Goal: Task Accomplishment & Management: Use online tool/utility

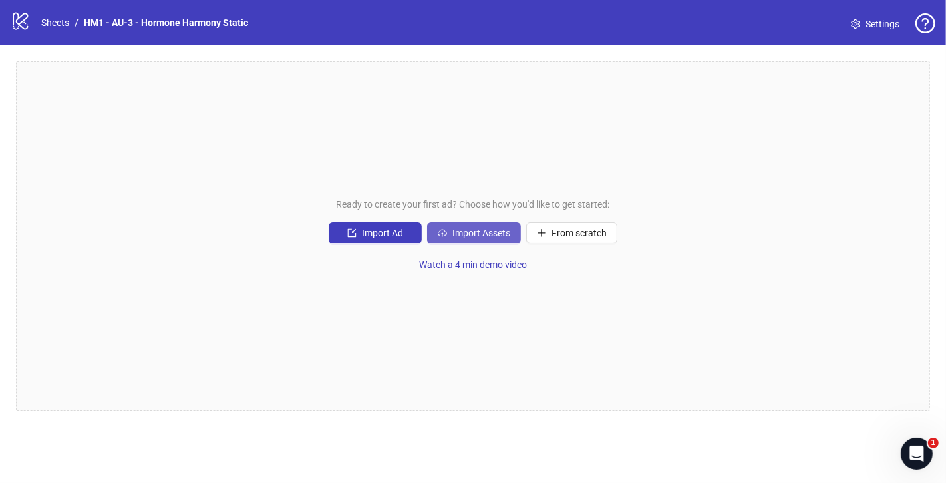
click at [480, 238] on span "Import Assets" at bounding box center [481, 233] width 58 height 11
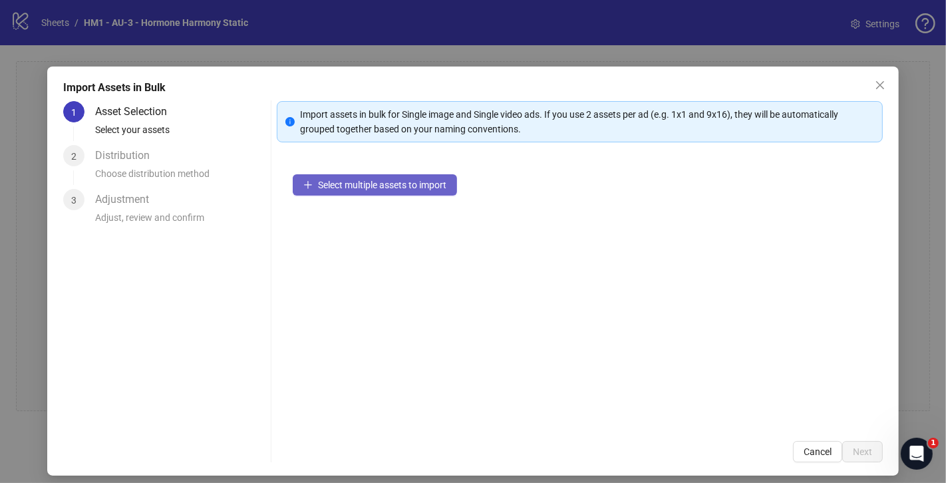
click at [400, 190] on button "Select multiple assets to import" at bounding box center [375, 184] width 164 height 21
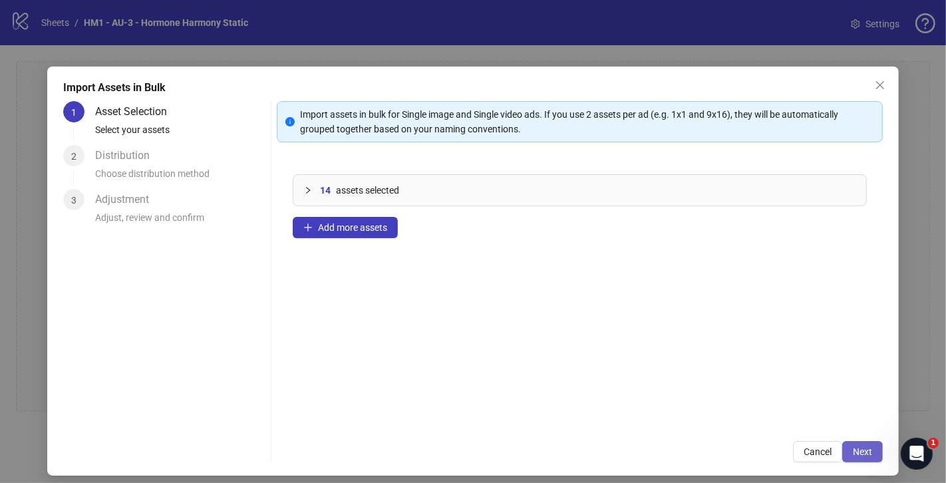
click at [872, 450] on button "Next" at bounding box center [862, 451] width 41 height 21
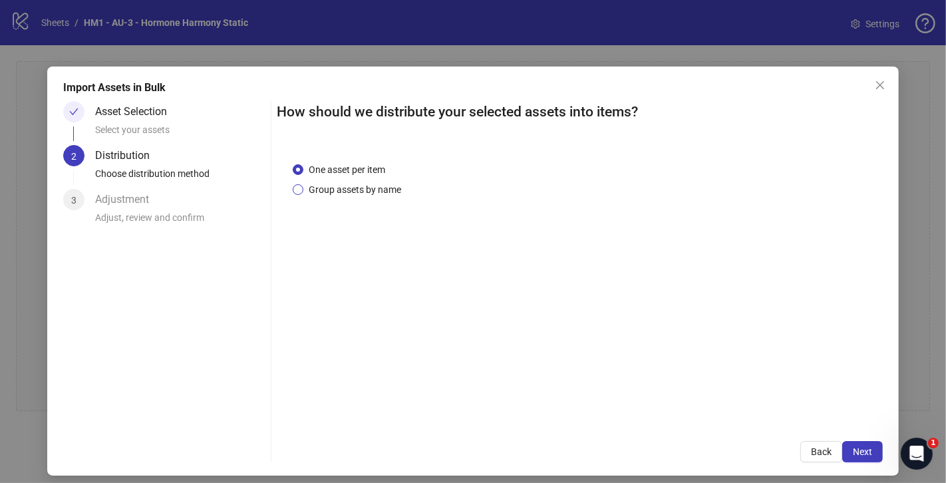
click at [341, 194] on span "Group assets by name" at bounding box center [354, 189] width 103 height 15
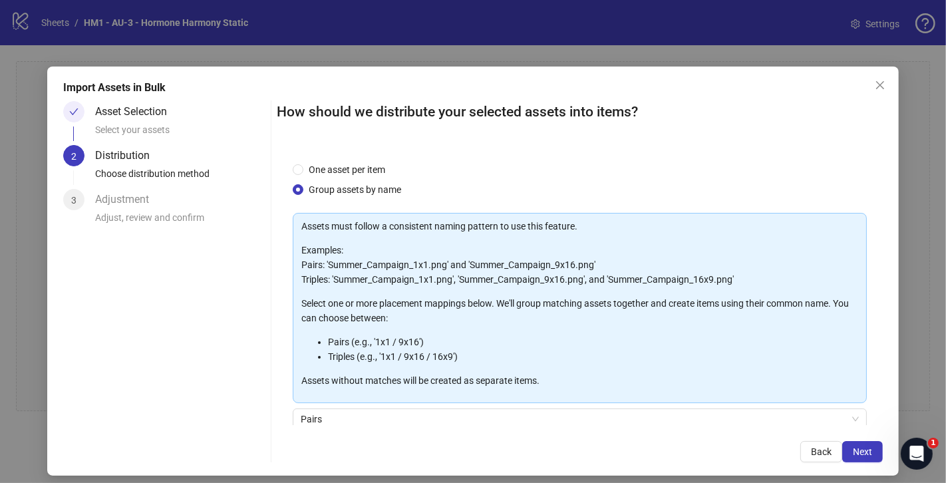
scroll to position [109, 0]
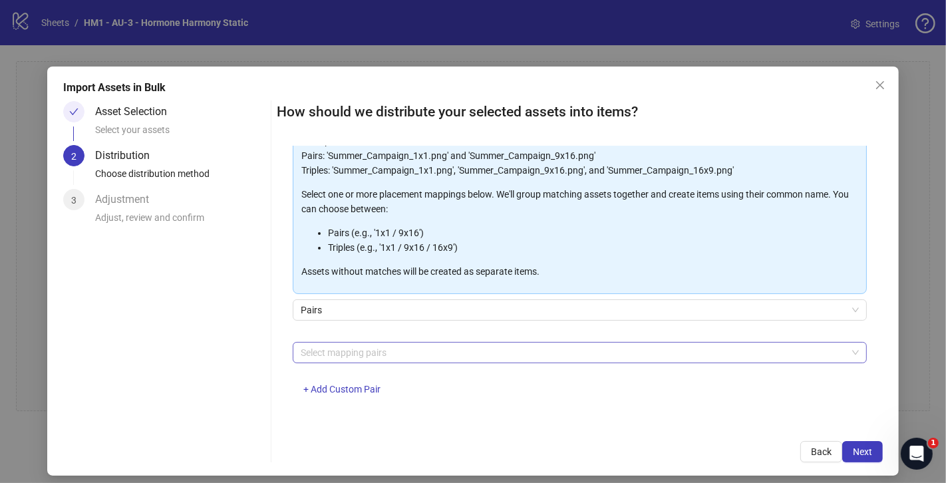
click at [436, 359] on div at bounding box center [572, 352] width 555 height 19
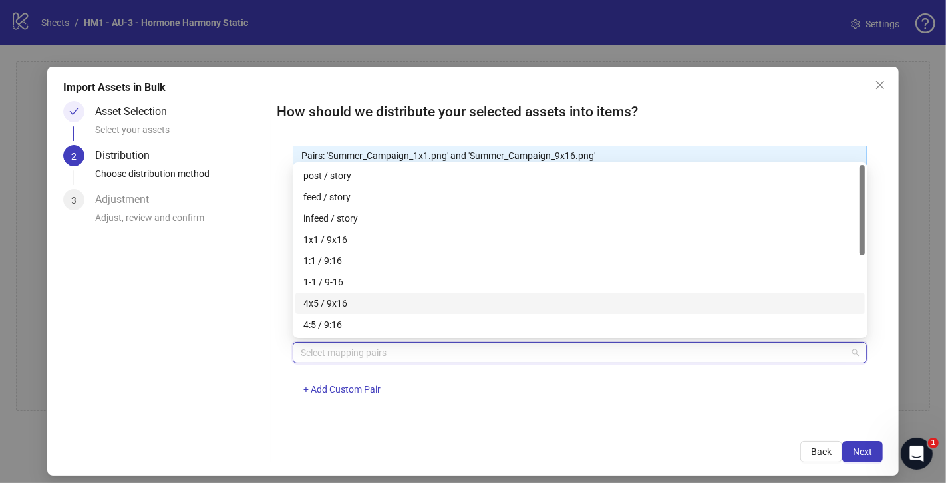
click at [375, 307] on div "4x5 / 9x16" at bounding box center [579, 303] width 553 height 15
click at [859, 443] on button "Next" at bounding box center [862, 451] width 41 height 21
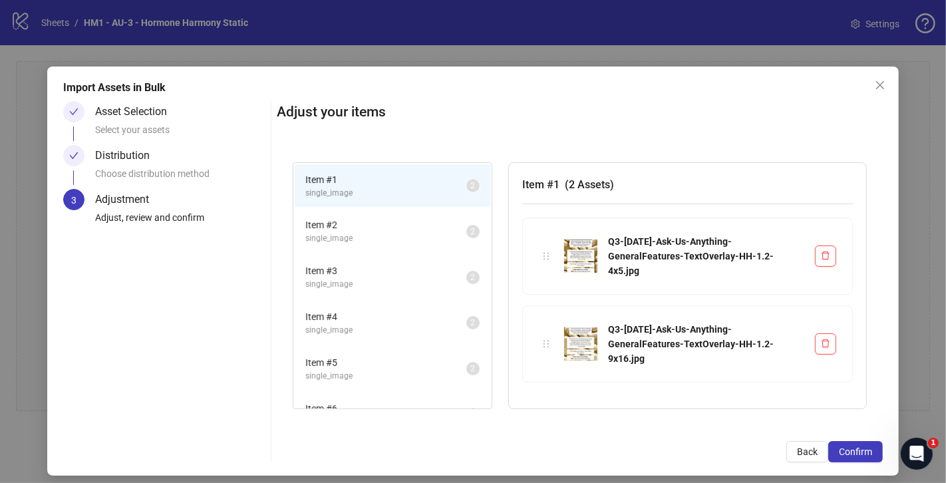
click at [424, 359] on span "Item # 5" at bounding box center [385, 362] width 161 height 15
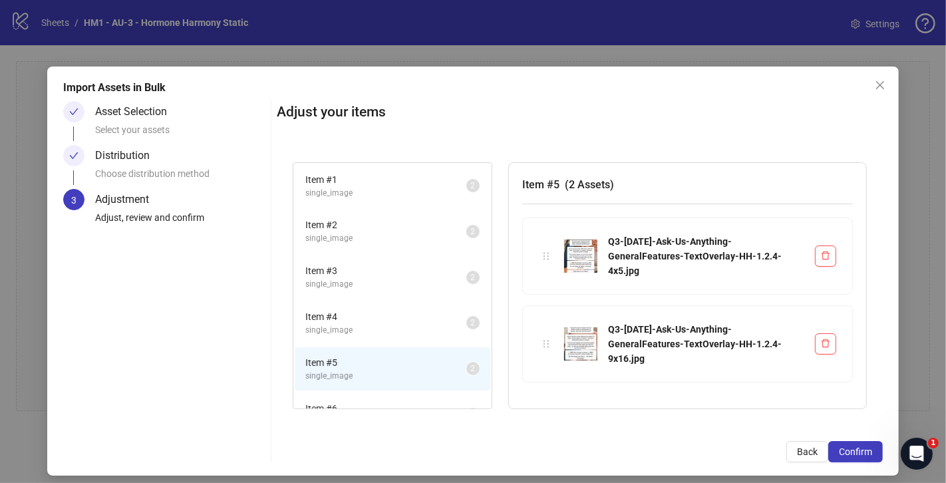
scroll to position [70, 0]
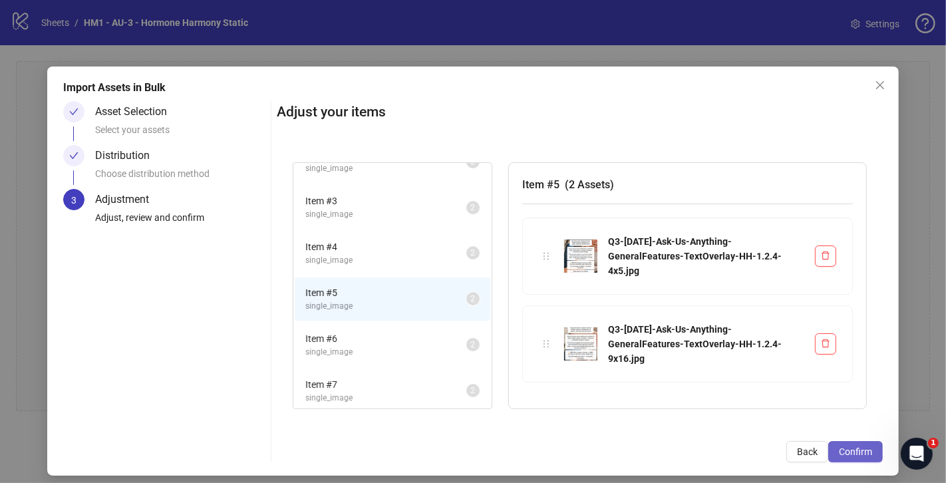
click at [871, 450] on span "Confirm" at bounding box center [855, 451] width 33 height 11
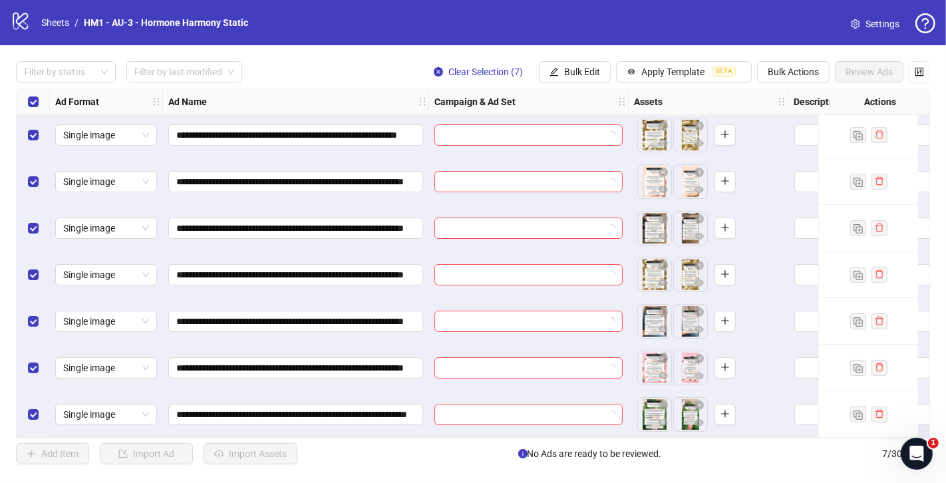
scroll to position [0, 0]
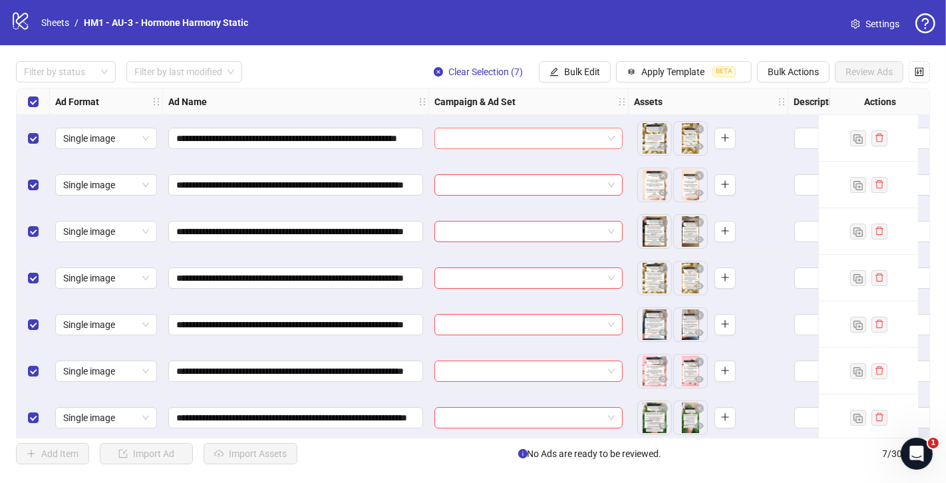
click at [609, 140] on span at bounding box center [528, 138] width 172 height 20
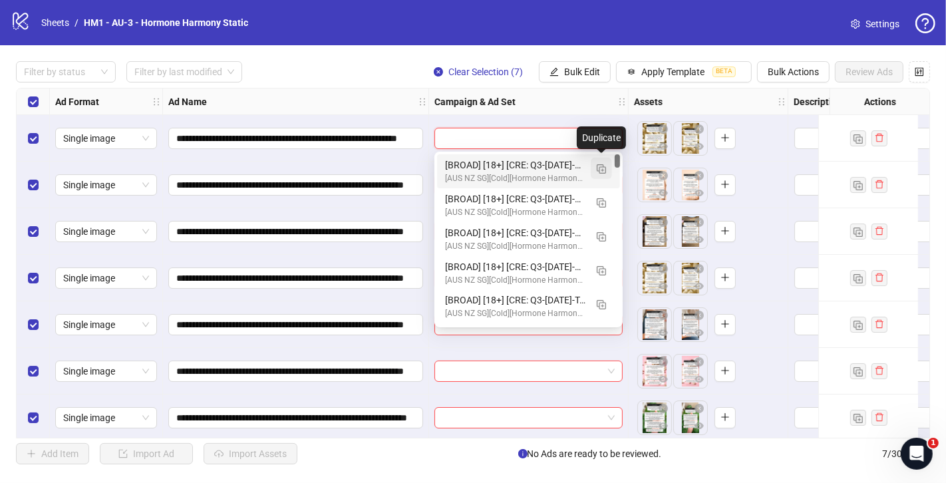
click at [598, 167] on img "button" at bounding box center [601, 168] width 9 height 9
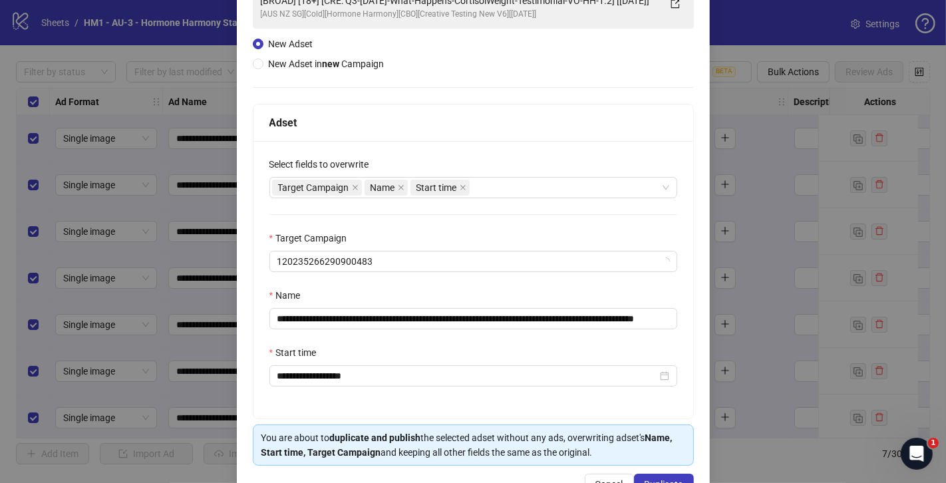
scroll to position [116, 0]
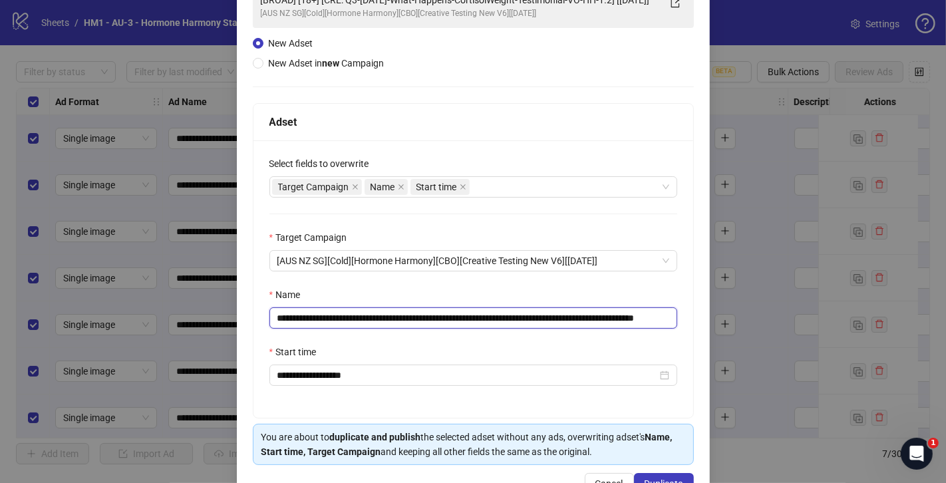
drag, startPoint x: 651, startPoint y: 317, endPoint x: 360, endPoint y: 316, distance: 290.7
click at [360, 316] on input "**********" at bounding box center [473, 317] width 408 height 21
paste input "text"
drag, startPoint x: 657, startPoint y: 315, endPoint x: 689, endPoint y: 317, distance: 32.0
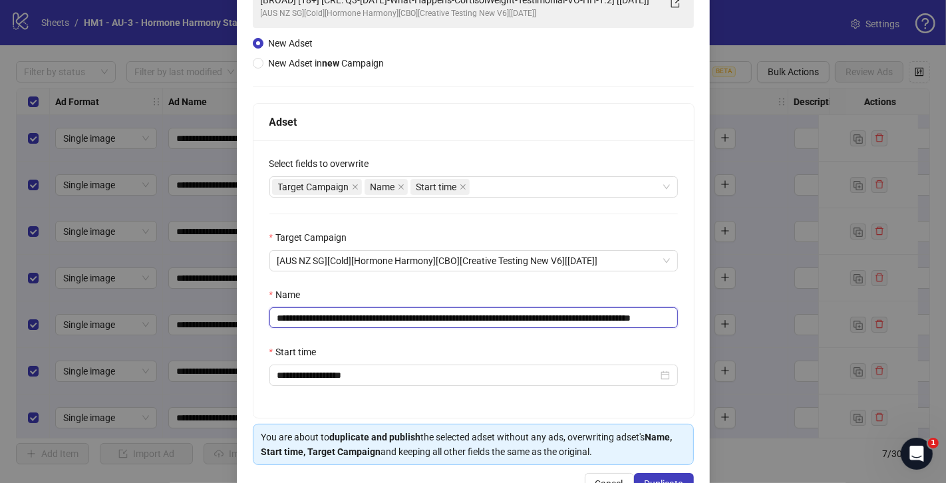
click at [689, 317] on div "**********" at bounding box center [473, 278] width 440 height 277
click at [657, 318] on input "**********" at bounding box center [473, 317] width 408 height 21
drag, startPoint x: 643, startPoint y: 318, endPoint x: 702, endPoint y: 318, distance: 59.2
click at [702, 318] on div "**********" at bounding box center [473, 228] width 473 height 557
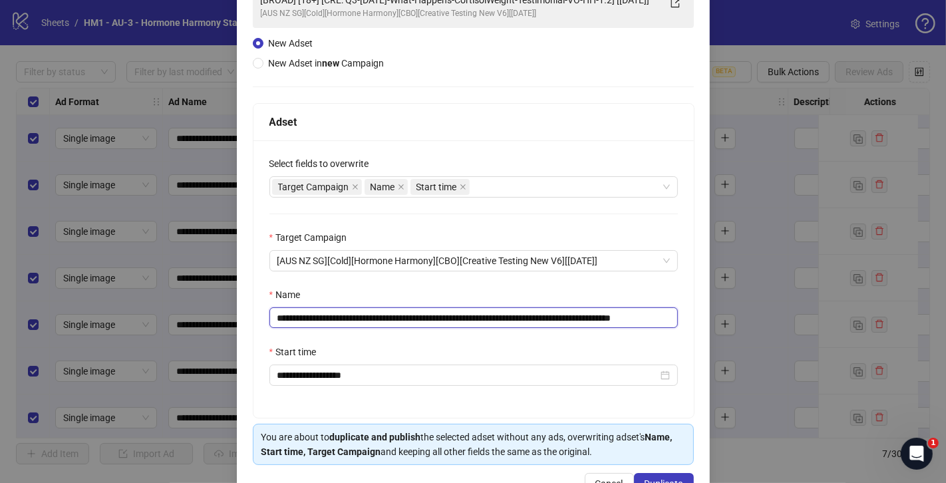
type input "**********"
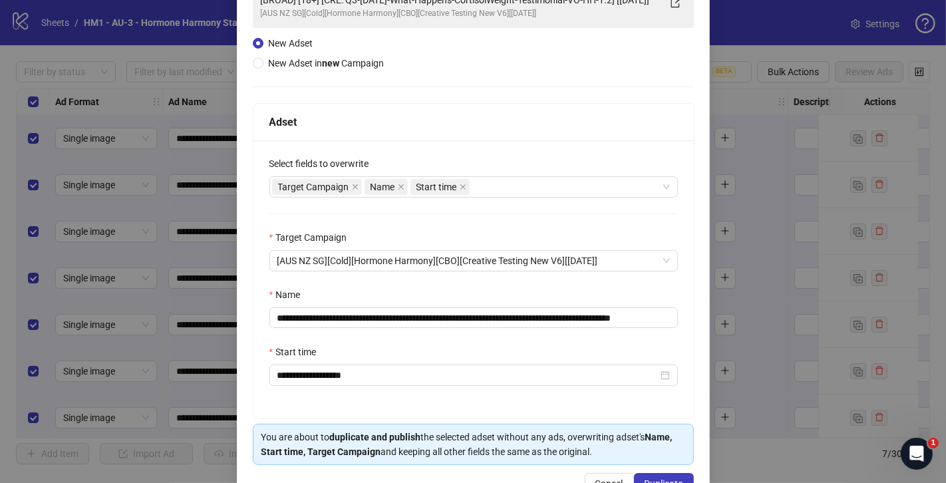
click at [353, 349] on div "Start time" at bounding box center [473, 355] width 408 height 20
click at [652, 474] on button "Duplicate" at bounding box center [664, 483] width 60 height 21
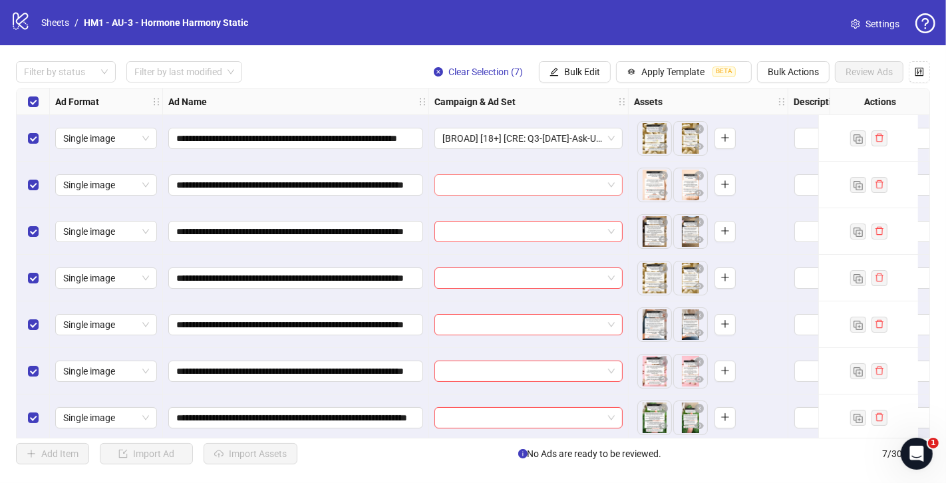
click at [498, 179] on input "search" at bounding box center [522, 185] width 160 height 20
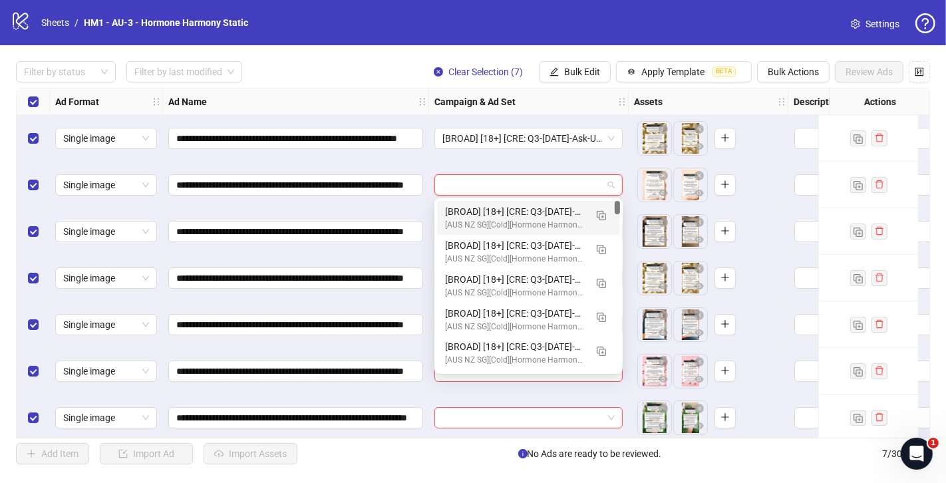
click at [473, 210] on div "[BROAD] [18+] [CRE: Q3-[DATE]-Ask-Us-Anything-GeneralFeatures-TextOverlay-HH-2]…" at bounding box center [515, 211] width 140 height 15
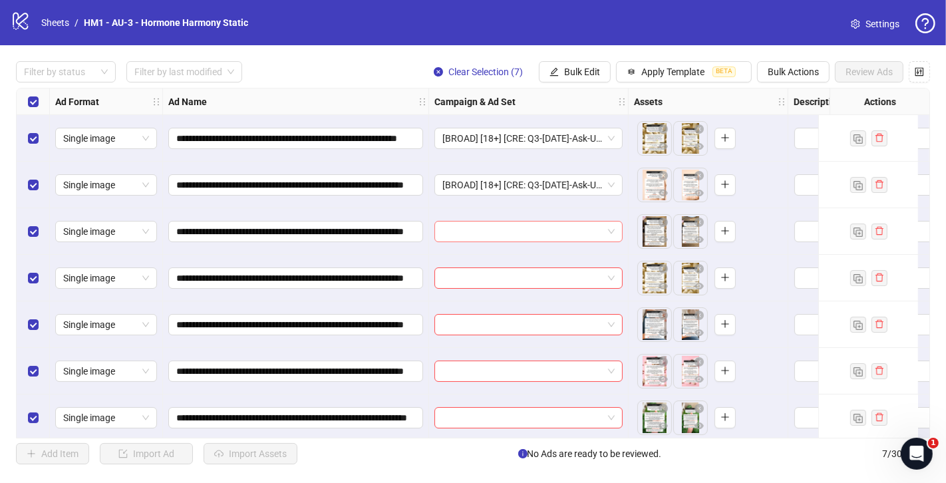
click at [461, 233] on input "search" at bounding box center [522, 232] width 160 height 20
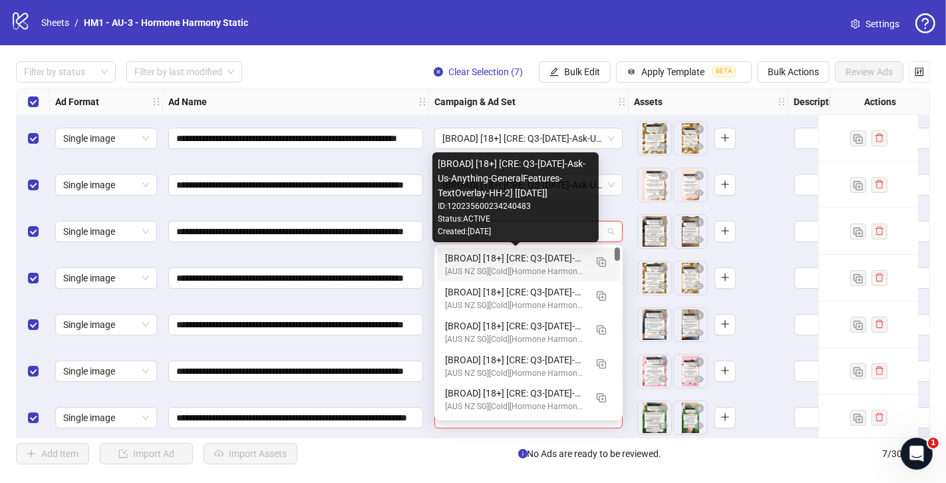
click at [462, 259] on div "[BROAD] [18+] [CRE: Q3-[DATE]-Ask-Us-Anything-GeneralFeatures-TextOverlay-HH-2]…" at bounding box center [515, 258] width 140 height 15
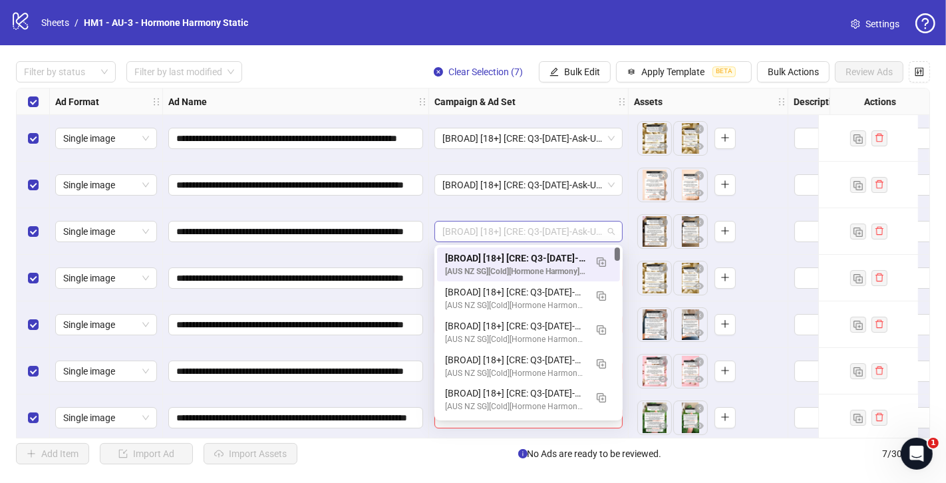
click at [475, 235] on span "[BROAD] [18+] [CRE: Q3-[DATE]-Ask-Us-Anything-GeneralFeatures-TextOverlay-HH-2]…" at bounding box center [528, 232] width 172 height 20
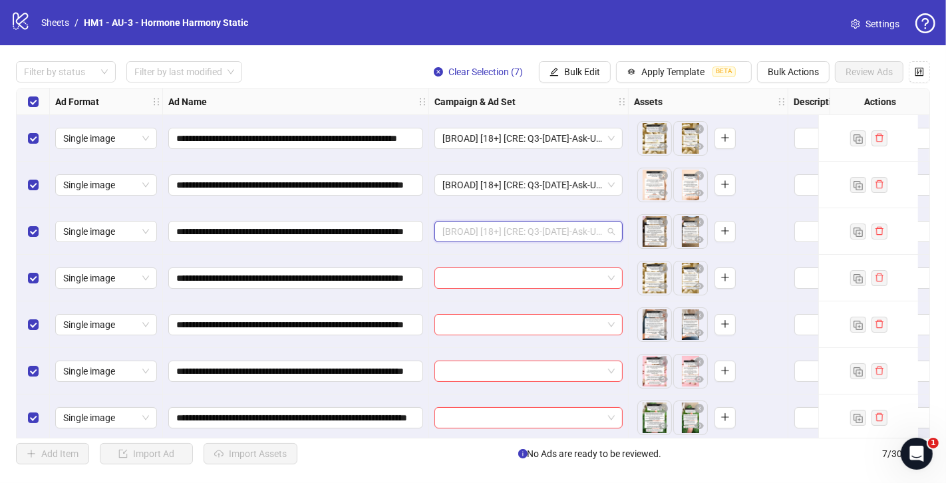
click at [475, 235] on span "[BROAD] [18+] [CRE: Q3-[DATE]-Ask-Us-Anything-GeneralFeatures-TextOverlay-HH-2]…" at bounding box center [528, 232] width 172 height 20
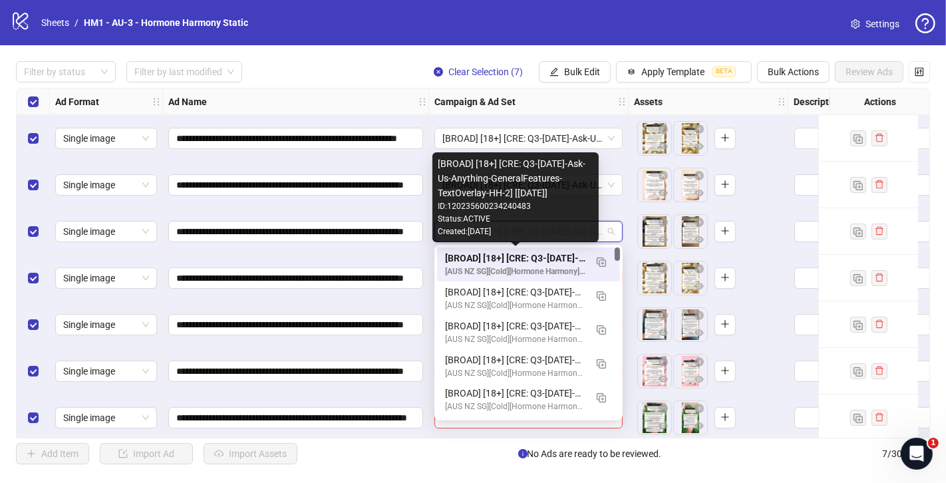
click at [470, 254] on div "[BROAD] [18+] [CRE: Q3-[DATE]-Ask-Us-Anything-GeneralFeatures-TextOverlay-HH-2]…" at bounding box center [515, 258] width 140 height 15
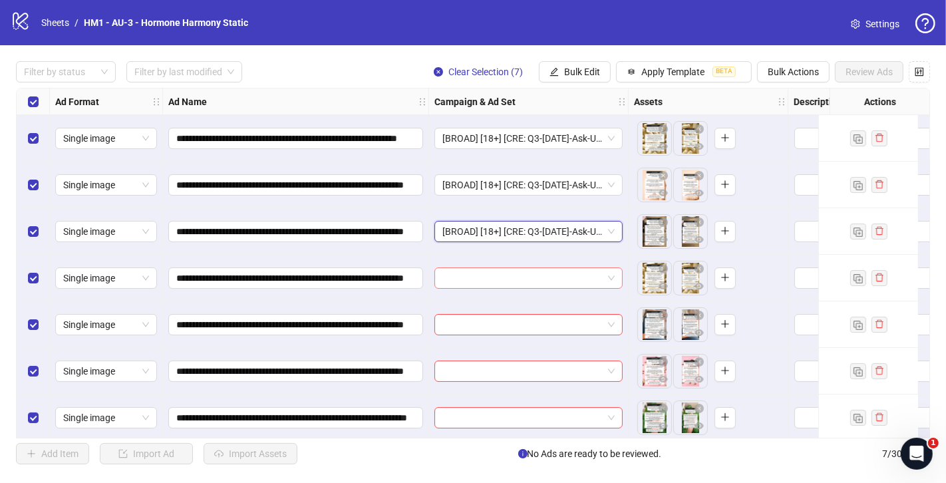
click at [469, 282] on input "search" at bounding box center [522, 278] width 160 height 20
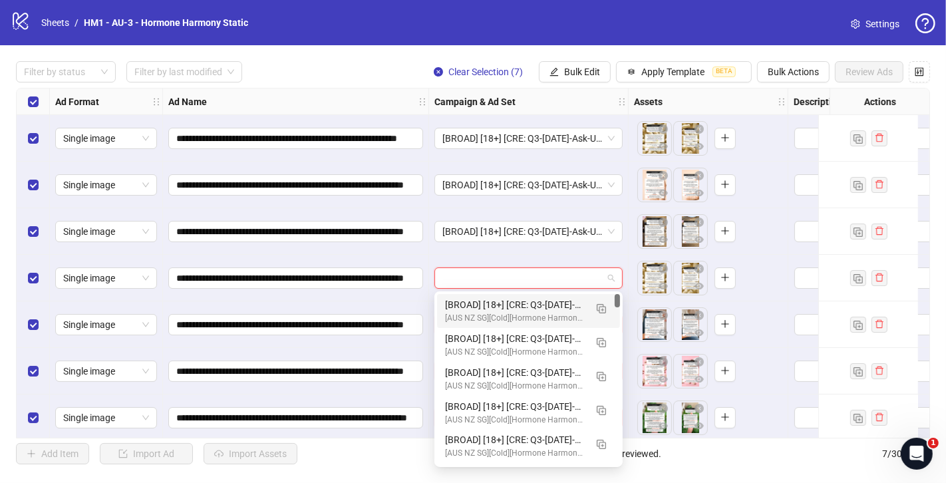
click at [478, 295] on div "[BROAD] [18+] [CRE: Q3-08-AUG-2025-Ask-Us-Anything-GeneralFeatures-TextOverlay-…" at bounding box center [528, 311] width 183 height 34
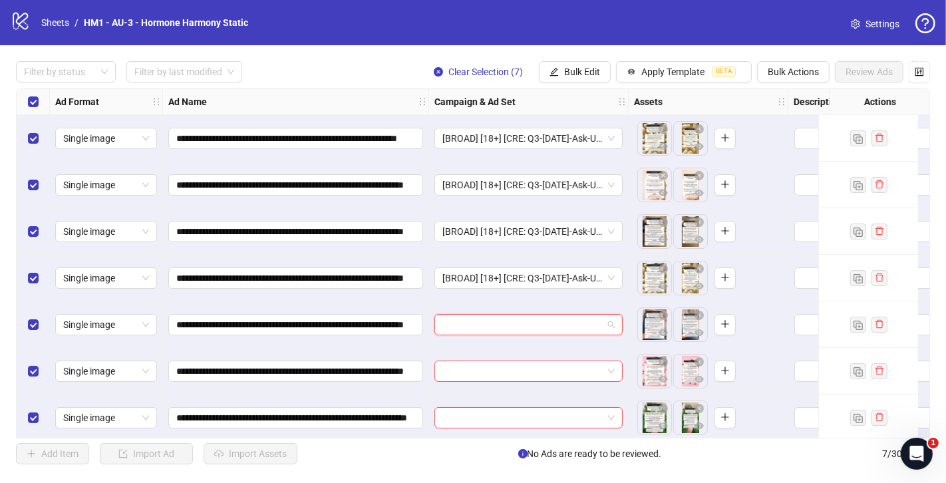
click at [462, 327] on input "search" at bounding box center [522, 325] width 160 height 20
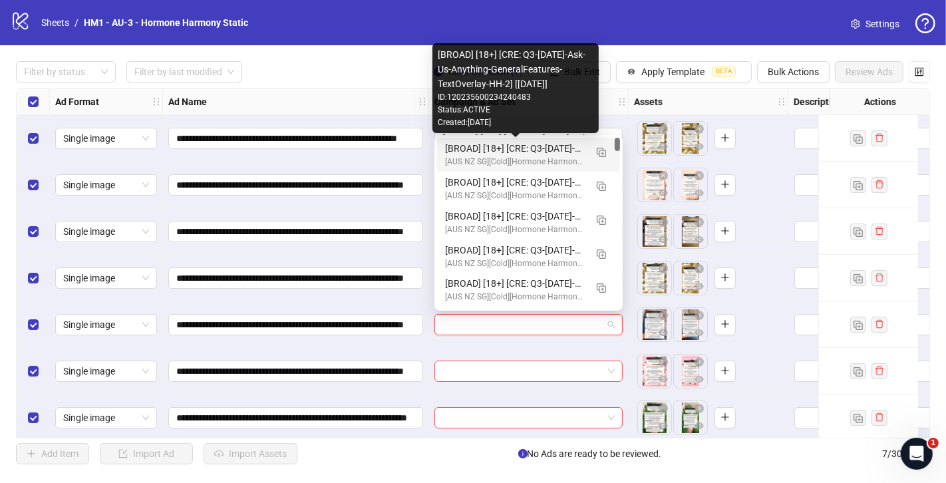
click at [494, 149] on div "[BROAD] [18+] [CRE: Q3-[DATE]-Ask-Us-Anything-GeneralFeatures-TextOverlay-HH-2]…" at bounding box center [515, 148] width 140 height 15
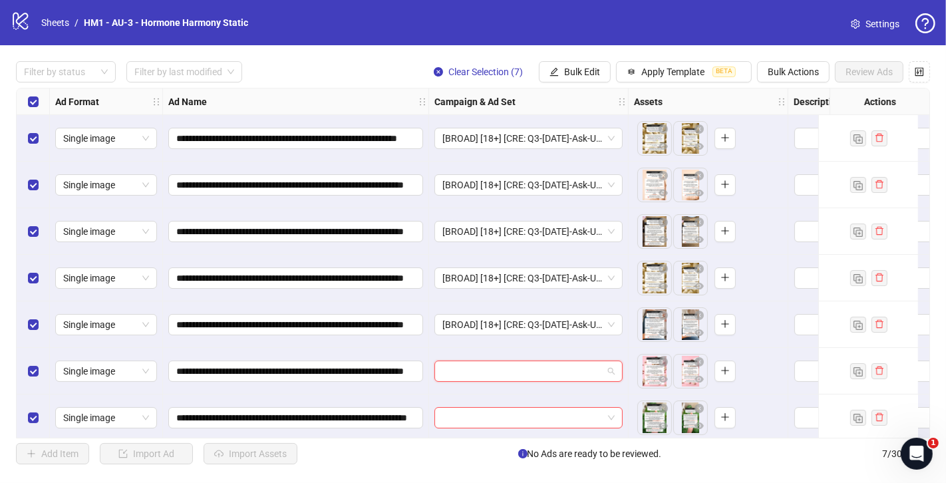
click at [491, 368] on input "search" at bounding box center [522, 371] width 160 height 20
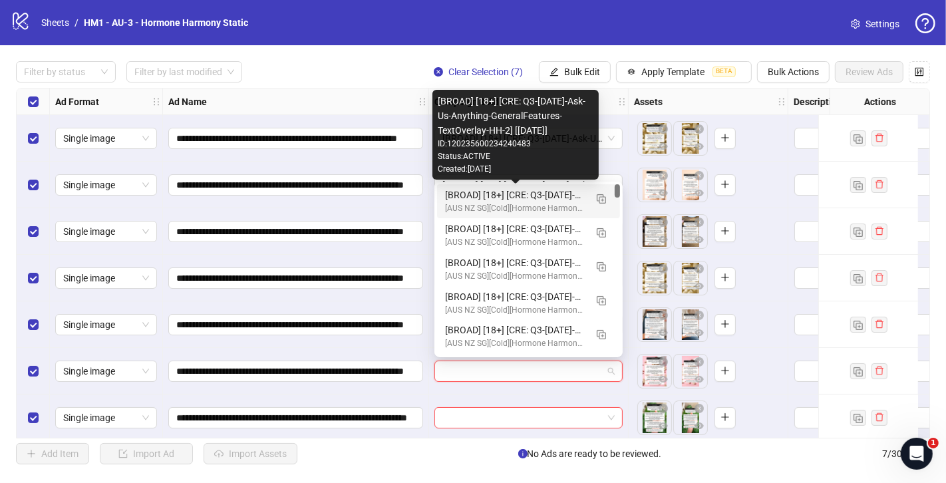
click at [538, 200] on div "[BROAD] [18+] [CRE: Q3-[DATE]-Ask-Us-Anything-GeneralFeatures-TextOverlay-HH-2]…" at bounding box center [515, 195] width 140 height 15
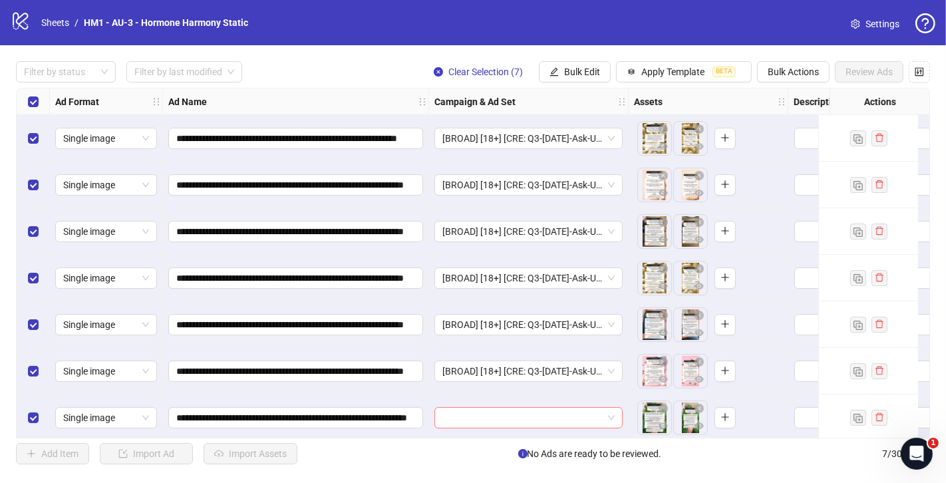
click at [512, 422] on input "search" at bounding box center [522, 418] width 160 height 20
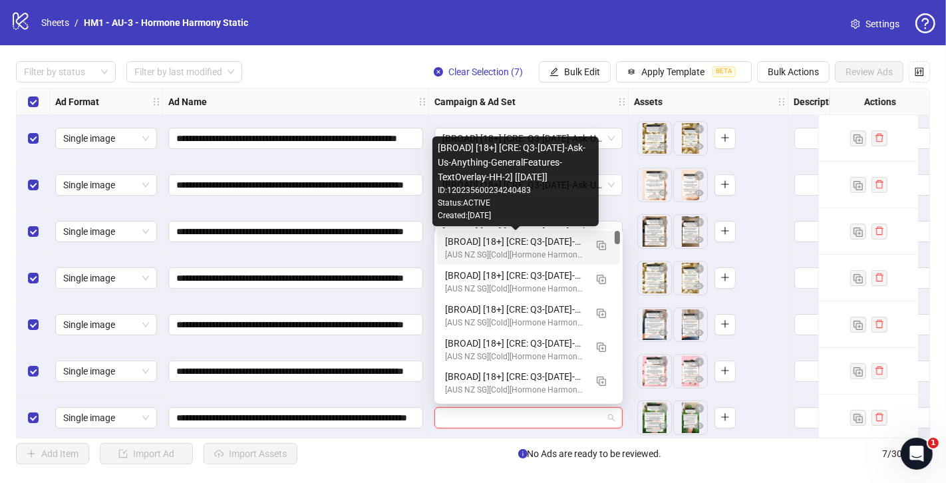
click at [530, 238] on div "[BROAD] [18+] [CRE: Q3-[DATE]-Ask-Us-Anything-GeneralFeatures-TextOverlay-HH-2]…" at bounding box center [515, 241] width 140 height 15
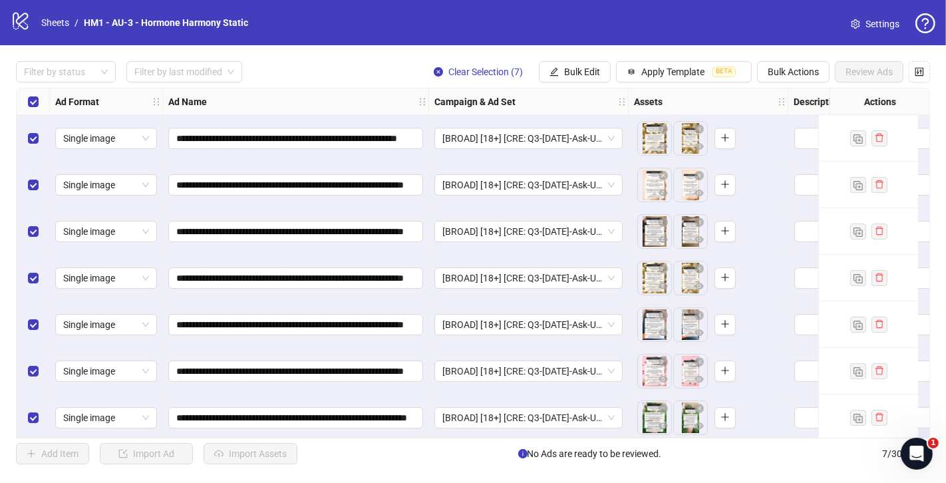
scroll to position [7, 0]
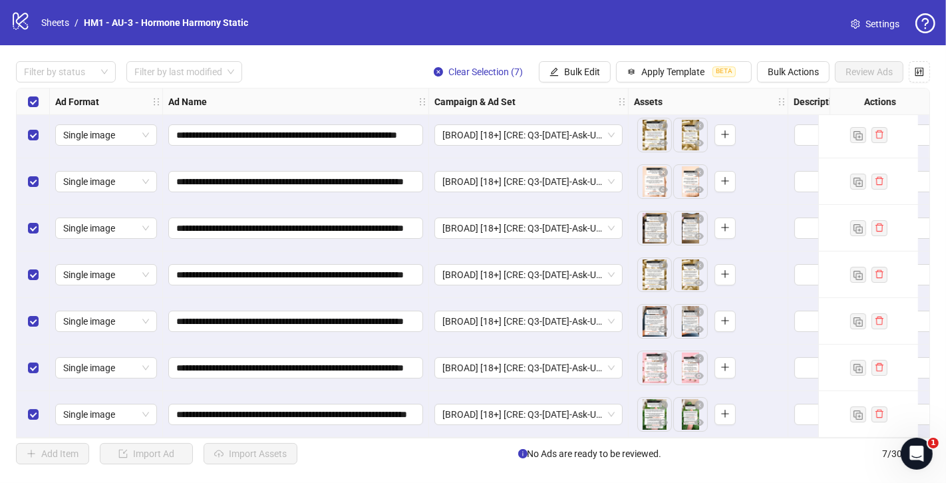
click at [336, 83] on div "**********" at bounding box center [473, 262] width 946 height 435
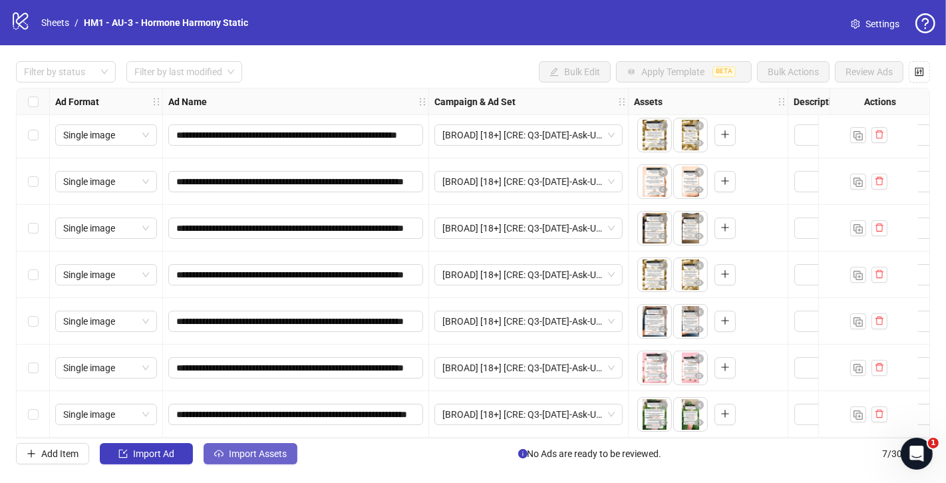
click at [273, 454] on span "Import Assets" at bounding box center [258, 453] width 58 height 11
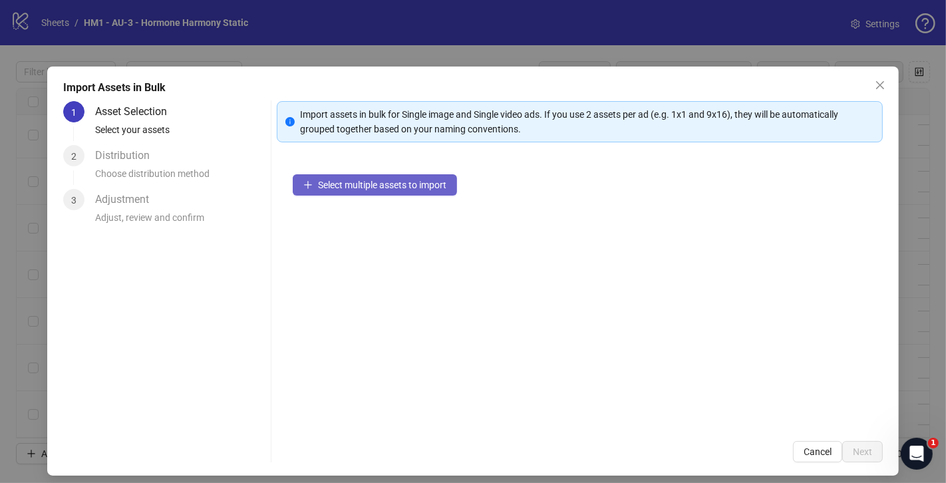
click at [351, 187] on span "Select multiple assets to import" at bounding box center [382, 185] width 128 height 11
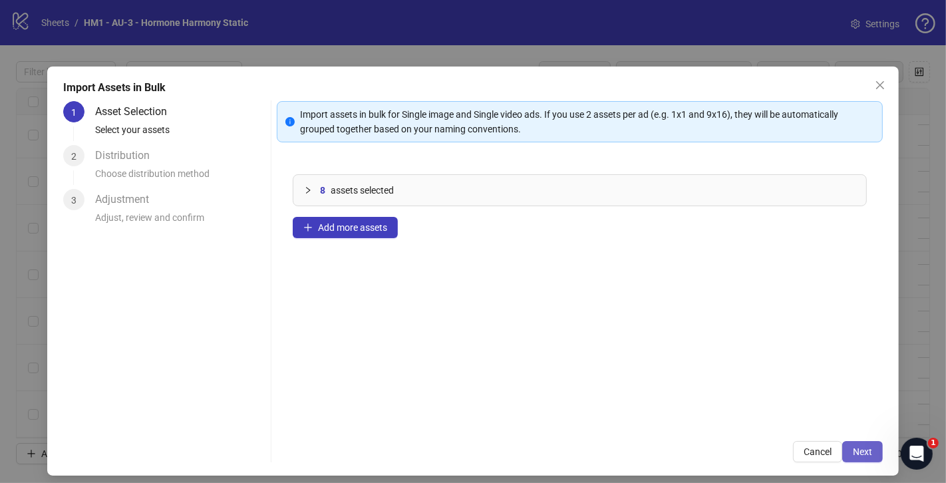
click at [863, 443] on button "Next" at bounding box center [862, 451] width 41 height 21
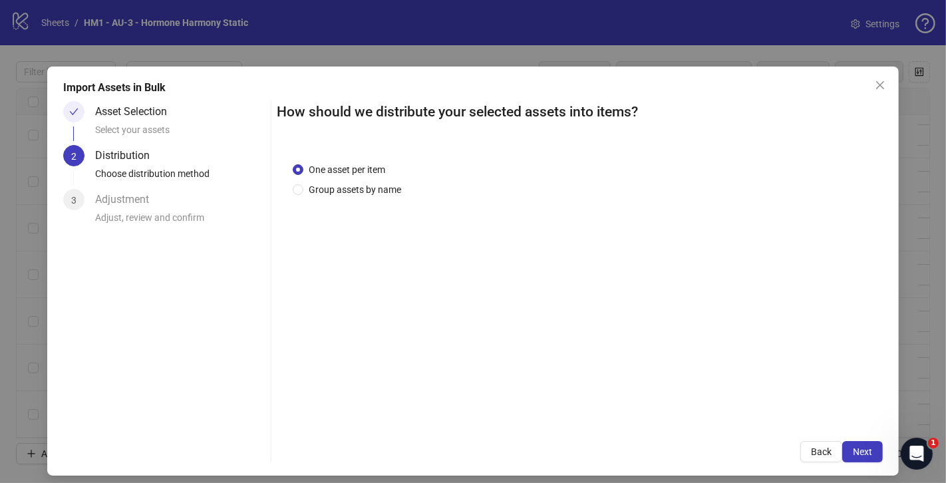
scroll to position [9, 0]
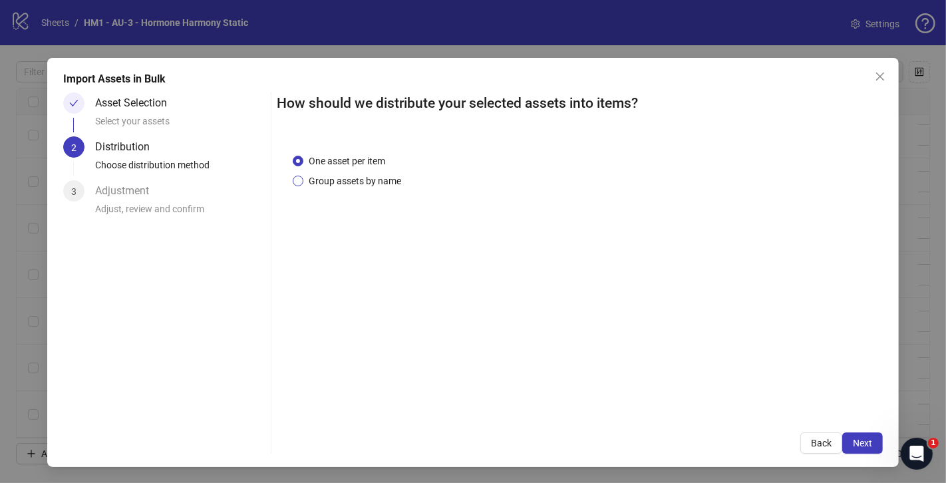
click at [374, 175] on span "Group assets by name" at bounding box center [354, 181] width 103 height 15
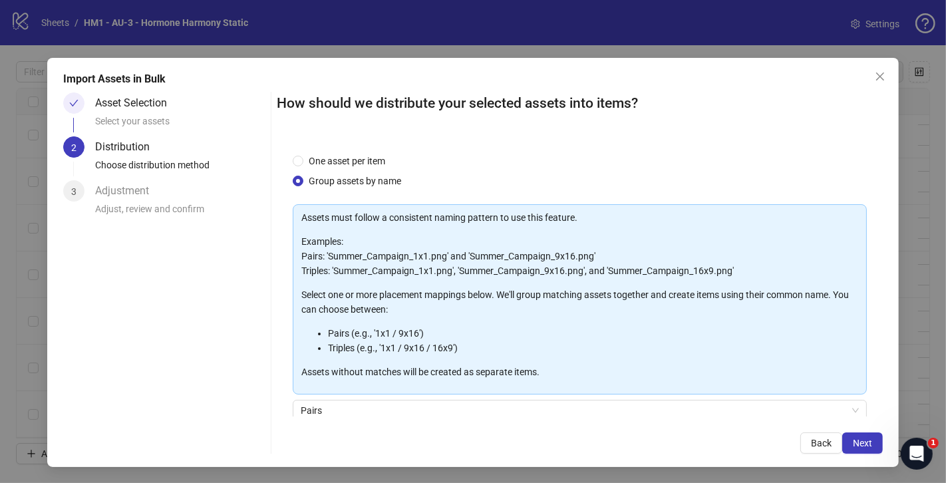
scroll to position [109, 0]
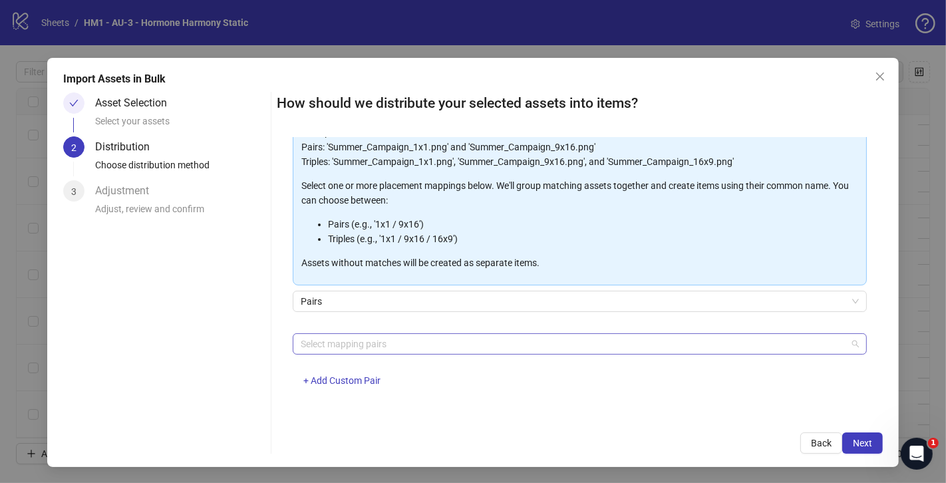
click at [398, 343] on div at bounding box center [572, 344] width 555 height 19
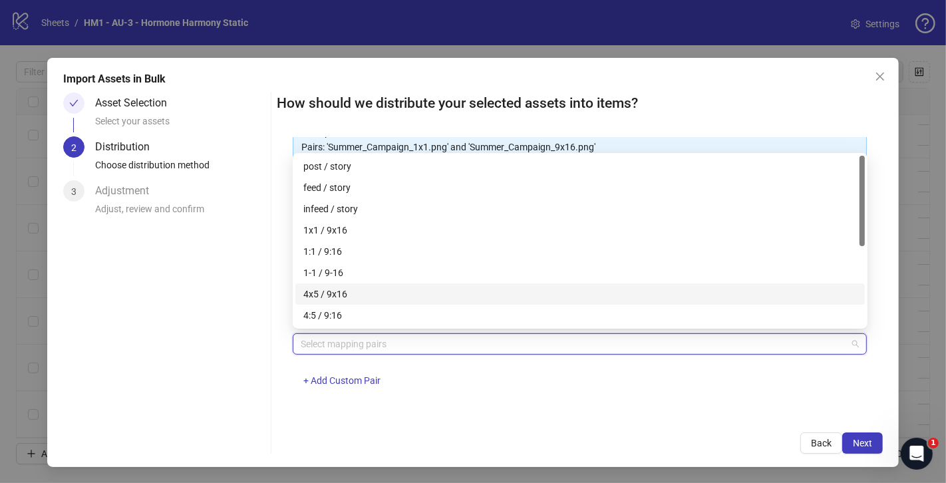
click at [400, 292] on div "4x5 / 9x16" at bounding box center [579, 294] width 553 height 15
click at [868, 442] on span "Next" at bounding box center [862, 443] width 19 height 11
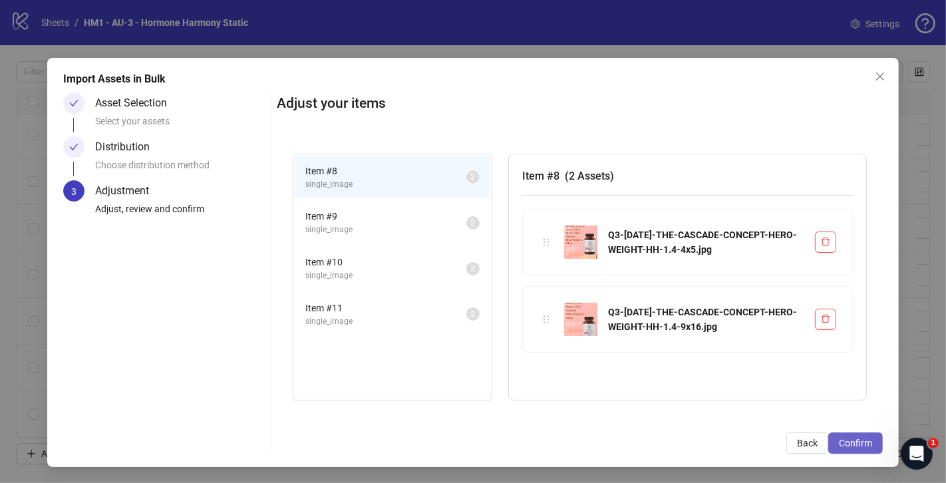
click at [857, 451] on button "Confirm" at bounding box center [855, 442] width 55 height 21
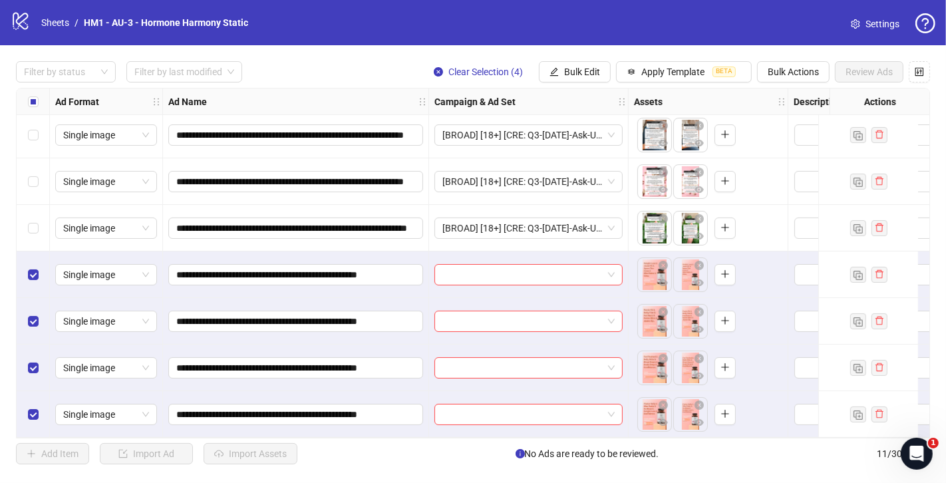
scroll to position [194, 0]
click at [609, 269] on span at bounding box center [528, 275] width 172 height 20
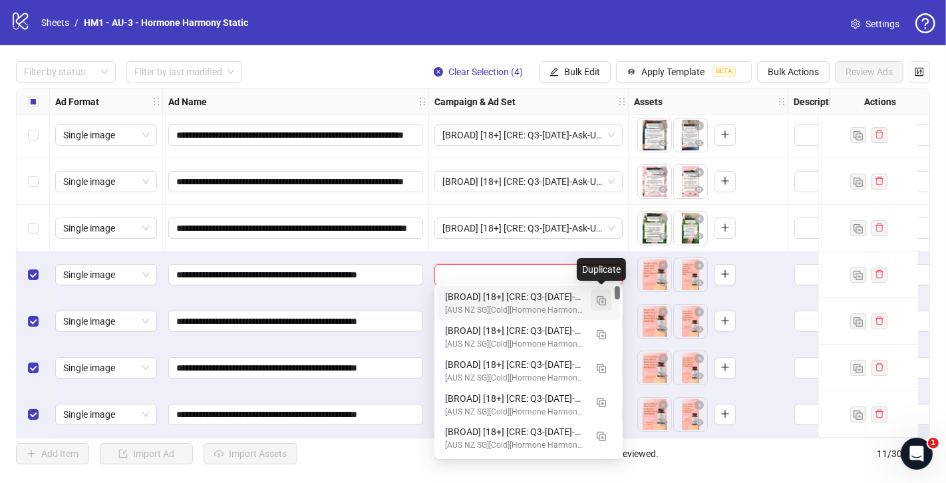
click at [606, 298] on button "button" at bounding box center [601, 299] width 21 height 21
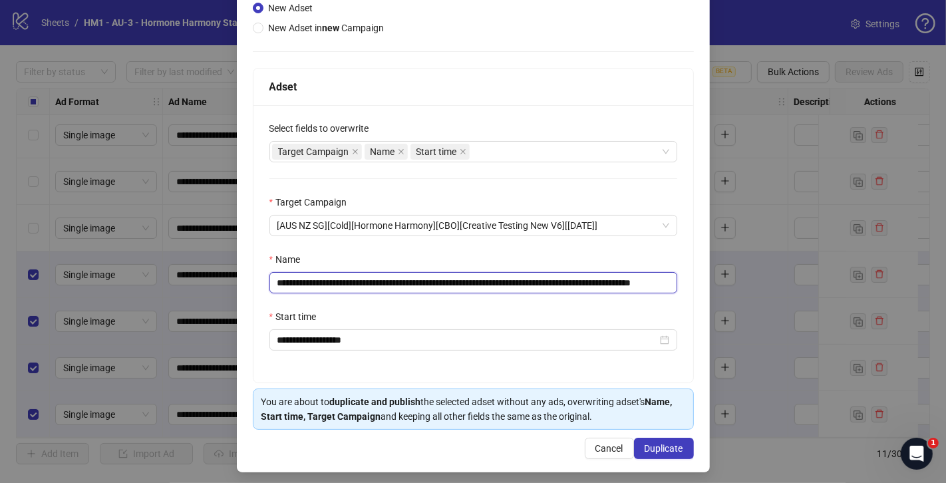
scroll to position [0, 69]
drag, startPoint x: 362, startPoint y: 285, endPoint x: 576, endPoint y: 277, distance: 214.4
click at [576, 277] on input "**********" at bounding box center [473, 282] width 408 height 21
paste input "text"
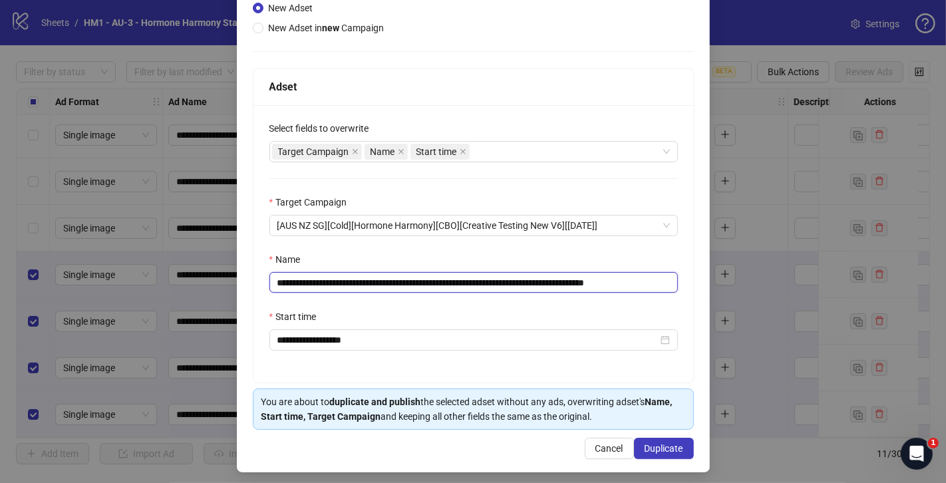
drag, startPoint x: 641, startPoint y: 282, endPoint x: 720, endPoint y: 301, distance: 82.0
click at [720, 301] on div "**********" at bounding box center [473, 241] width 946 height 483
type input "**********"
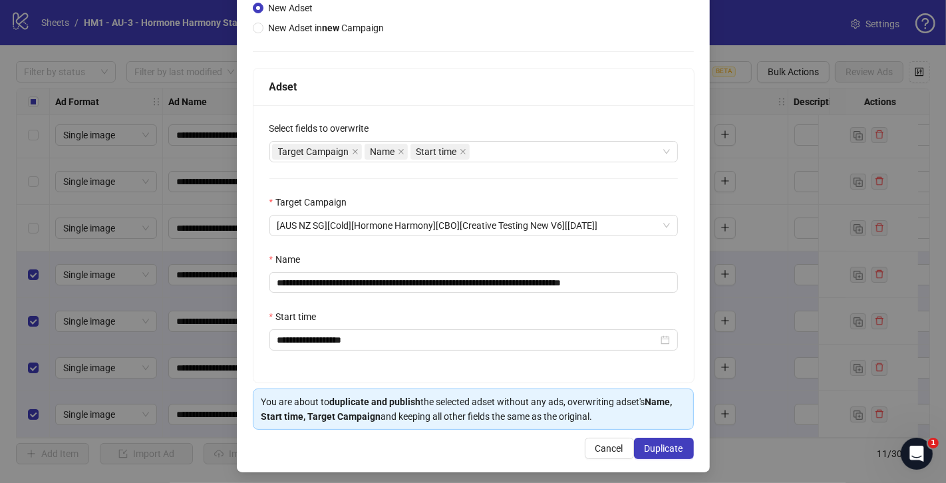
click at [622, 314] on div "Start time" at bounding box center [473, 319] width 408 height 20
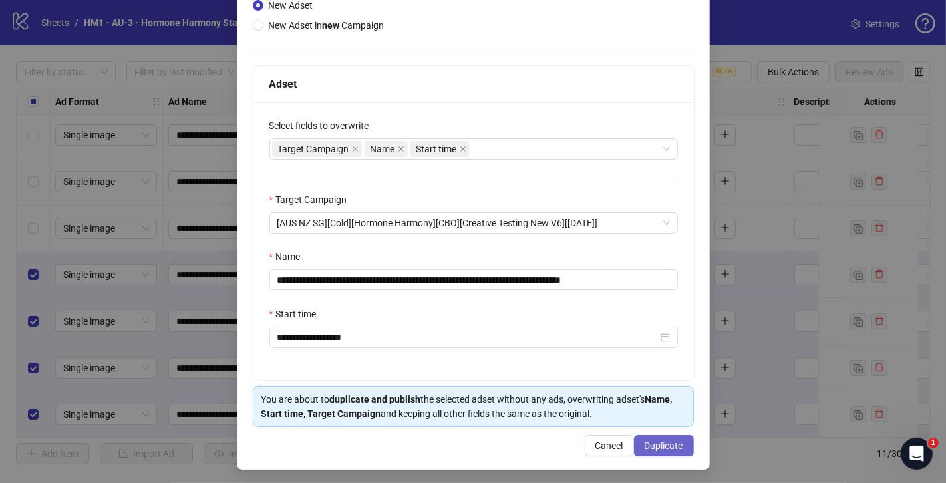
click at [671, 440] on span "Duplicate" at bounding box center [664, 445] width 39 height 11
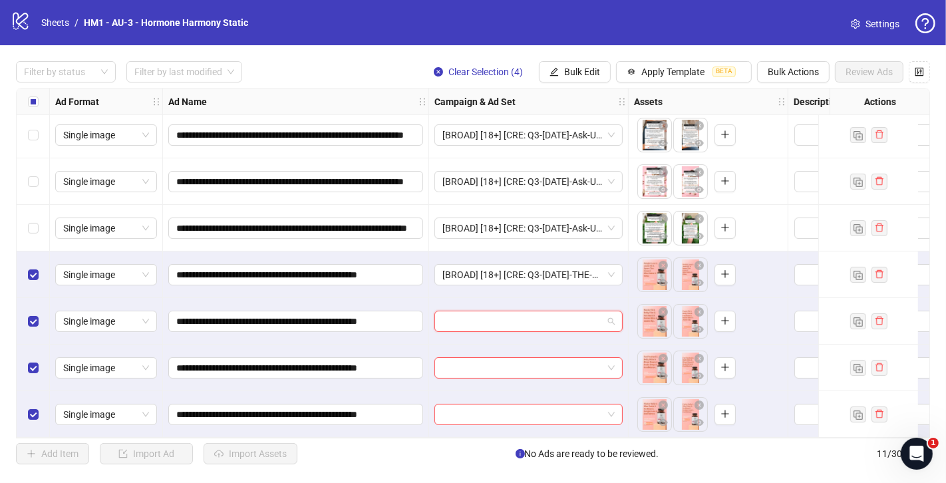
click at [495, 315] on input "search" at bounding box center [522, 321] width 160 height 20
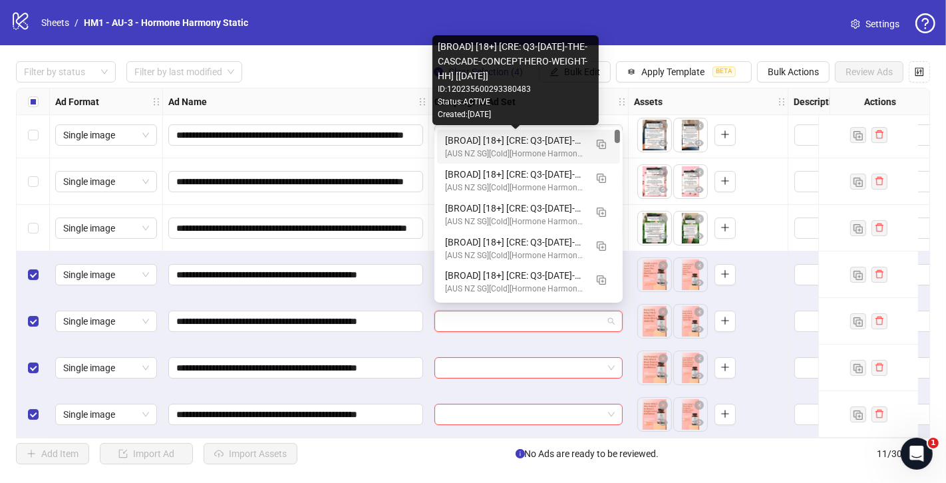
click at [468, 141] on div "[BROAD] [18+] [CRE: Q3-[DATE]-THE-CASCADE-CONCEPT-HERO-WEIGHT-HH] [[DATE]]" at bounding box center [515, 140] width 140 height 15
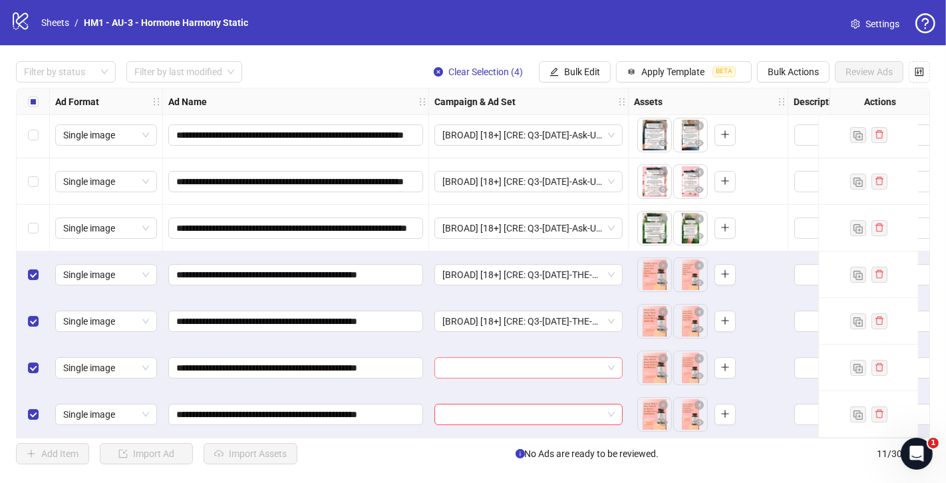
click at [489, 360] on input "search" at bounding box center [522, 368] width 160 height 20
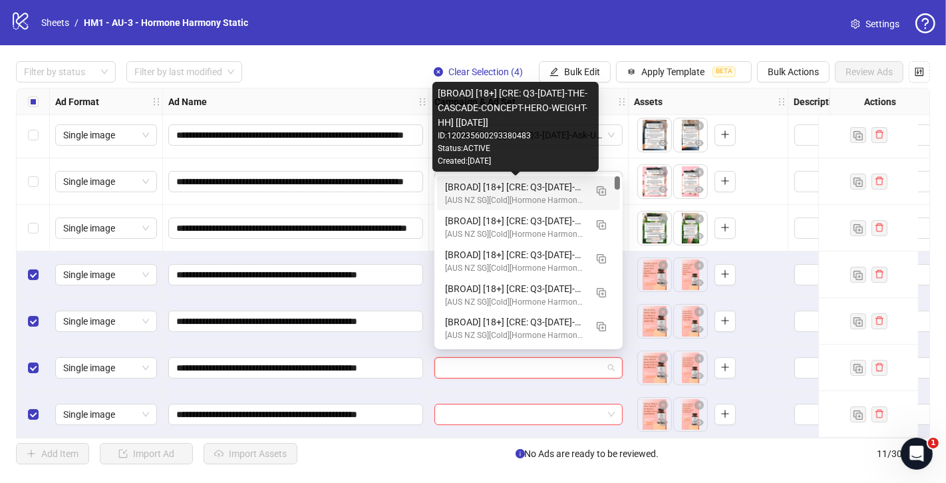
click at [557, 188] on div "[BROAD] [18+] [CRE: Q3-[DATE]-THE-CASCADE-CONCEPT-HERO-WEIGHT-HH] [[DATE]]" at bounding box center [515, 187] width 140 height 15
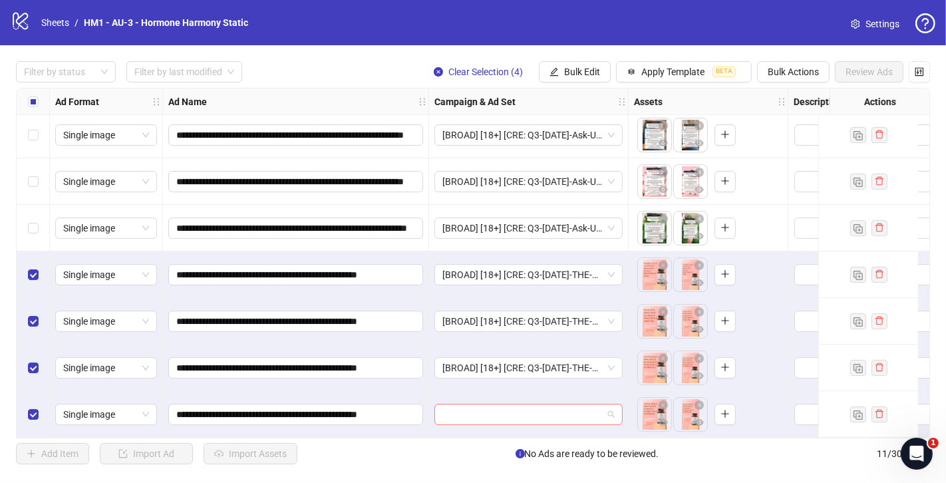
click at [475, 418] on input "search" at bounding box center [522, 414] width 160 height 20
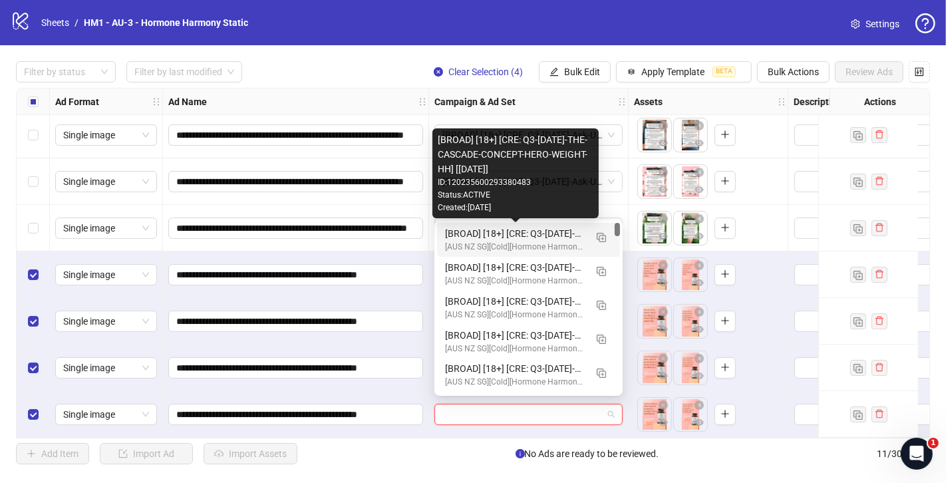
click at [547, 231] on div "[BROAD] [18+] [CRE: Q3-[DATE]-THE-CASCADE-CONCEPT-HERO-WEIGHT-HH] [[DATE]]" at bounding box center [515, 233] width 140 height 15
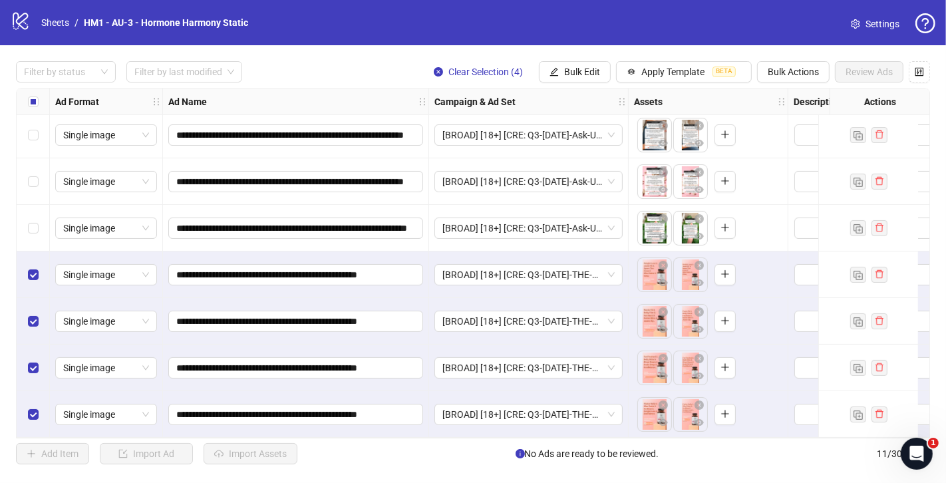
click at [29, 95] on label "Select all rows" at bounding box center [33, 101] width 11 height 15
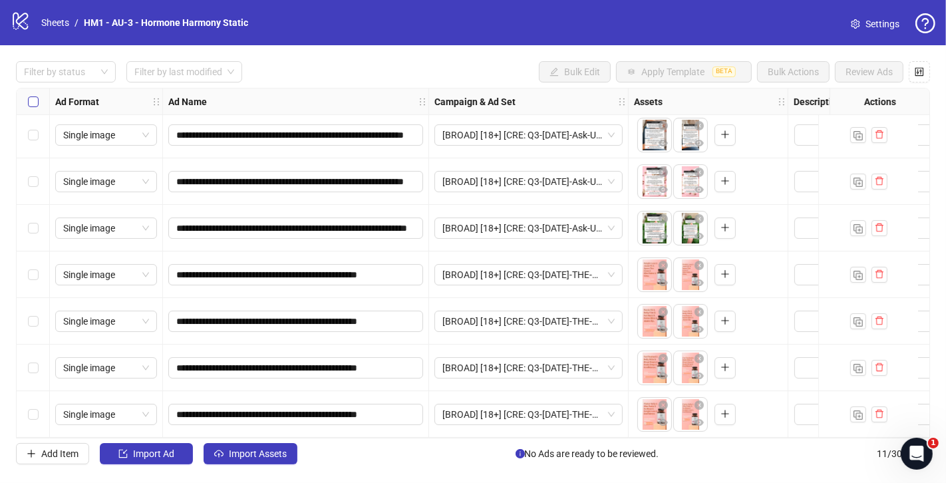
click at [29, 95] on label "Select all rows" at bounding box center [33, 101] width 11 height 15
click at [245, 451] on span "Import Assets" at bounding box center [258, 453] width 58 height 11
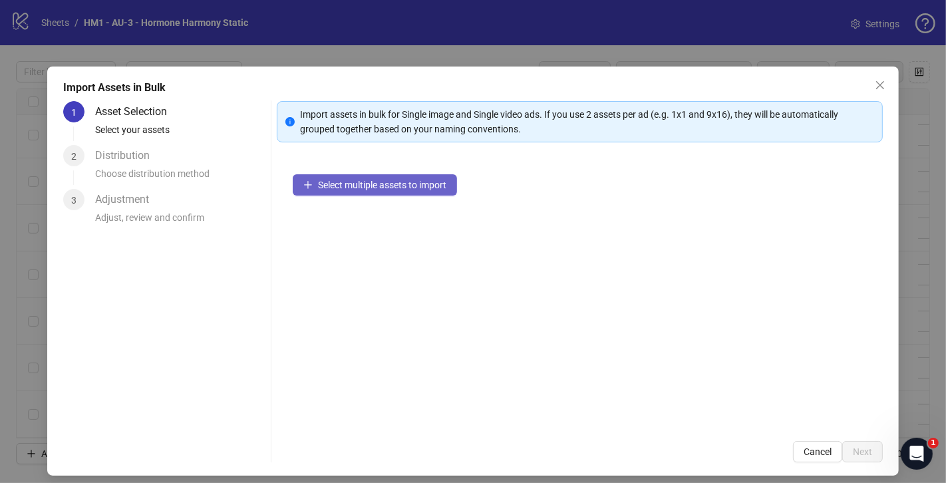
click at [341, 180] on span "Select multiple assets to import" at bounding box center [382, 185] width 128 height 11
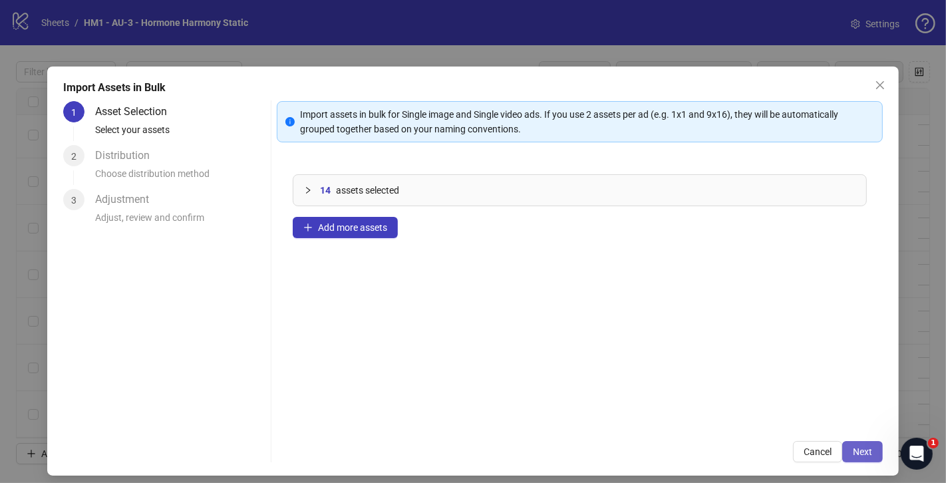
click at [853, 451] on span "Next" at bounding box center [862, 451] width 19 height 11
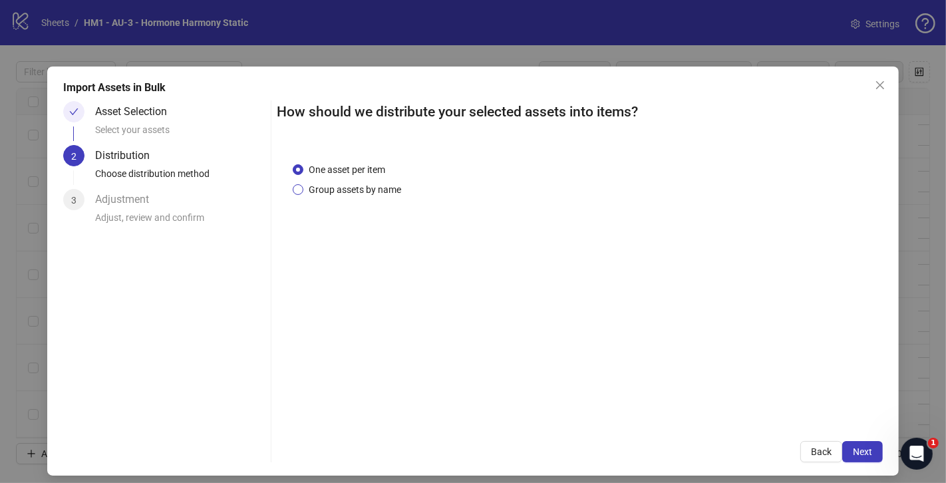
click at [371, 186] on span "Group assets by name" at bounding box center [354, 189] width 103 height 15
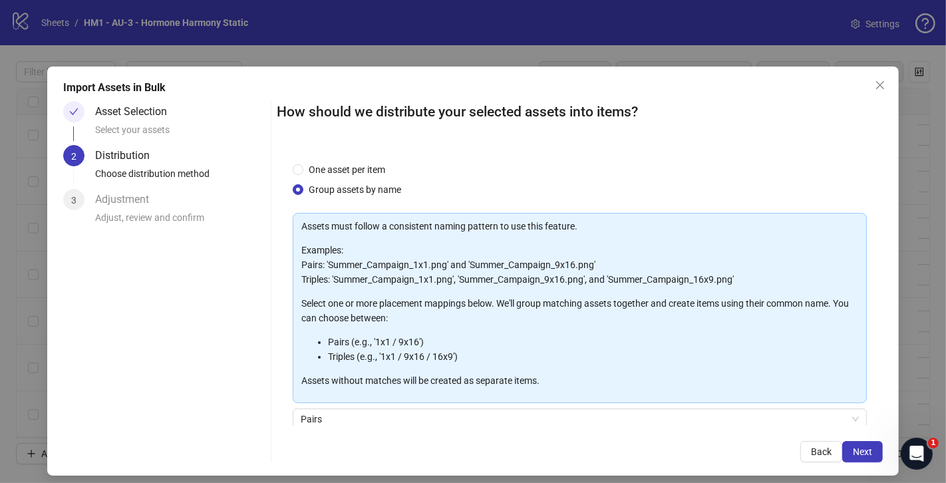
scroll to position [109, 0]
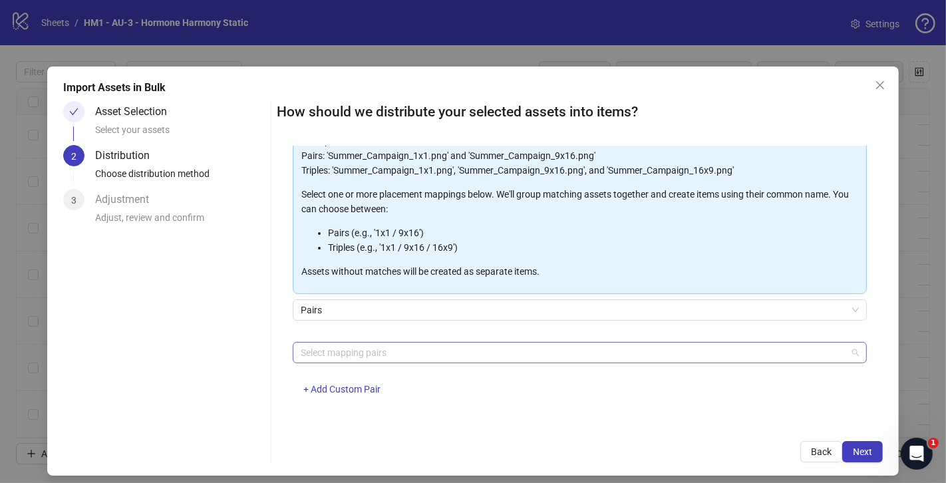
click at [465, 354] on div at bounding box center [572, 352] width 555 height 19
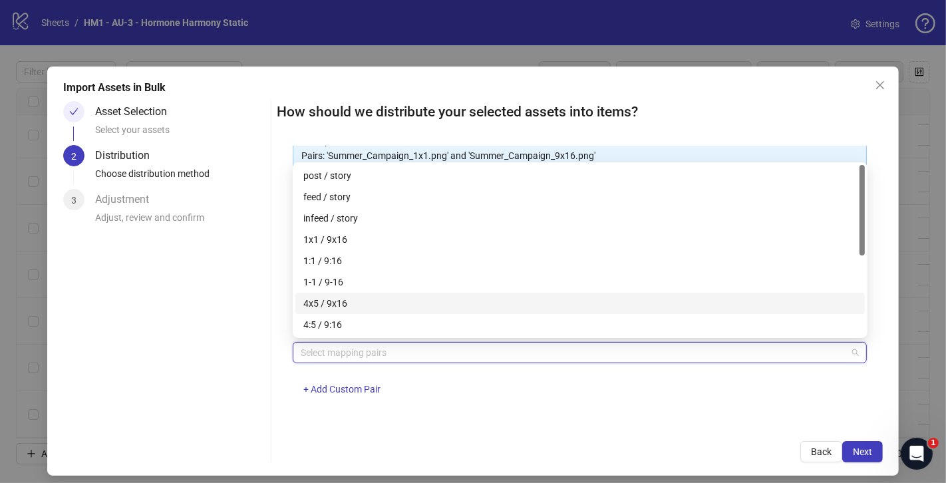
click at [400, 304] on div "4x5 / 9x16" at bounding box center [579, 303] width 553 height 15
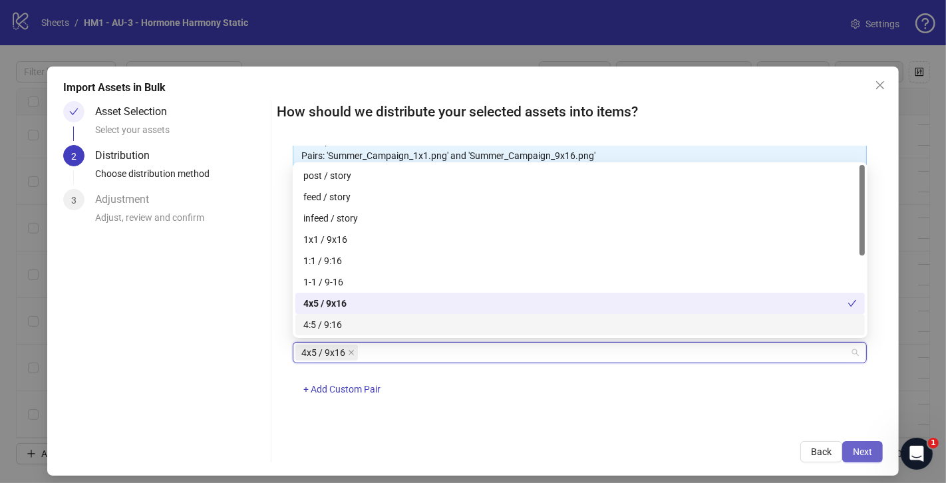
click at [862, 450] on span "Next" at bounding box center [862, 451] width 19 height 11
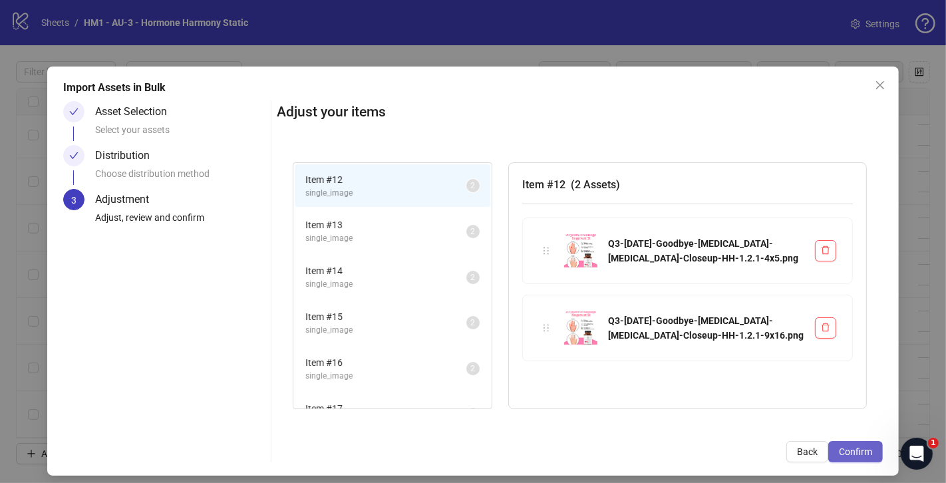
click at [847, 447] on span "Confirm" at bounding box center [855, 451] width 33 height 11
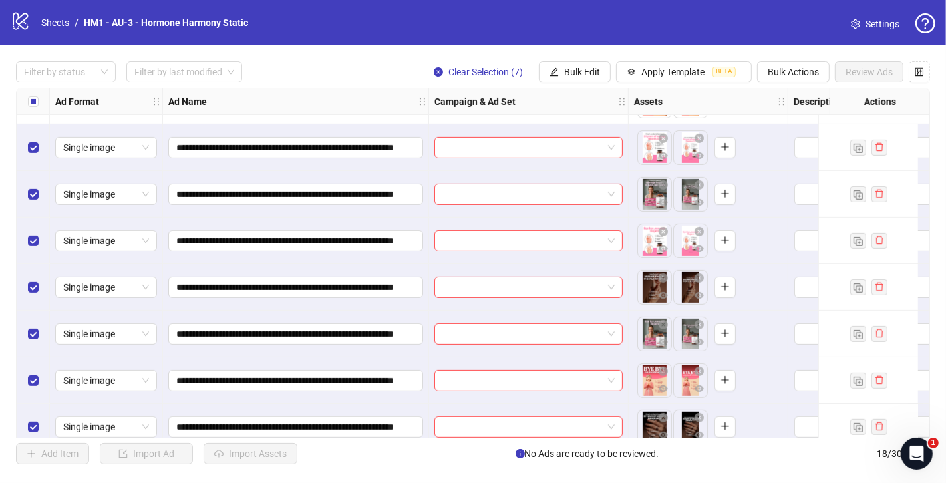
scroll to position [502, 0]
click at [612, 153] on span at bounding box center [528, 148] width 172 height 20
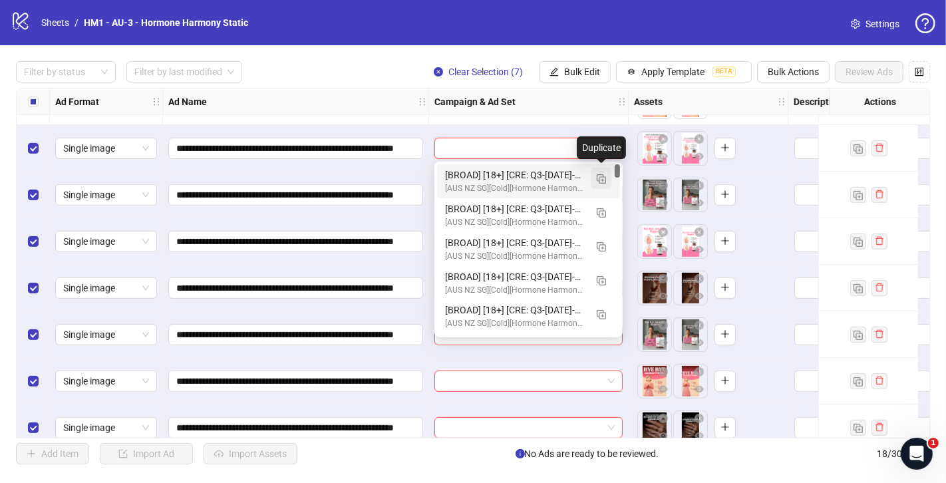
click at [603, 180] on img "button" at bounding box center [601, 178] width 9 height 9
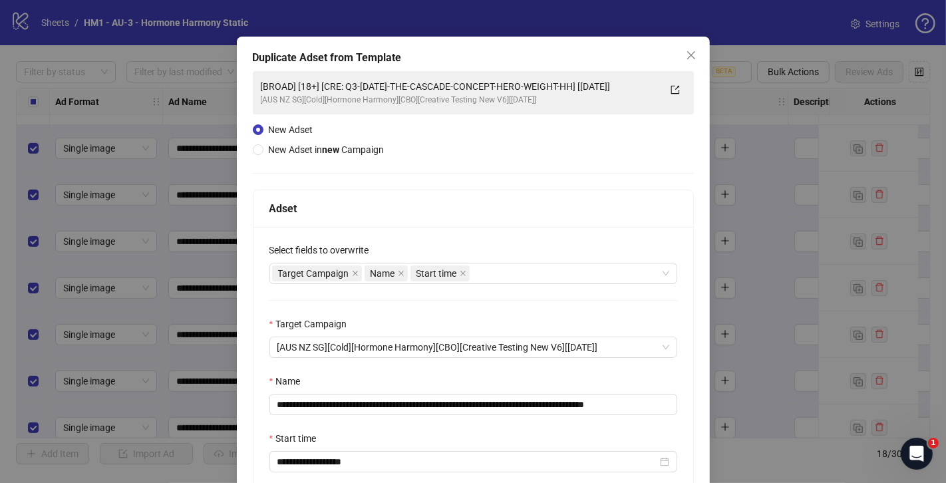
scroll to position [33, 0]
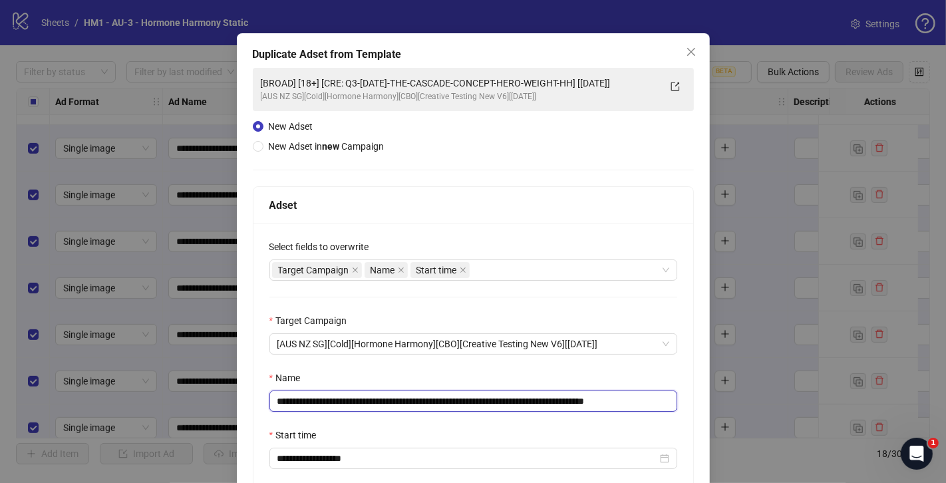
drag, startPoint x: 362, startPoint y: 400, endPoint x: 611, endPoint y: 401, distance: 249.5
click at [611, 401] on input "**********" at bounding box center [473, 400] width 408 height 21
paste input "**********"
drag, startPoint x: 645, startPoint y: 398, endPoint x: 682, endPoint y: 401, distance: 37.4
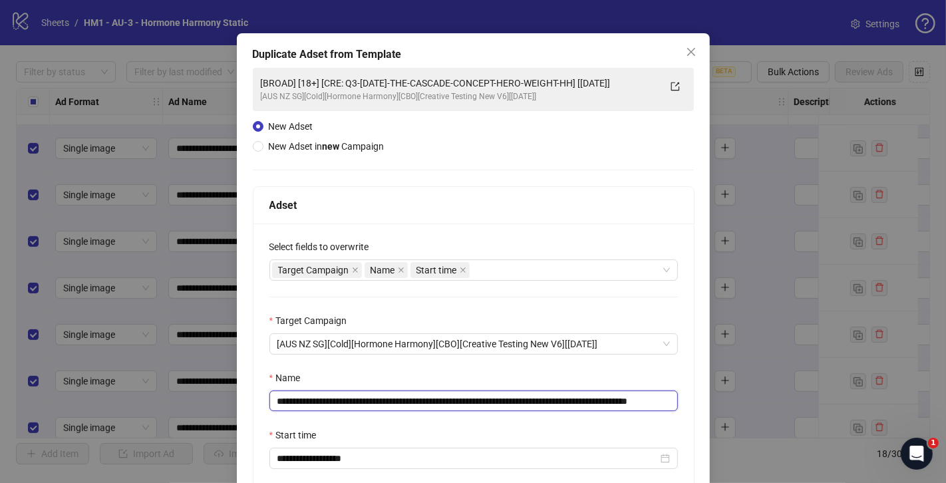
click at [682, 401] on div "**********" at bounding box center [473, 362] width 440 height 277
click at [659, 404] on input "**********" at bounding box center [473, 400] width 408 height 21
drag, startPoint x: 643, startPoint y: 403, endPoint x: 717, endPoint y: 412, distance: 75.0
click at [717, 412] on div "**********" at bounding box center [473, 241] width 946 height 483
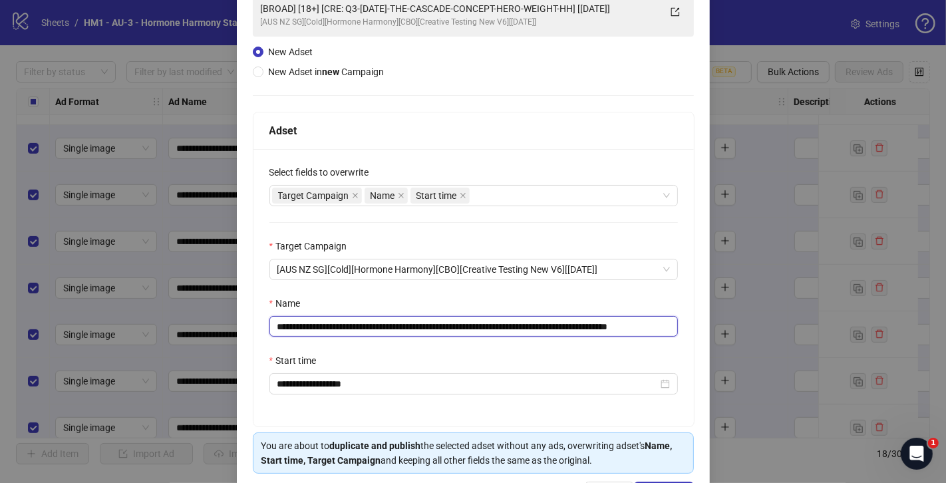
scroll to position [154, 0]
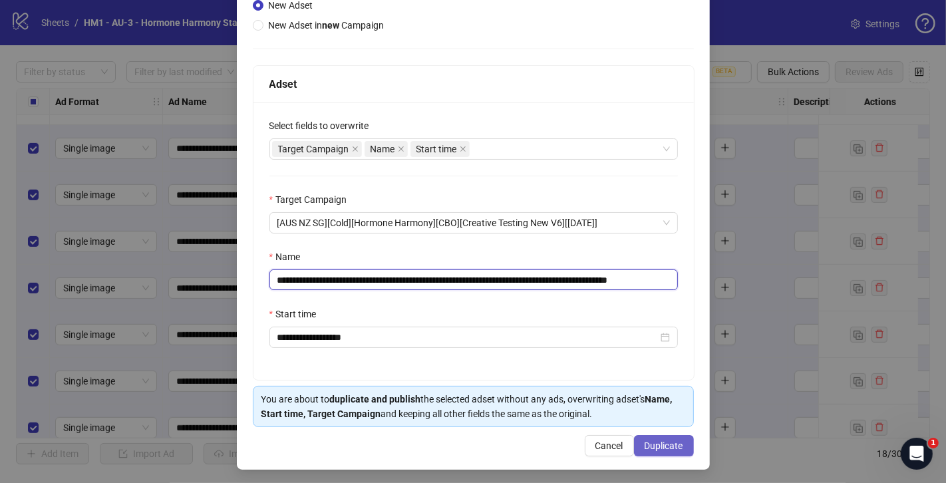
type input "**********"
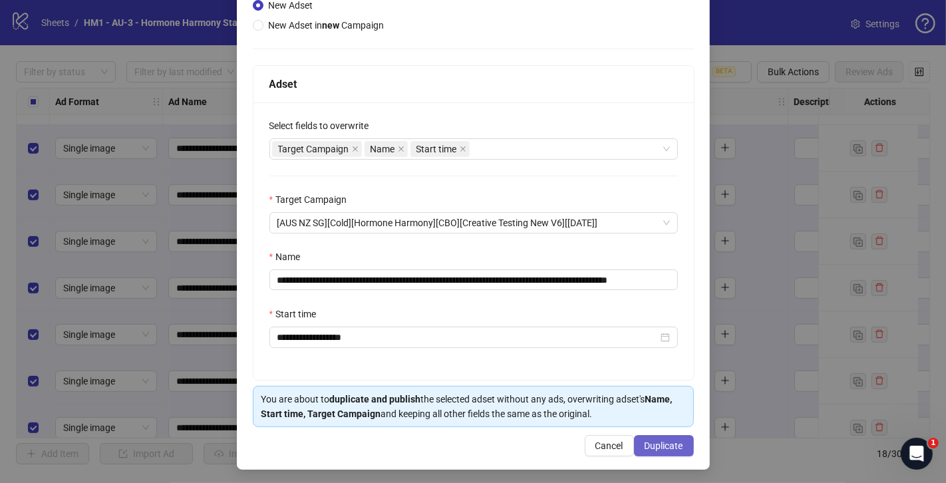
click at [667, 446] on span "Duplicate" at bounding box center [664, 445] width 39 height 11
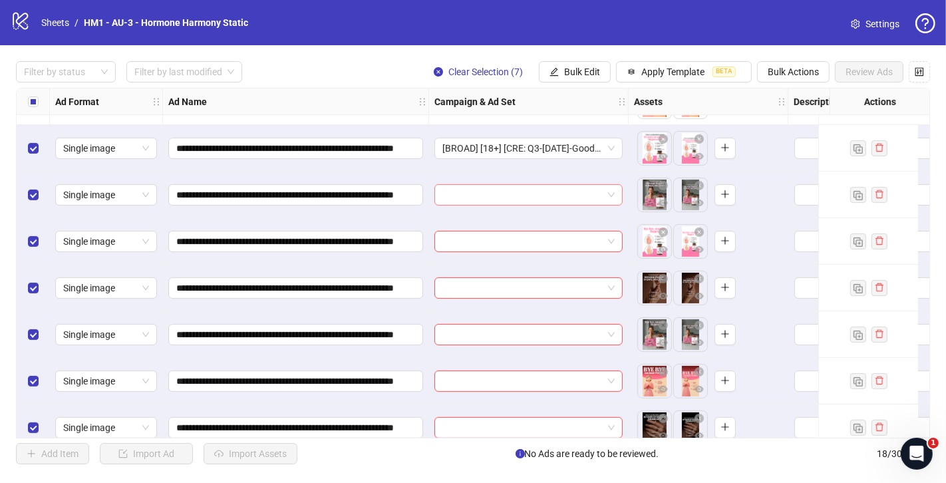
click at [506, 199] on input "search" at bounding box center [522, 195] width 160 height 20
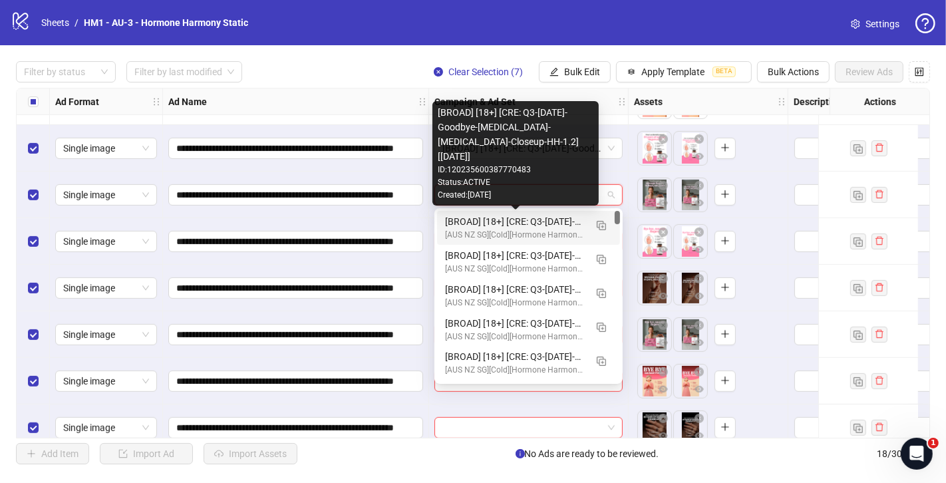
click at [474, 223] on div "[BROAD] [18+] [CRE: Q3-[DATE]-Goodbye-[MEDICAL_DATA]-[MEDICAL_DATA]-Closeup-HH-…" at bounding box center [515, 221] width 140 height 15
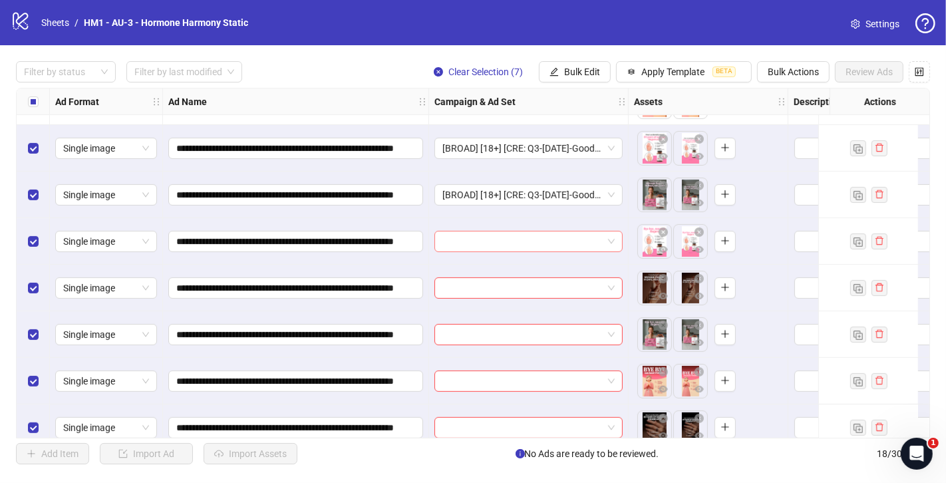
click at [474, 239] on input "search" at bounding box center [522, 242] width 160 height 20
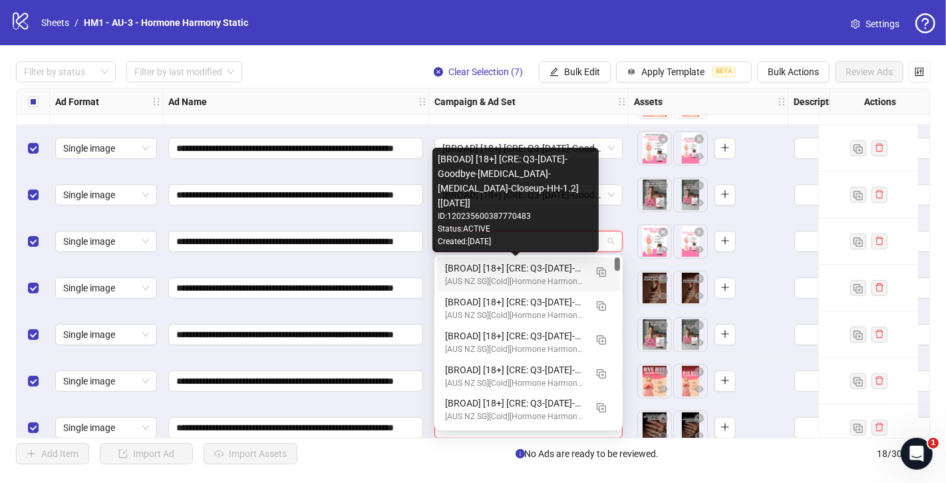
click at [500, 269] on div "[BROAD] [18+] [CRE: Q3-[DATE]-Goodbye-[MEDICAL_DATA]-[MEDICAL_DATA]-Closeup-HH-…" at bounding box center [515, 268] width 140 height 15
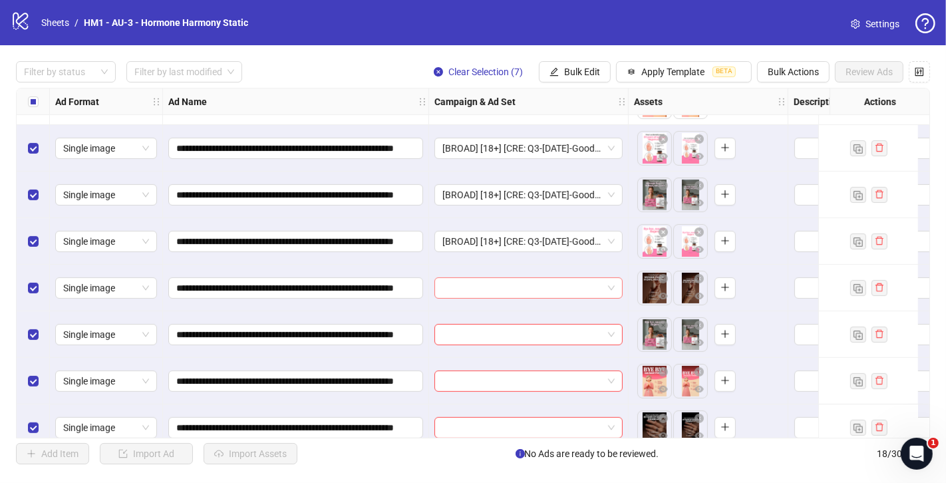
click at [492, 284] on input "search" at bounding box center [522, 288] width 160 height 20
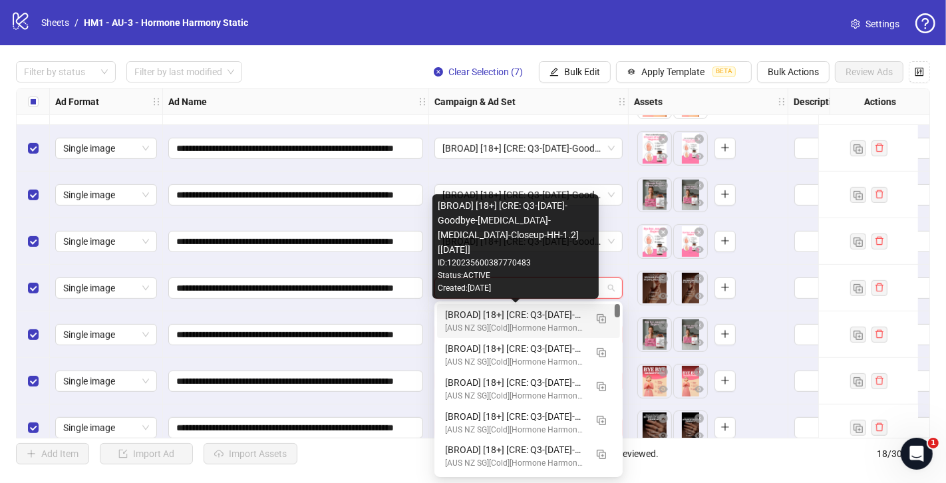
click at [519, 320] on div "[BROAD] [18+] [CRE: Q3-[DATE]-Goodbye-[MEDICAL_DATA]-[MEDICAL_DATA]-Closeup-HH-…" at bounding box center [515, 314] width 140 height 15
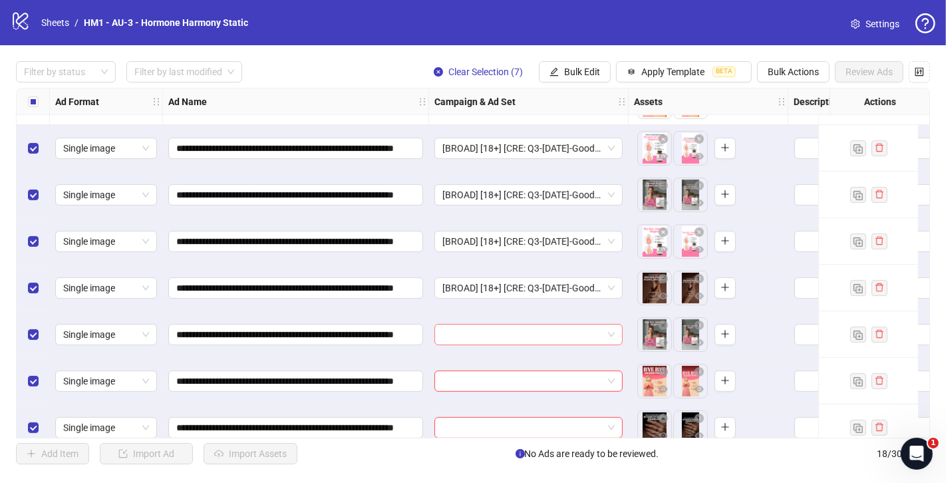
click at [519, 332] on input "search" at bounding box center [522, 335] width 160 height 20
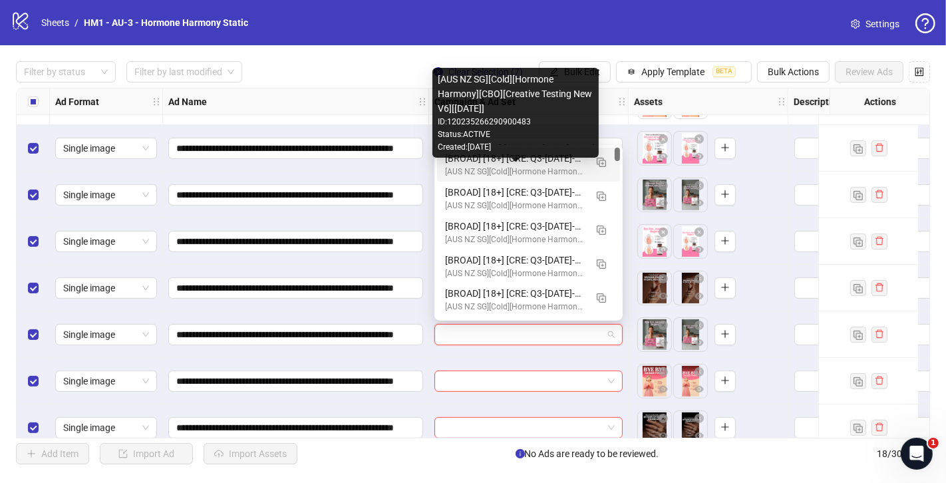
click at [557, 158] on div "[BROAD] [18+] [CRE: Q3-[DATE]-Goodbye-[MEDICAL_DATA]-[MEDICAL_DATA]-Closeup-HH-…" at bounding box center [515, 158] width 140 height 15
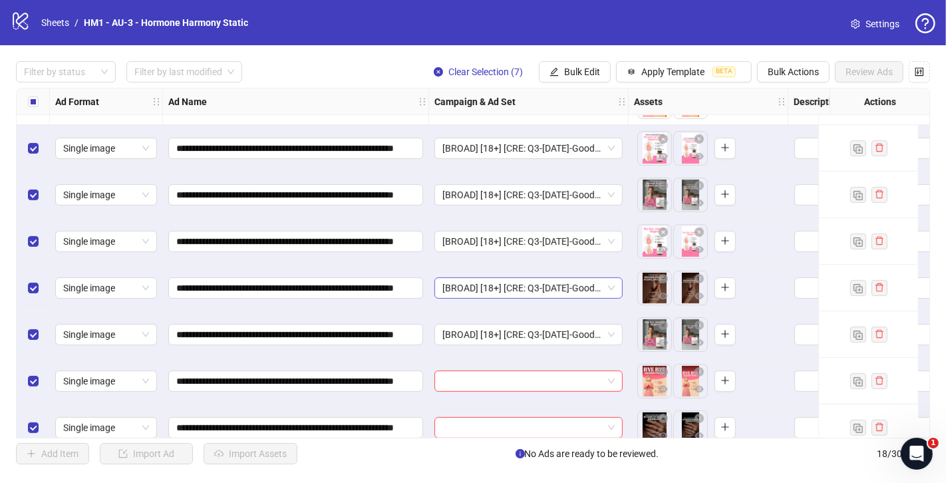
scroll to position [520, 0]
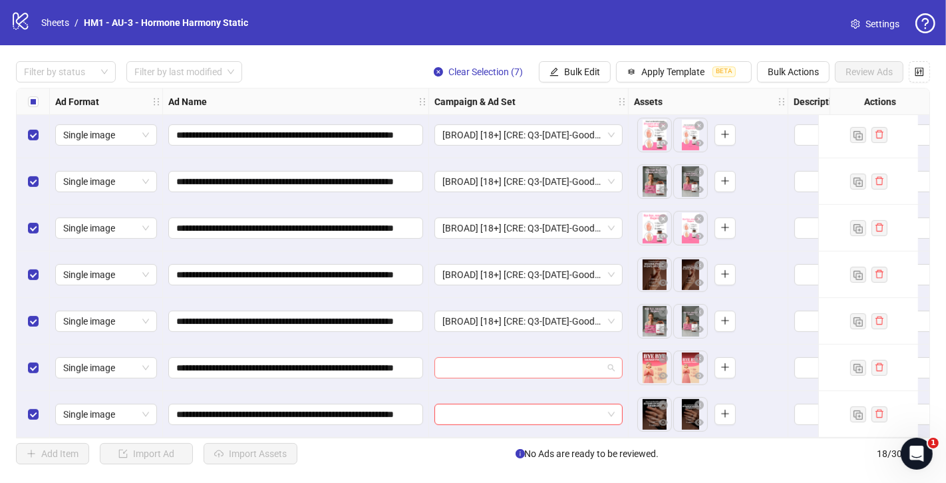
click at [507, 359] on input "search" at bounding box center [522, 368] width 160 height 20
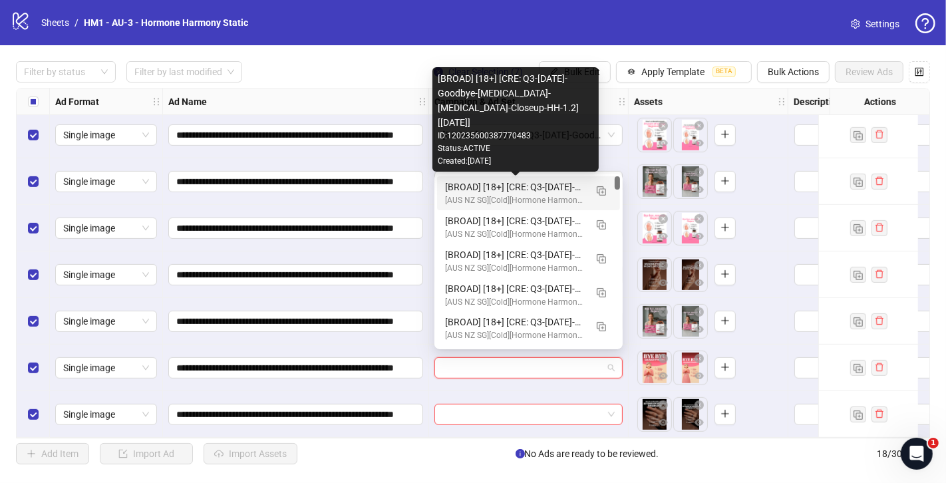
click at [552, 185] on div "[BROAD] [18+] [CRE: Q3-[DATE]-Goodbye-[MEDICAL_DATA]-[MEDICAL_DATA]-Closeup-HH-…" at bounding box center [515, 187] width 140 height 15
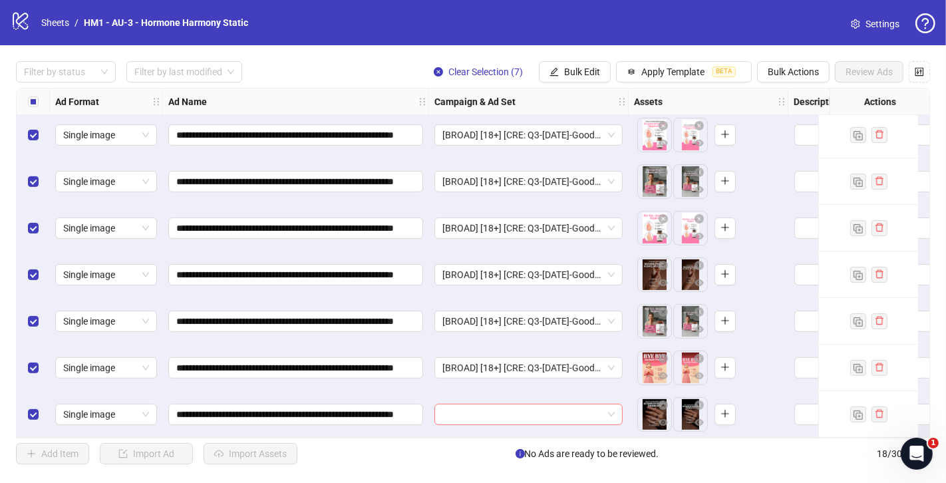
click at [495, 408] on input "search" at bounding box center [522, 414] width 160 height 20
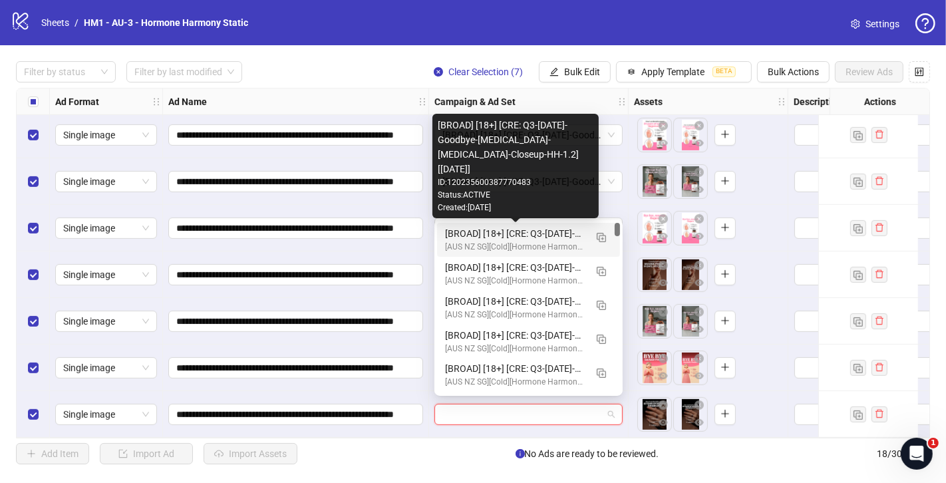
click at [566, 237] on div "[BROAD] [18+] [CRE: Q3-[DATE]-Goodbye-[MEDICAL_DATA]-[MEDICAL_DATA]-Closeup-HH-…" at bounding box center [515, 233] width 140 height 15
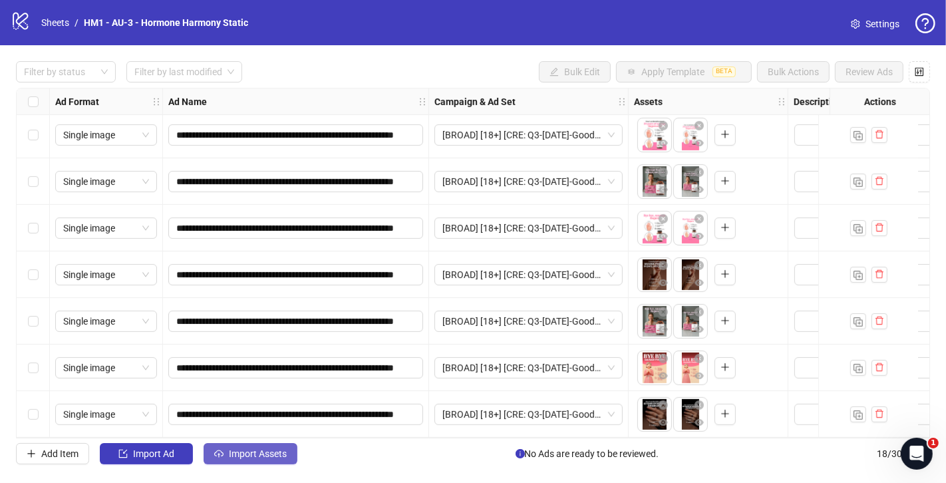
click at [249, 454] on span "Import Assets" at bounding box center [258, 453] width 58 height 11
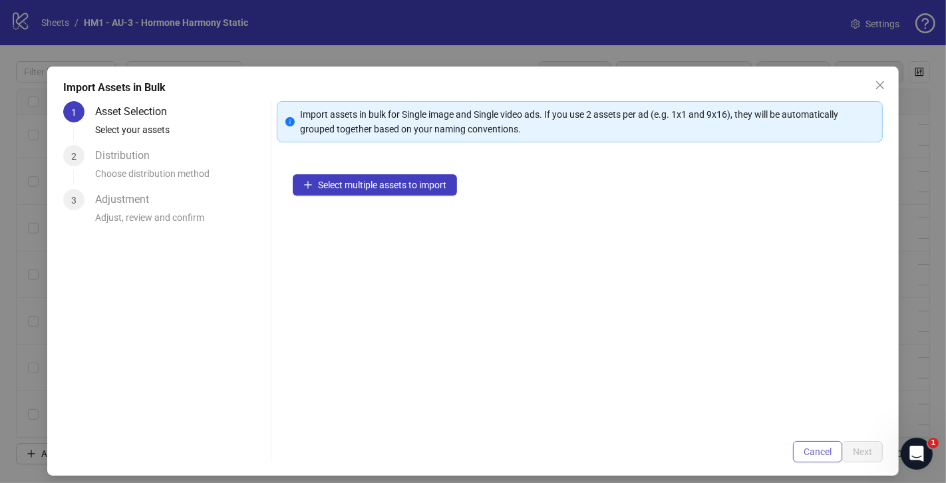
click at [826, 459] on button "Cancel" at bounding box center [817, 451] width 49 height 21
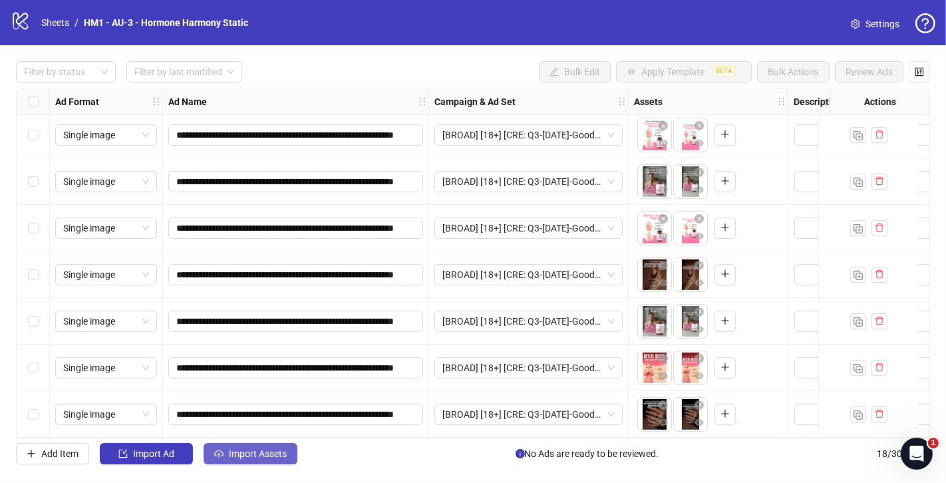
click at [289, 456] on button "Import Assets" at bounding box center [251, 453] width 94 height 21
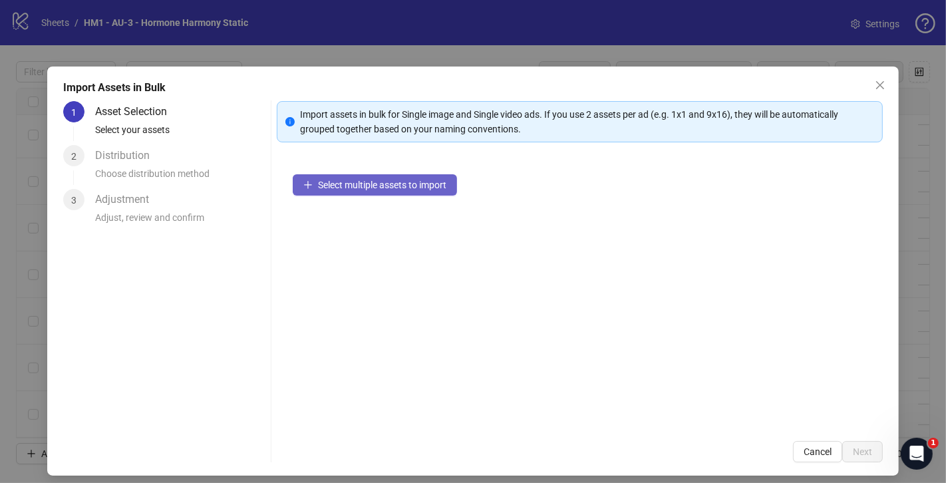
click at [400, 186] on span "Select multiple assets to import" at bounding box center [382, 185] width 128 height 11
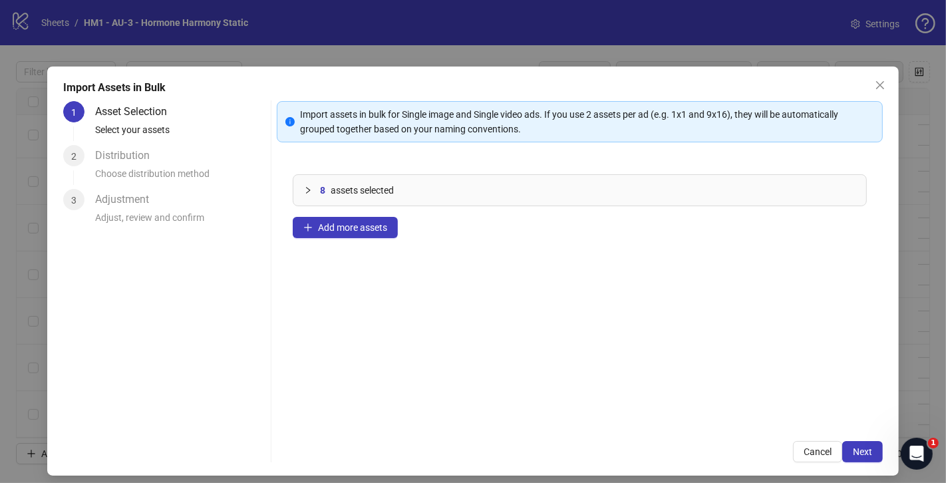
scroll to position [9, 0]
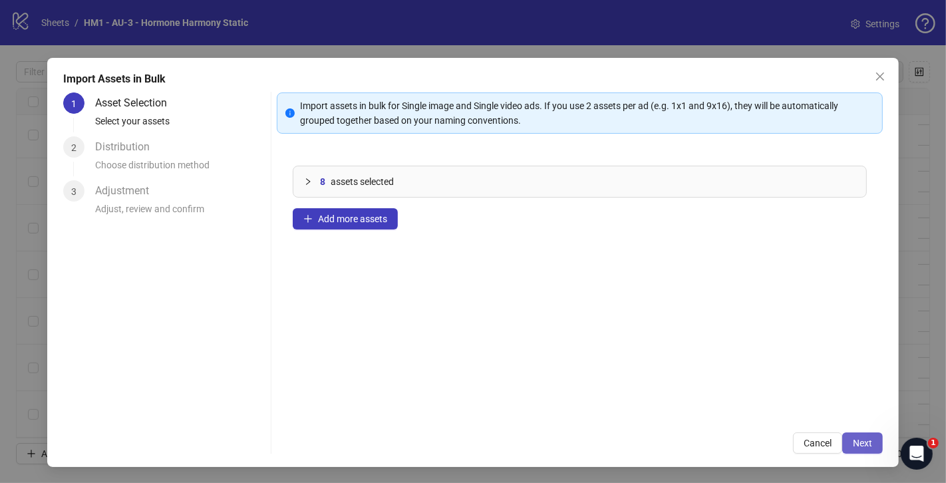
click at [864, 445] on span "Next" at bounding box center [862, 443] width 19 height 11
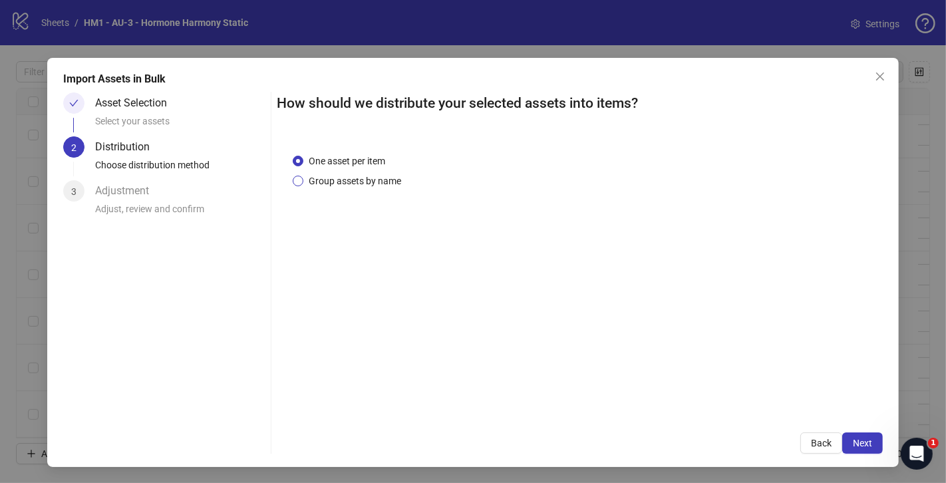
click at [379, 183] on span "Group assets by name" at bounding box center [354, 181] width 103 height 15
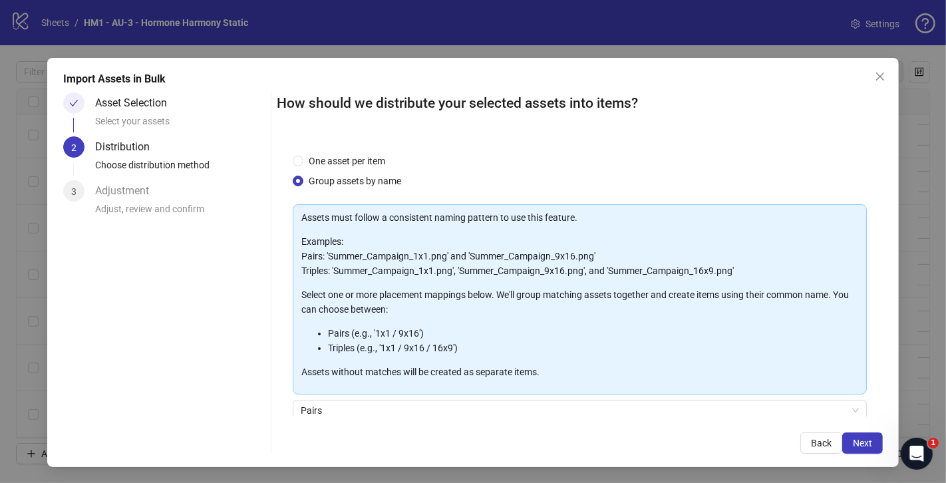
scroll to position [109, 0]
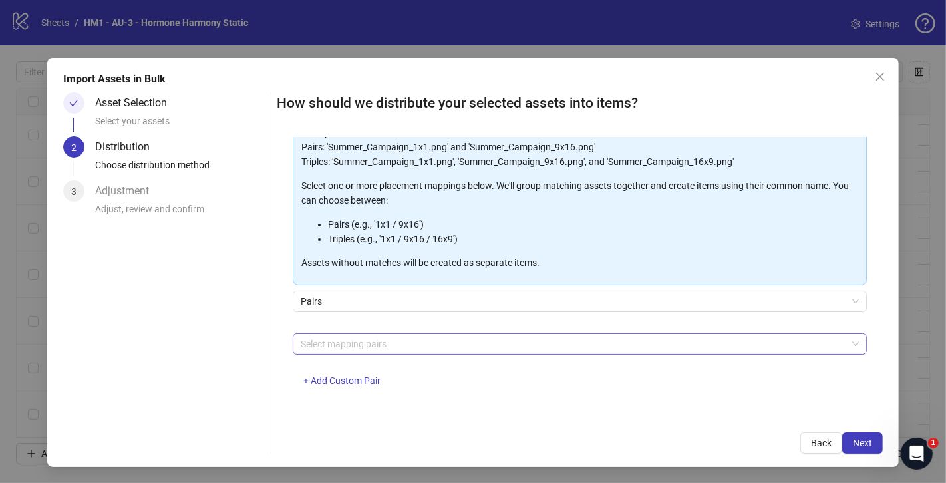
click at [415, 341] on div at bounding box center [572, 344] width 555 height 19
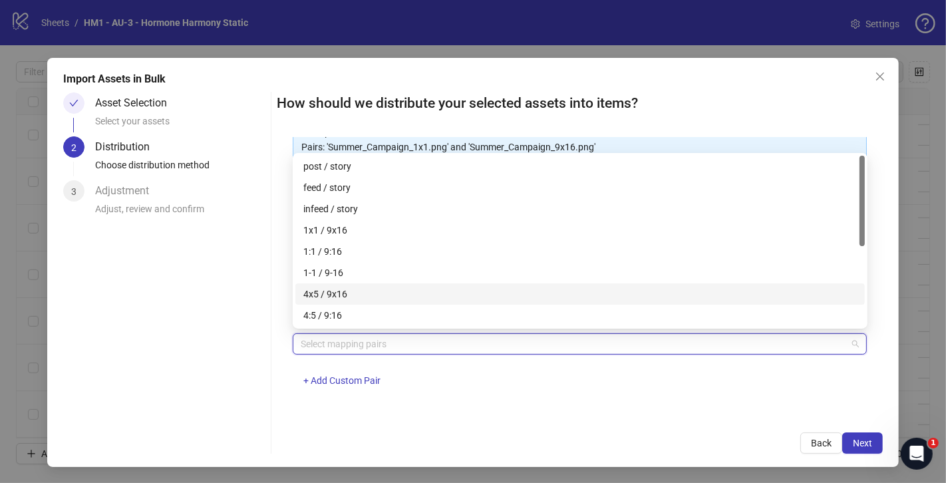
click at [367, 299] on div "4x5 / 9x16" at bounding box center [579, 294] width 553 height 15
click at [867, 442] on span "Next" at bounding box center [862, 443] width 19 height 11
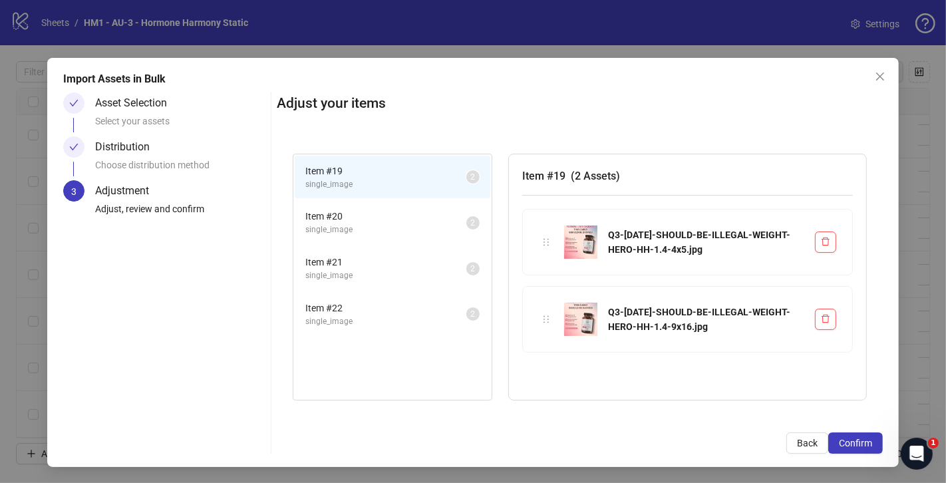
click at [867, 442] on span "Confirm" at bounding box center [855, 443] width 33 height 11
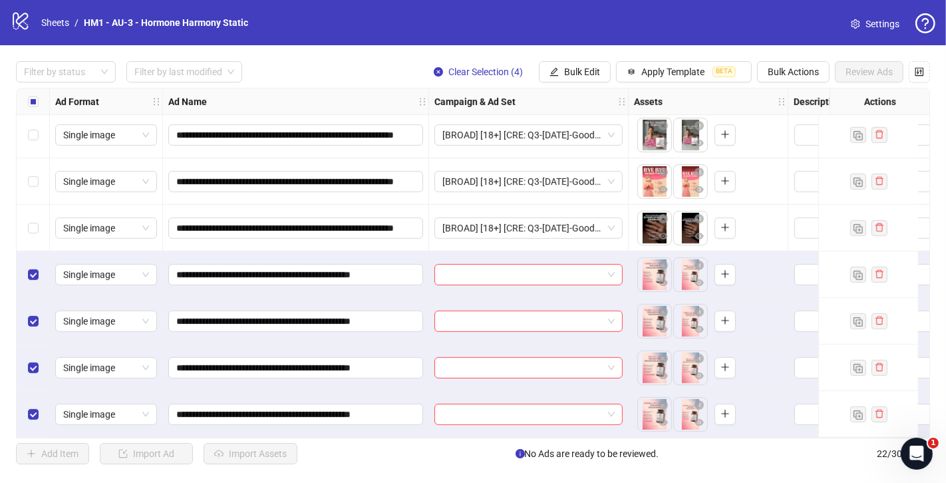
scroll to position [706, 0]
click at [610, 273] on span at bounding box center [528, 275] width 172 height 20
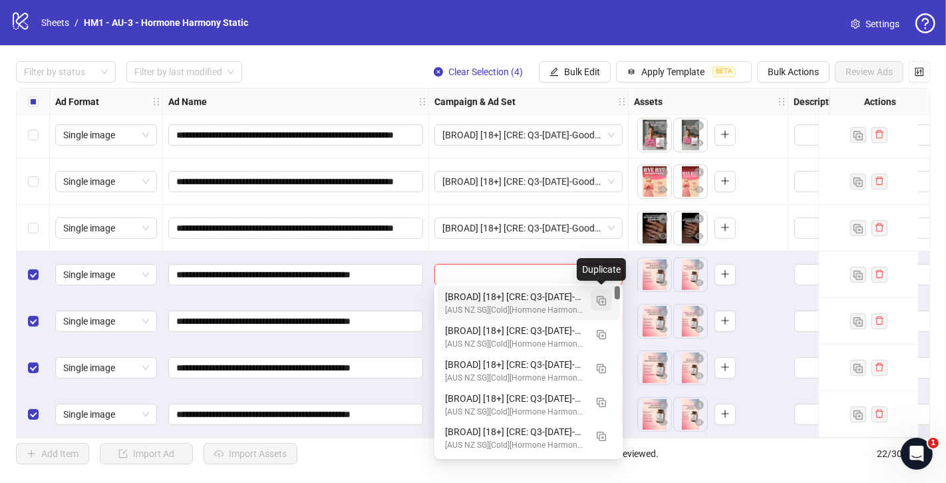
click at [601, 299] on img "button" at bounding box center [601, 300] width 9 height 9
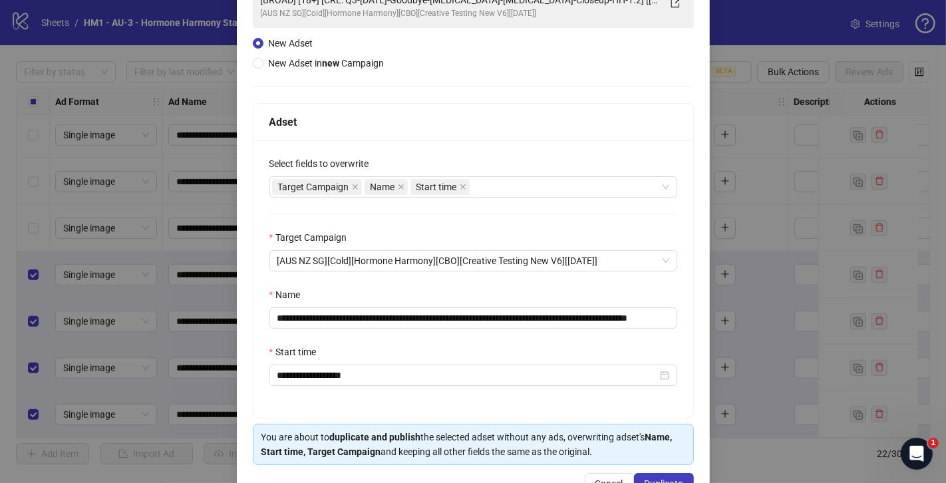
scroll to position [118, 0]
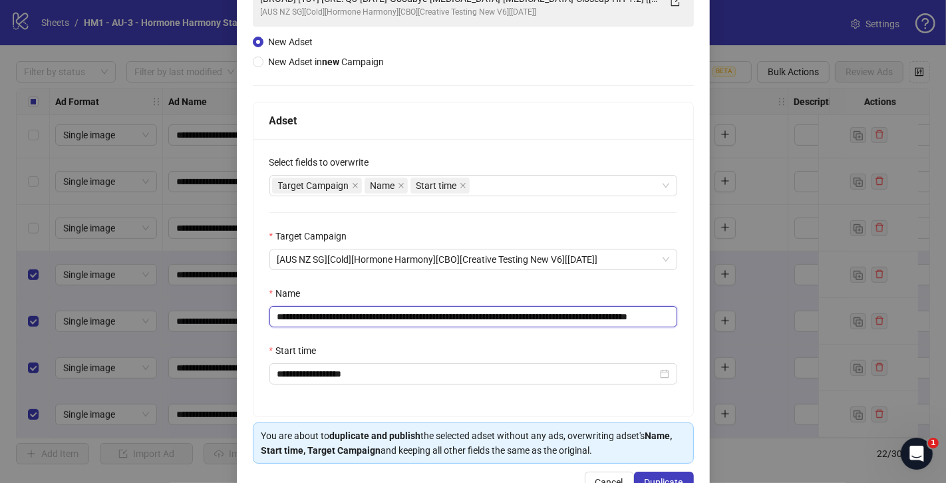
drag, startPoint x: 643, startPoint y: 318, endPoint x: 360, endPoint y: 318, distance: 282.7
click at [360, 318] on input "**********" at bounding box center [473, 316] width 408 height 21
paste input "text"
drag, startPoint x: 605, startPoint y: 317, endPoint x: 715, endPoint y: 330, distance: 110.5
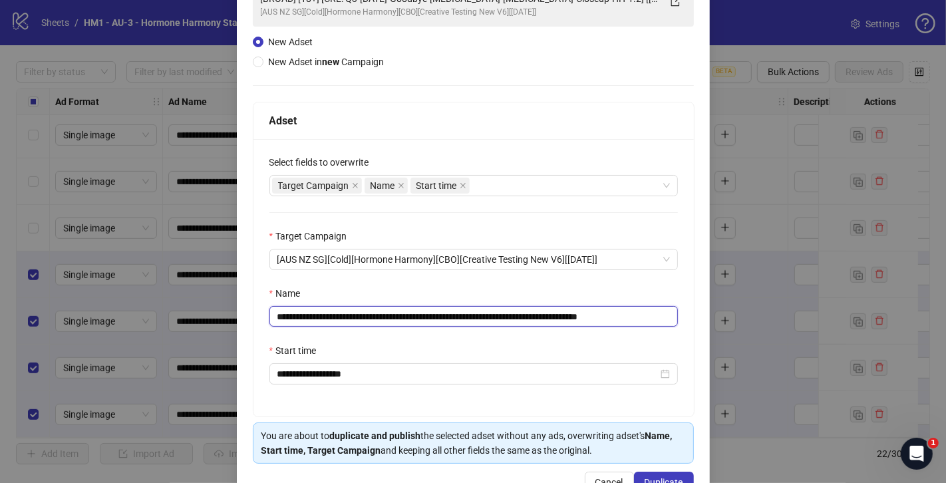
click at [715, 330] on div "**********" at bounding box center [473, 241] width 946 height 483
click at [653, 321] on input "**********" at bounding box center [473, 316] width 408 height 21
drag, startPoint x: 641, startPoint y: 317, endPoint x: 723, endPoint y: 325, distance: 82.2
click at [723, 325] on div "**********" at bounding box center [473, 241] width 946 height 483
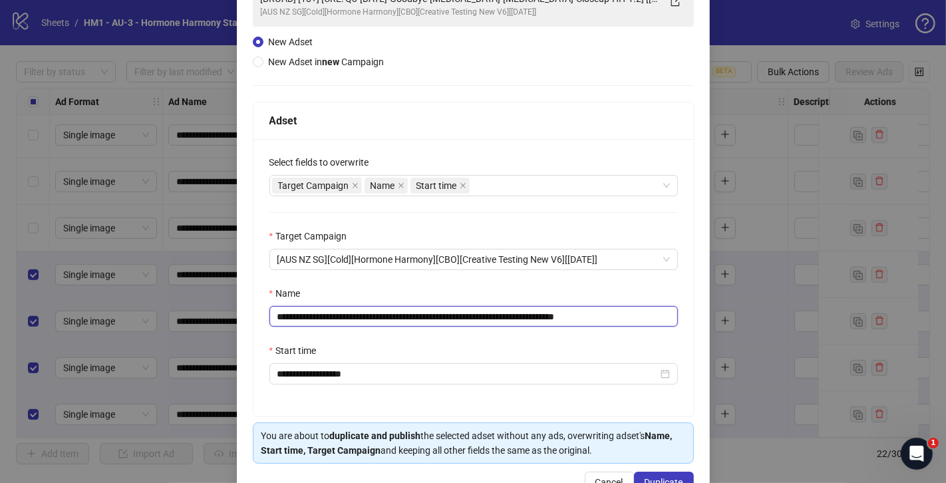
type input "**********"
click at [505, 286] on div "Name" at bounding box center [473, 296] width 408 height 20
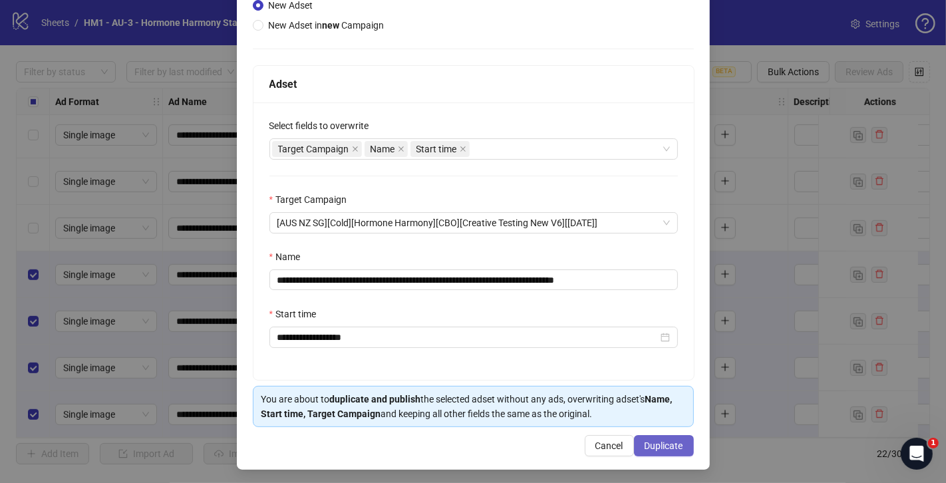
click at [684, 454] on button "Duplicate" at bounding box center [664, 445] width 60 height 21
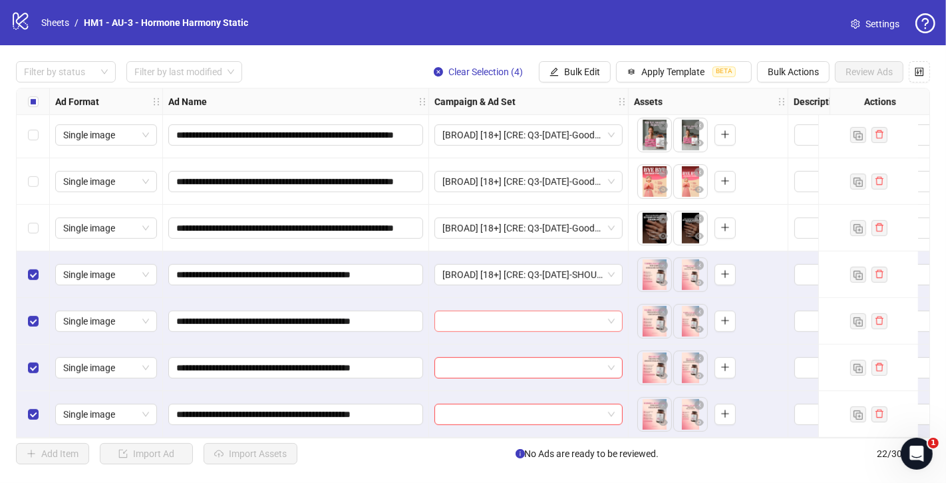
click at [472, 313] on input "search" at bounding box center [522, 321] width 160 height 20
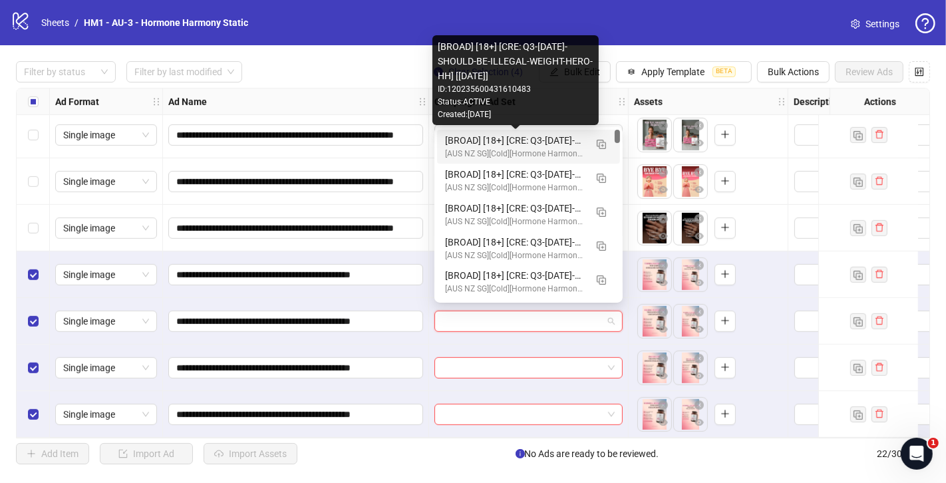
click at [478, 140] on div "[BROAD] [18+] [CRE: Q3-[DATE]-SHOULD-BE-ILLEGAL-WEIGHT-HERO-HH] [[DATE]]" at bounding box center [515, 140] width 140 height 15
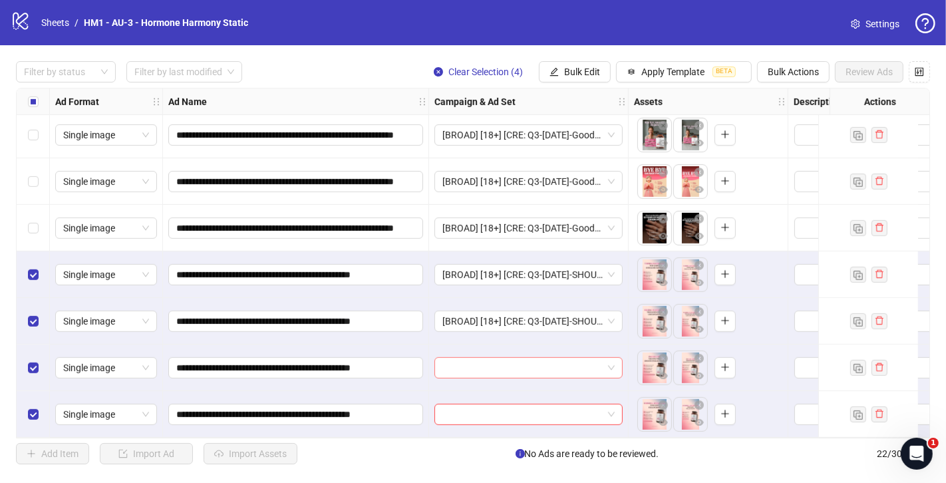
click at [504, 359] on input "search" at bounding box center [522, 368] width 160 height 20
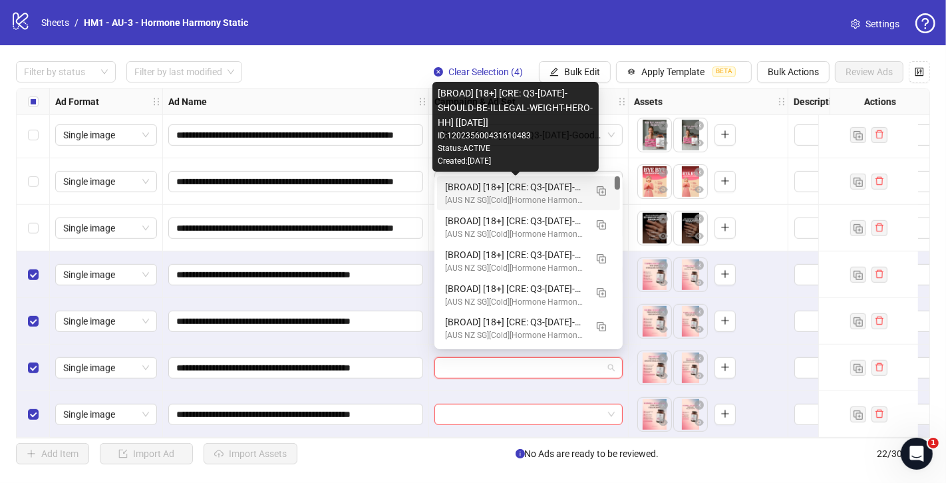
click at [531, 188] on div "[BROAD] [18+] [CRE: Q3-[DATE]-SHOULD-BE-ILLEGAL-WEIGHT-HERO-HH] [[DATE]]" at bounding box center [515, 187] width 140 height 15
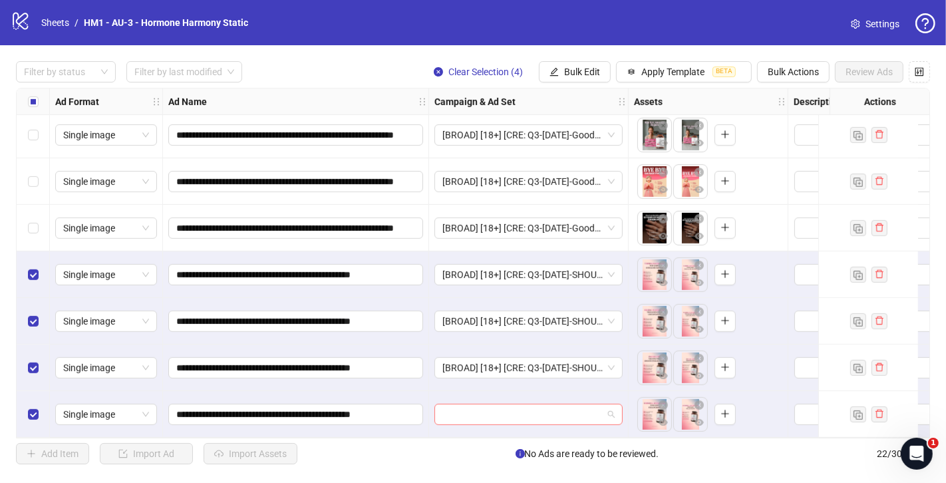
click at [502, 414] on input "search" at bounding box center [522, 414] width 160 height 20
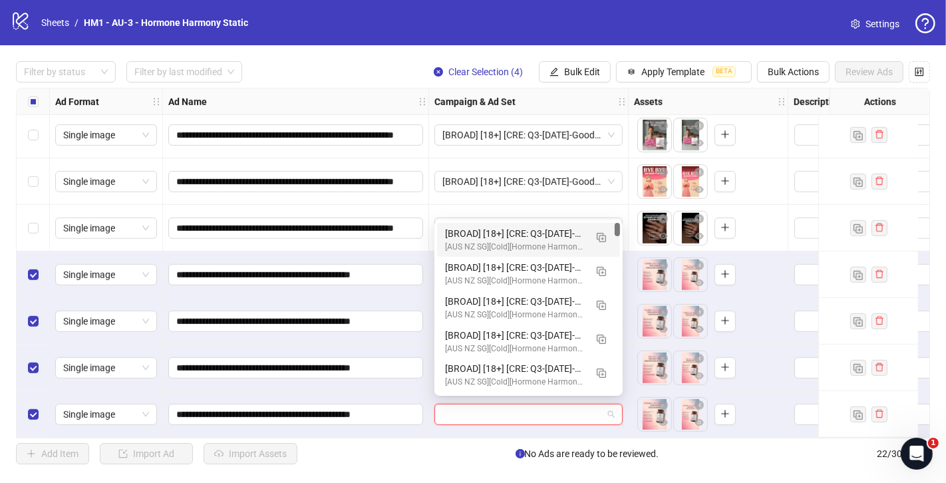
click at [545, 232] on div "[BROAD] [18+] [CRE: Q3-[DATE]-SHOULD-BE-ILLEGAL-WEIGHT-HERO-HH] [[DATE]]" at bounding box center [515, 233] width 140 height 15
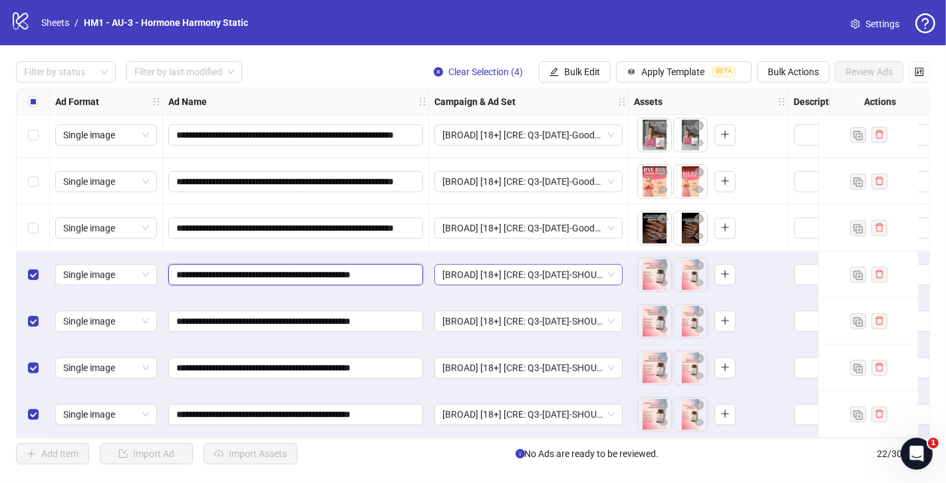
scroll to position [0, 17]
drag, startPoint x: 339, startPoint y: 271, endPoint x: 437, endPoint y: 272, distance: 98.5
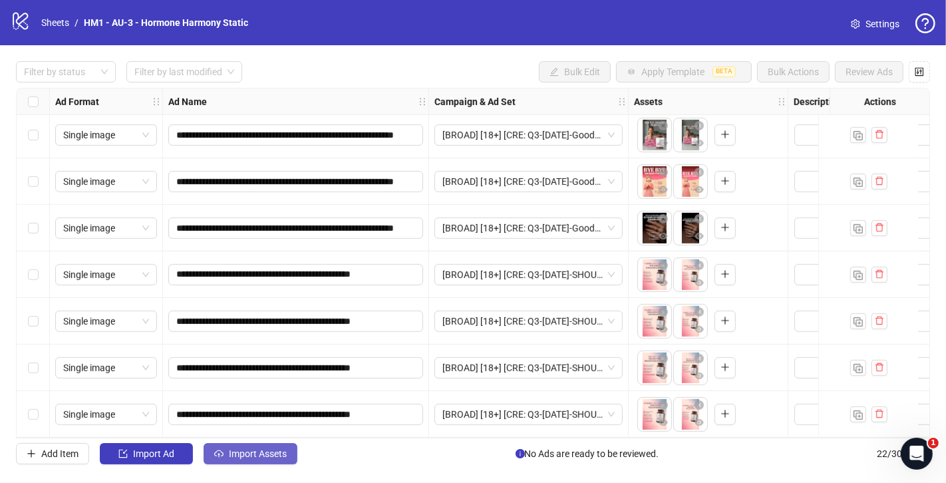
click at [281, 455] on span "Import Assets" at bounding box center [258, 453] width 58 height 11
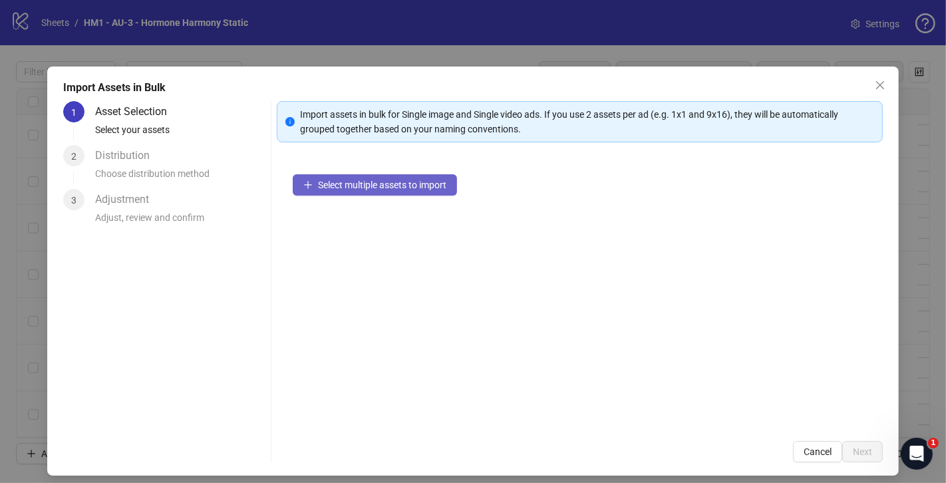
click at [429, 182] on span "Select multiple assets to import" at bounding box center [382, 185] width 128 height 11
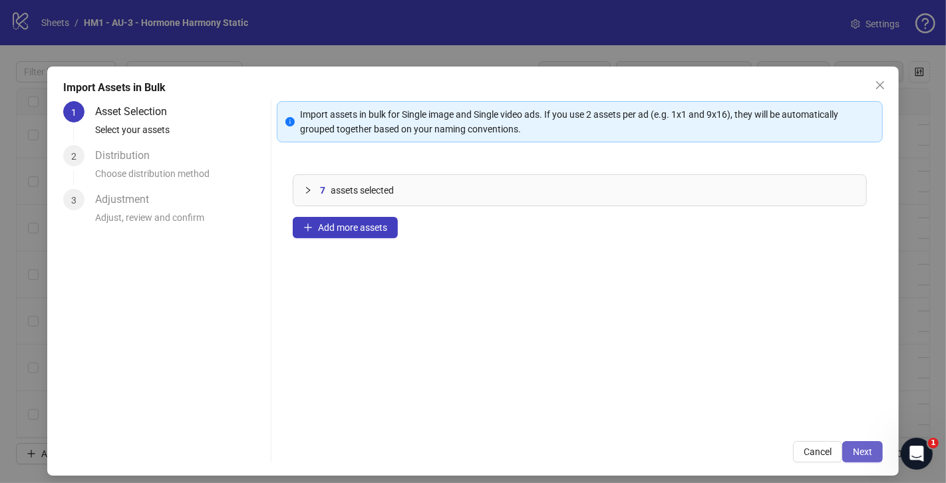
click at [869, 445] on button "Next" at bounding box center [862, 451] width 41 height 21
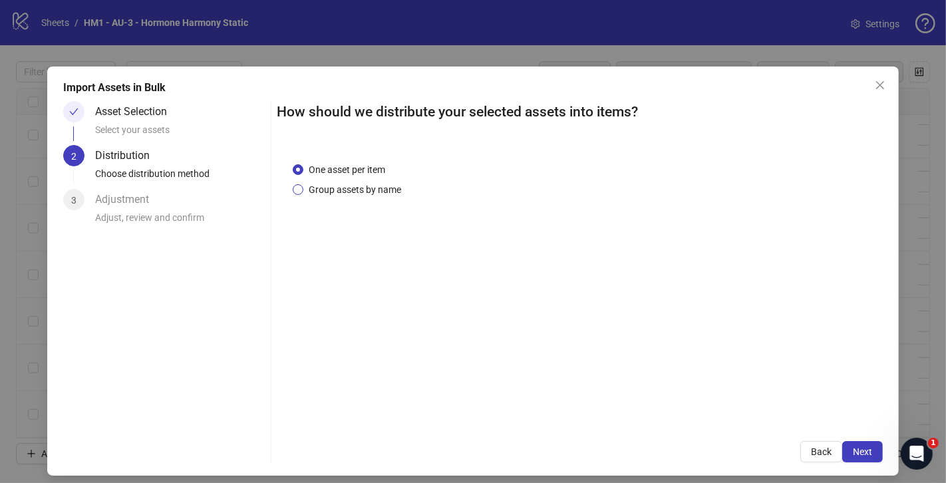
click at [371, 192] on span "Group assets by name" at bounding box center [354, 189] width 103 height 15
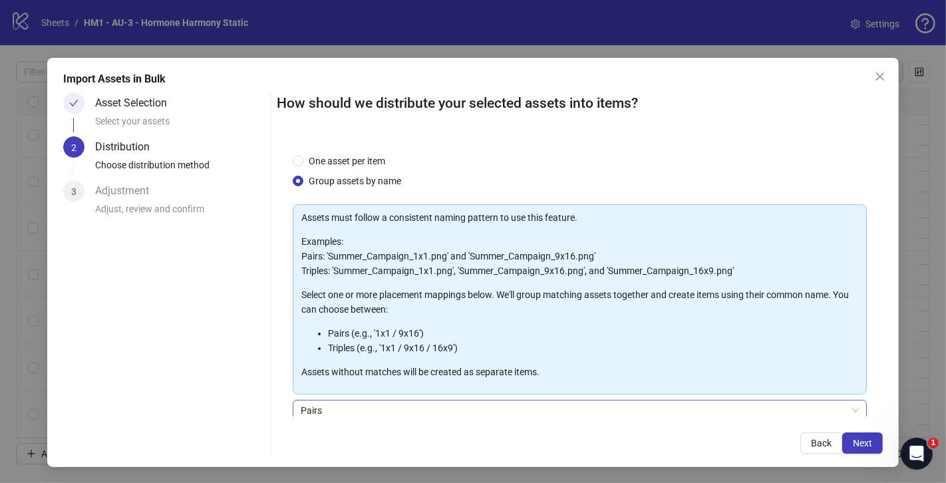
scroll to position [109, 0]
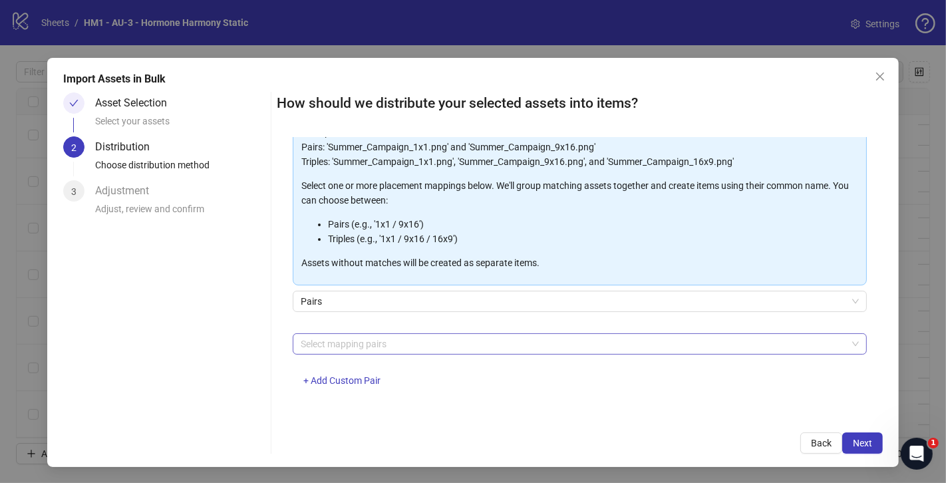
click at [442, 340] on div at bounding box center [572, 344] width 555 height 19
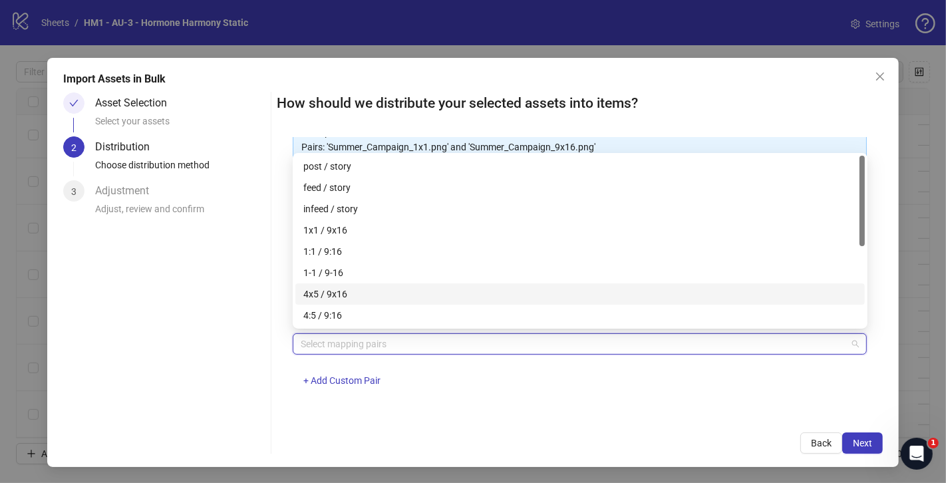
click at [367, 293] on div "4x5 / 9x16" at bounding box center [579, 294] width 553 height 15
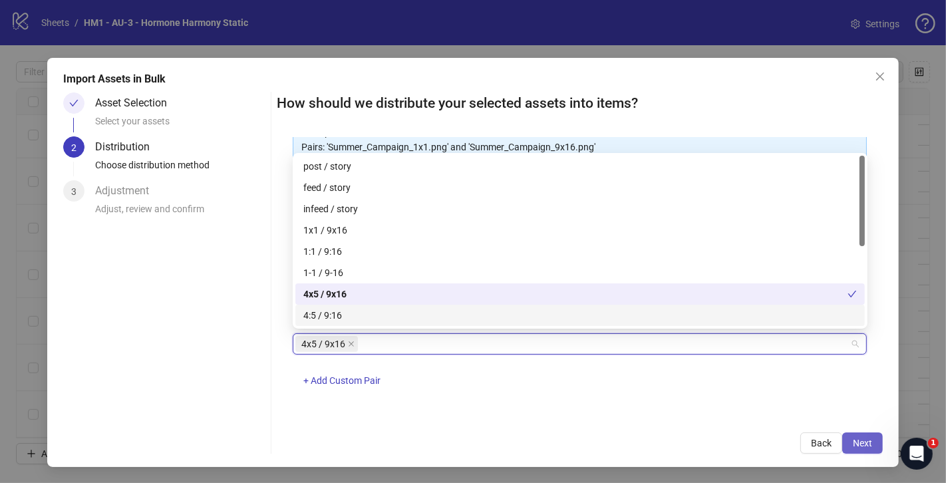
click at [864, 442] on span "Next" at bounding box center [862, 443] width 19 height 11
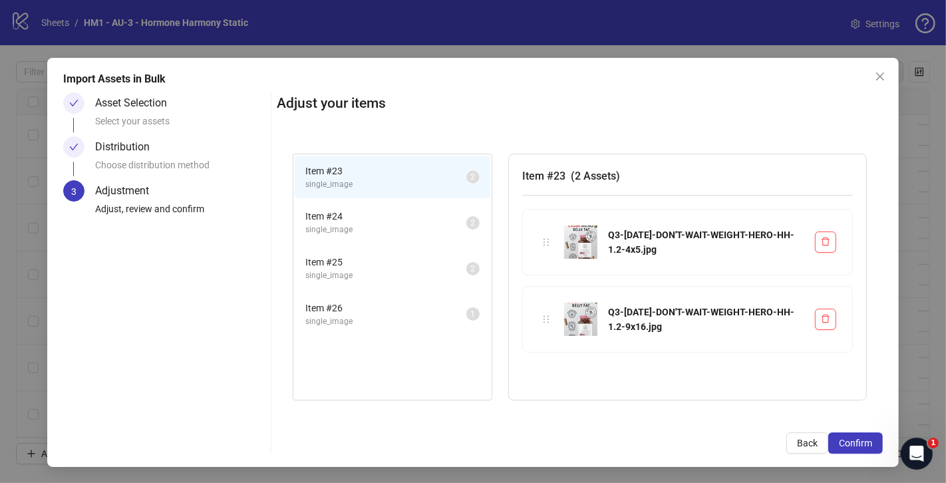
click at [864, 442] on span "Confirm" at bounding box center [855, 443] width 33 height 11
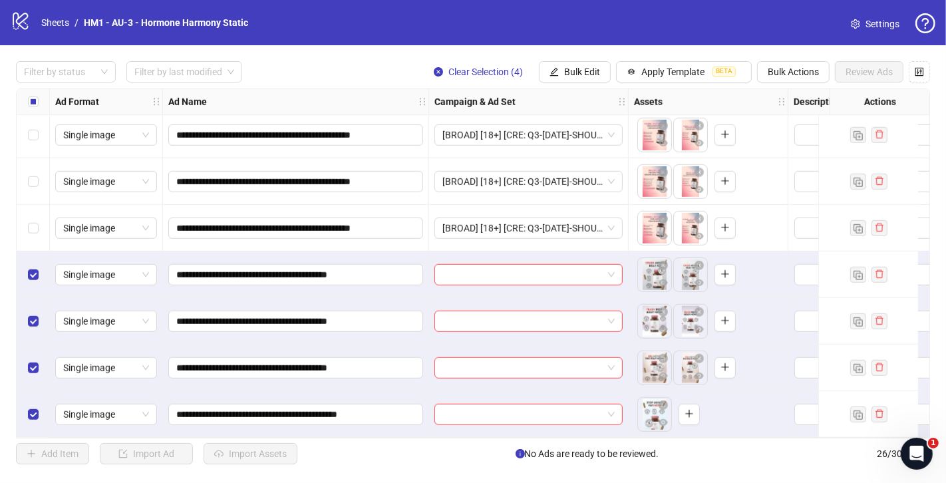
scroll to position [892, 0]
drag, startPoint x: 392, startPoint y: 404, endPoint x: 426, endPoint y: 408, distance: 34.9
click at [426, 408] on div "**********" at bounding box center [296, 414] width 266 height 47
type input "**********"
click at [394, 361] on input "**********" at bounding box center [294, 368] width 236 height 15
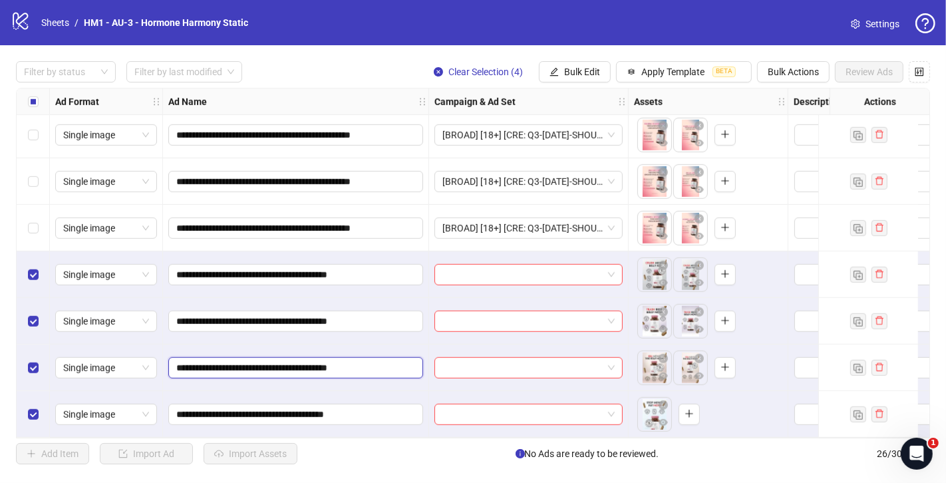
type input "**********"
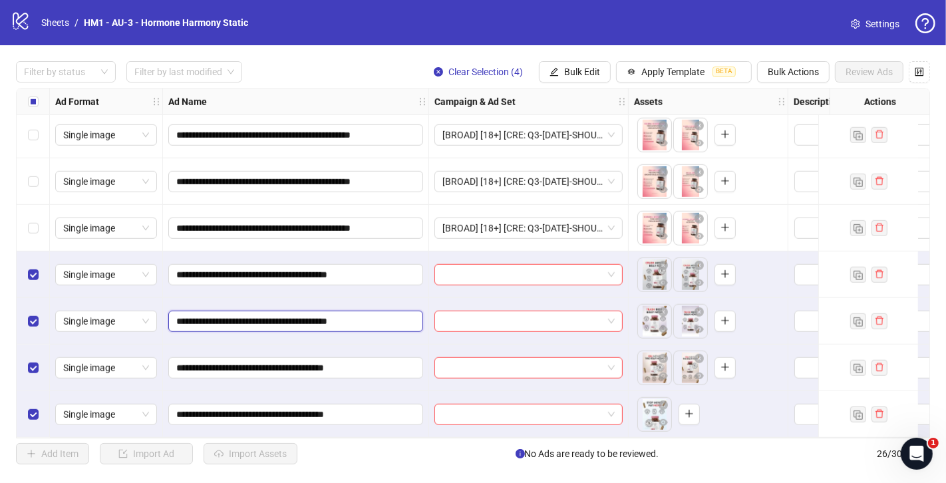
click at [407, 322] on input "**********" at bounding box center [294, 321] width 236 height 15
type input "**********"
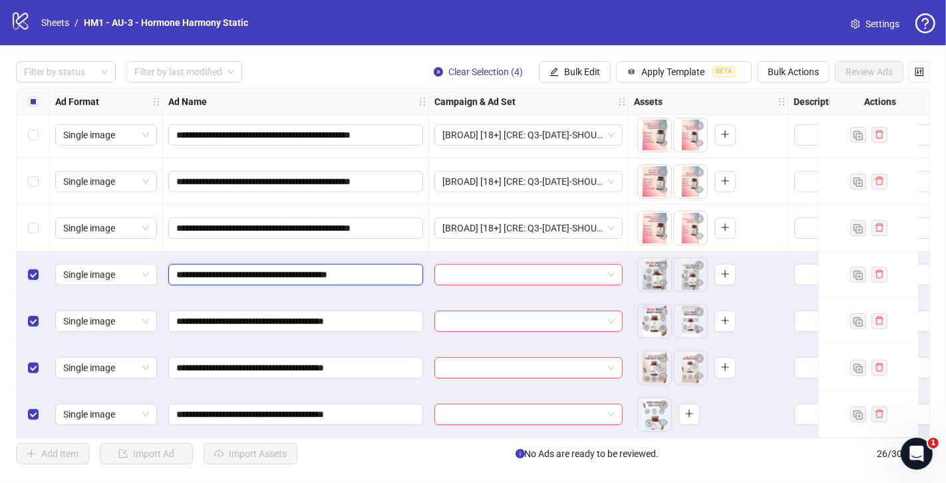
click at [406, 268] on input "**********" at bounding box center [294, 274] width 236 height 15
type input "**********"
click at [402, 251] on div "**********" at bounding box center [296, 274] width 266 height 47
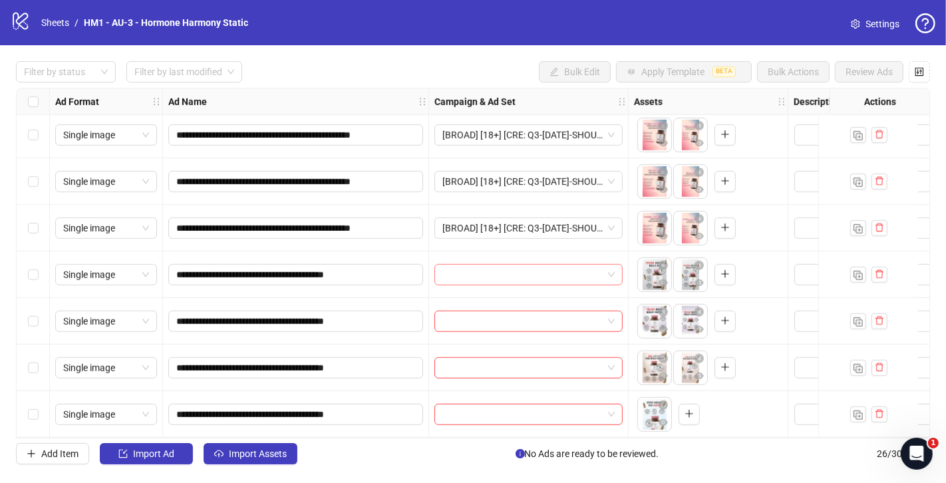
click at [611, 267] on span at bounding box center [528, 275] width 172 height 20
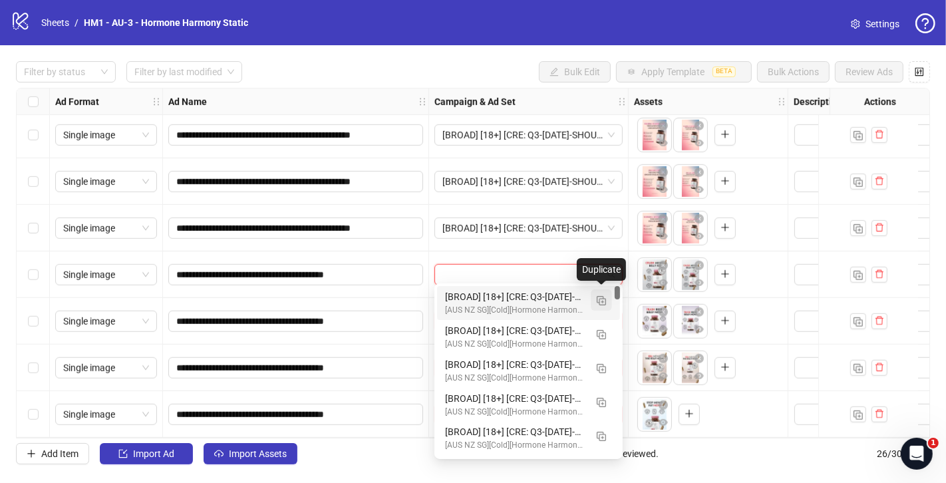
click at [603, 302] on img "button" at bounding box center [601, 300] width 9 height 9
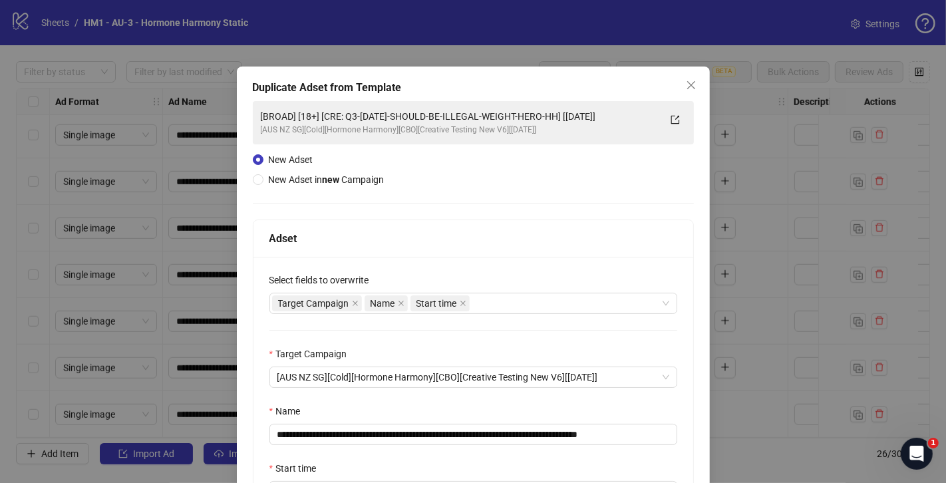
scroll to position [63, 0]
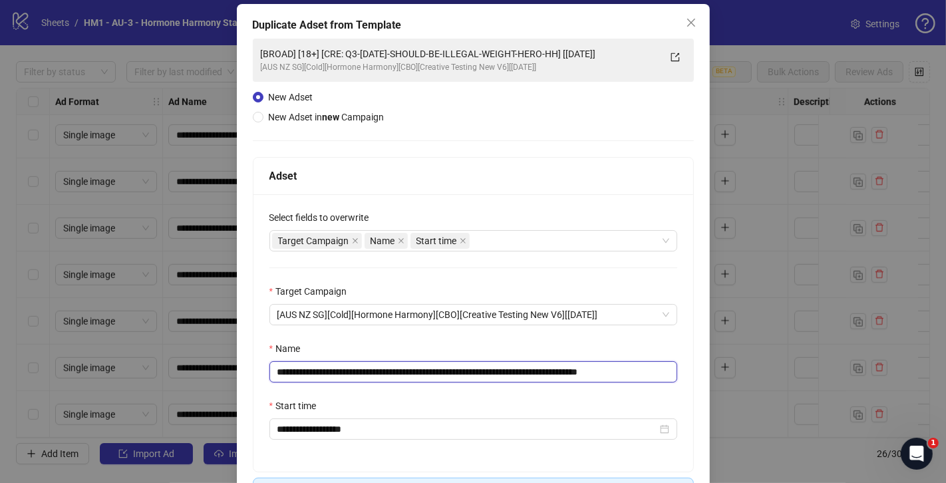
drag, startPoint x: 596, startPoint y: 374, endPoint x: 363, endPoint y: 372, distance: 232.8
click at [363, 372] on input "**********" at bounding box center [473, 371] width 408 height 21
paste input "text"
drag, startPoint x: 496, startPoint y: 369, endPoint x: 629, endPoint y: 361, distance: 132.6
click at [629, 361] on input "**********" at bounding box center [473, 371] width 408 height 21
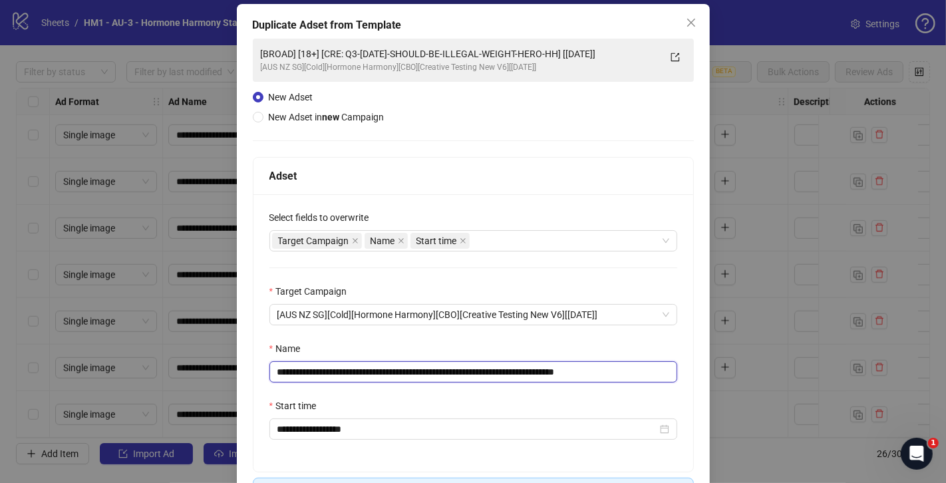
click at [634, 373] on input "**********" at bounding box center [473, 371] width 408 height 21
click at [627, 372] on input "**********" at bounding box center [473, 371] width 408 height 21
drag, startPoint x: 627, startPoint y: 372, endPoint x: 673, endPoint y: 371, distance: 45.9
click at [673, 371] on input "**********" at bounding box center [473, 371] width 408 height 21
type input "**********"
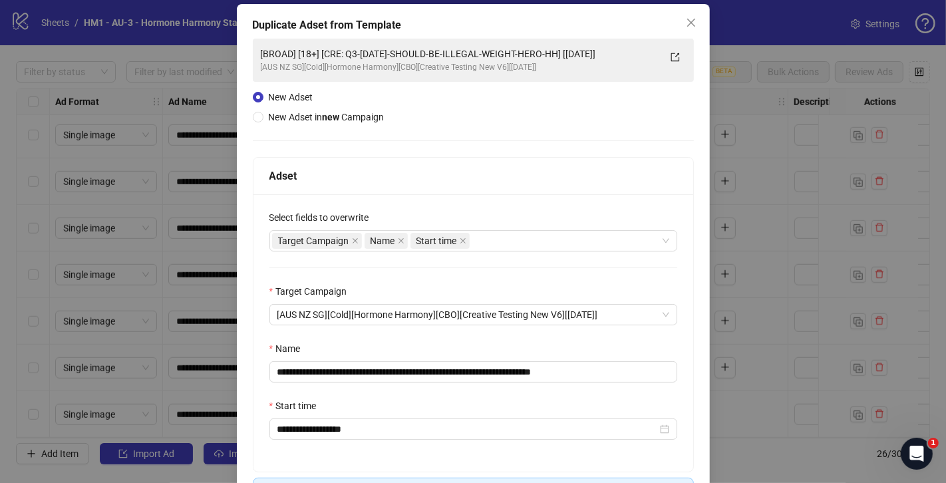
click at [628, 349] on div "Name" at bounding box center [473, 351] width 408 height 20
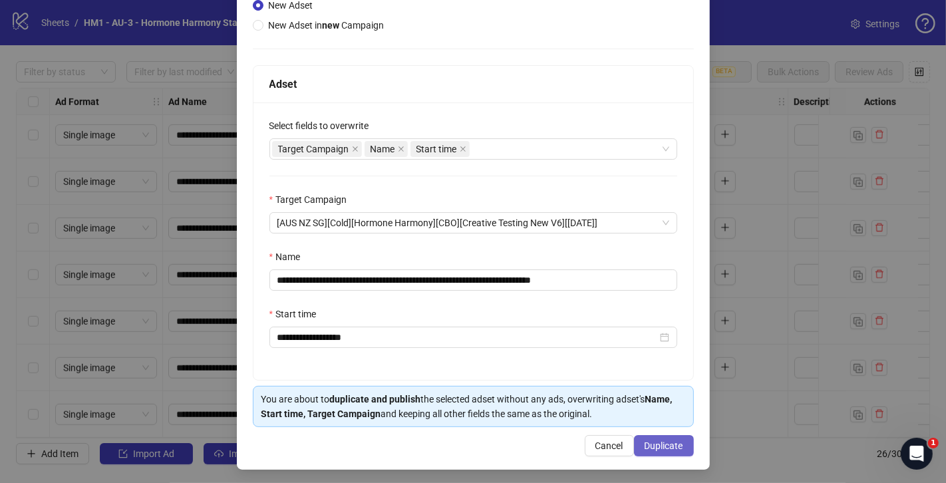
click at [671, 442] on span "Duplicate" at bounding box center [664, 445] width 39 height 11
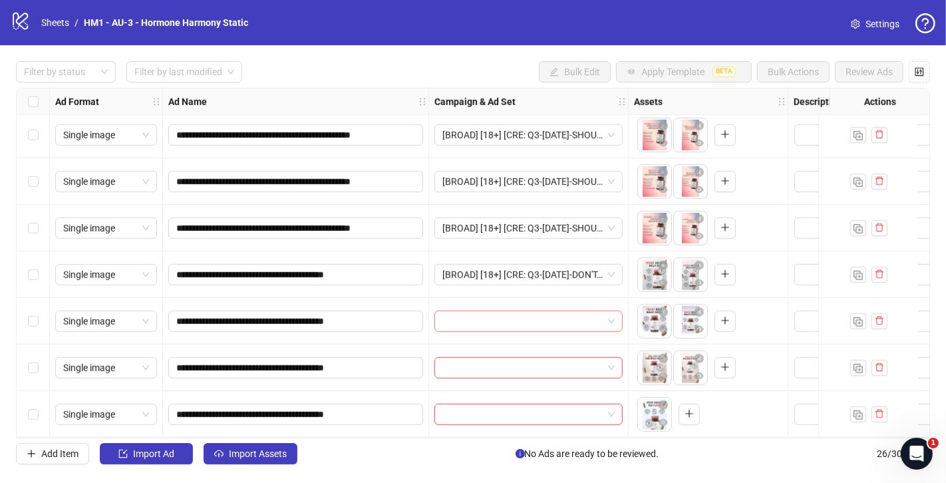
click at [533, 314] on input "search" at bounding box center [522, 321] width 160 height 20
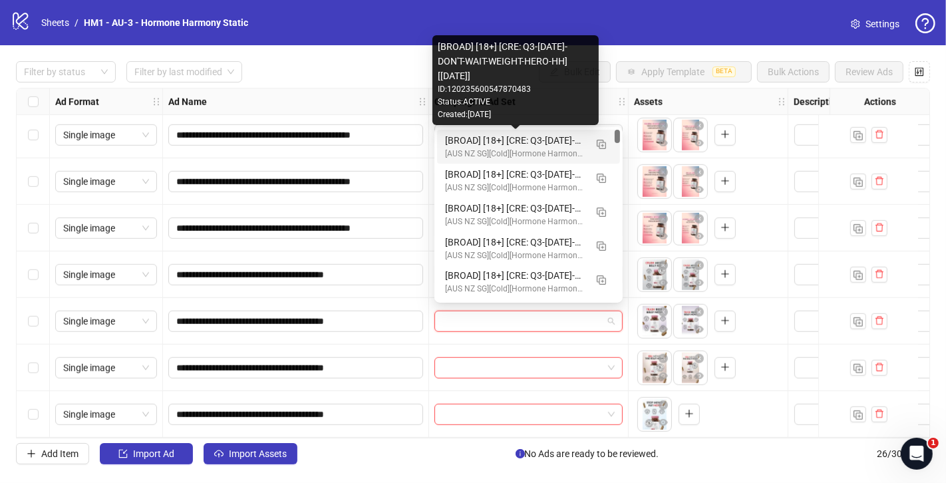
click at [506, 140] on div "[BROAD] [18+] [CRE: Q3-[DATE]-DON'T-WAIT-WEIGHT-HERO-HH] [[DATE]]" at bounding box center [515, 140] width 140 height 15
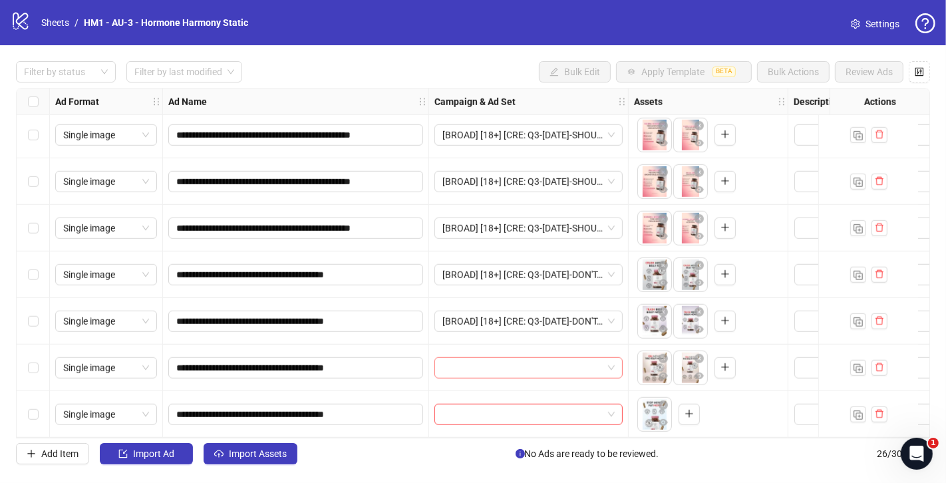
click at [508, 364] on input "search" at bounding box center [522, 368] width 160 height 20
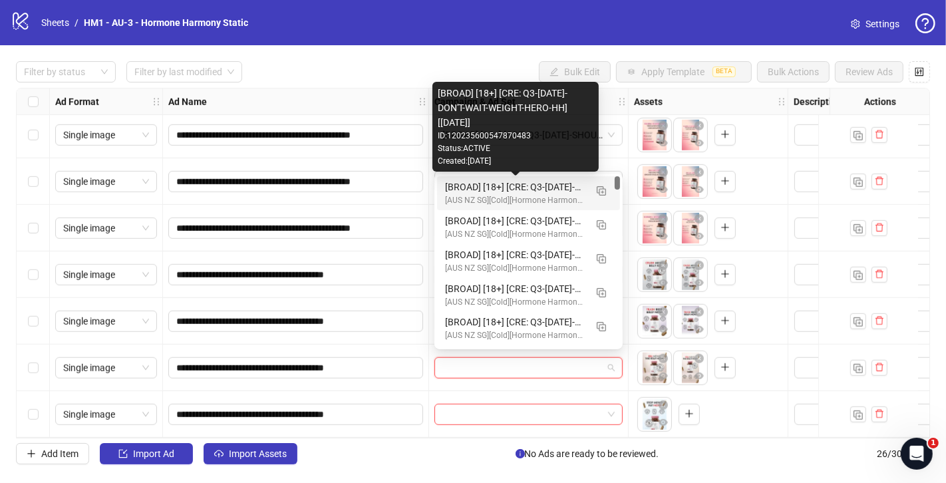
click at [547, 187] on div "[BROAD] [18+] [CRE: Q3-[DATE]-DON'T-WAIT-WEIGHT-HERO-HH] [[DATE]]" at bounding box center [515, 187] width 140 height 15
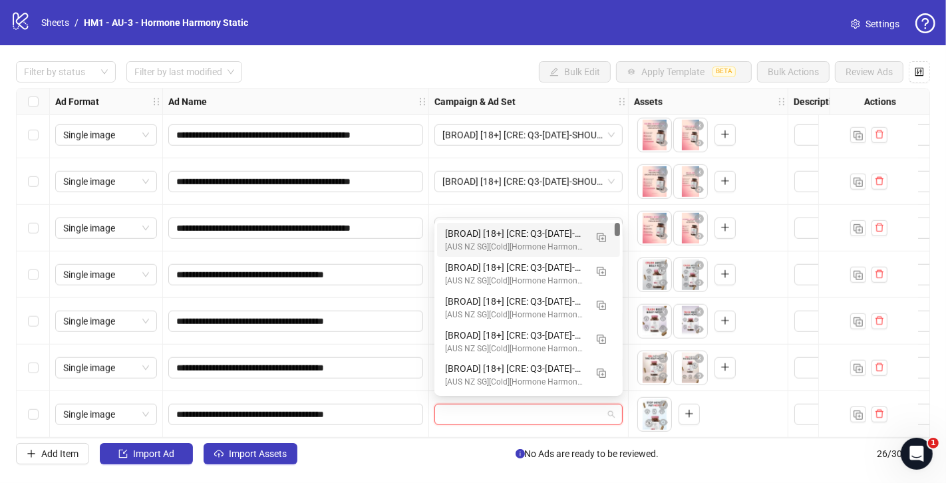
click at [514, 410] on input "search" at bounding box center [522, 414] width 160 height 20
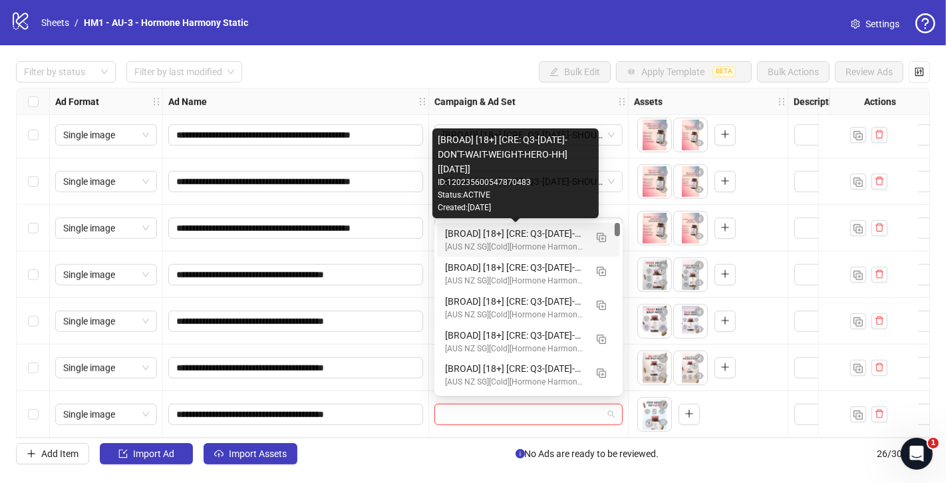
click at [553, 238] on div "[BROAD] [18+] [CRE: Q3-[DATE]-DON'T-WAIT-WEIGHT-HERO-HH] [[DATE]]" at bounding box center [515, 233] width 140 height 15
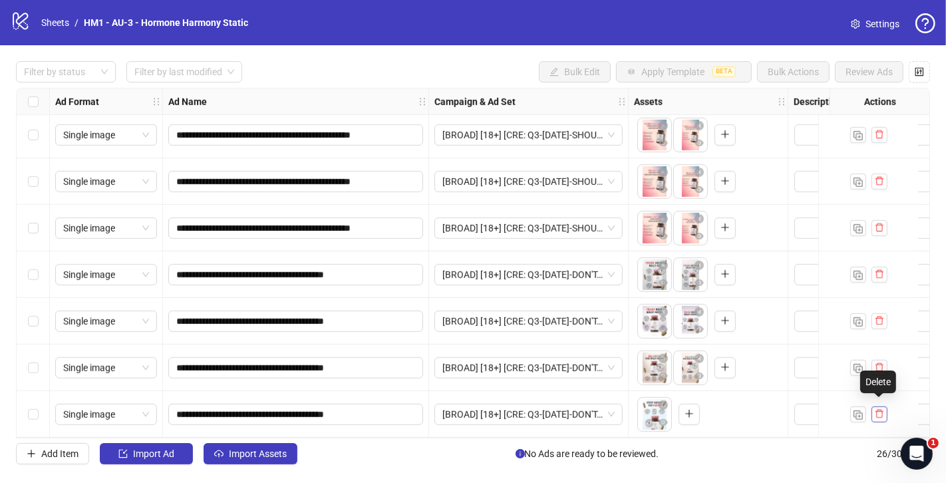
click at [881, 411] on icon "delete" at bounding box center [879, 413] width 9 height 9
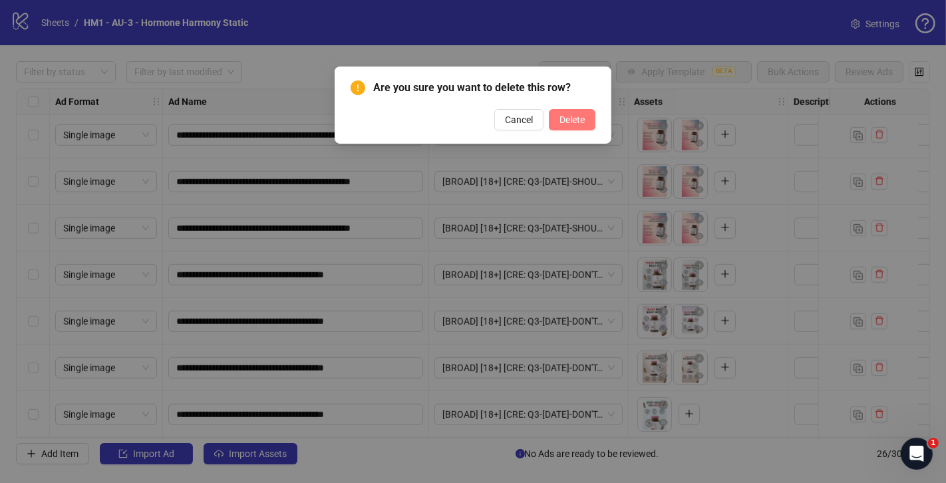
click at [559, 121] on span "Delete" at bounding box center [571, 119] width 25 height 11
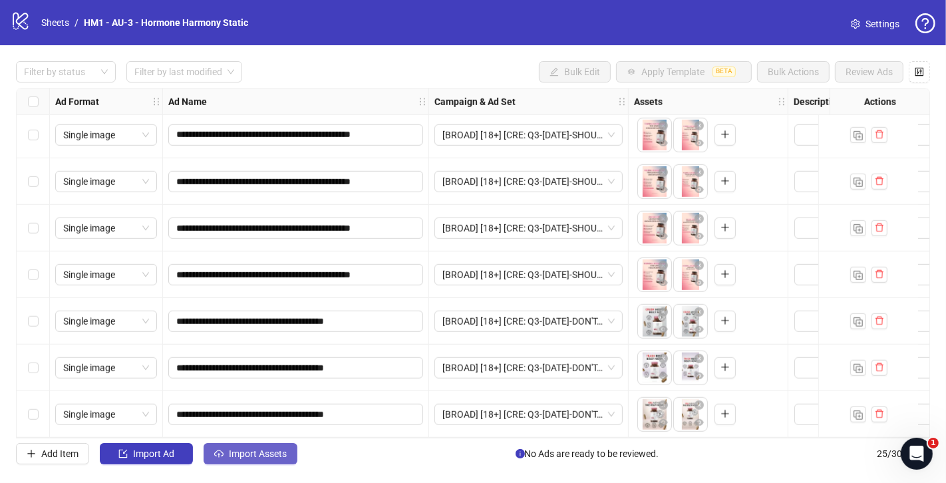
click at [263, 450] on span "Import Assets" at bounding box center [258, 453] width 58 height 11
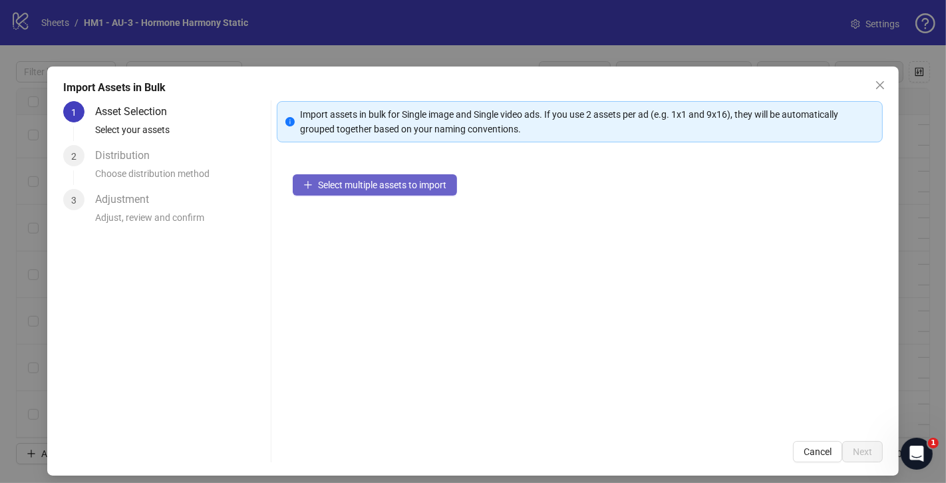
click at [359, 190] on button "Select multiple assets to import" at bounding box center [375, 184] width 164 height 21
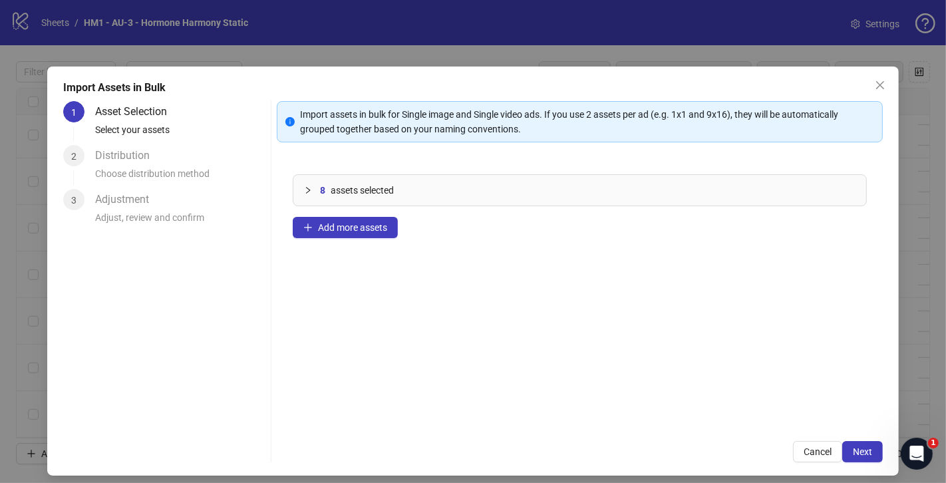
click at [850, 441] on div "Import assets in bulk for Single image and Single video ads. If you use 2 asset…" at bounding box center [580, 281] width 606 height 361
click at [863, 448] on span "Next" at bounding box center [862, 451] width 19 height 11
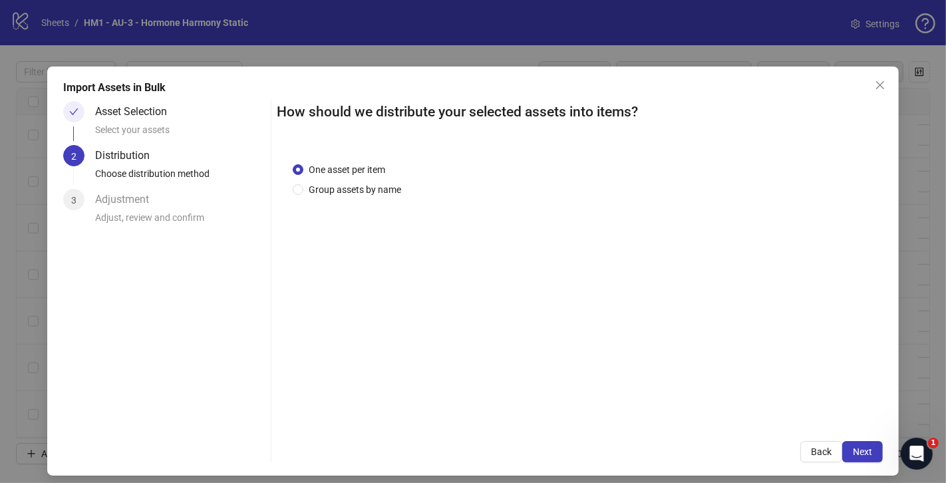
scroll to position [9, 0]
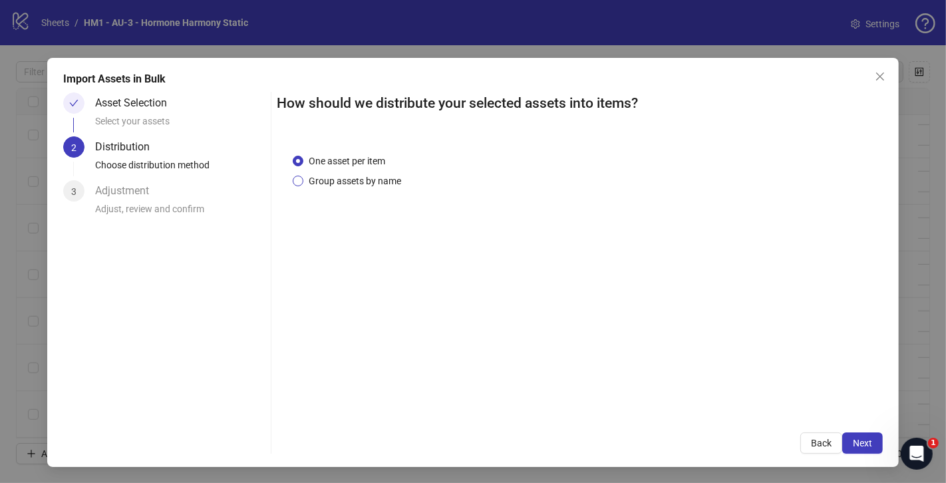
click at [387, 186] on span "Group assets by name" at bounding box center [354, 181] width 103 height 15
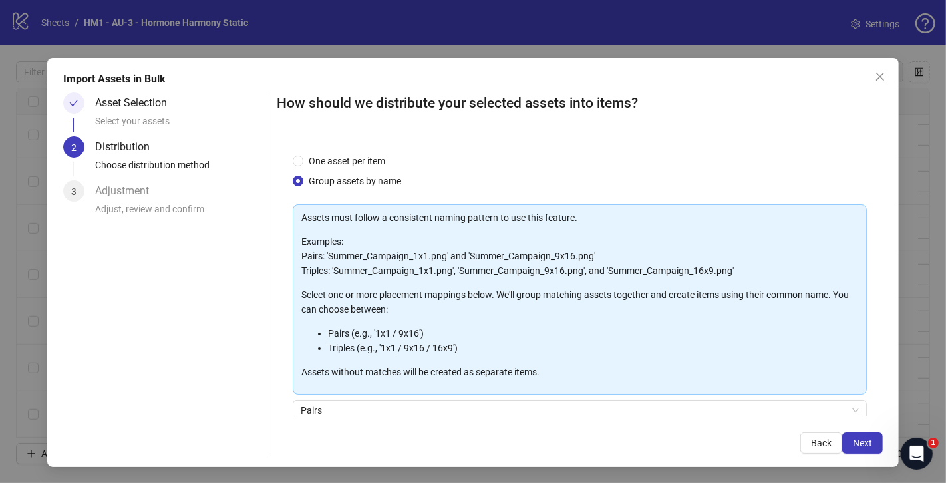
scroll to position [109, 0]
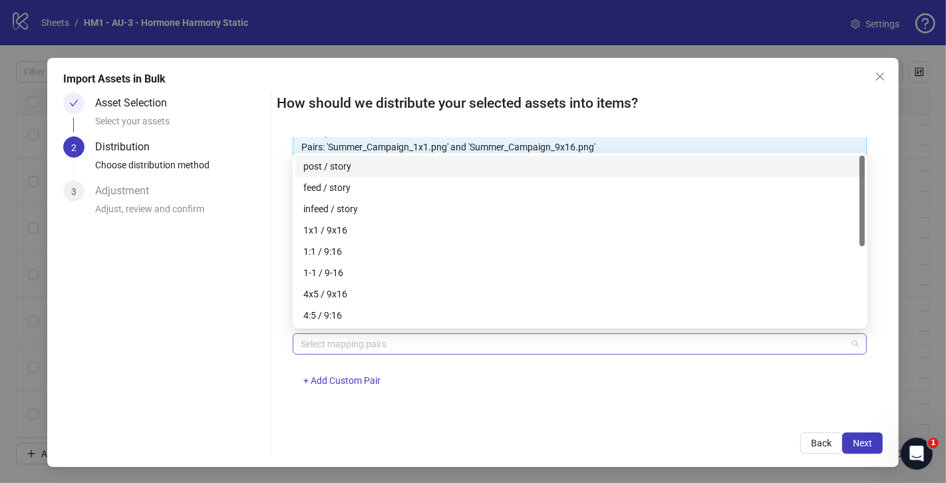
click at [425, 349] on div at bounding box center [572, 344] width 555 height 19
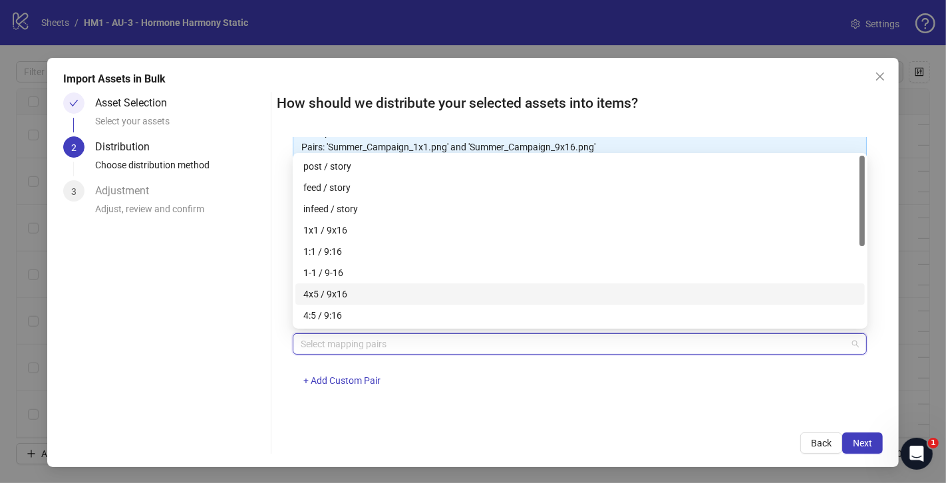
click at [409, 300] on div "4x5 / 9x16" at bounding box center [579, 294] width 553 height 15
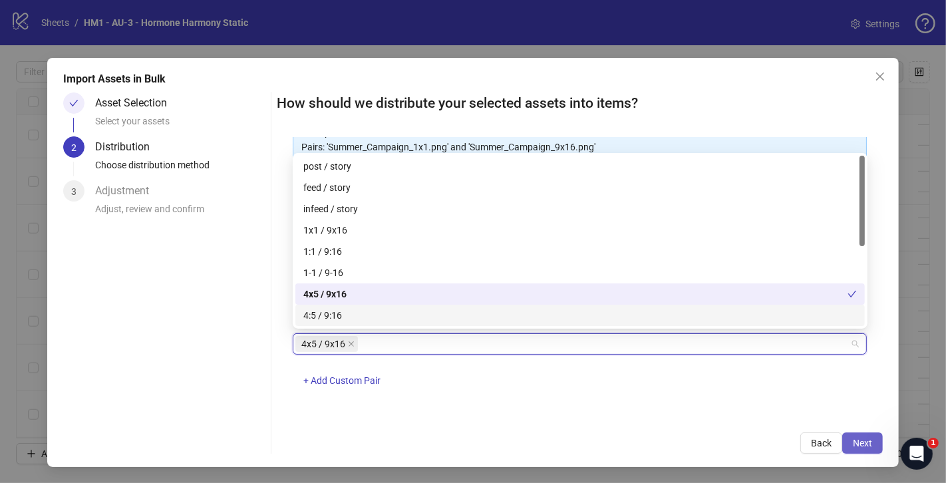
click at [853, 447] on span "Next" at bounding box center [862, 443] width 19 height 11
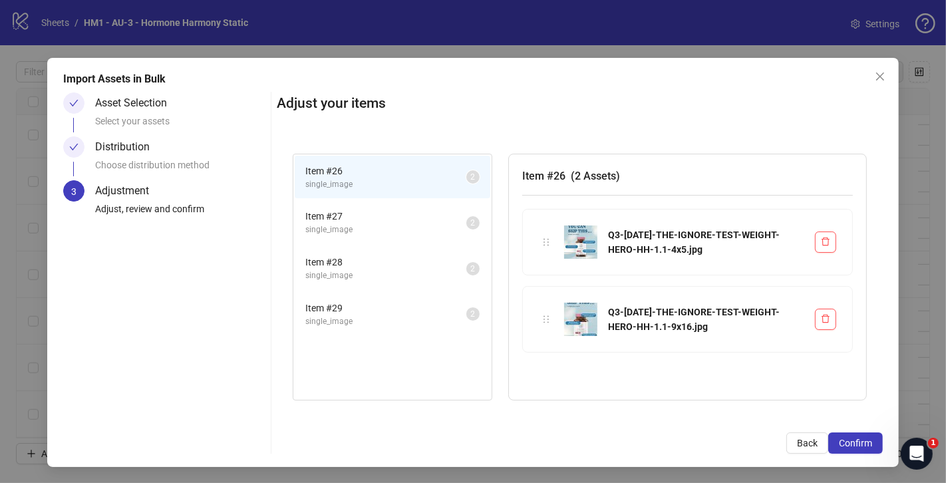
click at [431, 255] on span "Item # 28" at bounding box center [385, 262] width 161 height 15
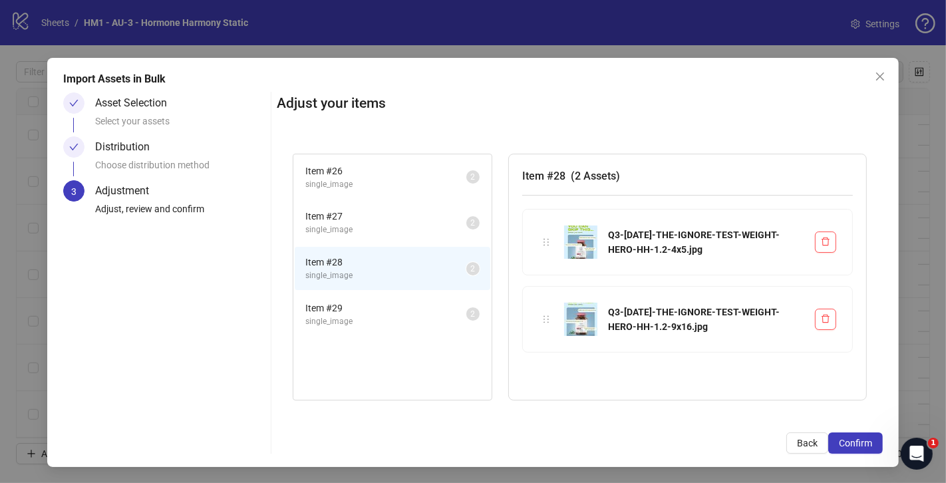
click at [431, 226] on span "single_image" at bounding box center [385, 230] width 161 height 13
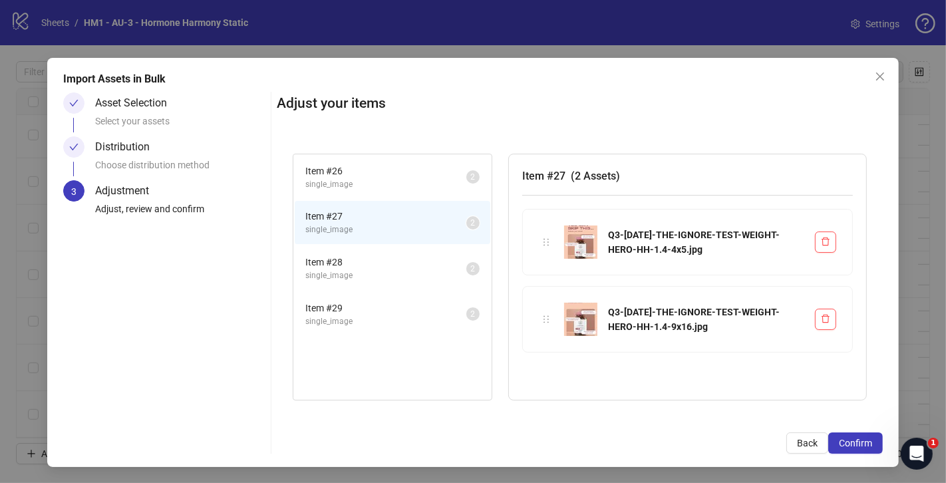
click at [416, 320] on span "single_image" at bounding box center [385, 321] width 161 height 13
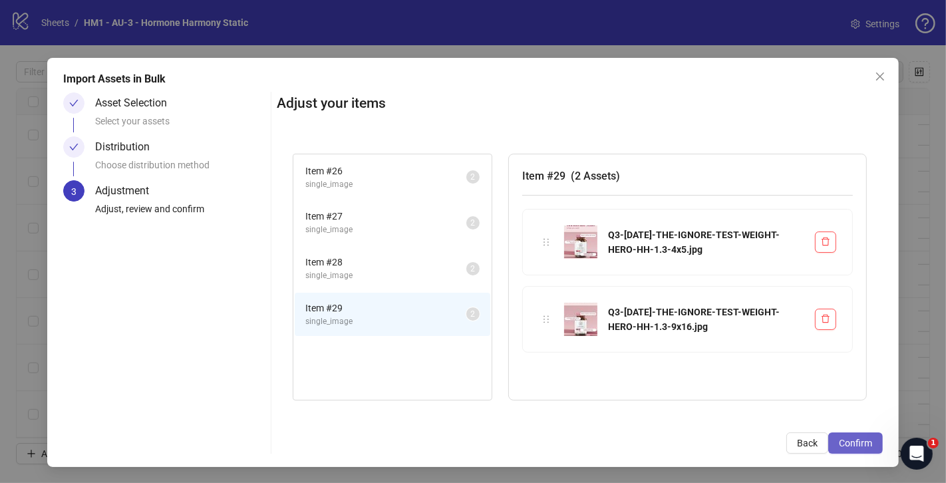
click at [850, 438] on span "Confirm" at bounding box center [855, 443] width 33 height 11
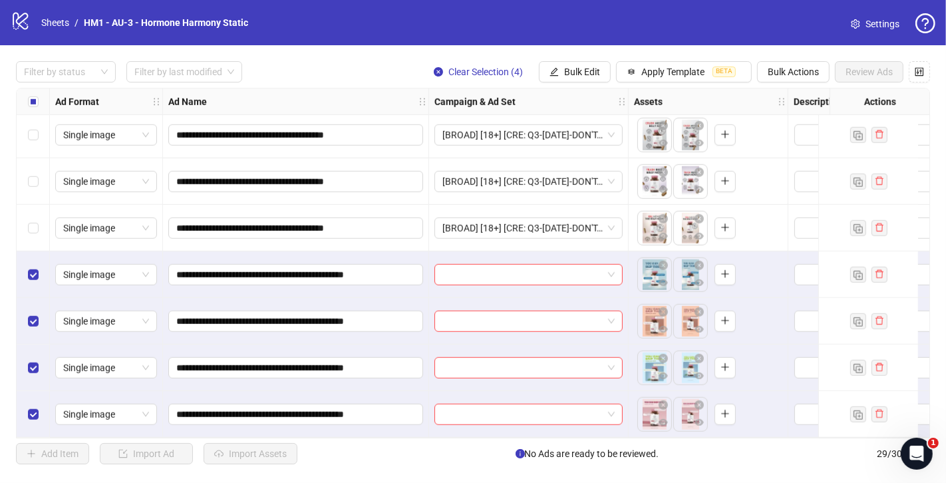
scroll to position [1032, 0]
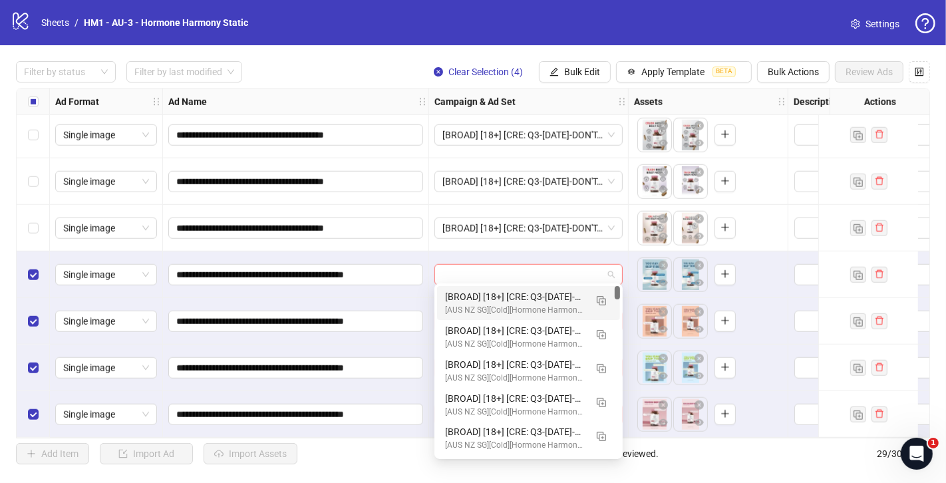
click at [613, 265] on span at bounding box center [528, 275] width 172 height 20
click at [601, 301] on img "button" at bounding box center [601, 300] width 9 height 9
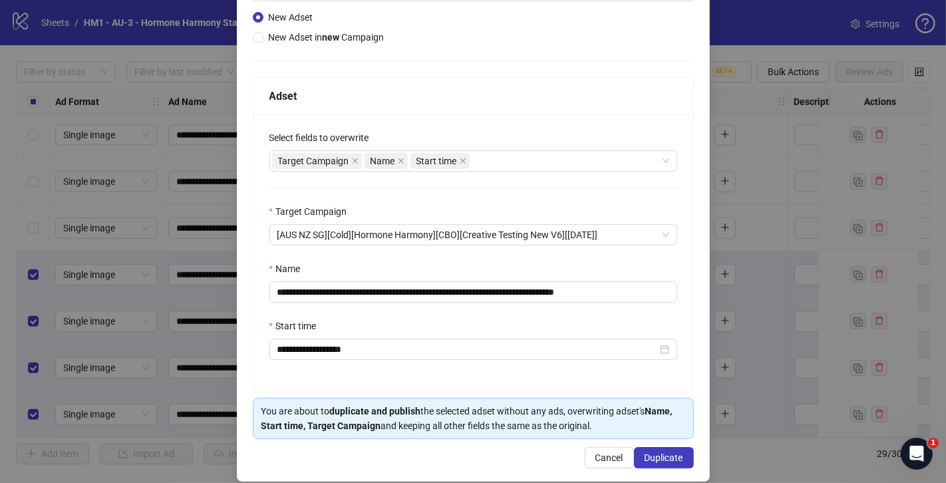
scroll to position [154, 0]
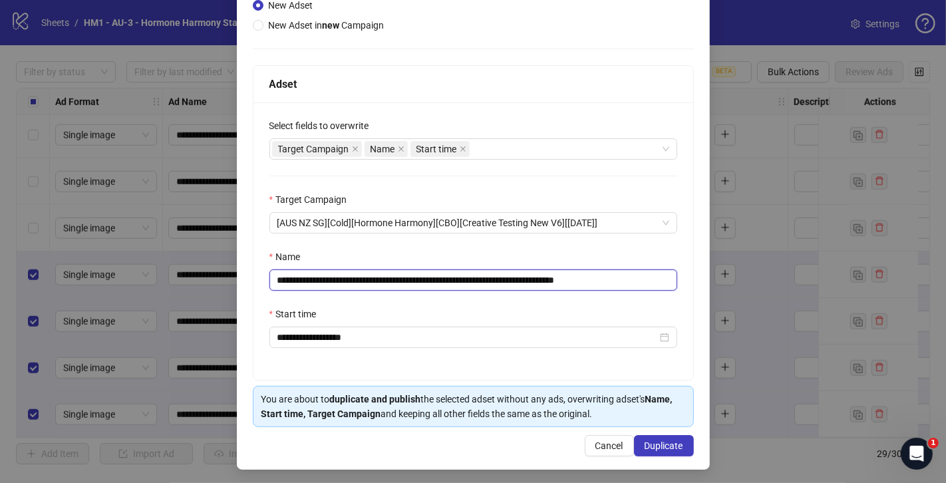
drag, startPoint x: 559, startPoint y: 281, endPoint x: 361, endPoint y: 282, distance: 197.6
click at [361, 282] on input "**********" at bounding box center [473, 279] width 408 height 21
paste input "*****"
drag, startPoint x: 651, startPoint y: 279, endPoint x: 703, endPoint y: 279, distance: 52.6
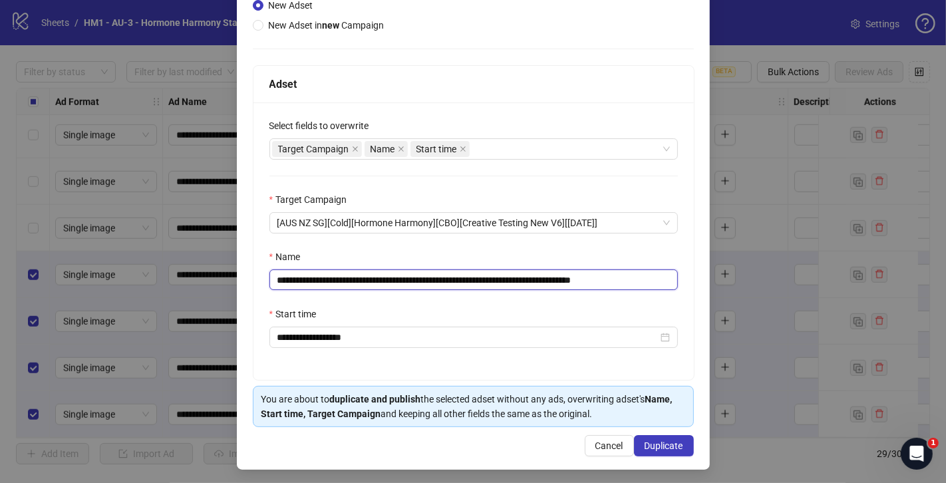
click at [703, 279] on div "**********" at bounding box center [473, 190] width 473 height 557
type input "**********"
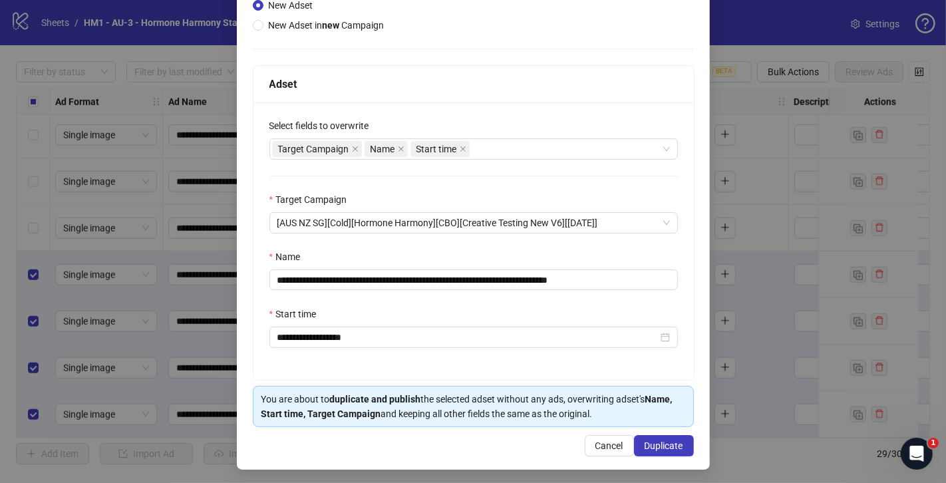
click at [574, 307] on div "Start time" at bounding box center [473, 317] width 408 height 20
click at [668, 442] on span "Duplicate" at bounding box center [664, 445] width 39 height 11
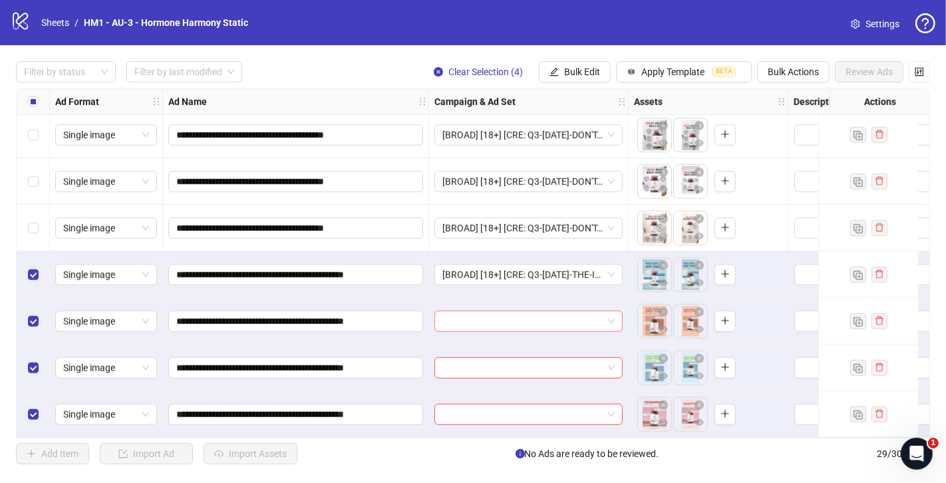
click at [553, 322] on input "search" at bounding box center [522, 321] width 160 height 20
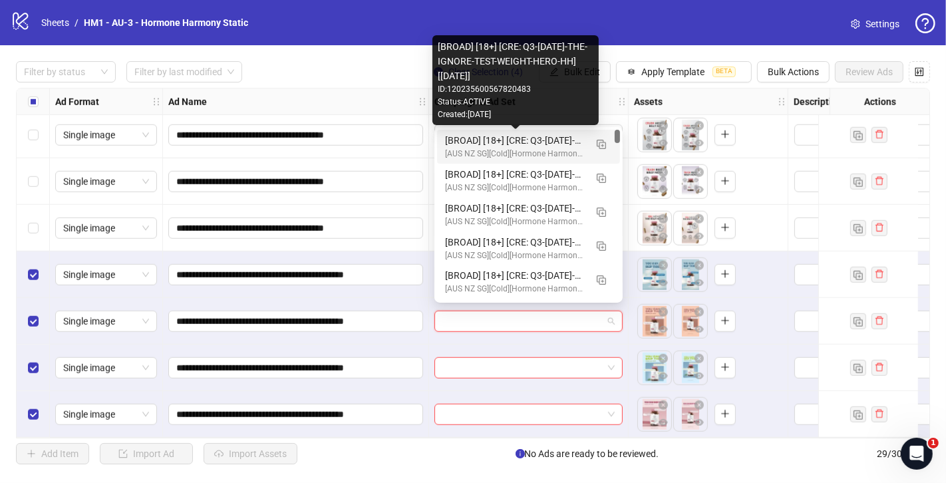
click at [496, 138] on div "[BROAD] [18+] [CRE: Q3-[DATE]-THE-IGNORE-TEST-WEIGHT-HERO-HH] [[DATE]]" at bounding box center [515, 140] width 140 height 15
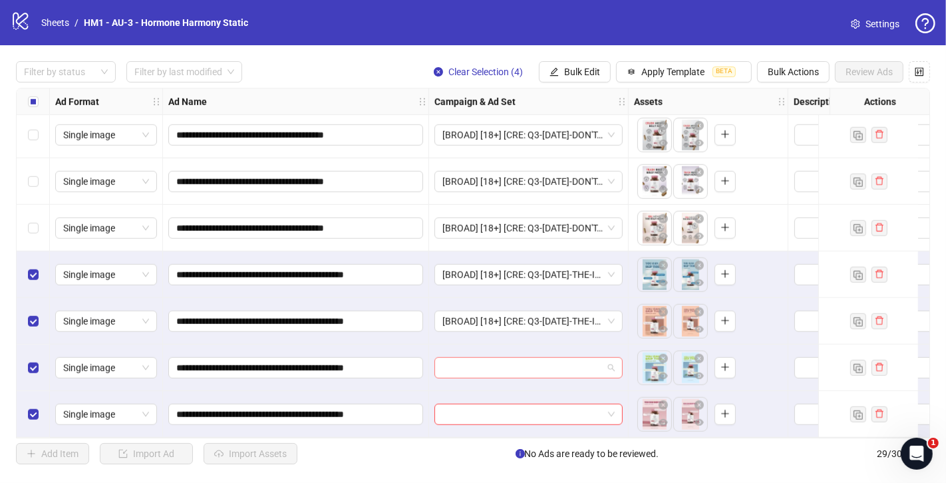
click at [487, 360] on input "search" at bounding box center [522, 368] width 160 height 20
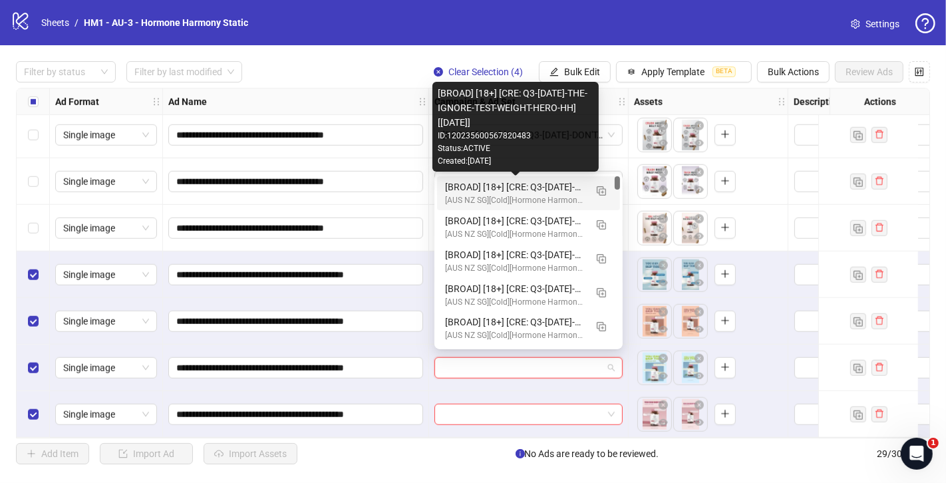
click at [530, 188] on div "[BROAD] [18+] [CRE: Q3-[DATE]-THE-IGNORE-TEST-WEIGHT-HERO-HH] [[DATE]]" at bounding box center [515, 187] width 140 height 15
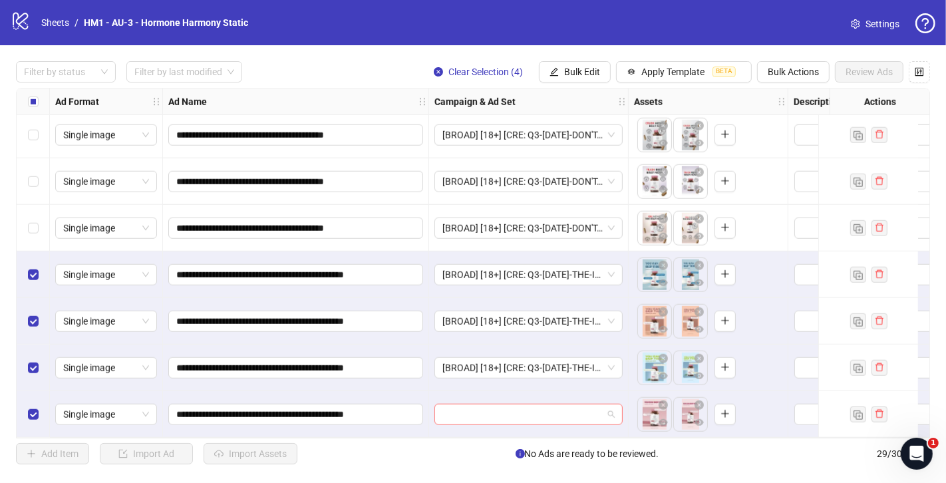
click at [506, 416] on input "search" at bounding box center [522, 414] width 160 height 20
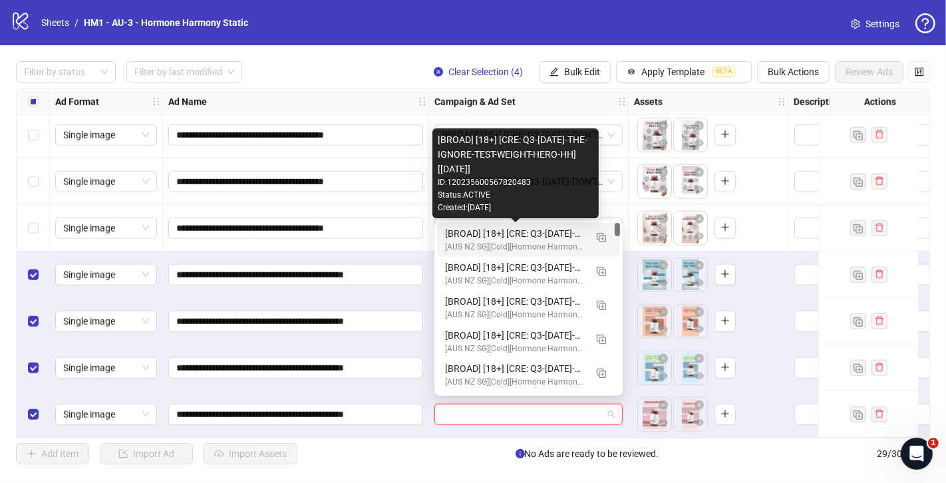
click at [569, 232] on div "[BROAD] [18+] [CRE: Q3-[DATE]-THE-IGNORE-TEST-WEIGHT-HERO-HH] [[DATE]]" at bounding box center [515, 233] width 140 height 15
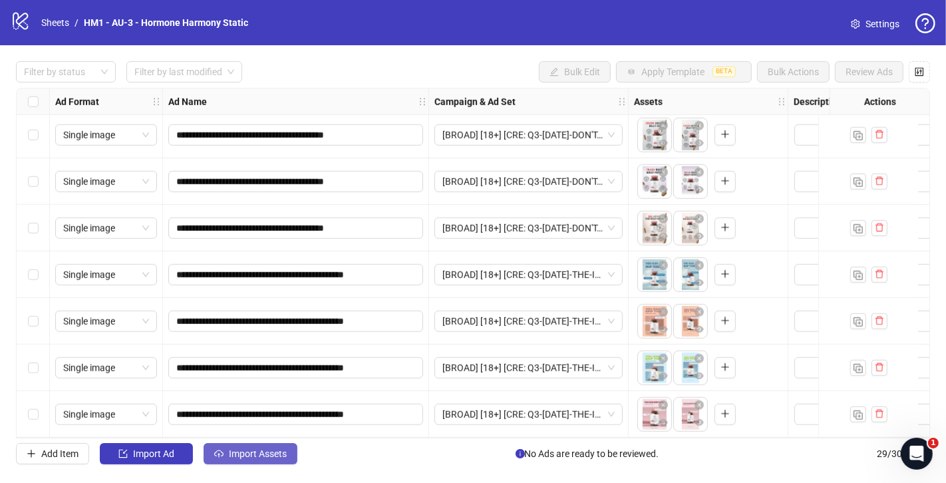
click at [264, 456] on span "Import Assets" at bounding box center [258, 453] width 58 height 11
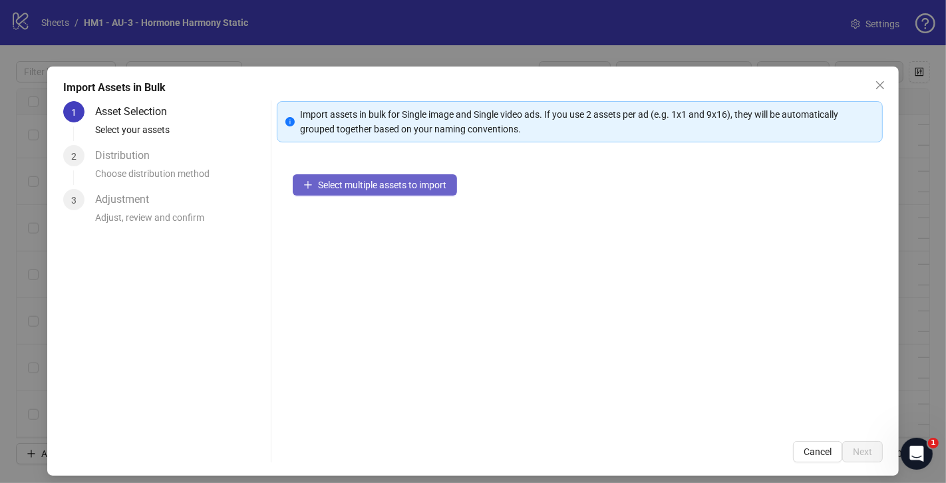
click at [416, 194] on button "Select multiple assets to import" at bounding box center [375, 184] width 164 height 21
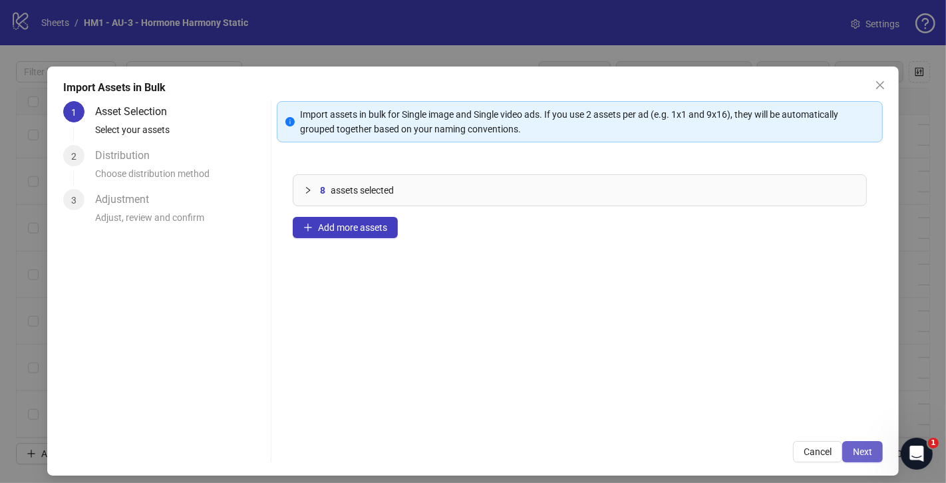
click at [875, 462] on button "Next" at bounding box center [862, 451] width 41 height 21
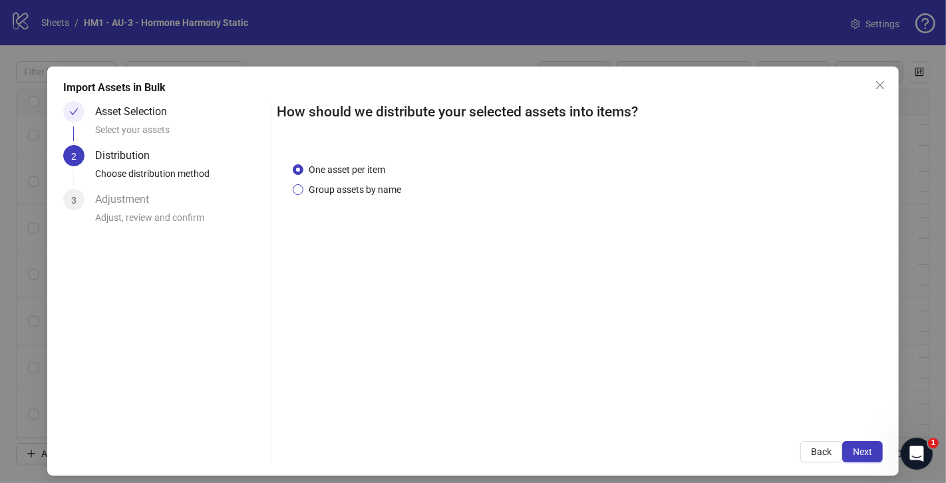
click at [373, 190] on span "Group assets by name" at bounding box center [354, 189] width 103 height 15
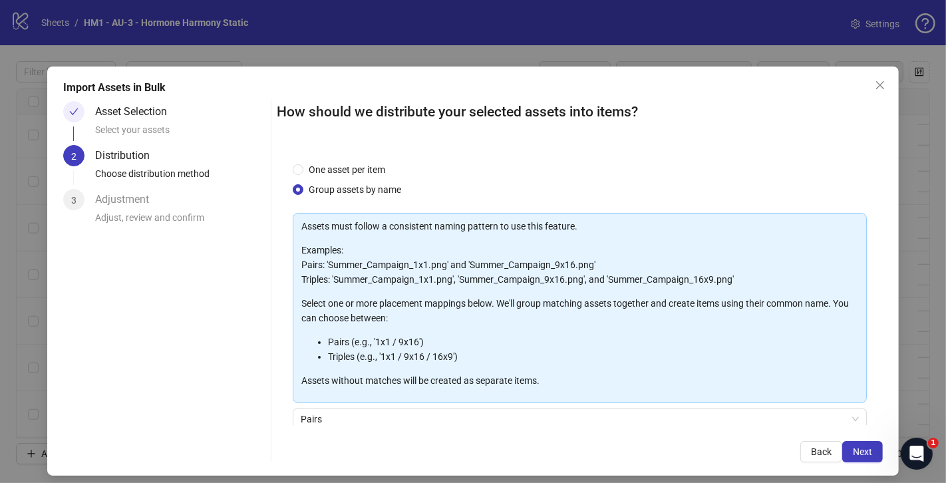
scroll to position [109, 0]
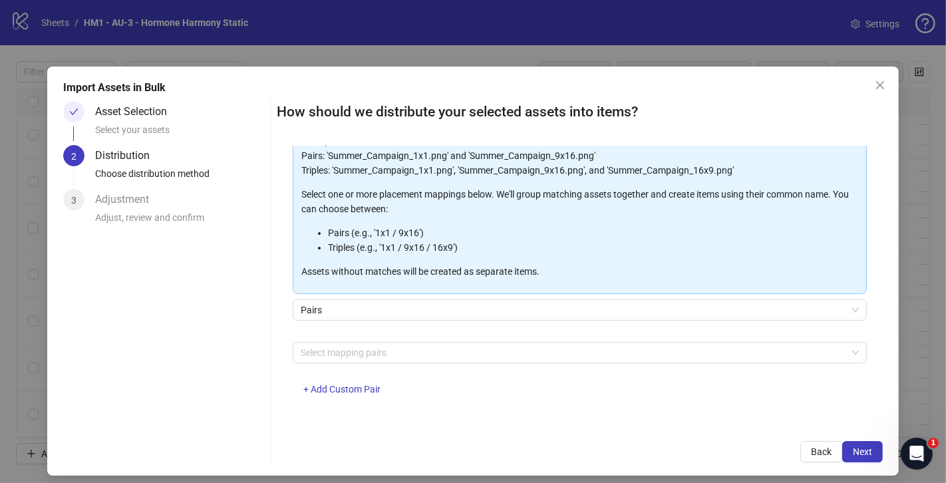
click at [424, 363] on div "Select mapping pairs + Add Custom Pair" at bounding box center [580, 376] width 574 height 69
click at [439, 348] on div at bounding box center [572, 352] width 555 height 19
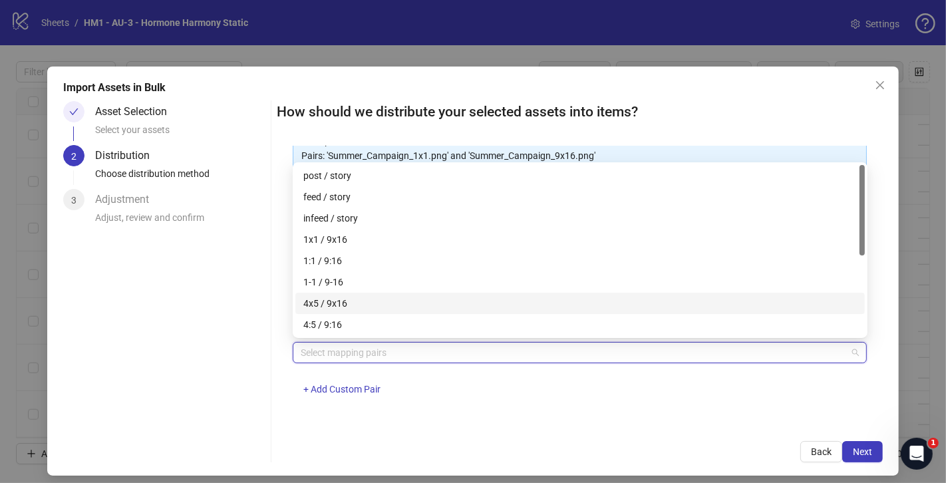
click at [377, 308] on div "4x5 / 9x16" at bounding box center [579, 303] width 553 height 15
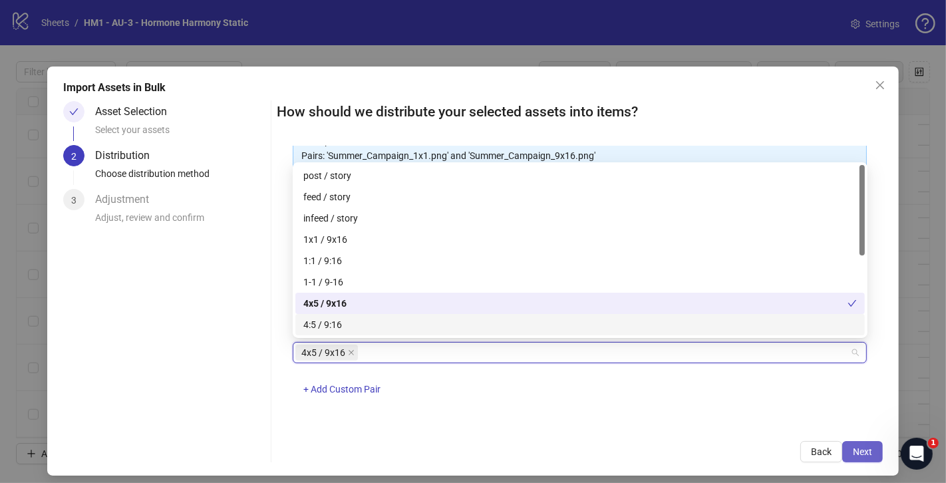
click at [859, 445] on button "Next" at bounding box center [862, 451] width 41 height 21
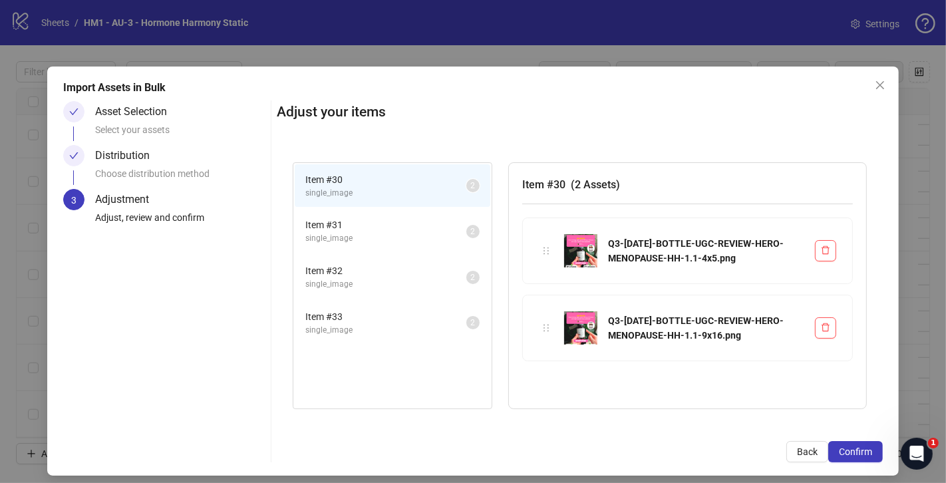
click at [859, 445] on button "Confirm" at bounding box center [855, 451] width 55 height 21
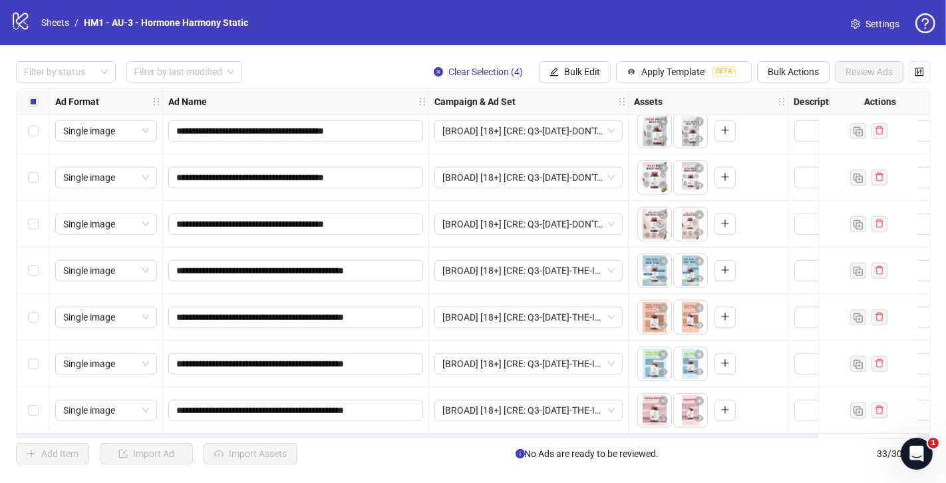
scroll to position [1218, 0]
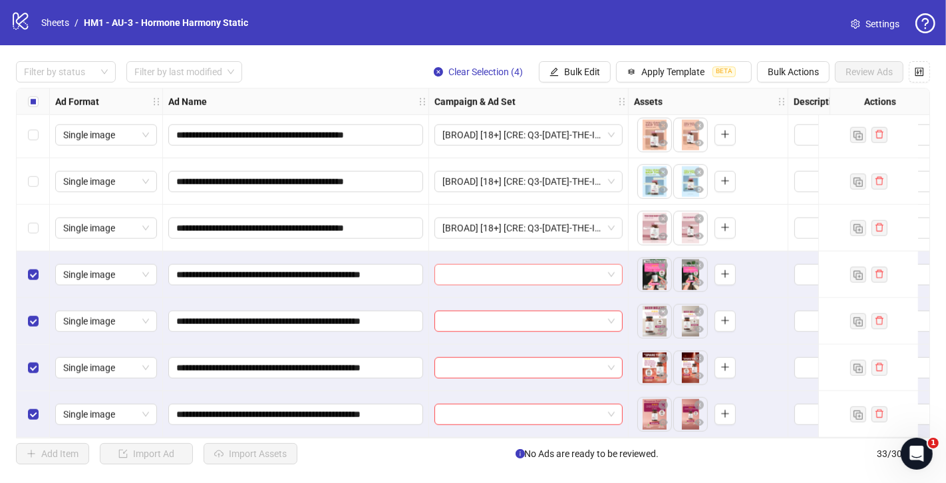
click at [617, 269] on div at bounding box center [528, 274] width 188 height 21
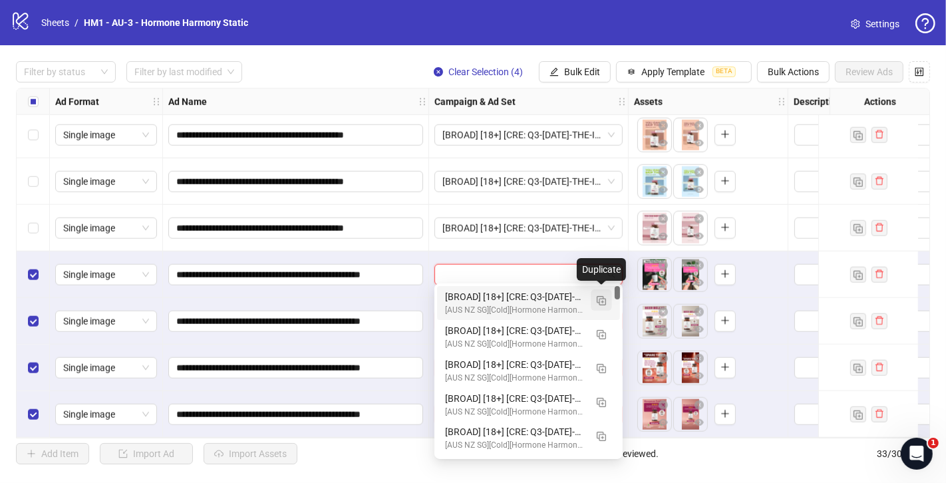
click at [605, 295] on span "button" at bounding box center [601, 300] width 9 height 11
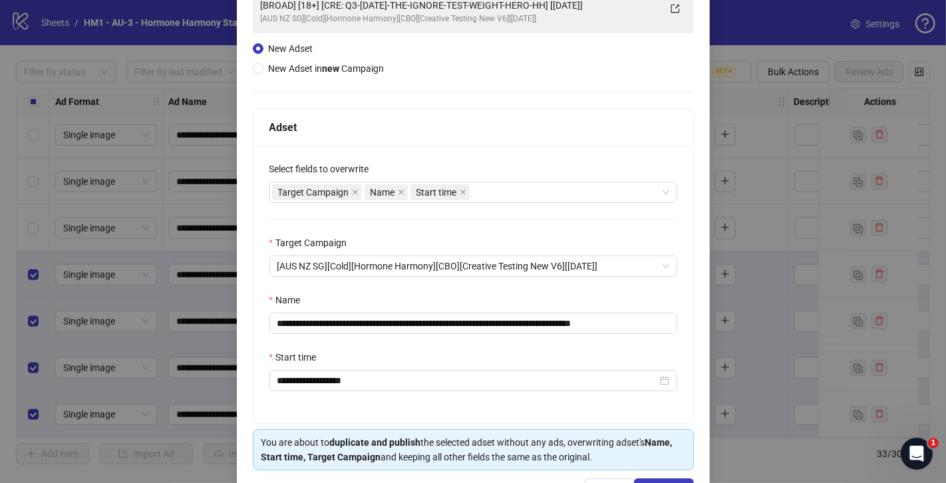
scroll to position [133, 0]
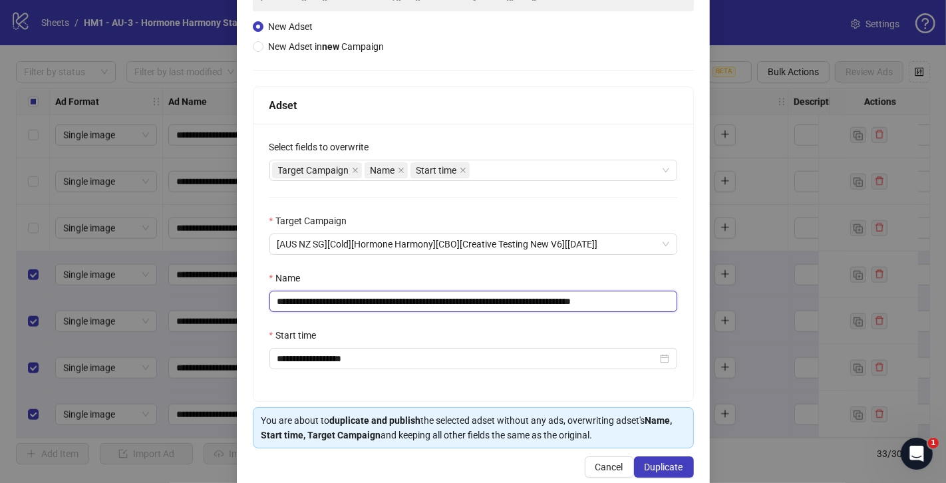
drag, startPoint x: 583, startPoint y: 301, endPoint x: 363, endPoint y: 306, distance: 220.3
click at [363, 306] on input "**********" at bounding box center [473, 301] width 408 height 21
paste input "*****"
drag, startPoint x: 637, startPoint y: 299, endPoint x: 691, endPoint y: 299, distance: 54.5
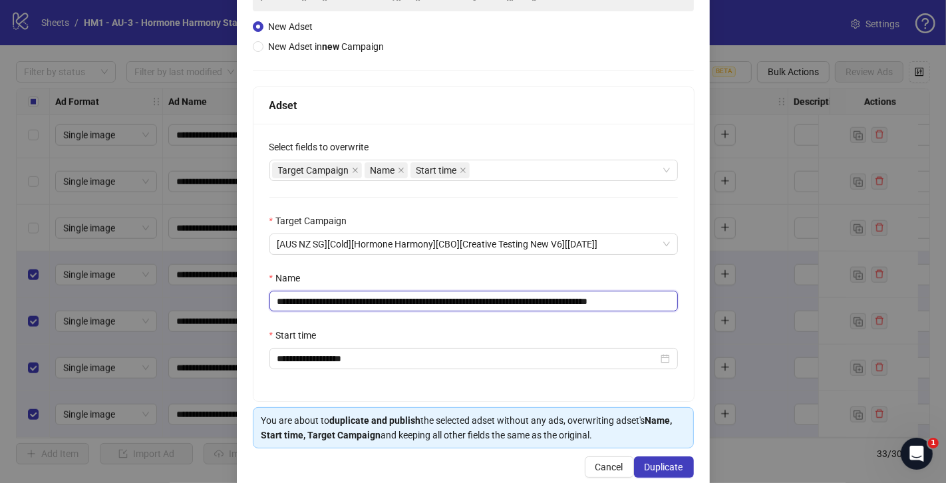
click at [691, 299] on div "**********" at bounding box center [473, 262] width 440 height 277
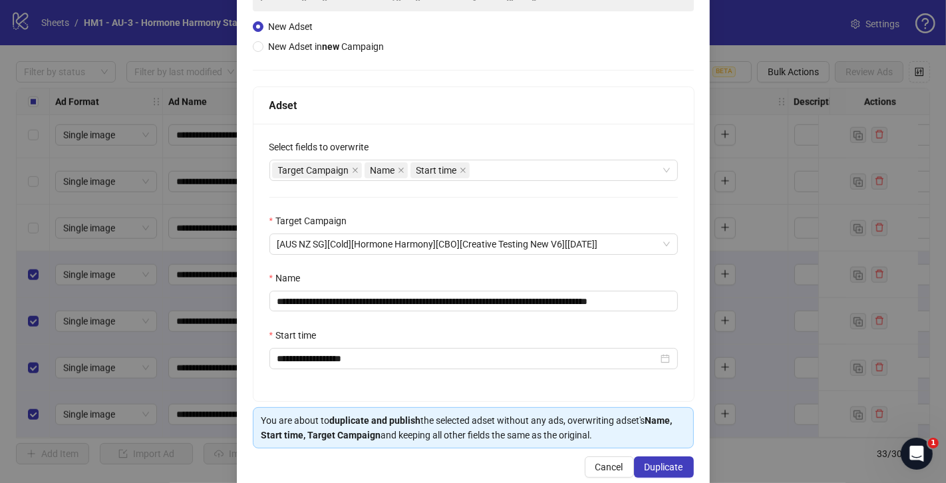
click at [691, 299] on div "**********" at bounding box center [473, 262] width 440 height 277
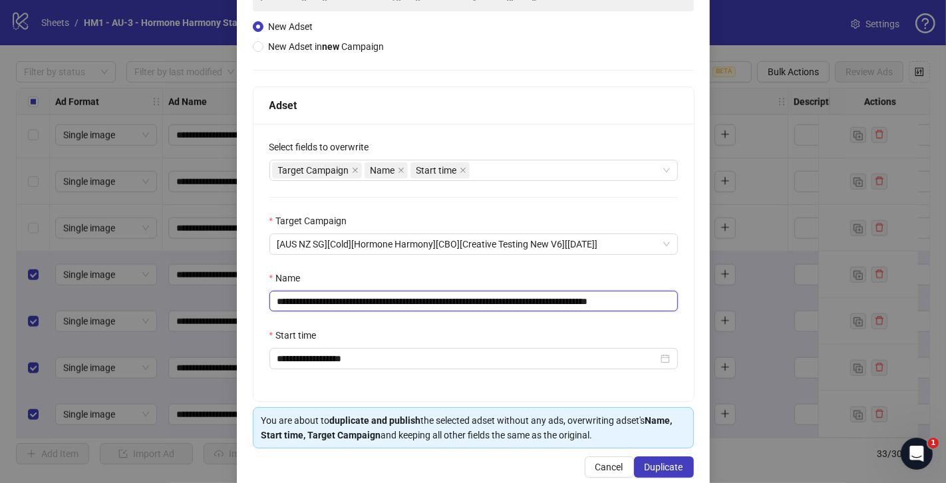
drag, startPoint x: 637, startPoint y: 298, endPoint x: 714, endPoint y: 300, distance: 77.2
click at [714, 300] on div "**********" at bounding box center [473, 241] width 946 height 483
click at [645, 300] on input "**********" at bounding box center [473, 301] width 408 height 21
drag, startPoint x: 645, startPoint y: 300, endPoint x: 699, endPoint y: 301, distance: 54.6
click at [695, 301] on div "**********" at bounding box center [473, 211] width 473 height 557
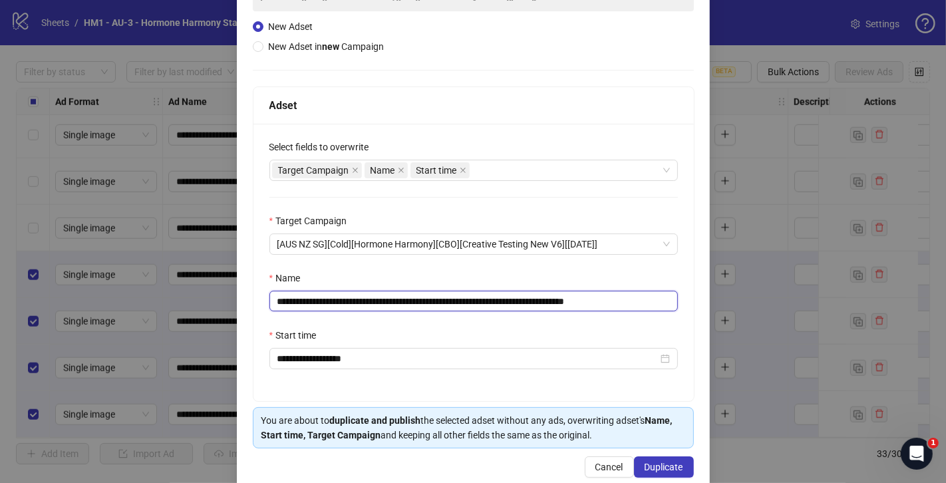
scroll to position [0, 15]
type input "**********"
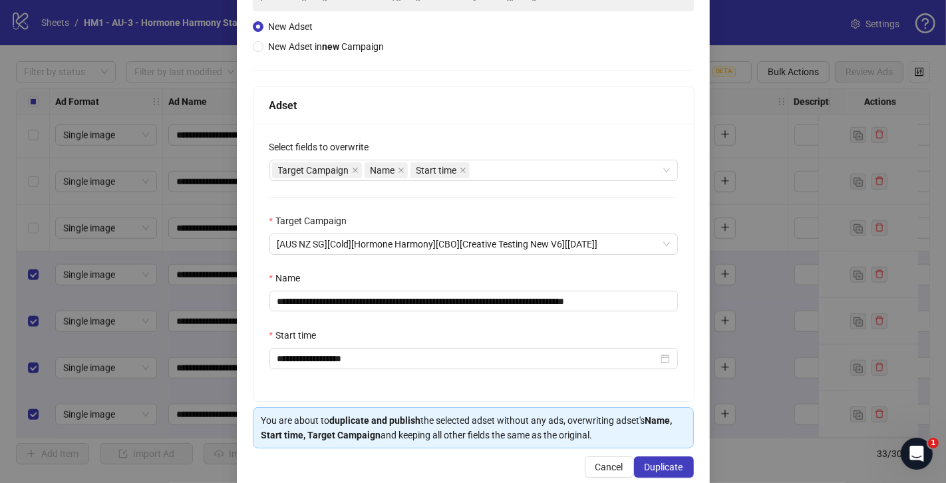
click at [645, 328] on div "Start time" at bounding box center [473, 338] width 408 height 20
click at [671, 468] on span "Duplicate" at bounding box center [664, 467] width 39 height 11
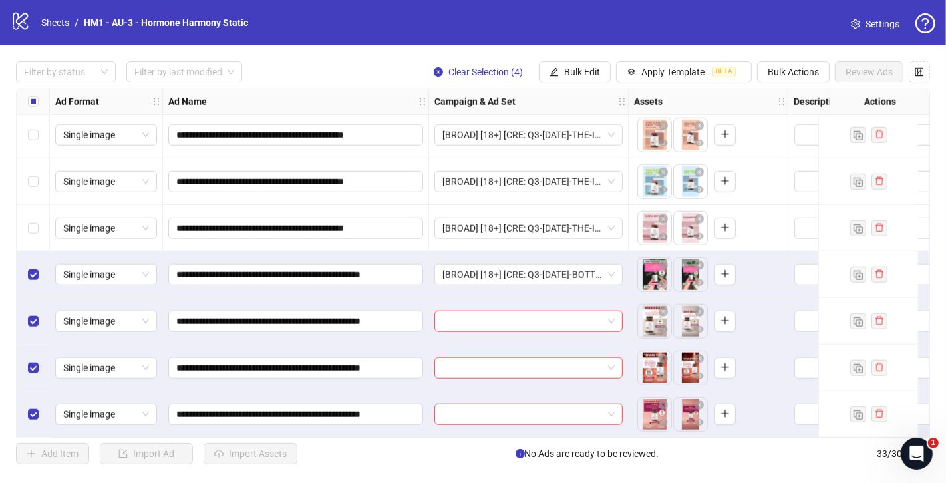
click at [506, 305] on div at bounding box center [529, 321] width 200 height 47
click at [495, 318] on input "search" at bounding box center [522, 321] width 160 height 20
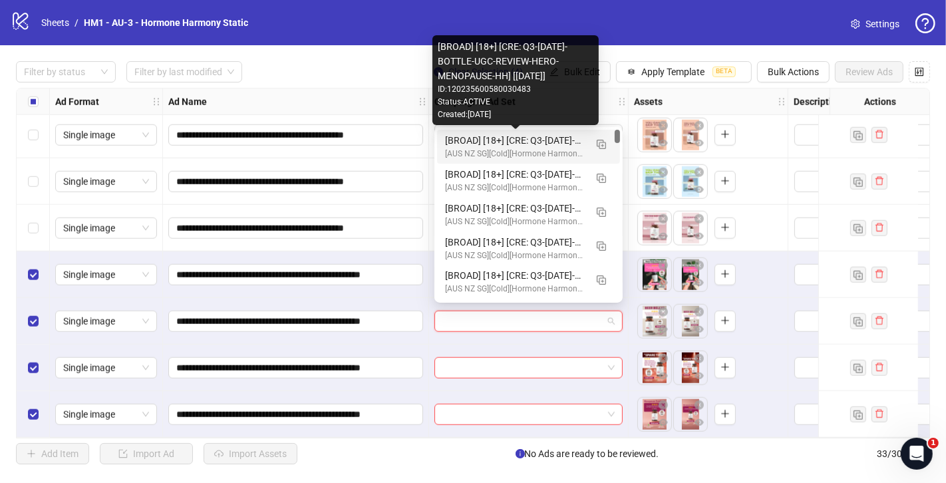
click at [468, 140] on div "[BROAD] [18+] [CRE: Q3-[DATE]-BOTTLE-UGC-REVIEW-HERO-MENOPAUSE-HH] [[DATE]]" at bounding box center [515, 140] width 140 height 15
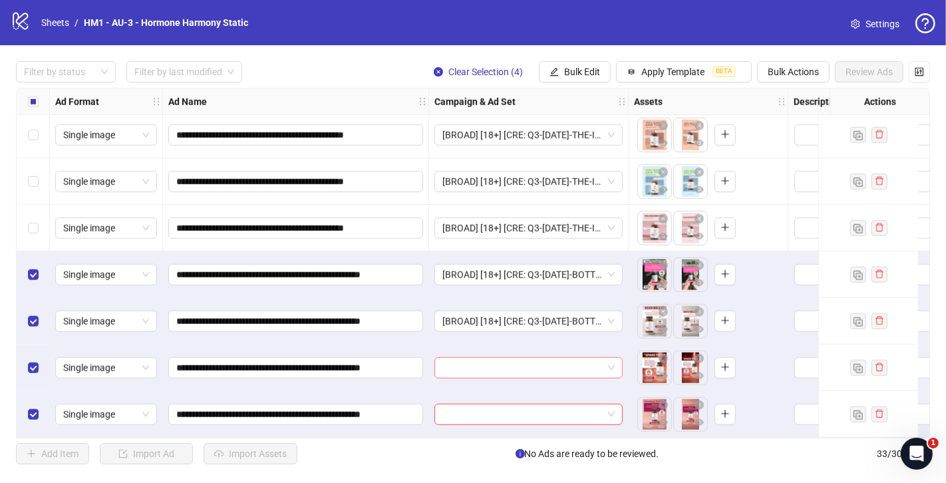
click at [512, 358] on input "search" at bounding box center [522, 368] width 160 height 20
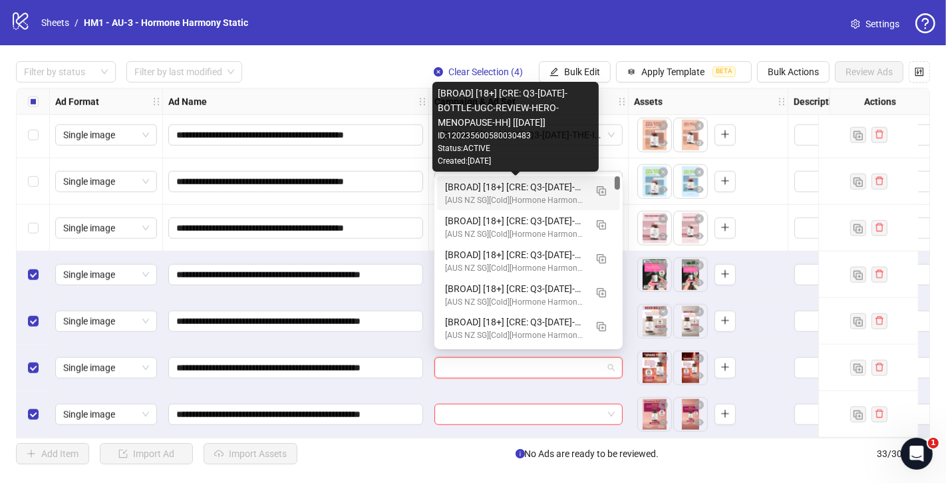
click at [510, 187] on div "[BROAD] [18+] [CRE: Q3-[DATE]-BOTTLE-UGC-REVIEW-HERO-MENOPAUSE-HH] [[DATE]]" at bounding box center [515, 187] width 140 height 15
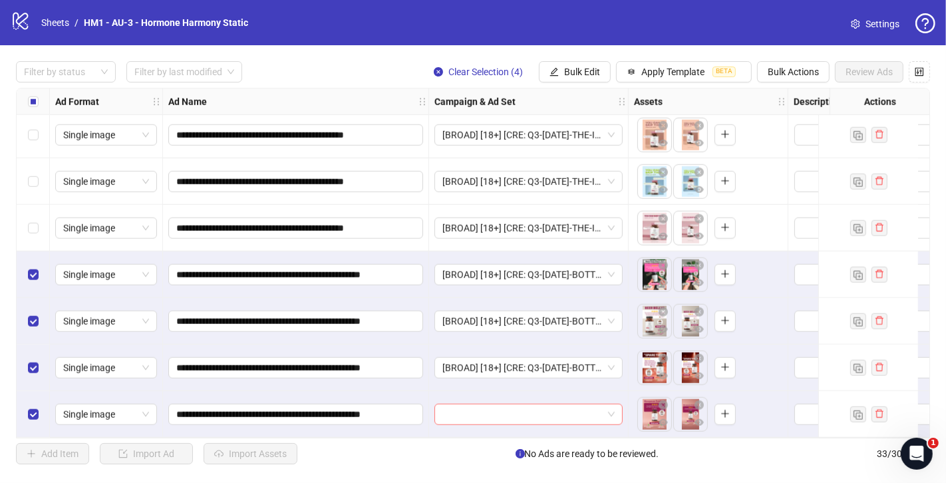
click at [518, 407] on input "search" at bounding box center [522, 414] width 160 height 20
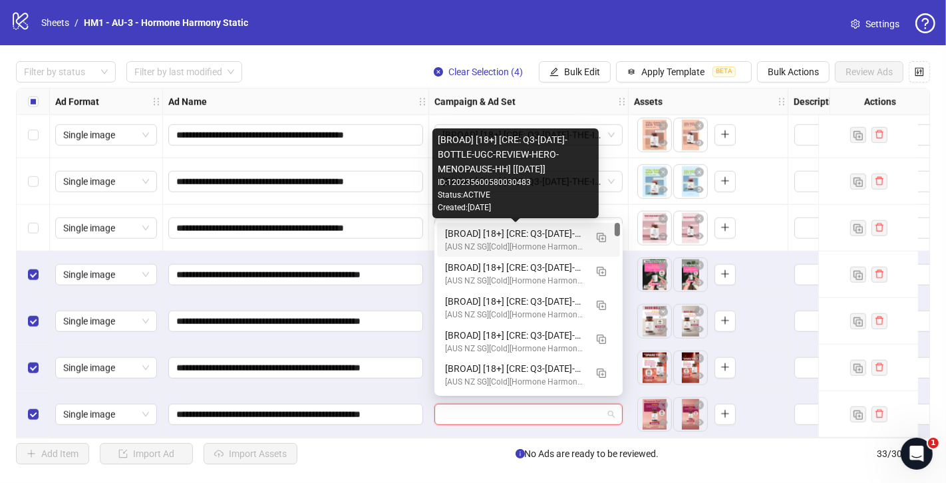
click at [542, 232] on div "[BROAD] [18+] [CRE: Q3-[DATE]-BOTTLE-UGC-REVIEW-HERO-MENOPAUSE-HH] [[DATE]]" at bounding box center [515, 233] width 140 height 15
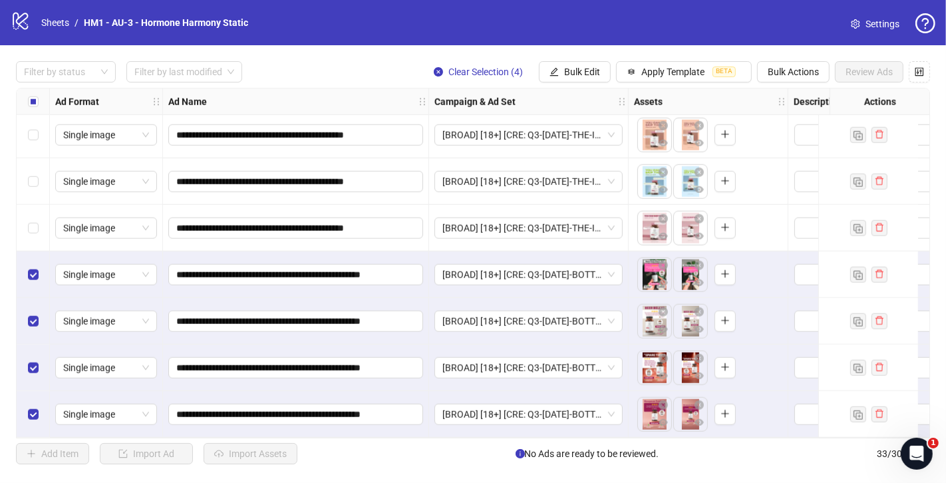
click at [629, 426] on div "To pick up a draggable item, press the space bar. While dragging, use the arrow…" at bounding box center [709, 414] width 160 height 47
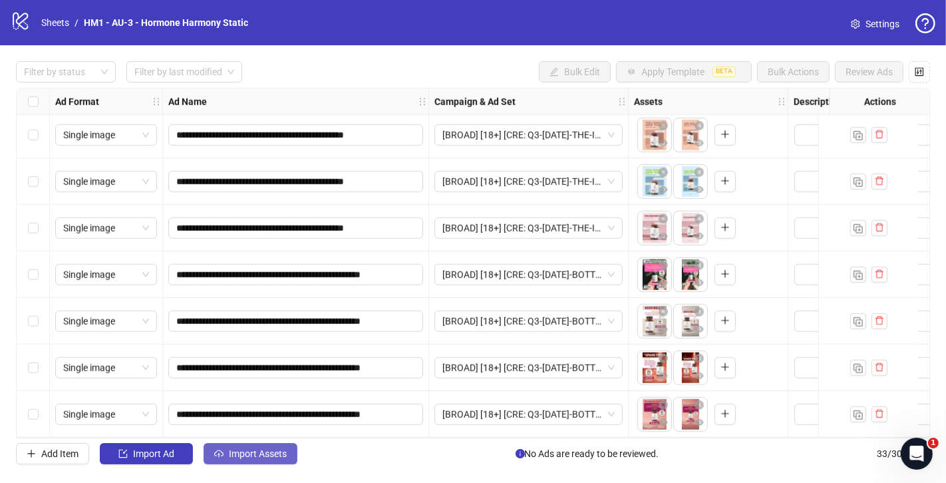
click at [261, 452] on span "Import Assets" at bounding box center [258, 453] width 58 height 11
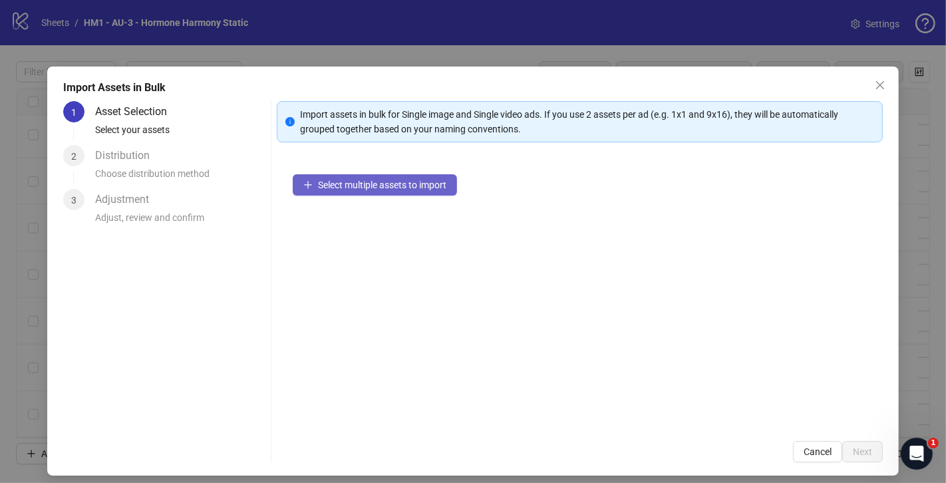
click at [443, 180] on span "Select multiple assets to import" at bounding box center [382, 185] width 128 height 11
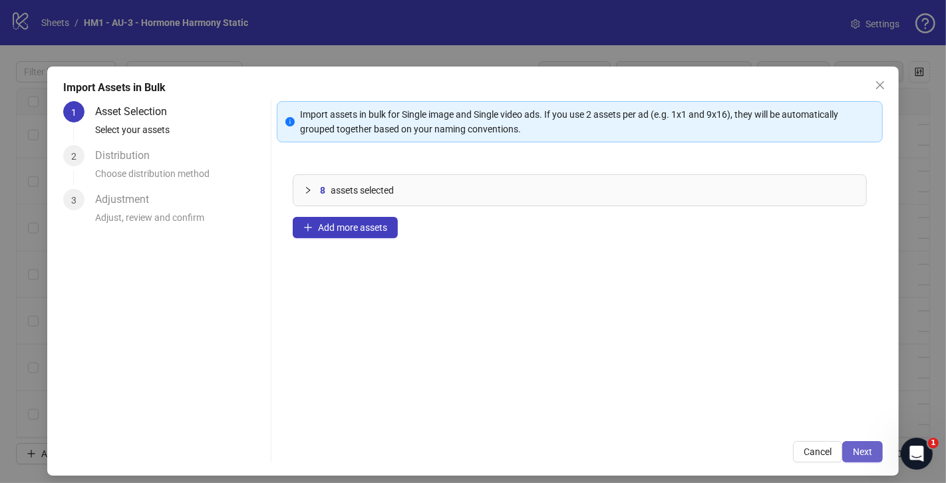
click at [875, 454] on button "Next" at bounding box center [862, 451] width 41 height 21
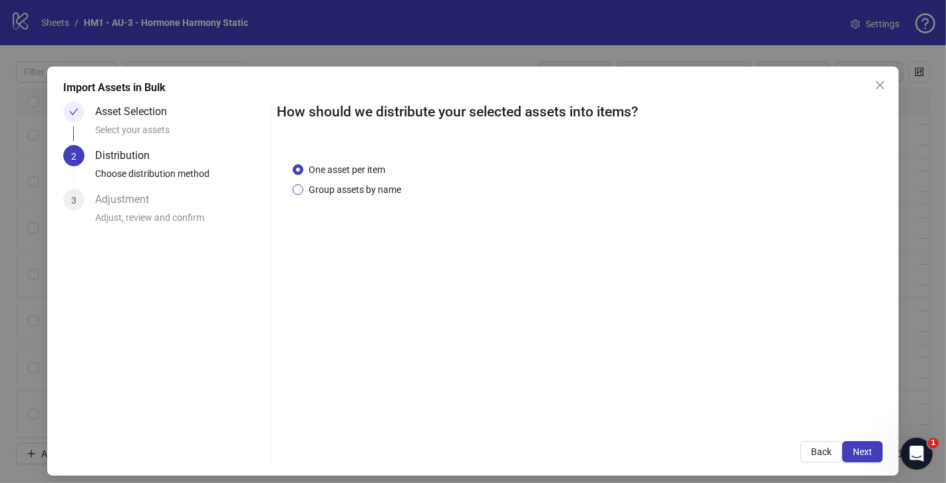
click at [343, 188] on span "Group assets by name" at bounding box center [354, 189] width 103 height 15
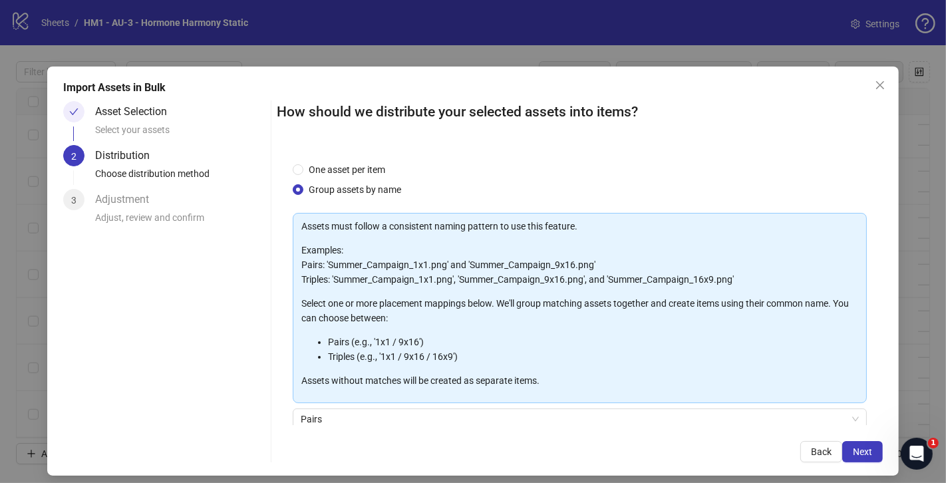
scroll to position [109, 0]
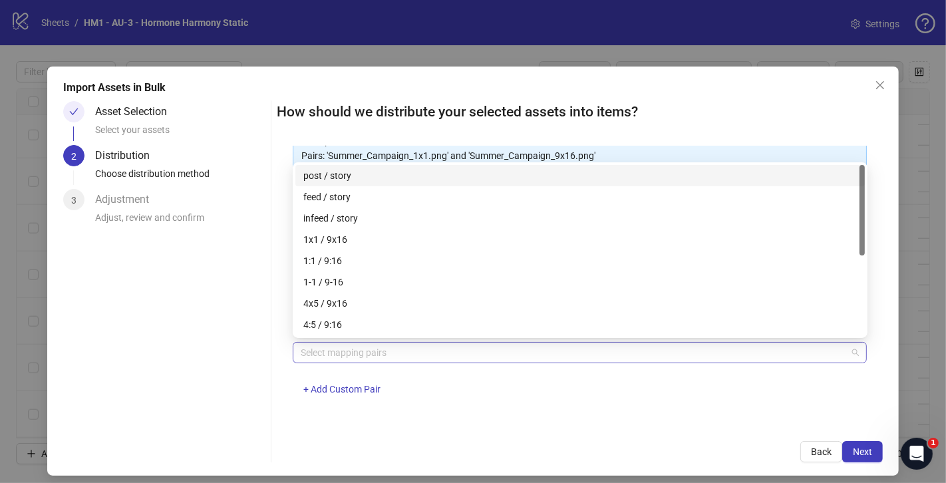
click at [422, 349] on div at bounding box center [572, 352] width 555 height 19
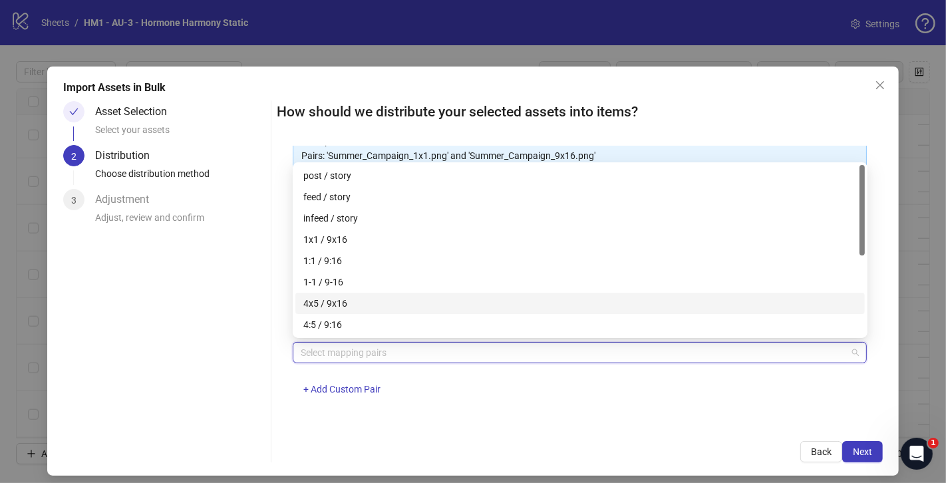
click at [384, 302] on div "4x5 / 9x16" at bounding box center [579, 303] width 553 height 15
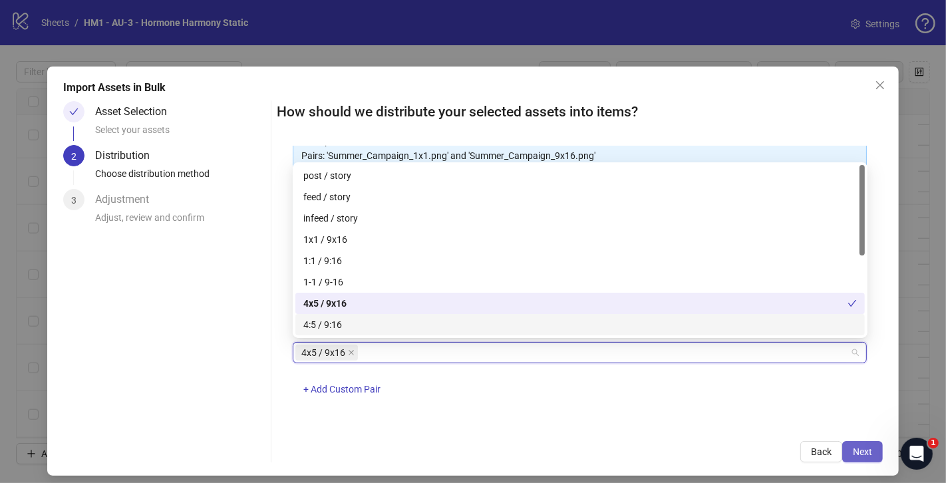
click at [863, 452] on span "Next" at bounding box center [862, 451] width 19 height 11
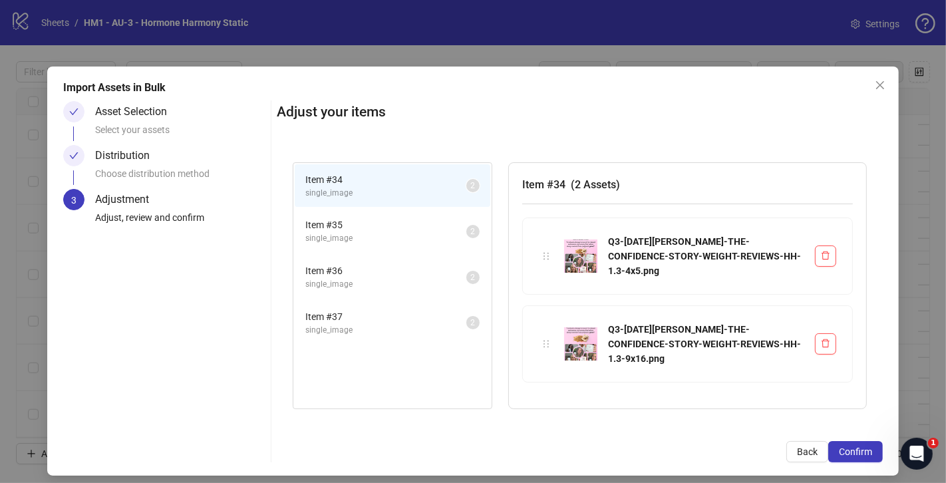
click at [863, 452] on span "Confirm" at bounding box center [855, 451] width 33 height 11
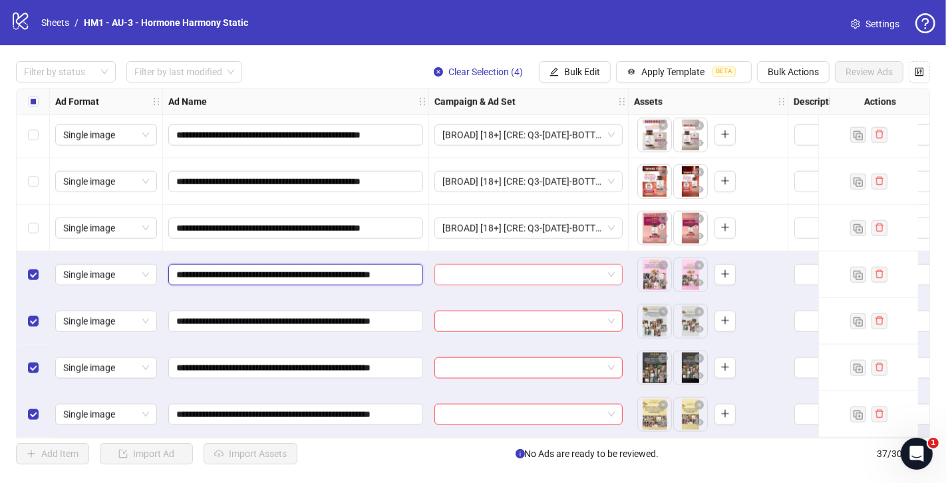
scroll to position [0, 51]
drag, startPoint x: 379, startPoint y: 271, endPoint x: 465, endPoint y: 280, distance: 87.0
click at [608, 277] on span at bounding box center [528, 275] width 172 height 20
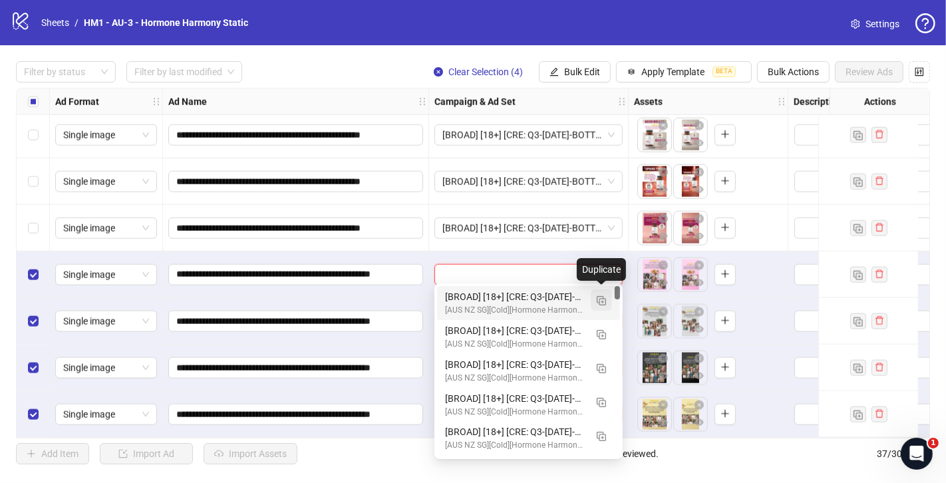
click at [605, 302] on img "button" at bounding box center [601, 300] width 9 height 9
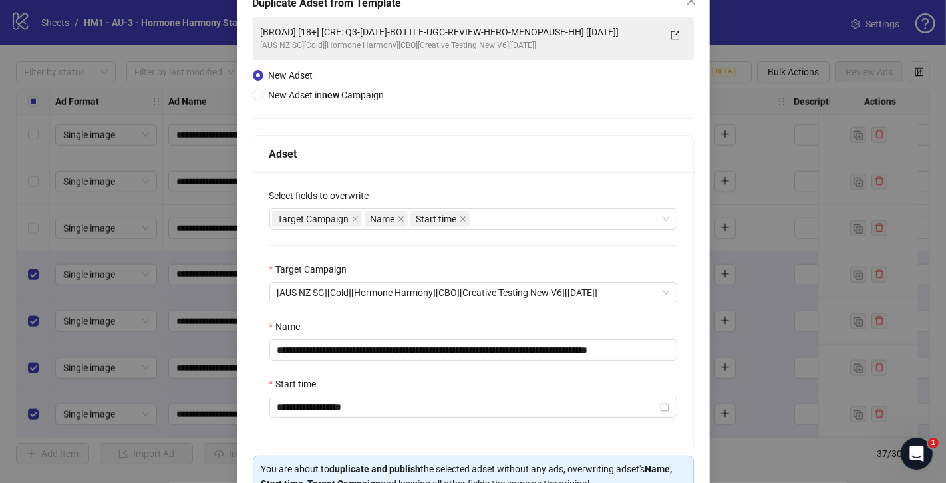
scroll to position [91, 0]
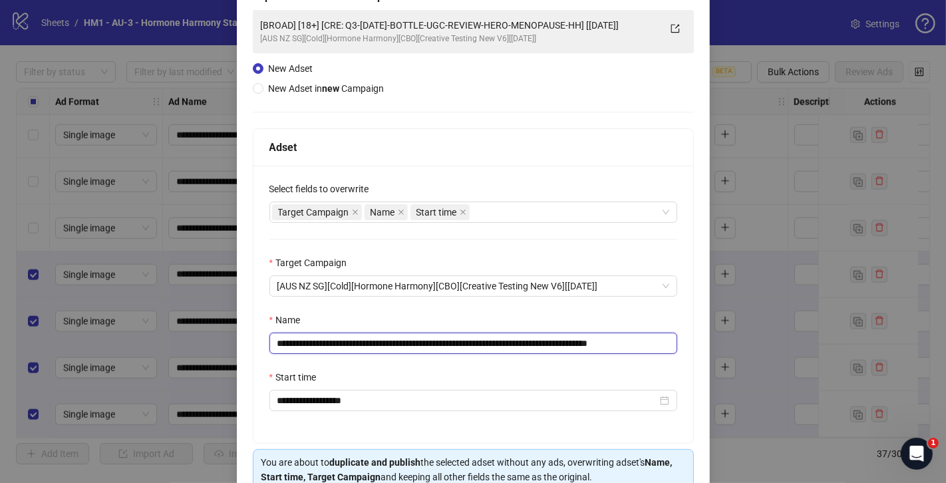
drag, startPoint x: 621, startPoint y: 347, endPoint x: 362, endPoint y: 346, distance: 258.8
click at [362, 346] on input "**********" at bounding box center [473, 343] width 408 height 21
paste input "***"
drag, startPoint x: 655, startPoint y: 346, endPoint x: 715, endPoint y: 348, distance: 60.6
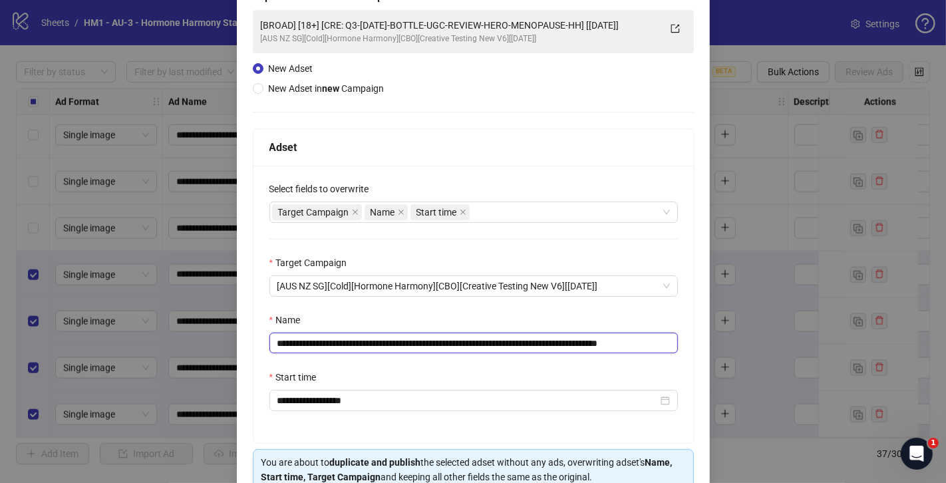
click at [715, 348] on div "**********" at bounding box center [473, 241] width 946 height 483
click at [643, 345] on input "**********" at bounding box center [473, 343] width 408 height 21
drag, startPoint x: 643, startPoint y: 345, endPoint x: 715, endPoint y: 355, distance: 72.5
click at [708, 355] on div "**********" at bounding box center [473, 253] width 473 height 557
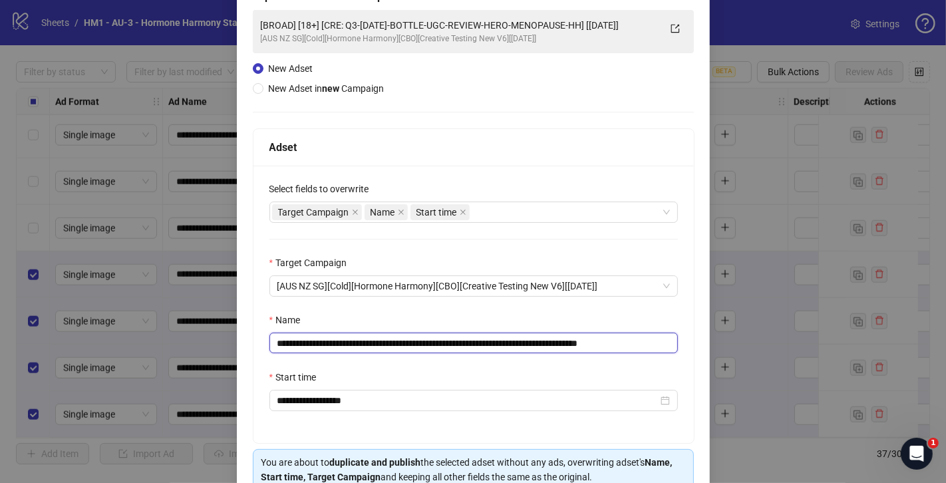
type input "**********"
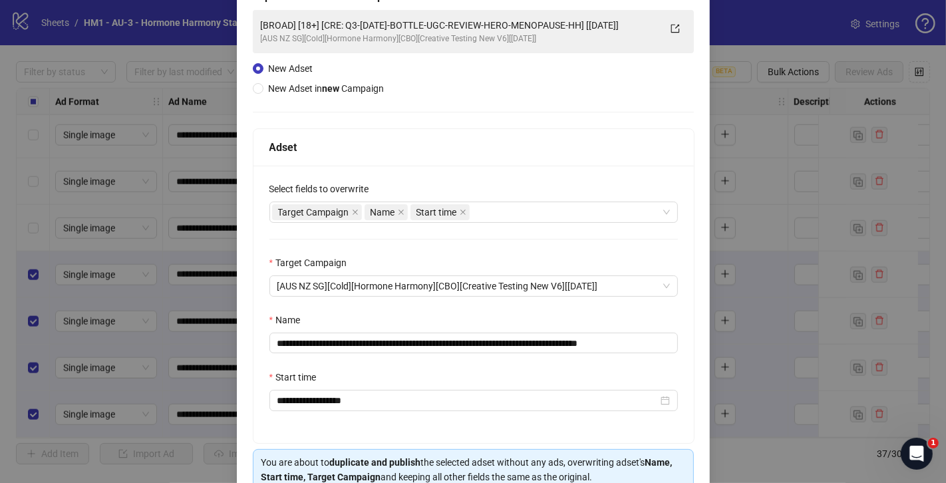
click at [620, 365] on div "**********" at bounding box center [473, 304] width 440 height 277
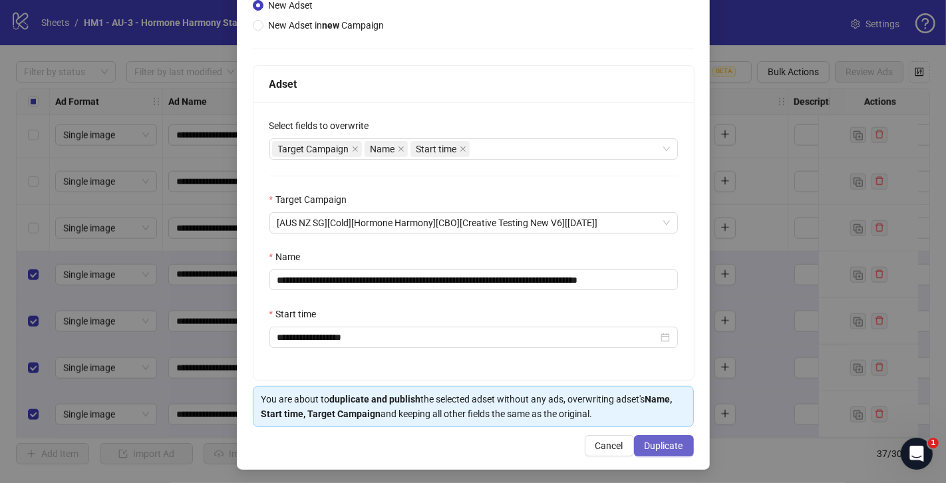
click at [647, 445] on span "Duplicate" at bounding box center [664, 445] width 39 height 11
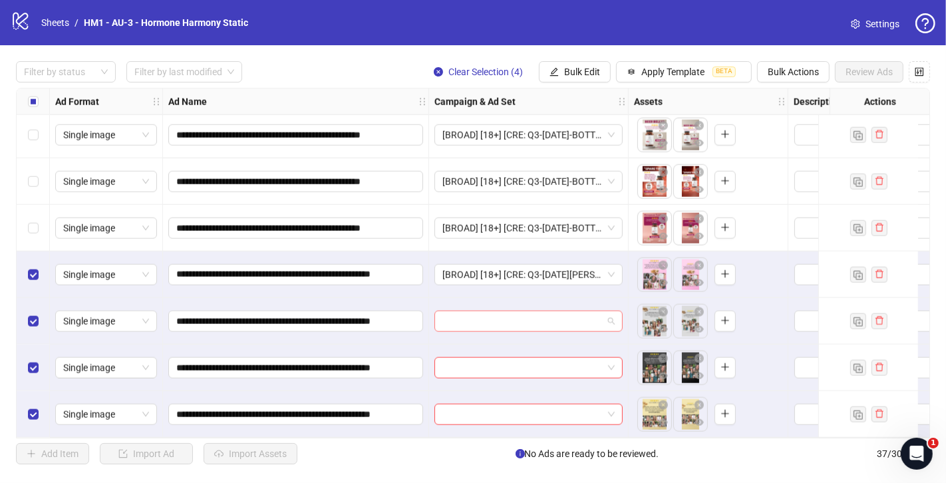
click at [484, 321] on input "search" at bounding box center [522, 321] width 160 height 20
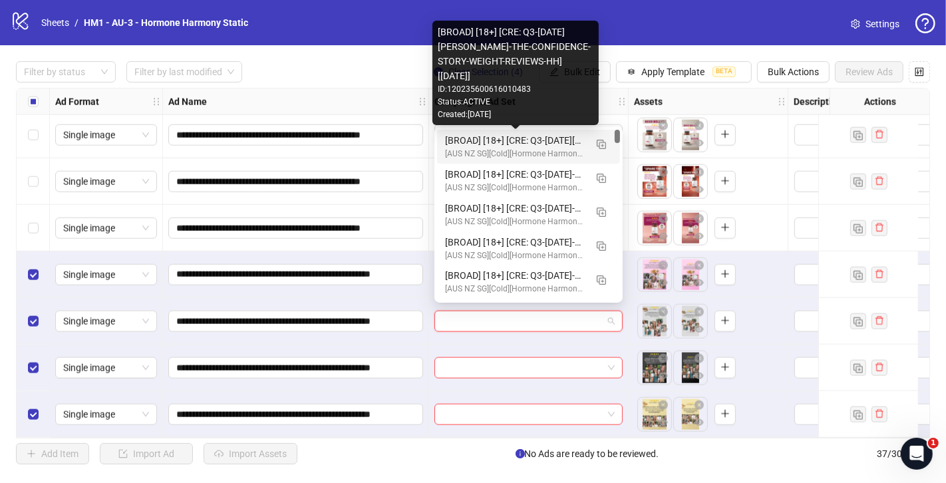
click at [502, 144] on div "[BROAD] [18+] [CRE: Q3-[DATE][PERSON_NAME]-THE-CONFIDENCE-STORY-WEIGHT-REVIEWS-…" at bounding box center [515, 140] width 140 height 15
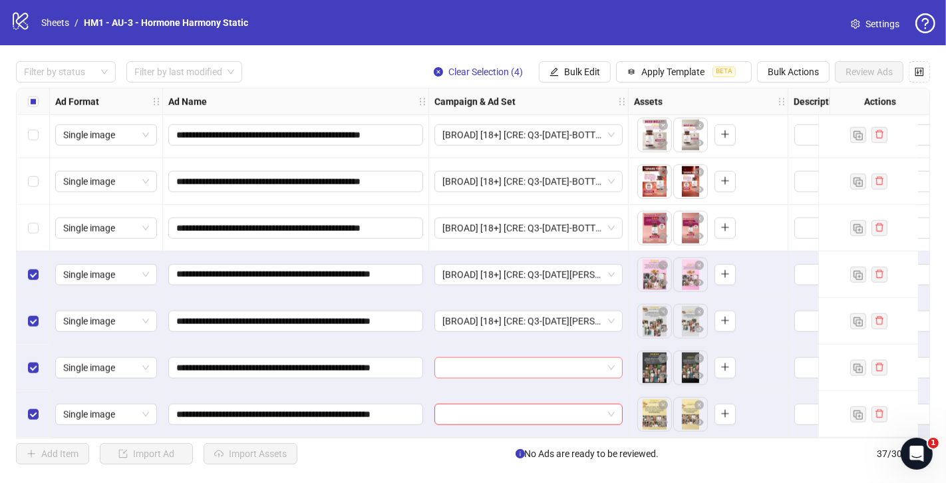
click at [488, 367] on input "search" at bounding box center [522, 368] width 160 height 20
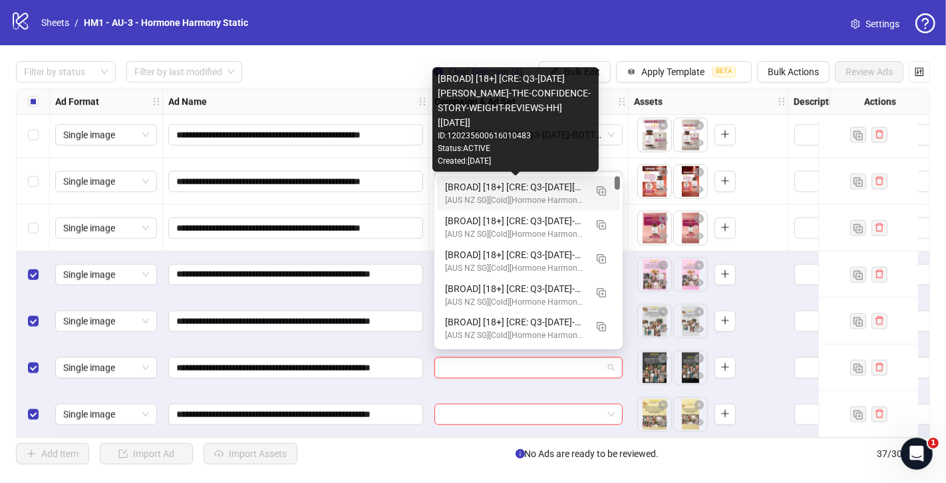
click at [545, 184] on div "[BROAD] [18+] [CRE: Q3-[DATE][PERSON_NAME]-THE-CONFIDENCE-STORY-WEIGHT-REVIEWS-…" at bounding box center [515, 187] width 140 height 15
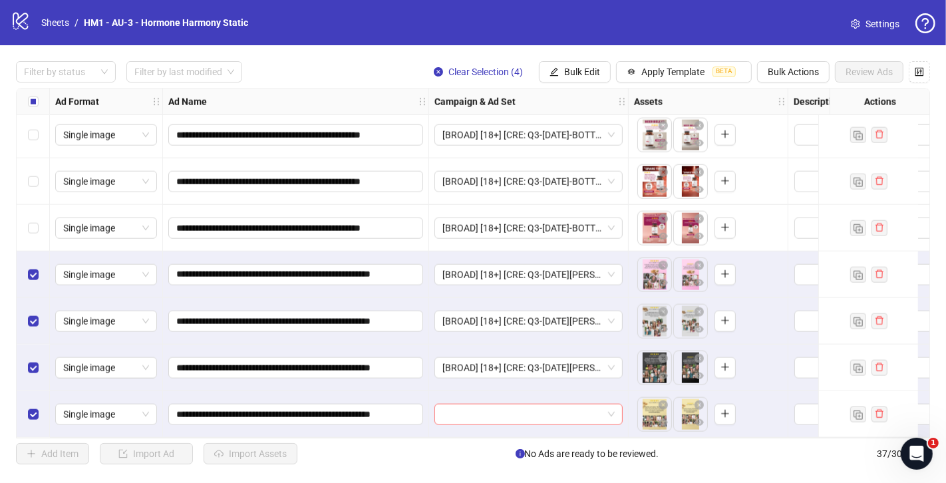
click at [506, 420] on div at bounding box center [528, 414] width 188 height 21
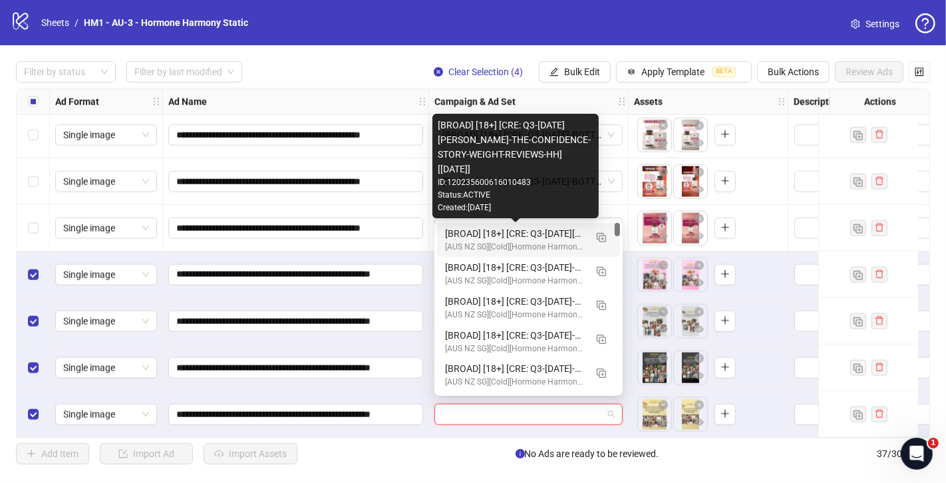
click at [556, 233] on div "[BROAD] [18+] [CRE: Q3-[DATE][PERSON_NAME]-THE-CONFIDENCE-STORY-WEIGHT-REVIEWS-…" at bounding box center [515, 233] width 140 height 15
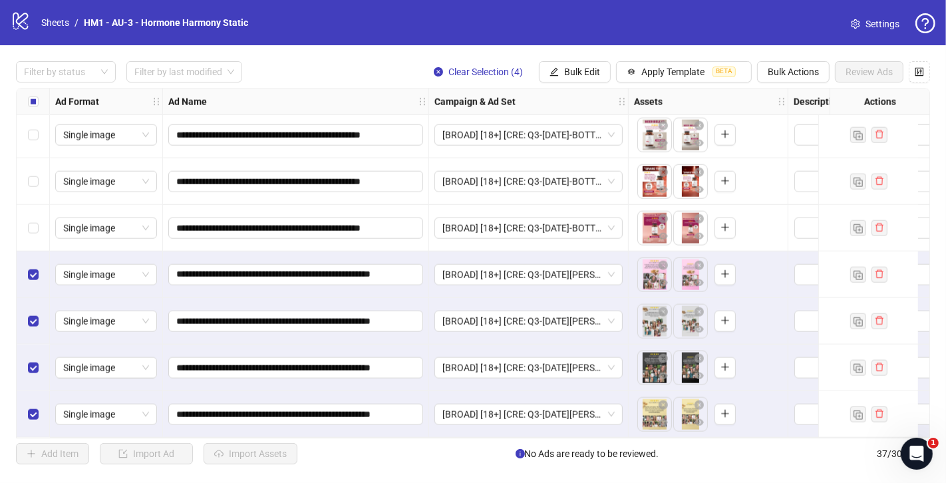
click at [611, 391] on div "[BROAD] [18+] [CRE: Q3-[DATE][PERSON_NAME]-THE-CONFIDENCE-STORY-WEIGHT-REVIEWS-…" at bounding box center [529, 414] width 200 height 47
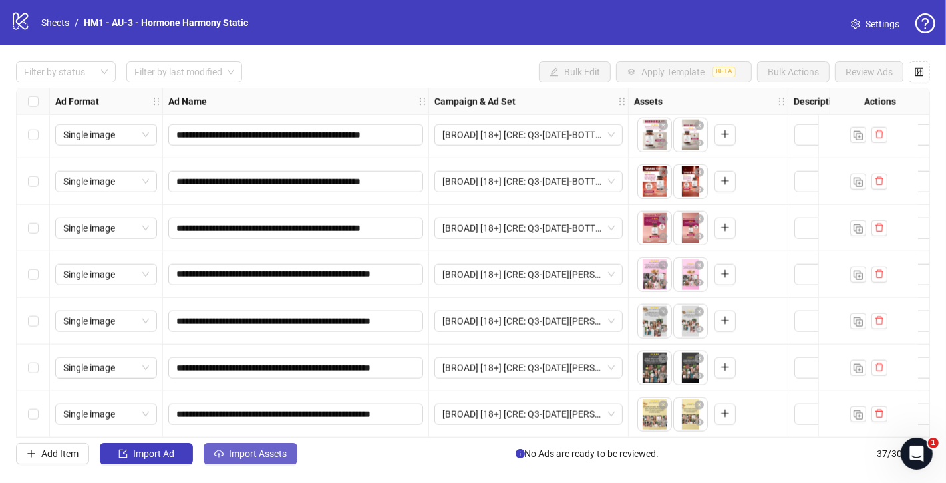
click at [280, 458] on span "Import Assets" at bounding box center [258, 453] width 58 height 11
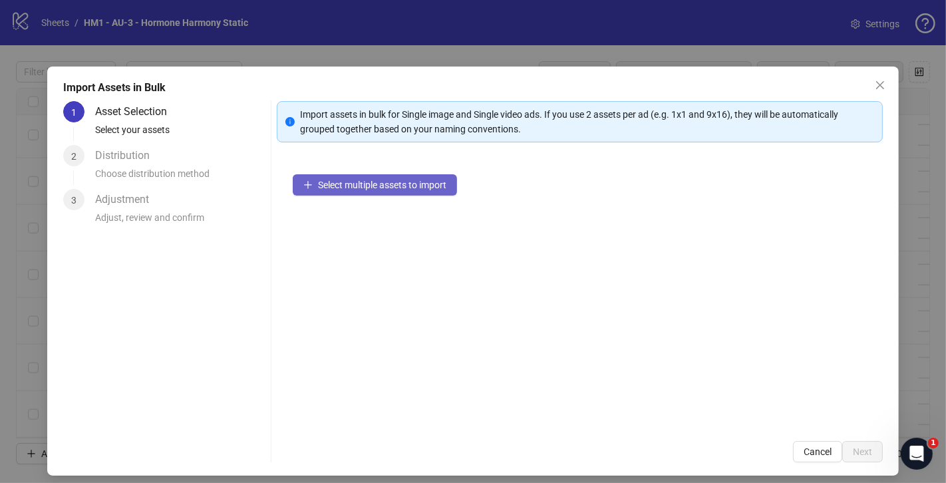
click at [372, 194] on button "Select multiple assets to import" at bounding box center [375, 184] width 164 height 21
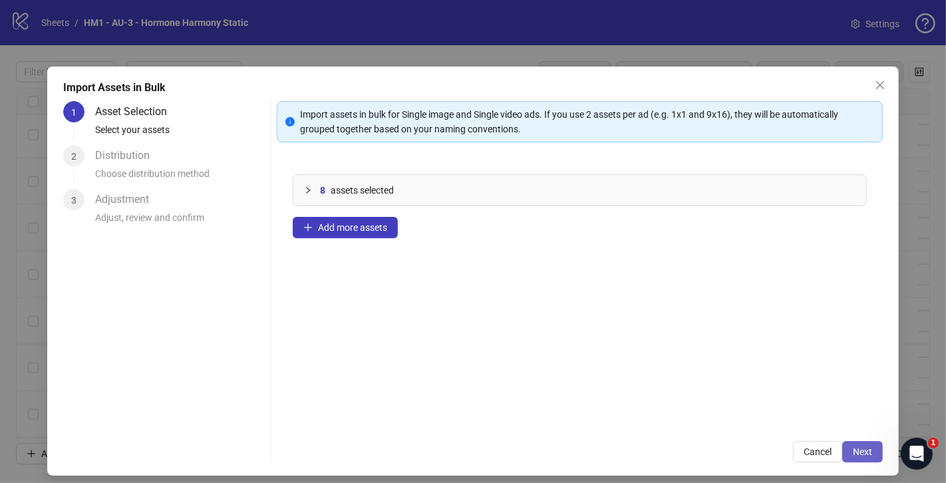
click at [858, 449] on span "Next" at bounding box center [862, 451] width 19 height 11
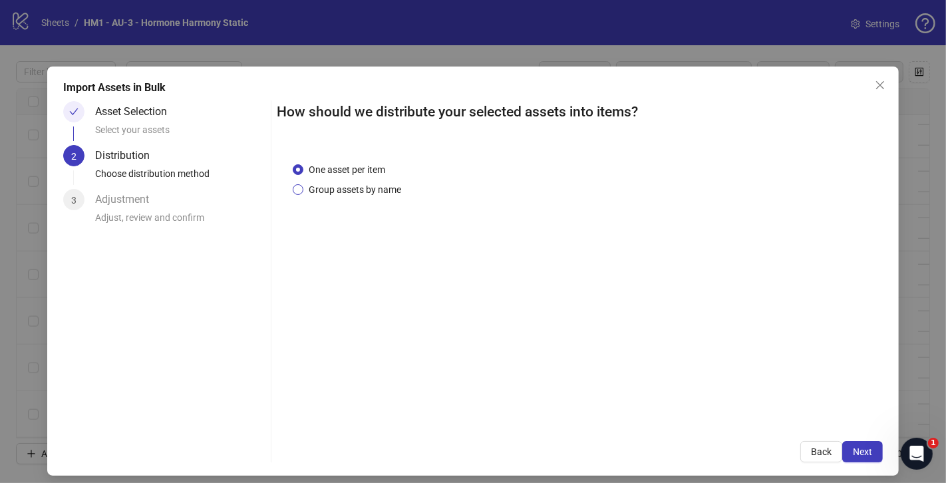
click at [364, 188] on span "Group assets by name" at bounding box center [354, 189] width 103 height 15
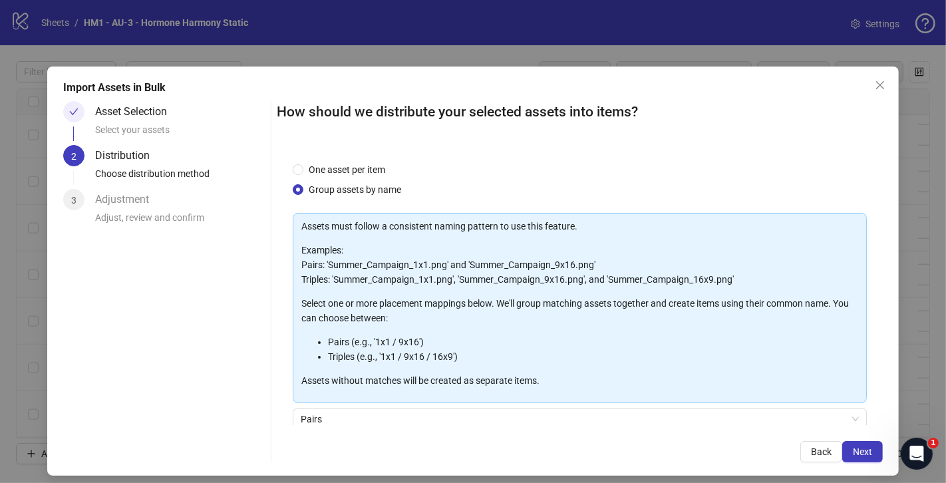
scroll to position [109, 0]
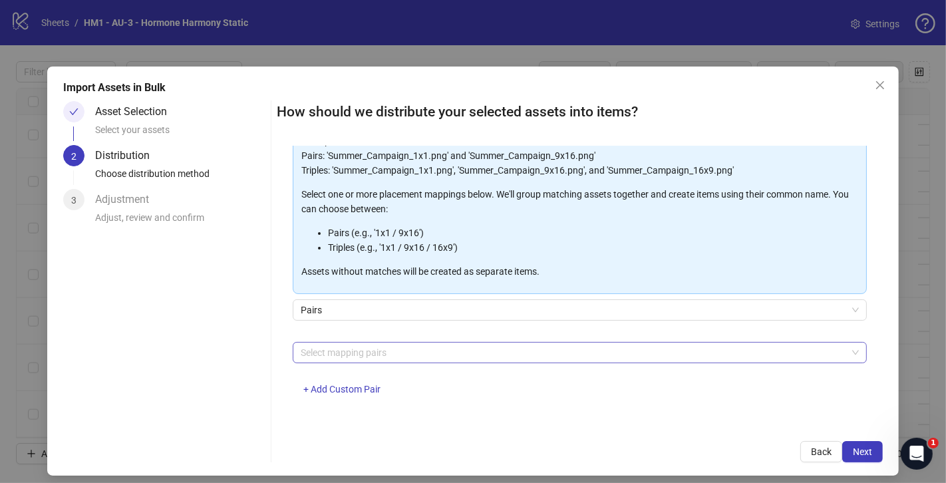
click at [432, 349] on div at bounding box center [572, 352] width 555 height 19
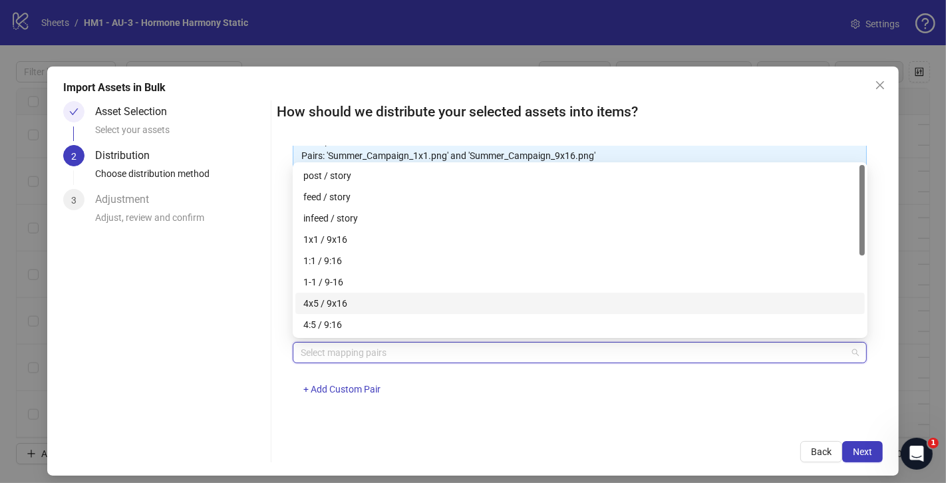
click at [388, 298] on div "4x5 / 9x16" at bounding box center [579, 303] width 553 height 15
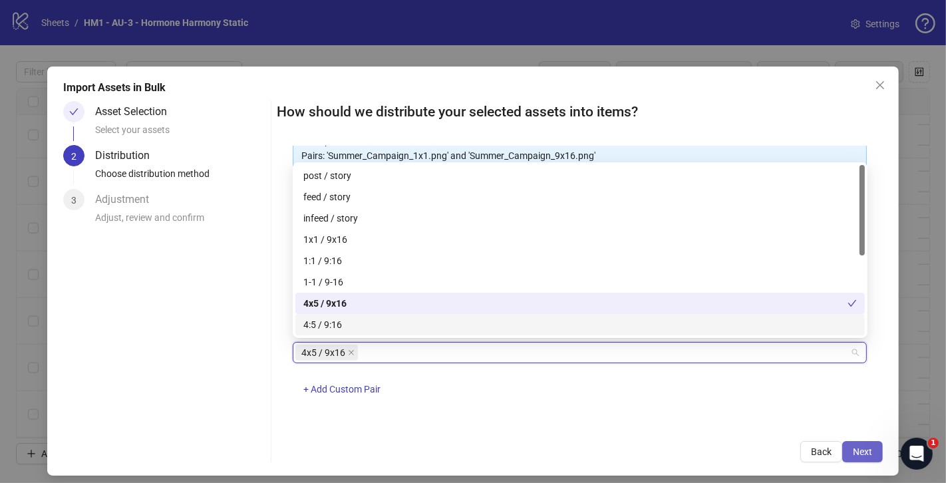
click at [861, 445] on button "Next" at bounding box center [862, 451] width 41 height 21
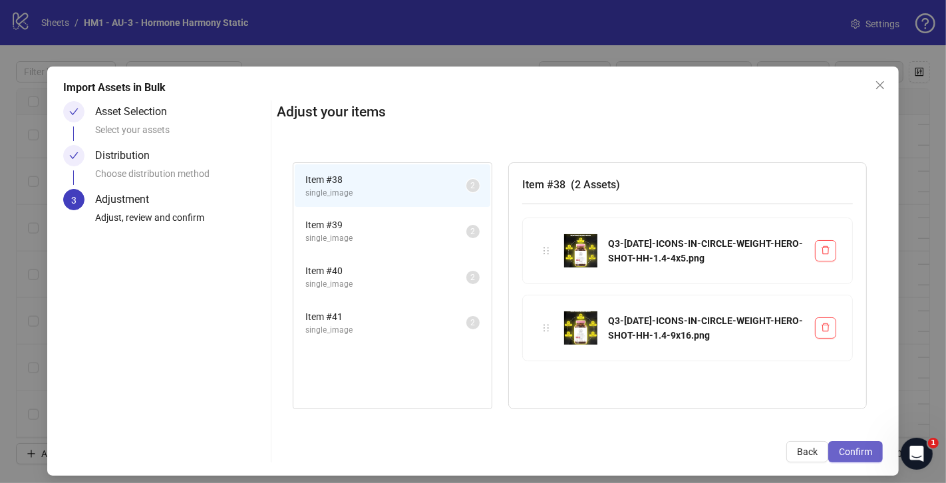
click at [871, 446] on span "Confirm" at bounding box center [855, 451] width 33 height 11
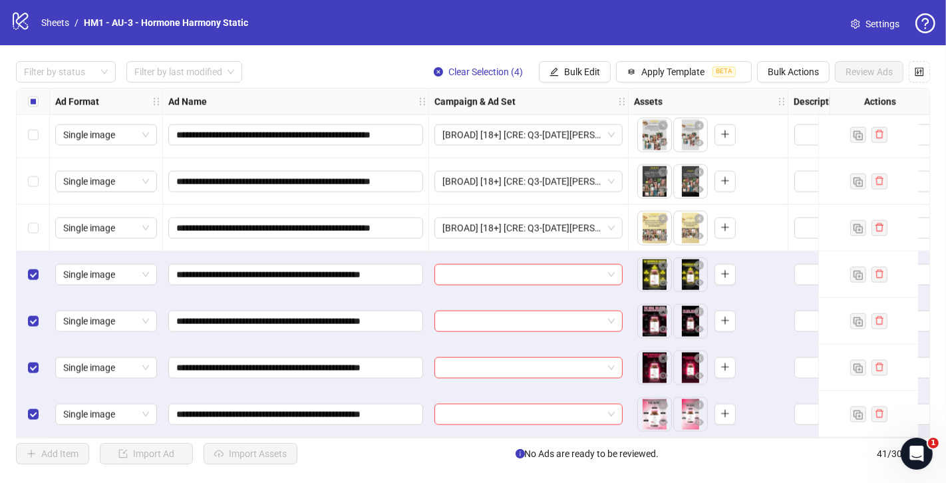
scroll to position [1591, 0]
click at [605, 265] on span at bounding box center [528, 275] width 172 height 20
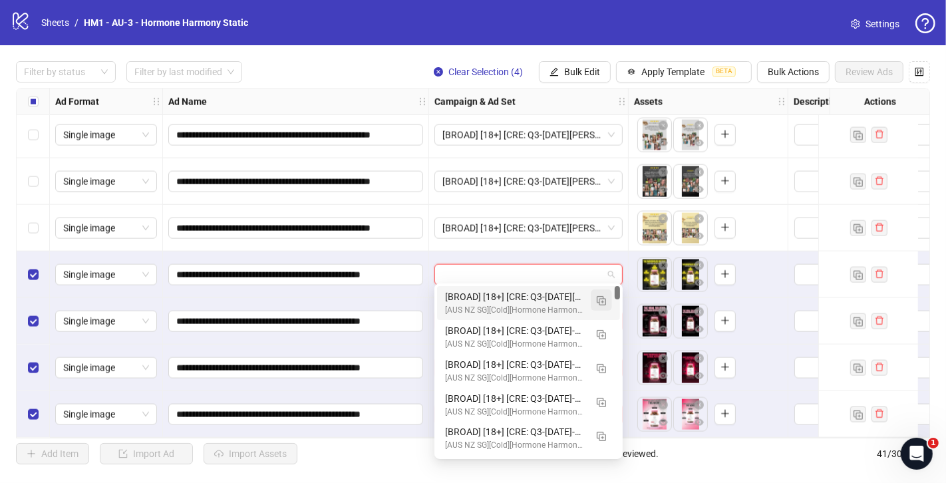
click at [599, 298] on img "button" at bounding box center [601, 300] width 9 height 9
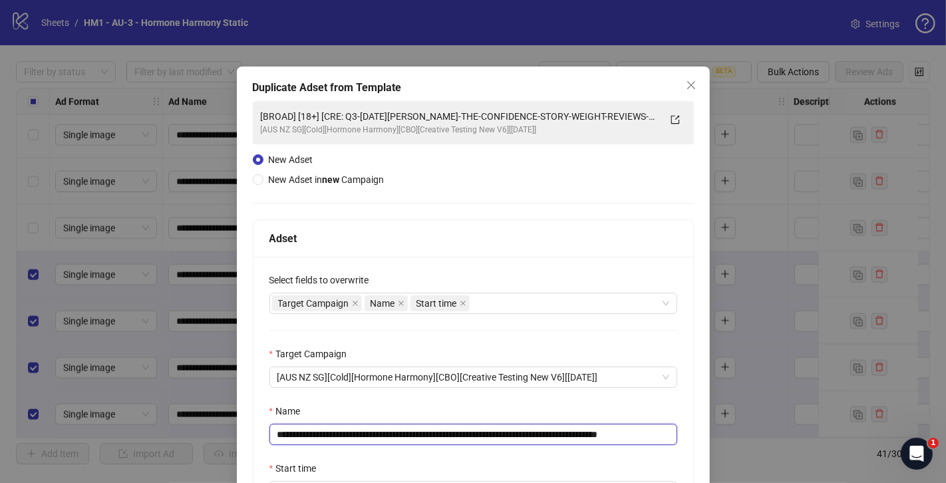
drag, startPoint x: 630, startPoint y: 434, endPoint x: 360, endPoint y: 438, distance: 270.1
click at [360, 438] on input "**********" at bounding box center [473, 434] width 408 height 21
paste input "text"
drag, startPoint x: 625, startPoint y: 434, endPoint x: 704, endPoint y: 434, distance: 79.2
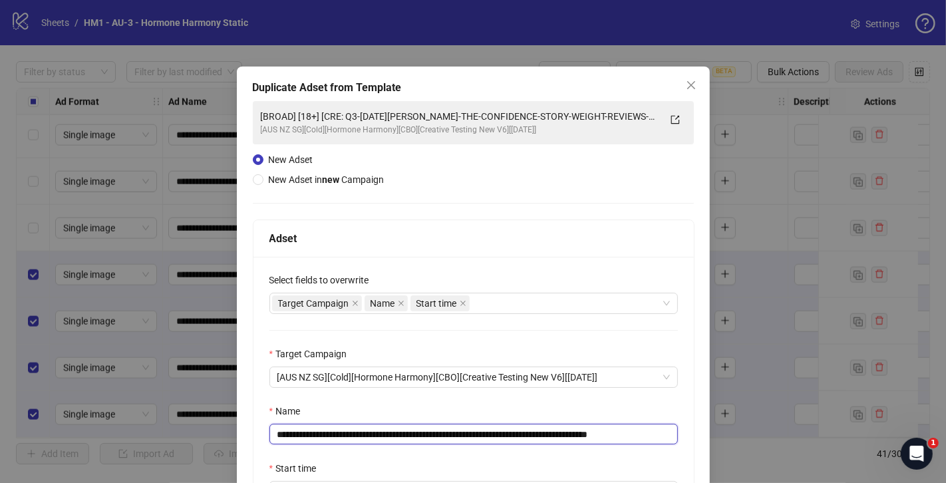
click at [704, 434] on div "**********" at bounding box center [473, 345] width 473 height 557
click at [641, 435] on input "**********" at bounding box center [473, 434] width 408 height 21
drag, startPoint x: 641, startPoint y: 435, endPoint x: 700, endPoint y: 442, distance: 59.0
click at [696, 442] on div "**********" at bounding box center [473, 345] width 473 height 557
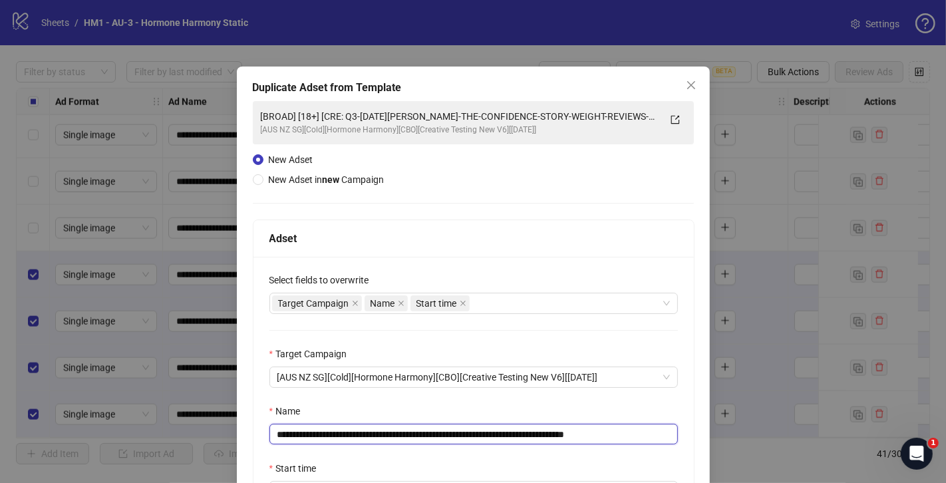
type input "**********"
click at [614, 401] on div "**********" at bounding box center [473, 395] width 440 height 277
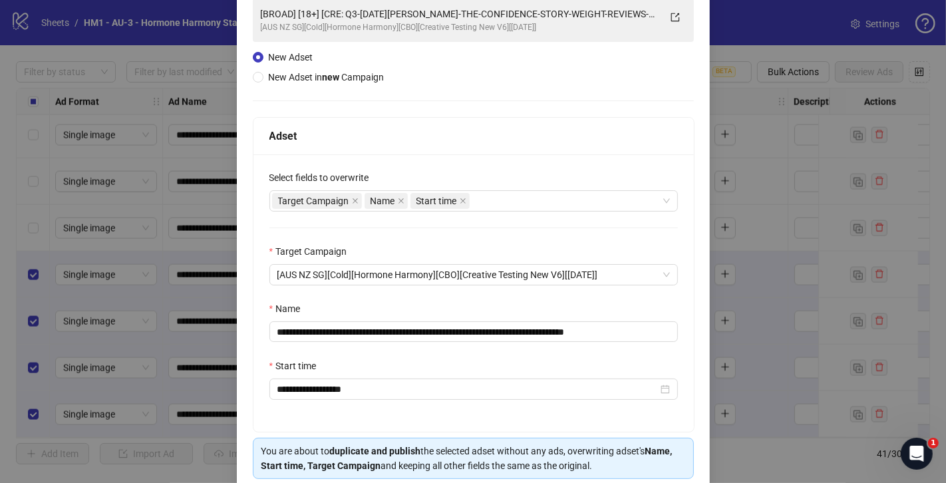
scroll to position [110, 0]
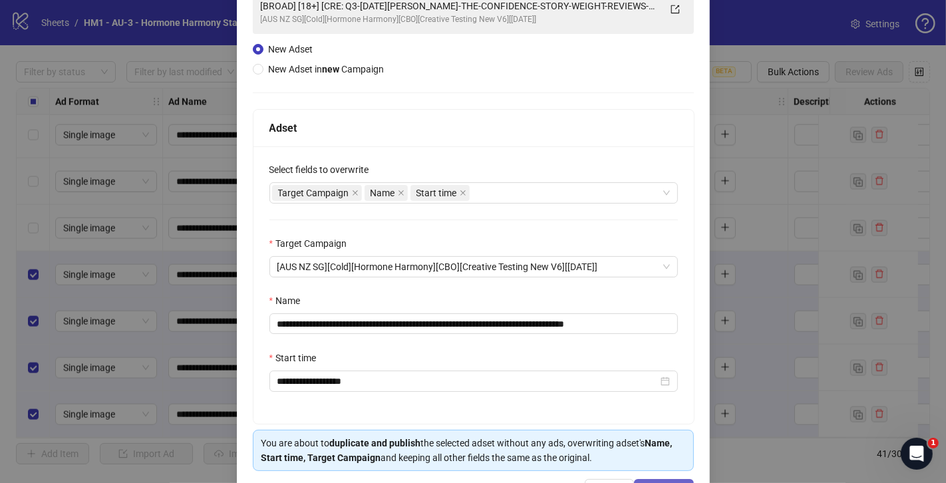
click at [665, 479] on button "Duplicate" at bounding box center [664, 489] width 60 height 21
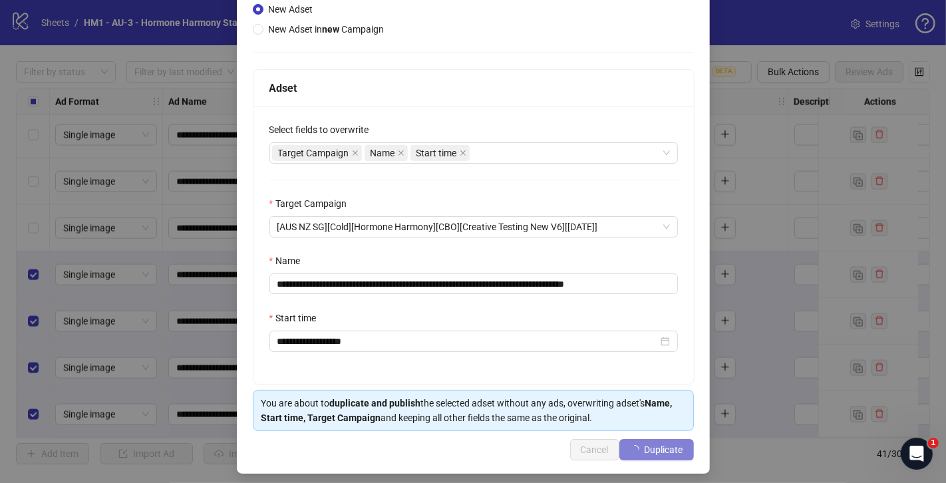
scroll to position [154, 0]
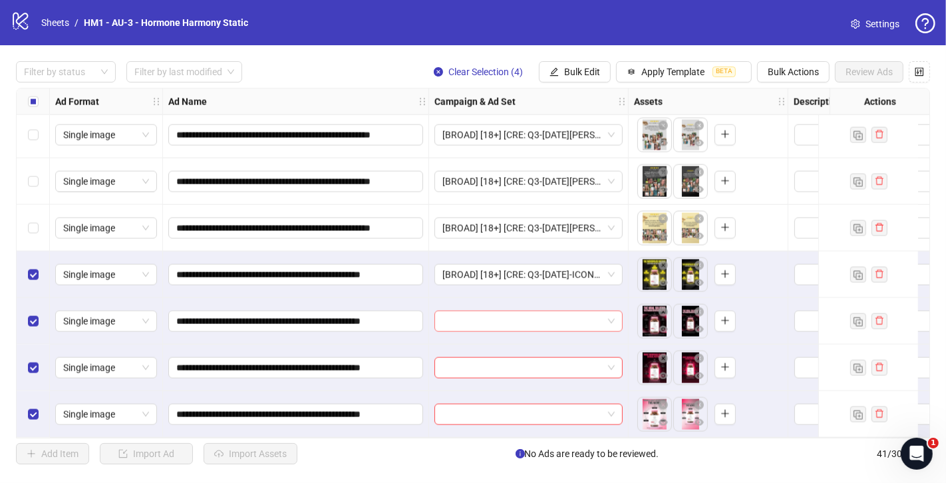
click at [551, 319] on input "search" at bounding box center [522, 321] width 160 height 20
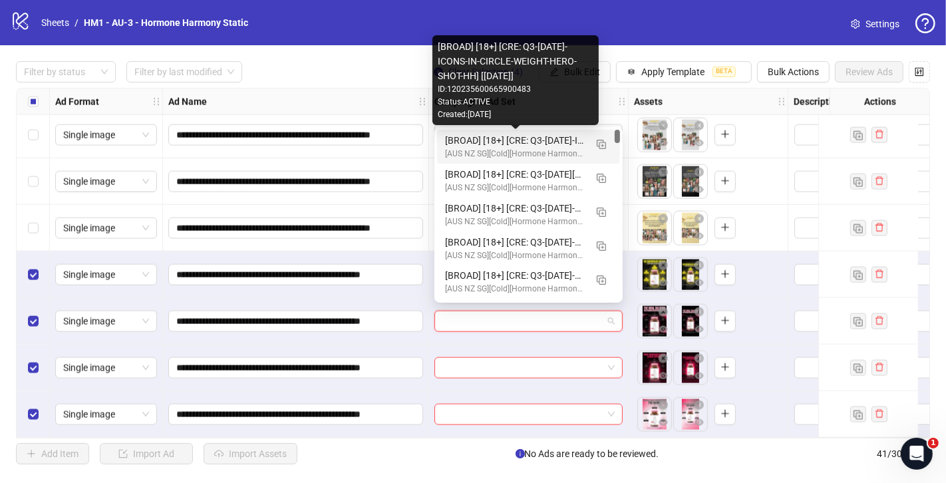
click at [565, 141] on div "[BROAD] [18+] [CRE: Q3-[DATE]-ICONS-IN-CIRCLE-WEIGHT-HERO-SHOT-HH] [[DATE]]" at bounding box center [515, 140] width 140 height 15
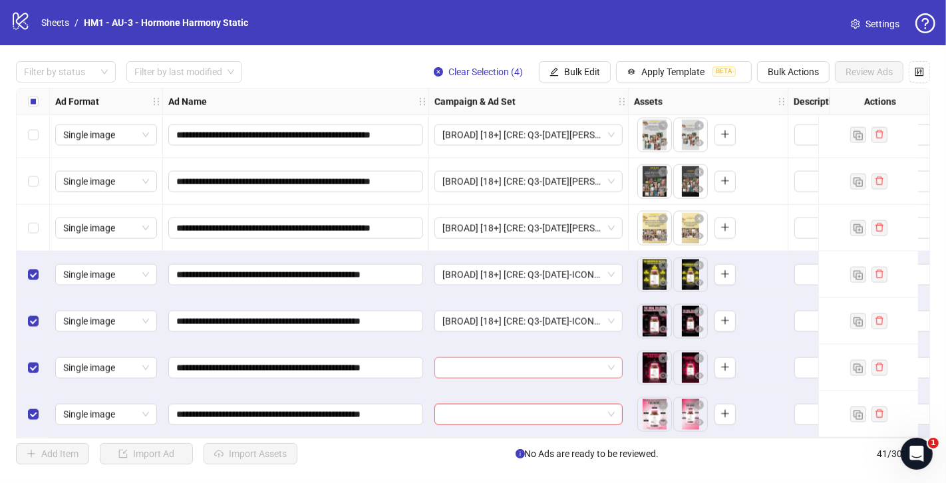
click at [500, 358] on input "search" at bounding box center [522, 368] width 160 height 20
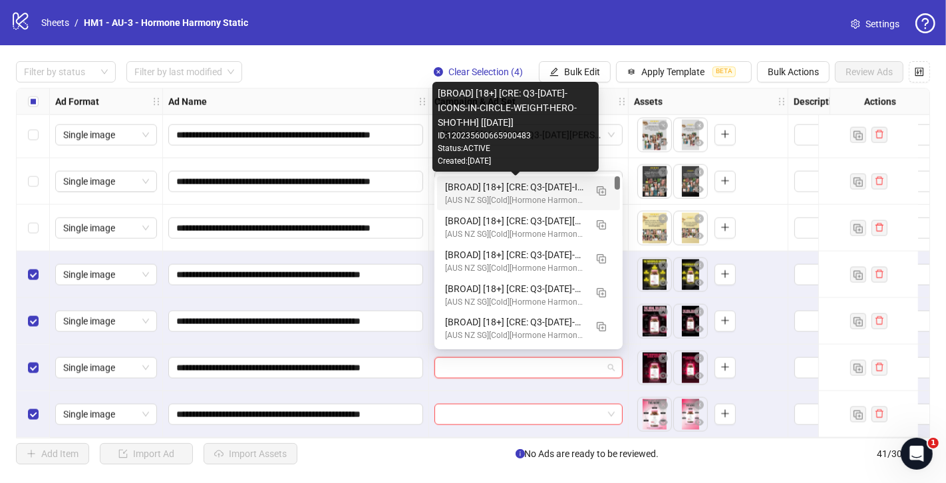
click at [557, 184] on div "[BROAD] [18+] [CRE: Q3-[DATE]-ICONS-IN-CIRCLE-WEIGHT-HERO-SHOT-HH] [[DATE]]" at bounding box center [515, 187] width 140 height 15
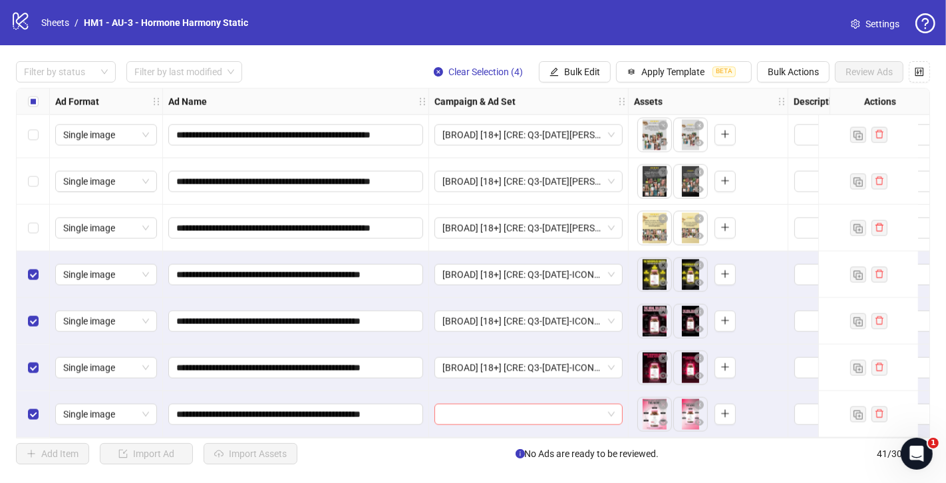
click at [510, 418] on input "search" at bounding box center [522, 414] width 160 height 20
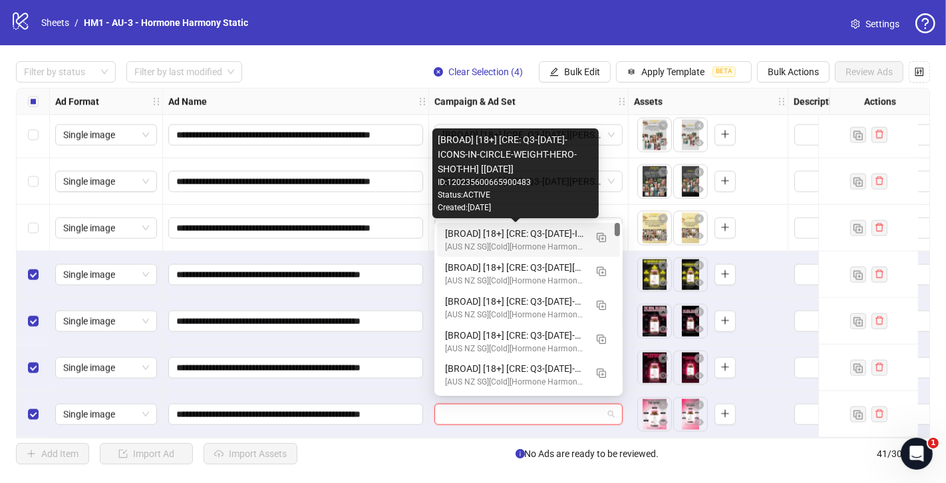
click at [561, 235] on div "[BROAD] [18+] [CRE: Q3-[DATE]-ICONS-IN-CIRCLE-WEIGHT-HERO-SHOT-HH] [[DATE]]" at bounding box center [515, 233] width 140 height 15
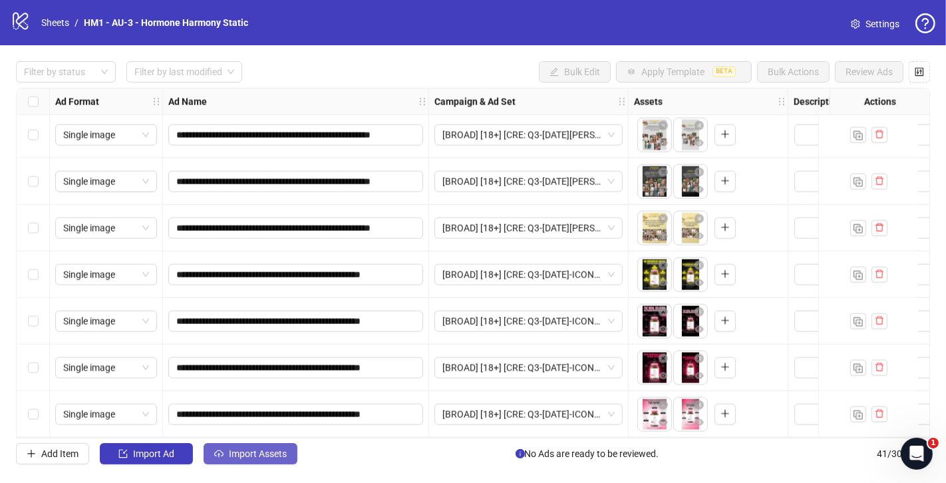
click at [271, 451] on span "Import Assets" at bounding box center [258, 453] width 58 height 11
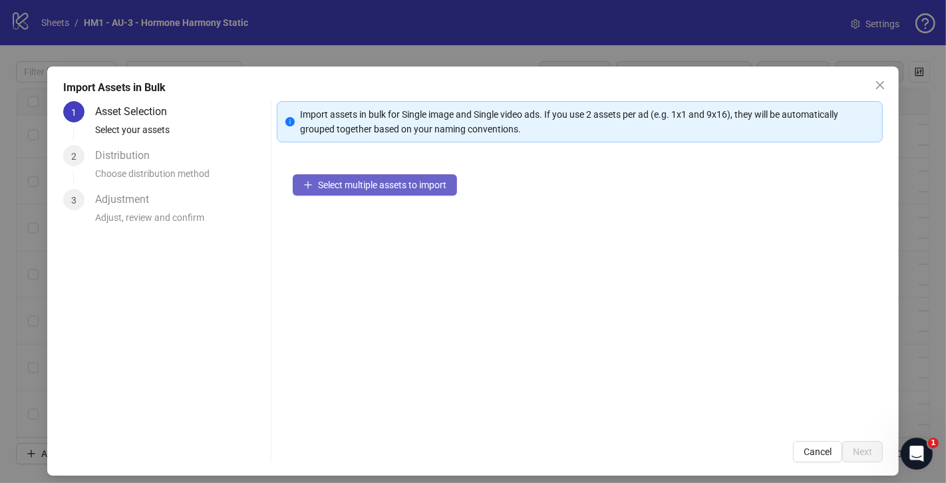
click at [354, 188] on span "Select multiple assets to import" at bounding box center [382, 185] width 128 height 11
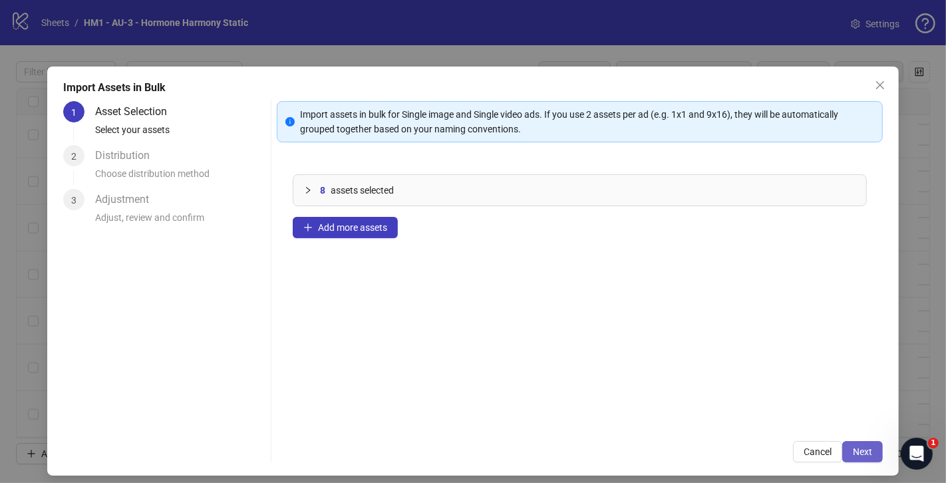
click at [852, 450] on button "Next" at bounding box center [862, 451] width 41 height 21
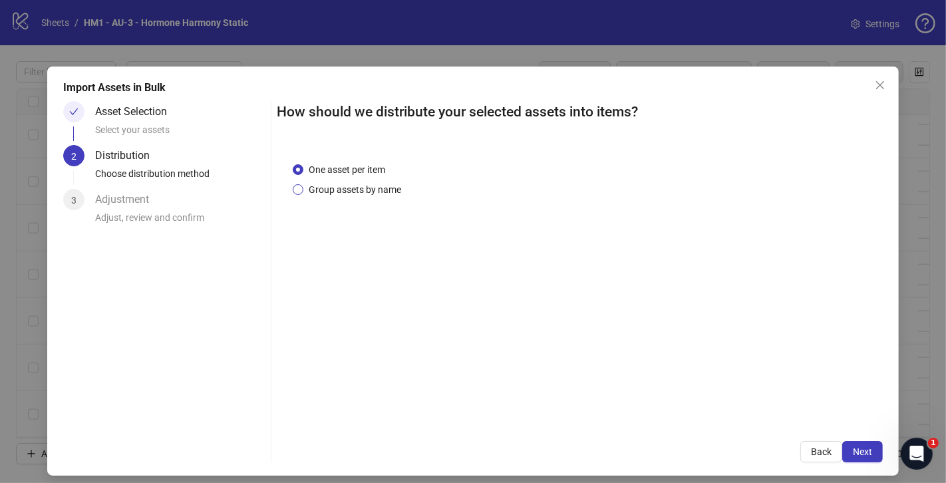
click at [380, 185] on span "Group assets by name" at bounding box center [354, 189] width 103 height 15
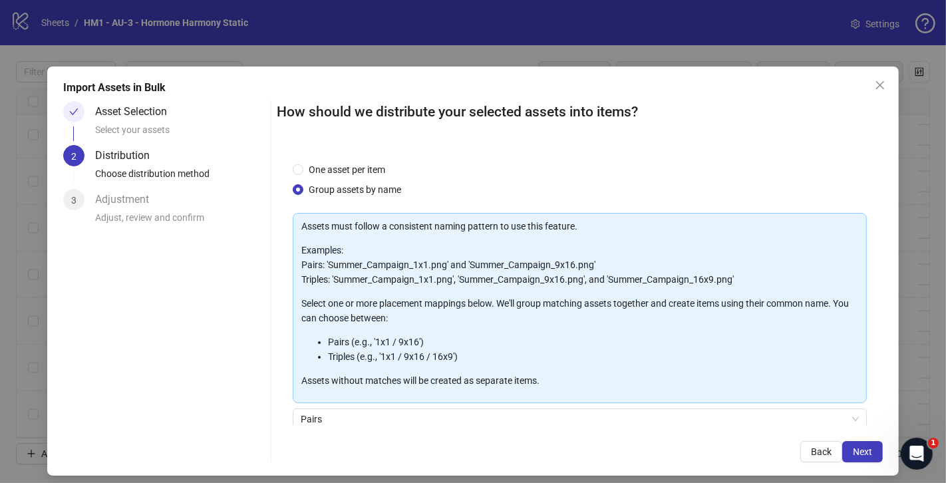
scroll to position [109, 0]
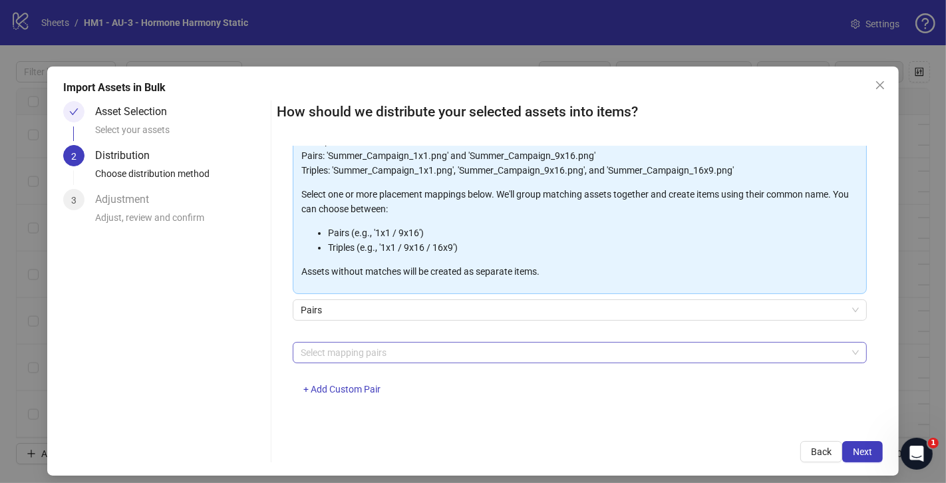
click at [418, 358] on div at bounding box center [572, 352] width 555 height 19
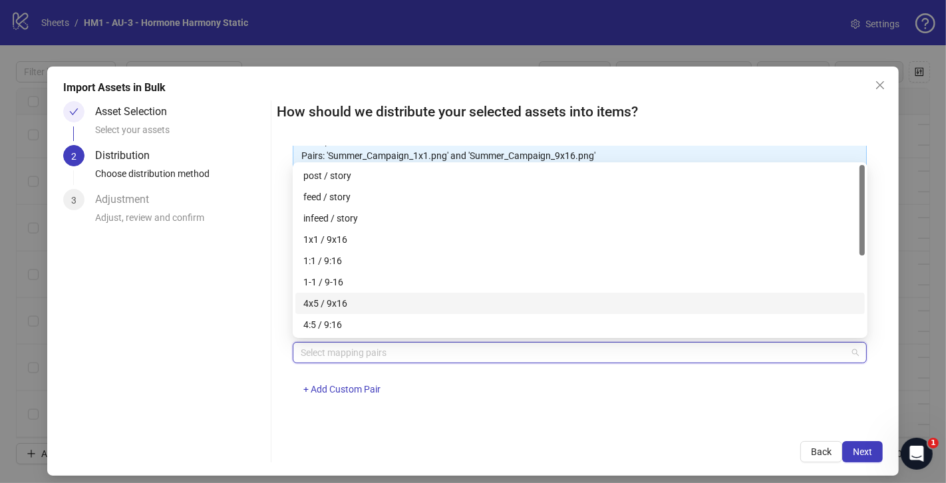
click at [422, 308] on div "4x5 / 9x16" at bounding box center [579, 303] width 553 height 15
click at [856, 453] on span "Next" at bounding box center [862, 451] width 19 height 11
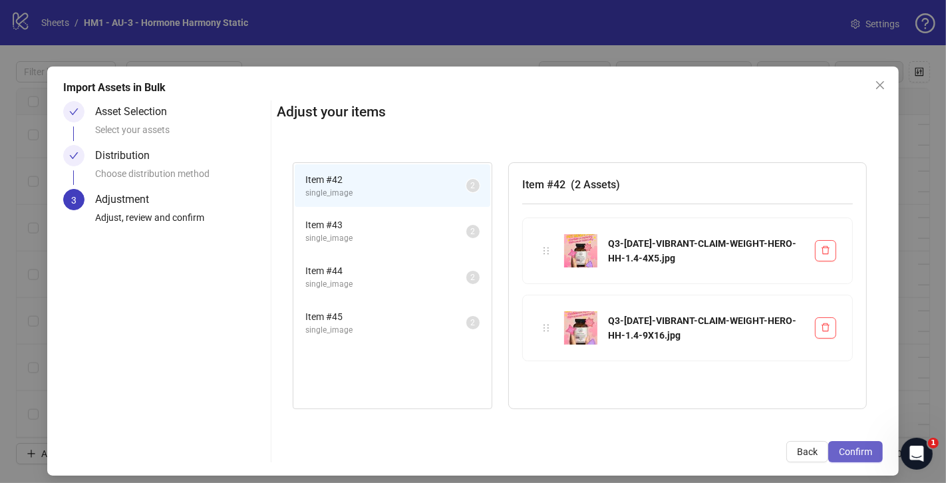
click at [852, 451] on span "Confirm" at bounding box center [855, 451] width 33 height 11
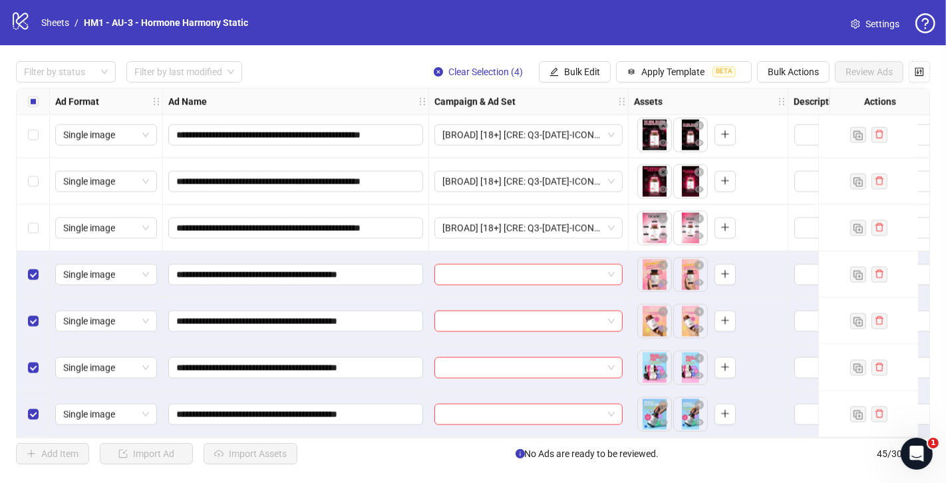
scroll to position [1777, 0]
click at [607, 274] on span at bounding box center [528, 275] width 172 height 20
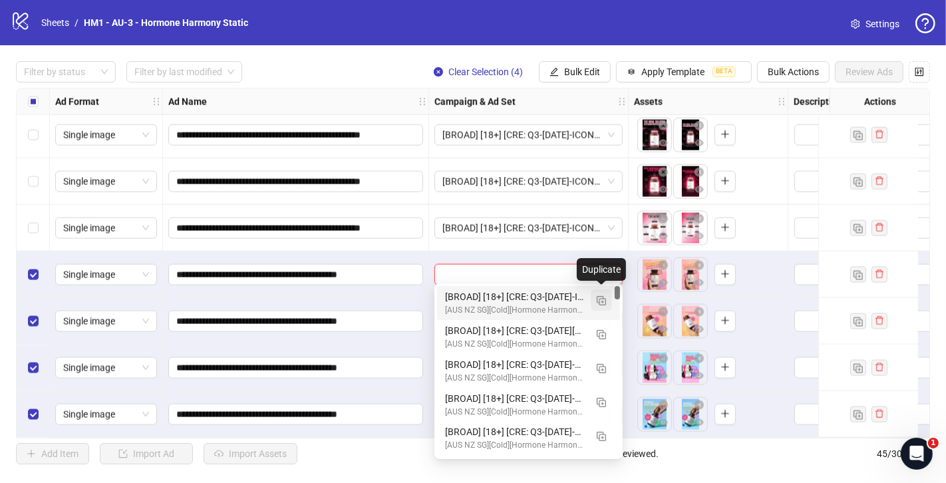
click at [595, 298] on button "button" at bounding box center [601, 299] width 21 height 21
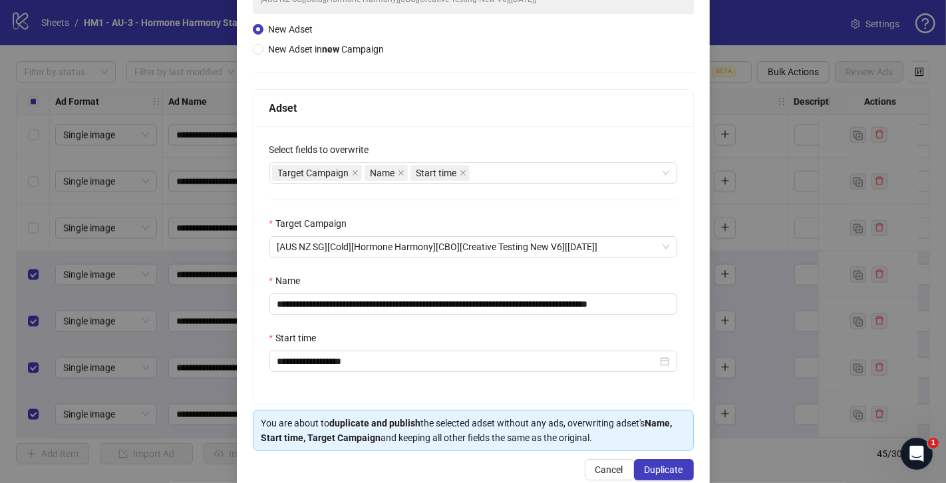
scroll to position [154, 0]
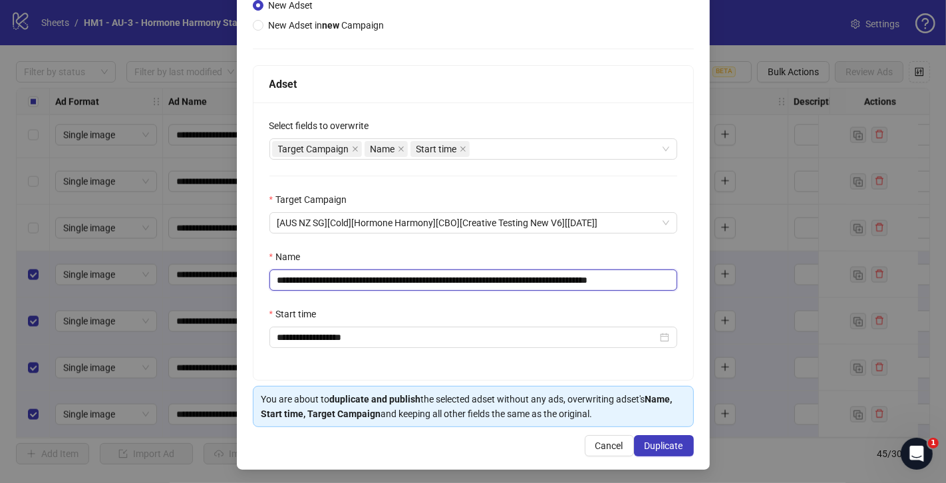
drag, startPoint x: 606, startPoint y: 279, endPoint x: 362, endPoint y: 272, distance: 244.3
click at [362, 272] on input "**********" at bounding box center [473, 279] width 408 height 21
paste input "text"
drag, startPoint x: 621, startPoint y: 277, endPoint x: 691, endPoint y: 280, distance: 69.9
click at [691, 280] on div "**********" at bounding box center [473, 240] width 440 height 277
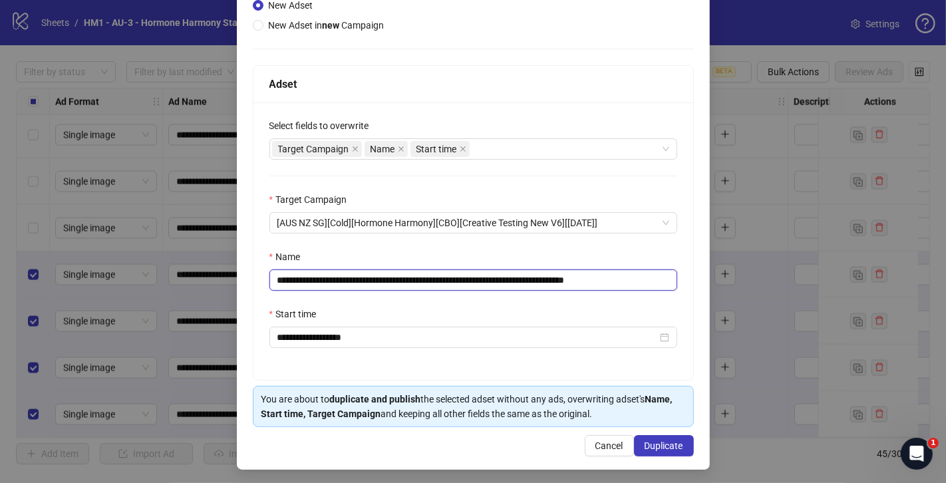
click at [667, 279] on input "**********" at bounding box center [473, 279] width 408 height 21
drag, startPoint x: 643, startPoint y: 279, endPoint x: 720, endPoint y: 287, distance: 77.0
click at [720, 287] on div "**********" at bounding box center [473, 241] width 946 height 483
type input "**********"
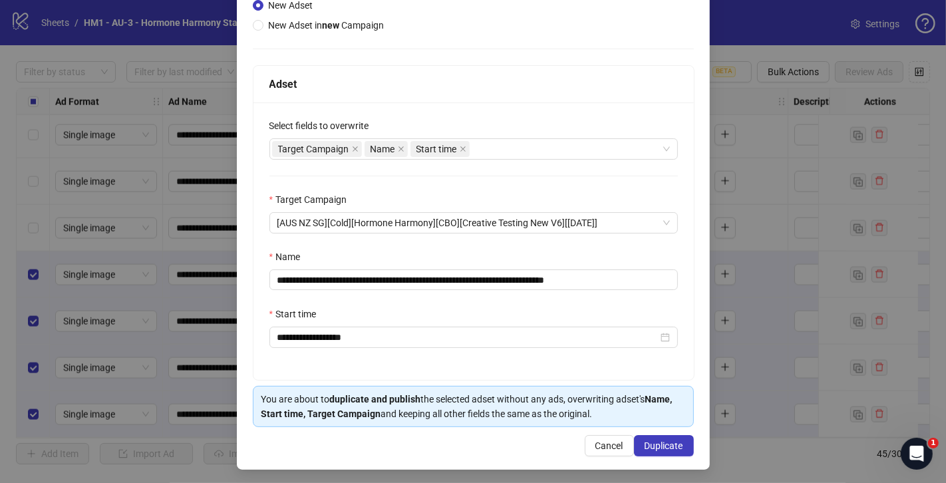
click at [632, 316] on div "Start time" at bounding box center [473, 317] width 408 height 20
click at [655, 442] on span "Duplicate" at bounding box center [664, 445] width 39 height 11
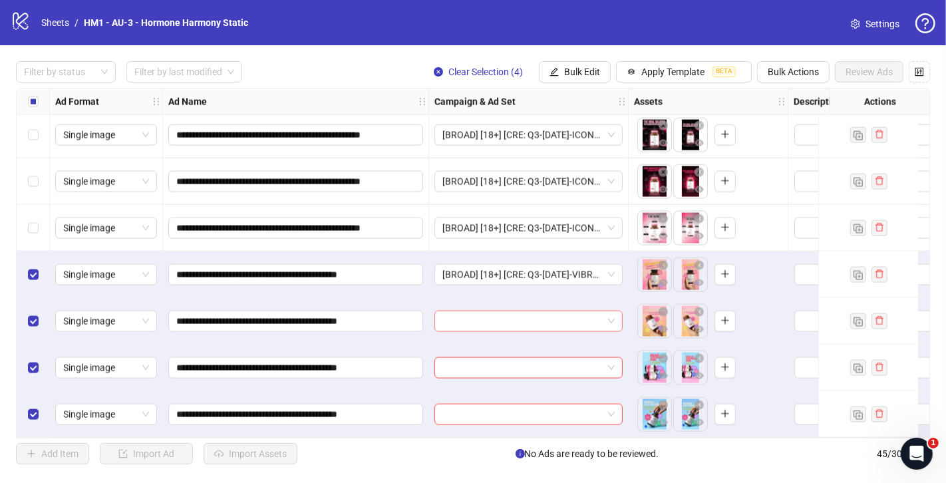
click at [485, 311] on input "search" at bounding box center [522, 321] width 160 height 20
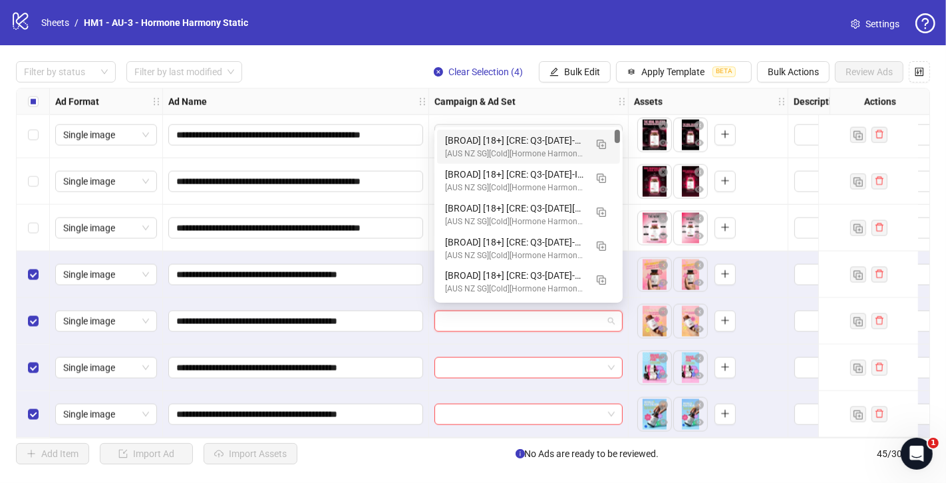
click at [476, 136] on div "[BROAD] [18+] [CRE: Q3-[DATE]-VIBRANT-CLAIM-WEIGHT-HERO-HH] [[DATE]]" at bounding box center [515, 140] width 140 height 15
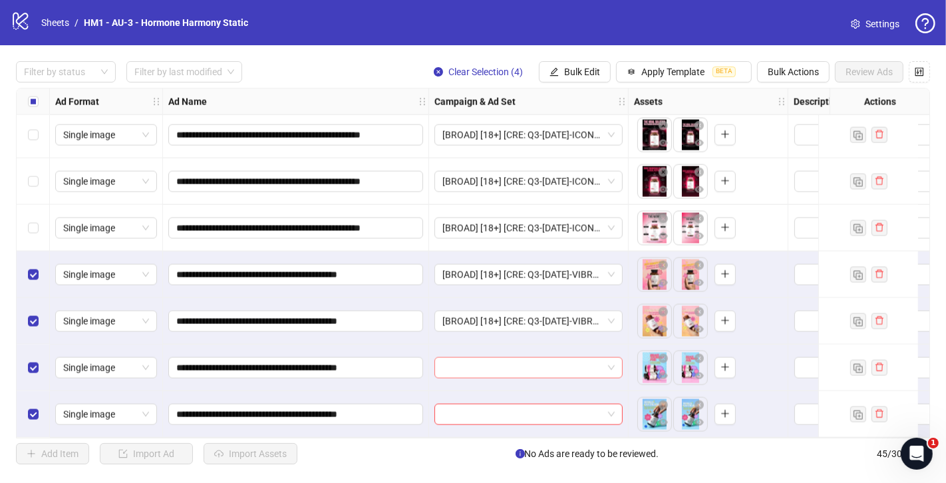
click at [468, 363] on input "search" at bounding box center [522, 368] width 160 height 20
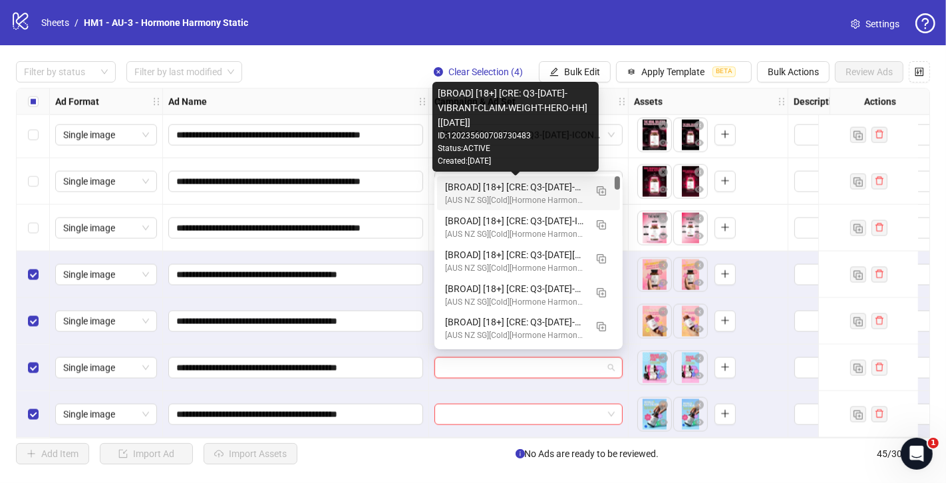
click at [480, 186] on div "[BROAD] [18+] [CRE: Q3-[DATE]-VIBRANT-CLAIM-WEIGHT-HERO-HH] [[DATE]]" at bounding box center [515, 187] width 140 height 15
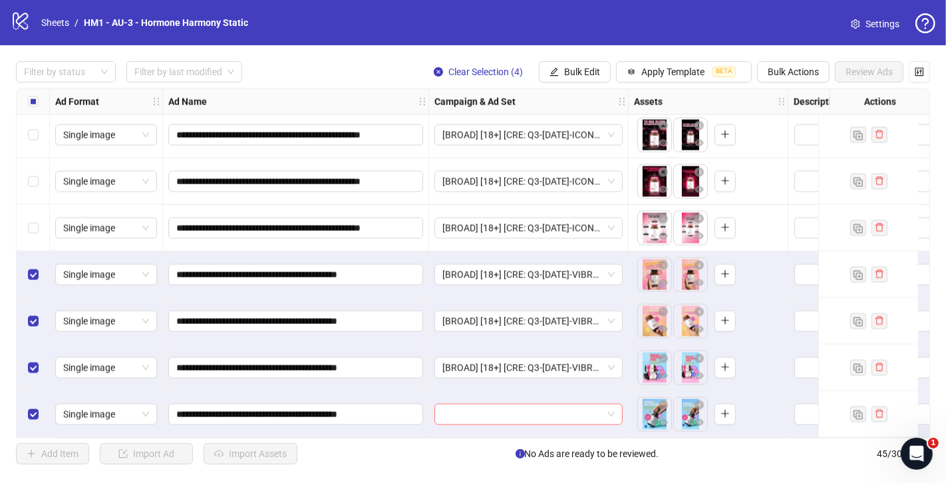
click at [482, 410] on input "search" at bounding box center [522, 414] width 160 height 20
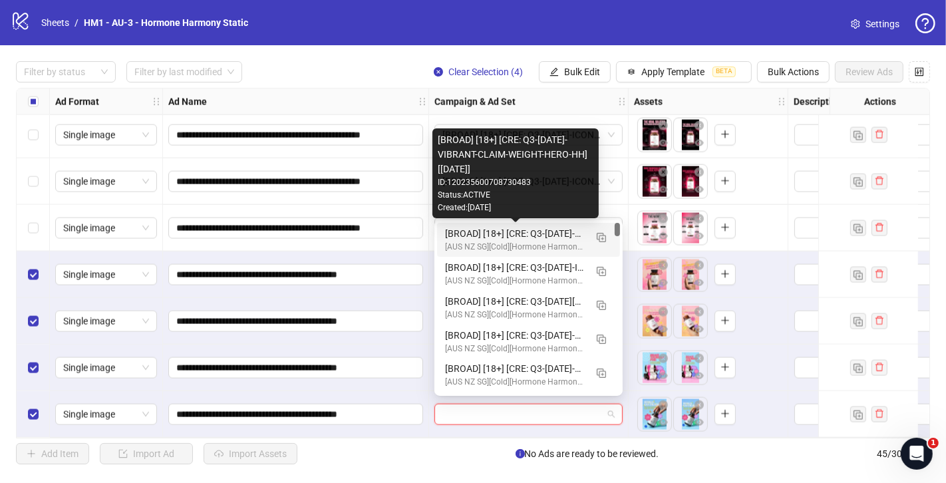
click at [563, 232] on div "[BROAD] [18+] [CRE: Q3-[DATE]-VIBRANT-CLAIM-WEIGHT-HERO-HH] [[DATE]]" at bounding box center [515, 233] width 140 height 15
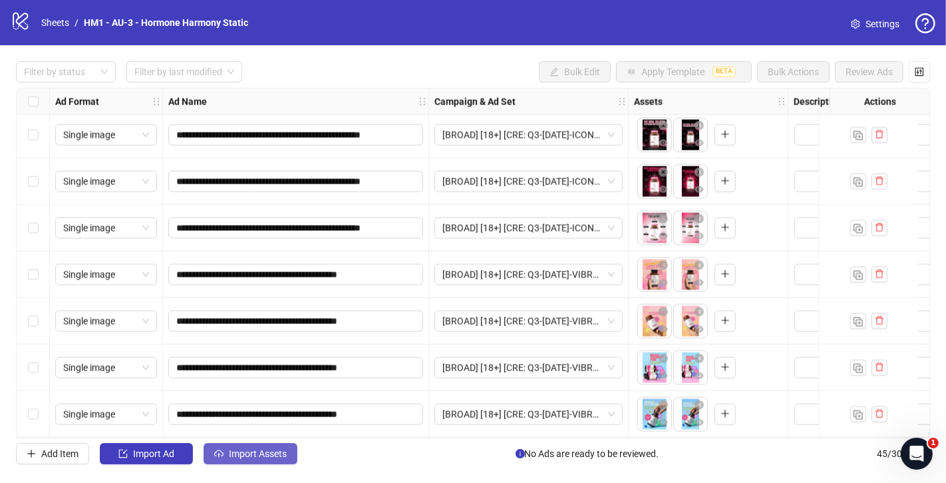
click at [264, 456] on span "Import Assets" at bounding box center [258, 453] width 58 height 11
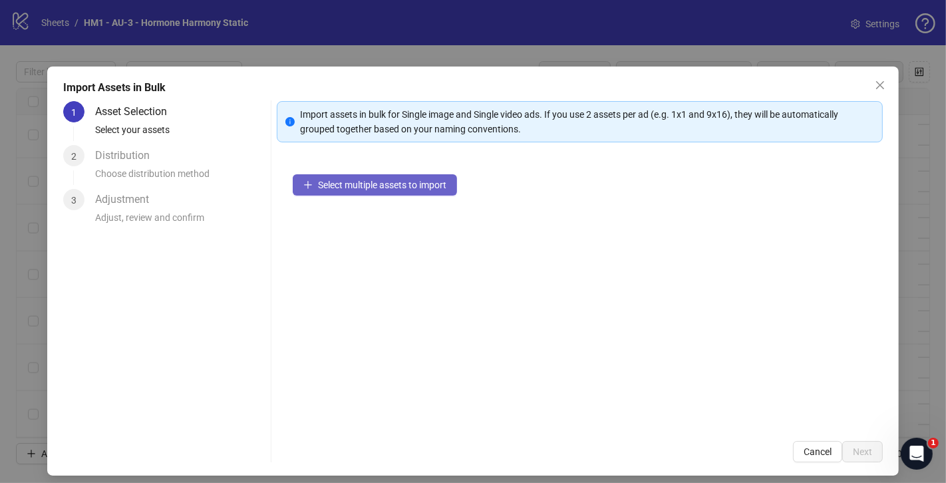
click at [340, 180] on span "Select multiple assets to import" at bounding box center [382, 185] width 128 height 11
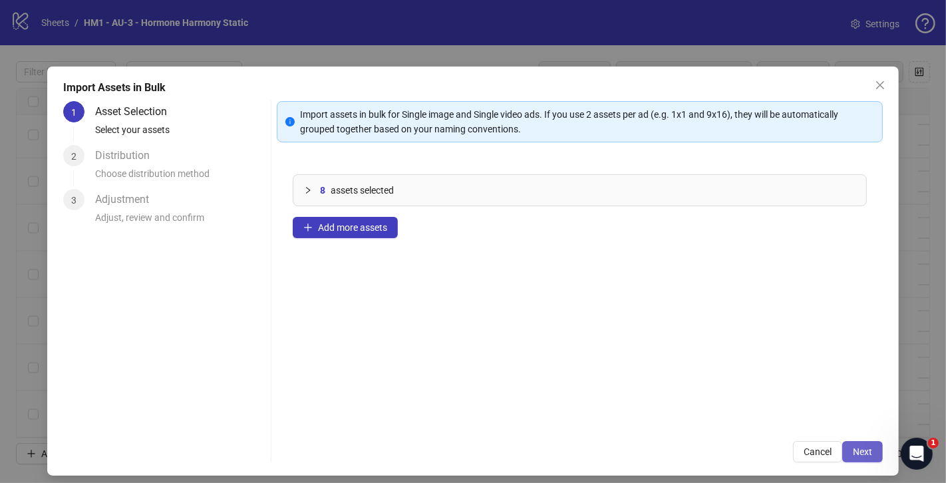
click at [854, 449] on span "Next" at bounding box center [862, 451] width 19 height 11
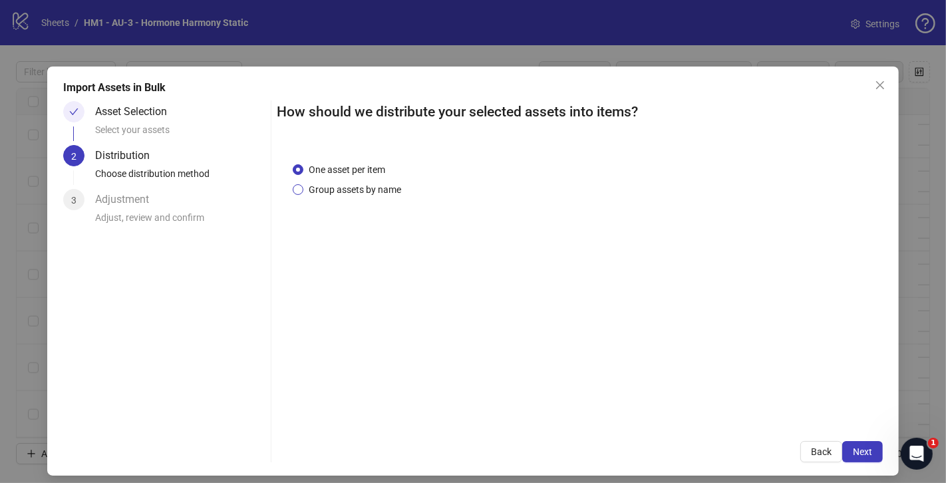
click at [377, 191] on span "Group assets by name" at bounding box center [354, 189] width 103 height 15
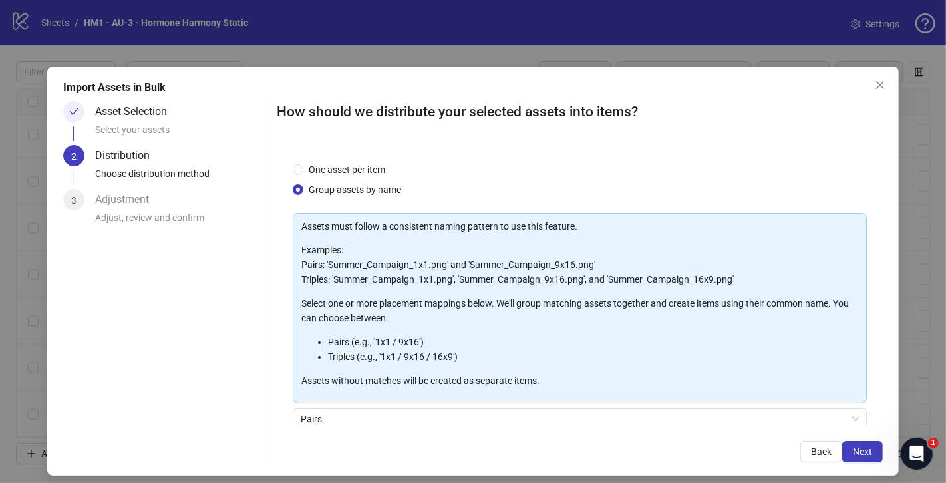
scroll to position [109, 0]
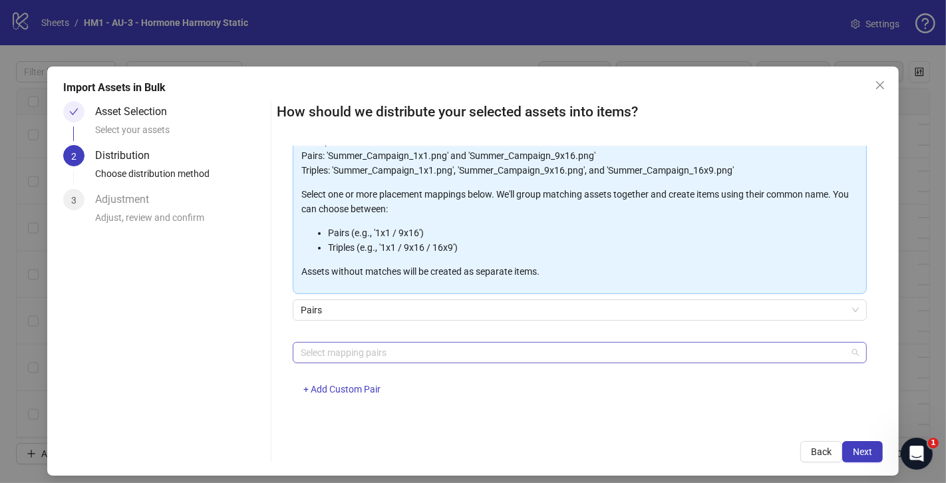
click at [408, 347] on div at bounding box center [572, 352] width 555 height 19
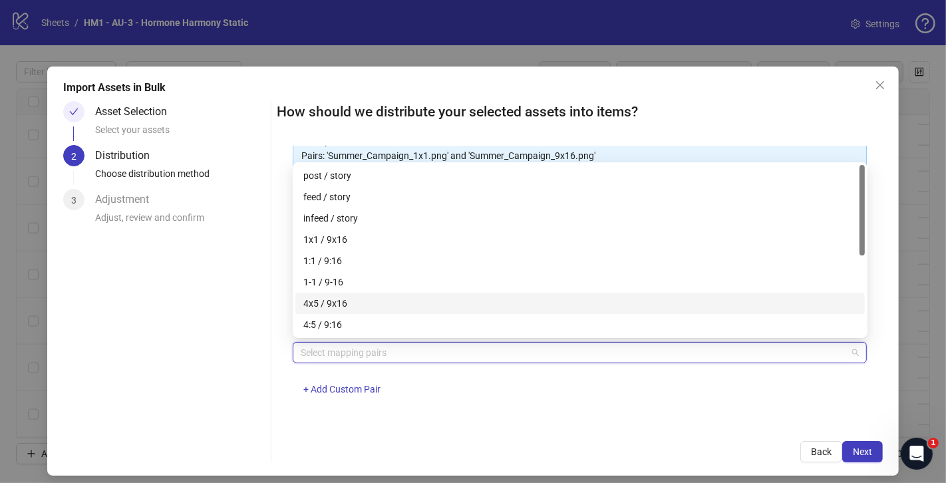
click at [426, 312] on div "4x5 / 9x16" at bounding box center [579, 303] width 569 height 21
click at [876, 453] on button "Next" at bounding box center [862, 451] width 41 height 21
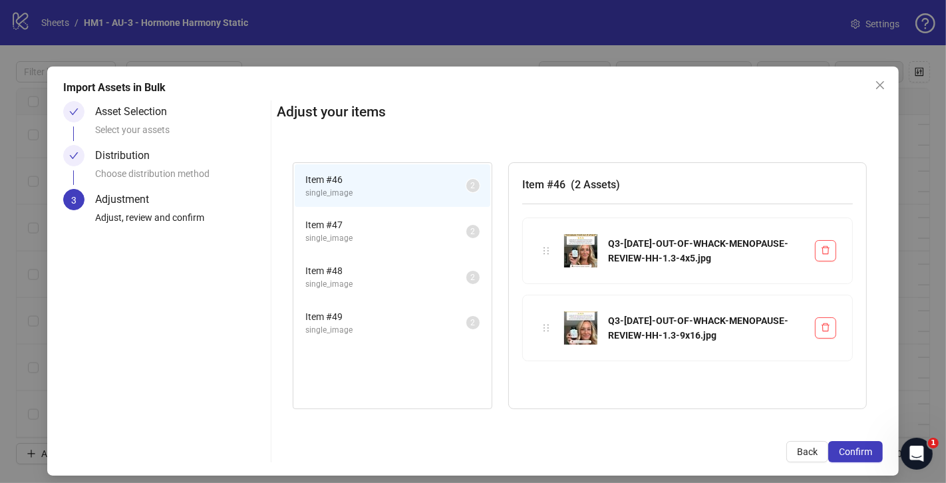
click at [860, 441] on div "Adjust your items Item # 46 single_image 2 Item # 47 single_image 2 Item # 48 s…" at bounding box center [580, 281] width 606 height 361
click at [855, 447] on span "Confirm" at bounding box center [855, 451] width 33 height 11
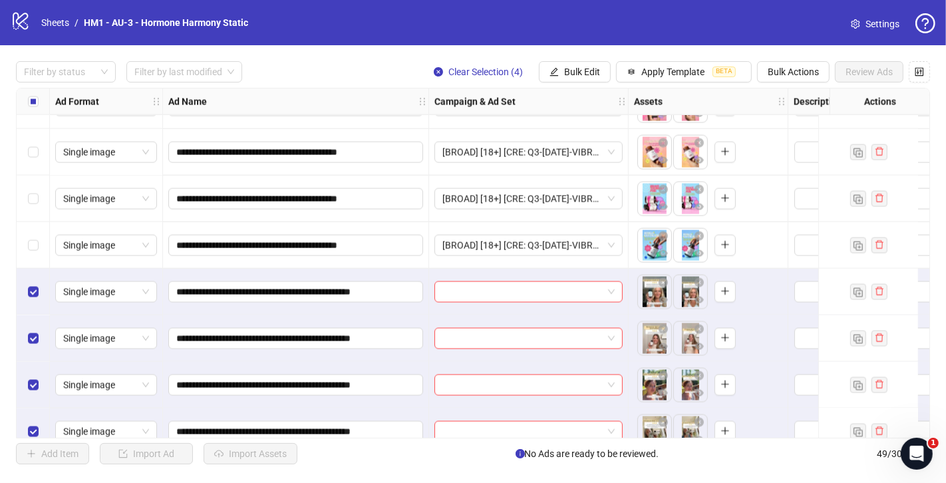
scroll to position [1963, 0]
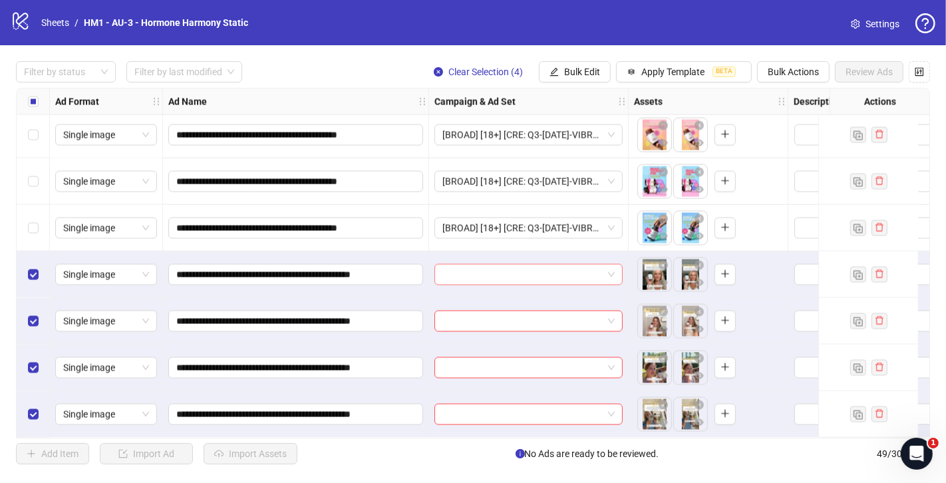
click at [605, 270] on span at bounding box center [528, 275] width 172 height 20
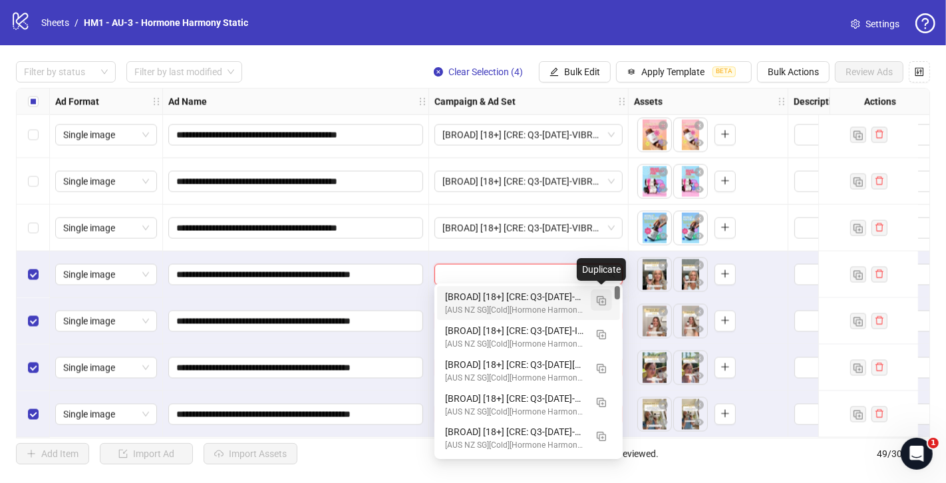
click at [596, 299] on button "button" at bounding box center [601, 299] width 21 height 21
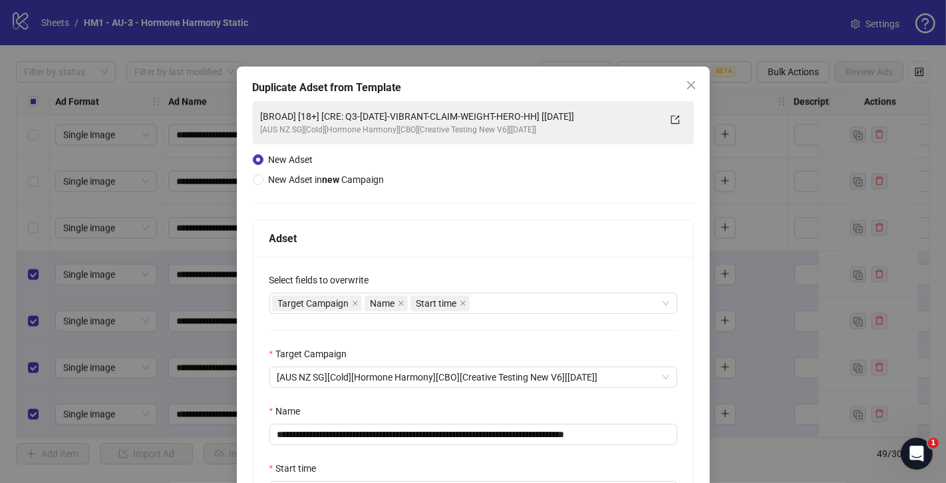
scroll to position [154, 0]
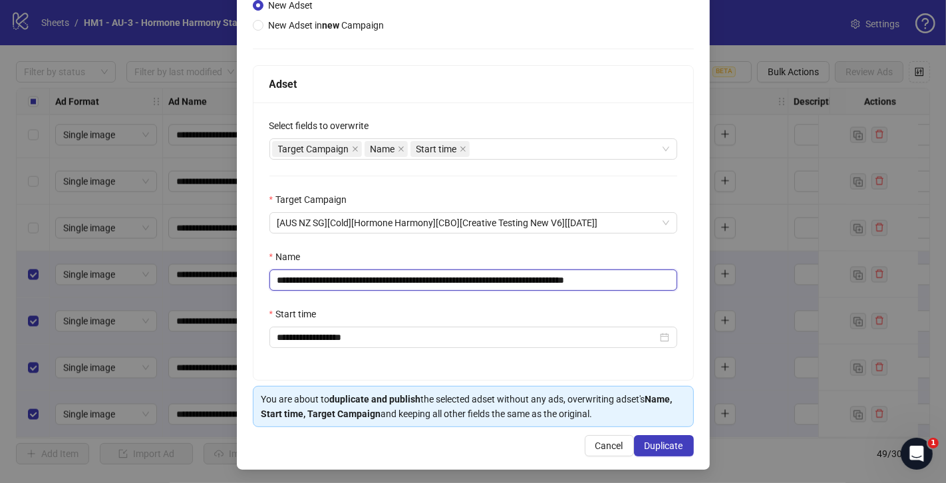
drag, startPoint x: 576, startPoint y: 279, endPoint x: 363, endPoint y: 279, distance: 213.5
click at [363, 279] on input "**********" at bounding box center [473, 279] width 408 height 21
paste input "****"
drag, startPoint x: 613, startPoint y: 278, endPoint x: 689, endPoint y: 278, distance: 75.8
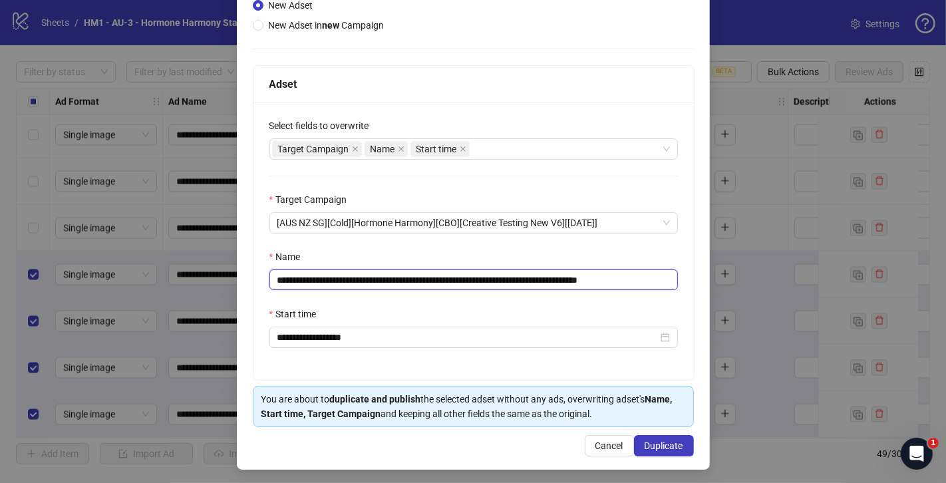
click at [689, 278] on div "**********" at bounding box center [473, 240] width 440 height 277
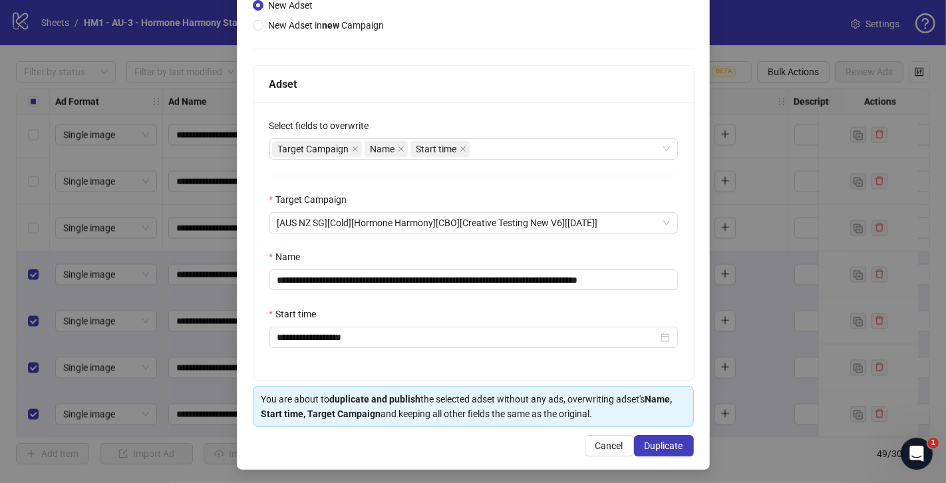
click at [689, 278] on div "**********" at bounding box center [473, 240] width 440 height 277
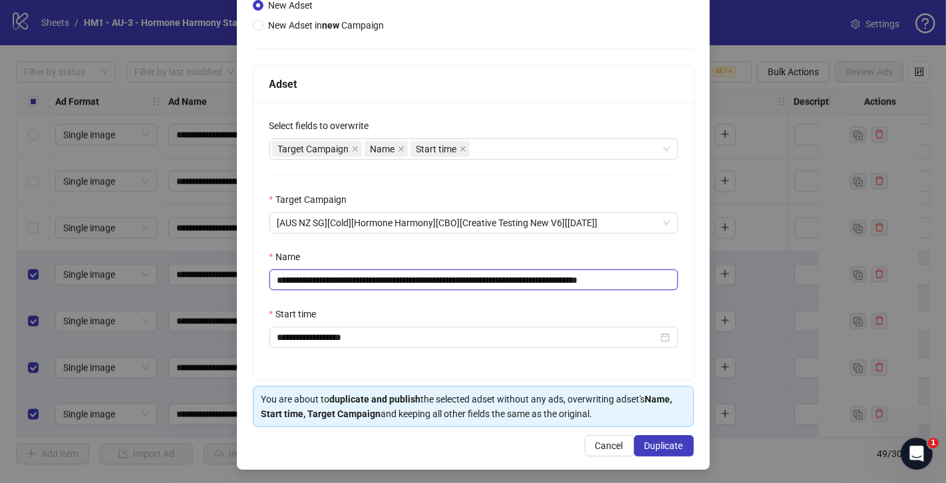
drag, startPoint x: 659, startPoint y: 277, endPoint x: 696, endPoint y: 277, distance: 37.3
click at [696, 277] on div "**********" at bounding box center [473, 190] width 473 height 557
click at [655, 281] on input "**********" at bounding box center [473, 279] width 408 height 21
drag, startPoint x: 643, startPoint y: 280, endPoint x: 728, endPoint y: 280, distance: 85.8
click at [720, 280] on div "**********" at bounding box center [473, 241] width 946 height 483
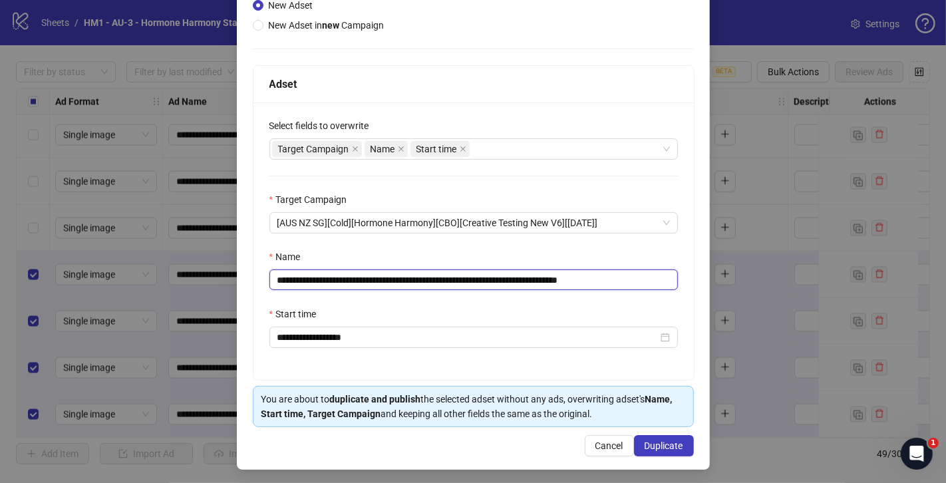
scroll to position [0, 2]
type input "**********"
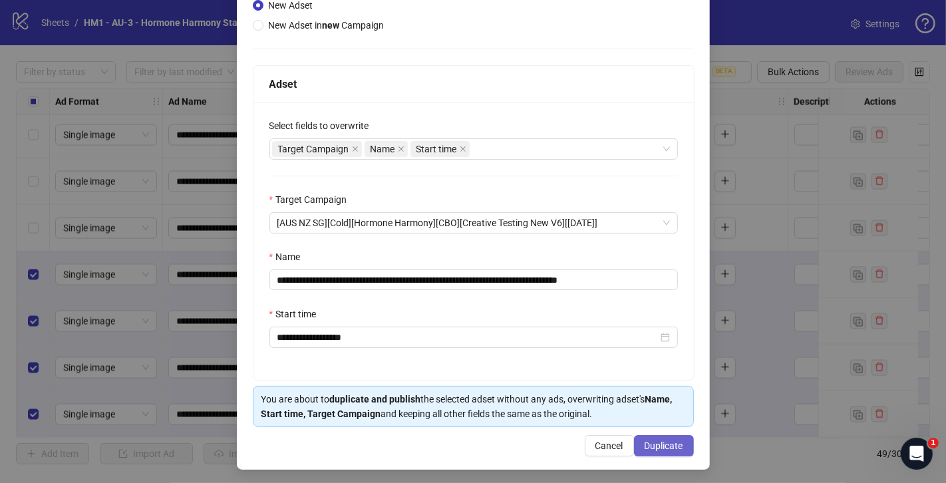
click at [663, 448] on button "Duplicate" at bounding box center [664, 445] width 60 height 21
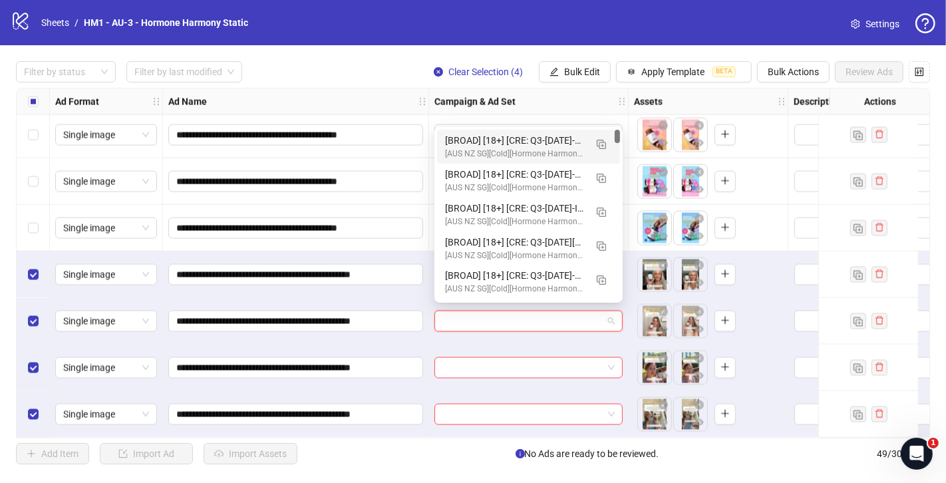
click at [466, 322] on input "search" at bounding box center [522, 321] width 160 height 20
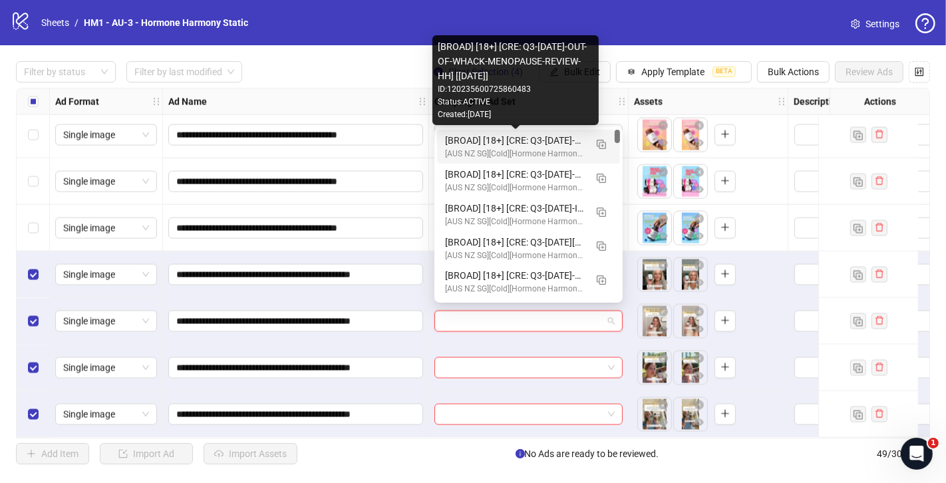
click at [516, 142] on div "[BROAD] [18+] [CRE: Q3-[DATE]-OUT-OF-WHACK-MENOPAUSE-REVIEW-HH] [[DATE]]" at bounding box center [515, 140] width 140 height 15
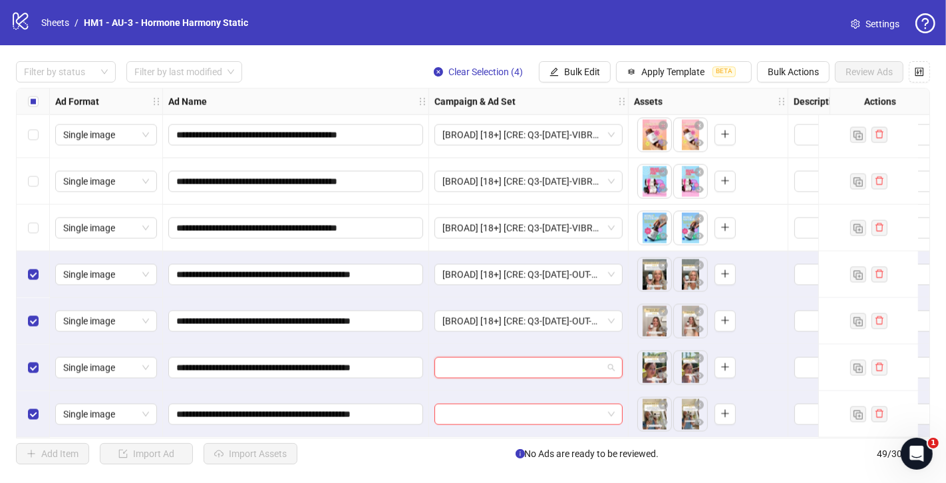
click at [495, 358] on input "search" at bounding box center [522, 368] width 160 height 20
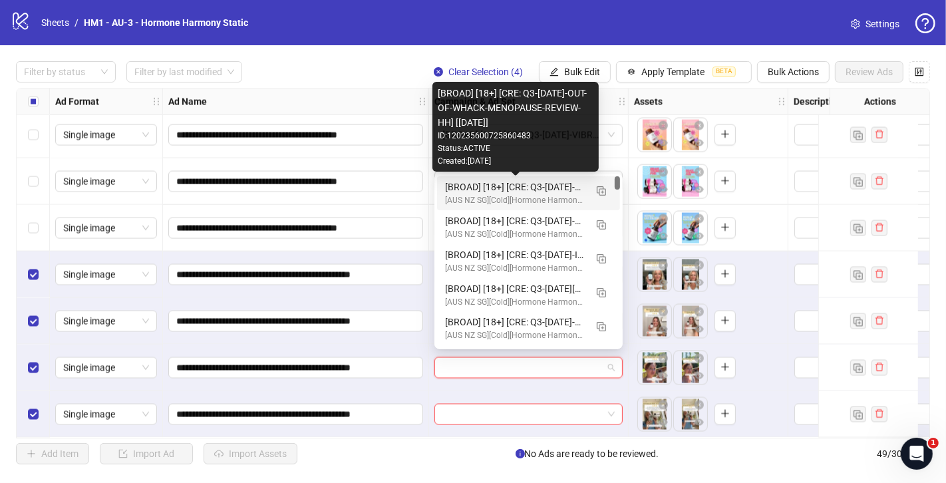
click at [553, 184] on div "[BROAD] [18+] [CRE: Q3-[DATE]-OUT-OF-WHACK-MENOPAUSE-REVIEW-HH] [[DATE]]" at bounding box center [515, 187] width 140 height 15
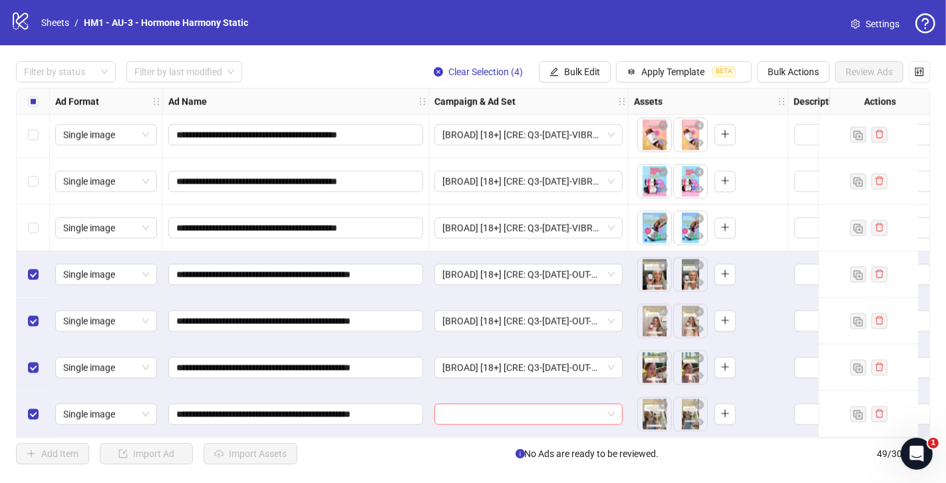
click at [478, 414] on input "search" at bounding box center [522, 414] width 160 height 20
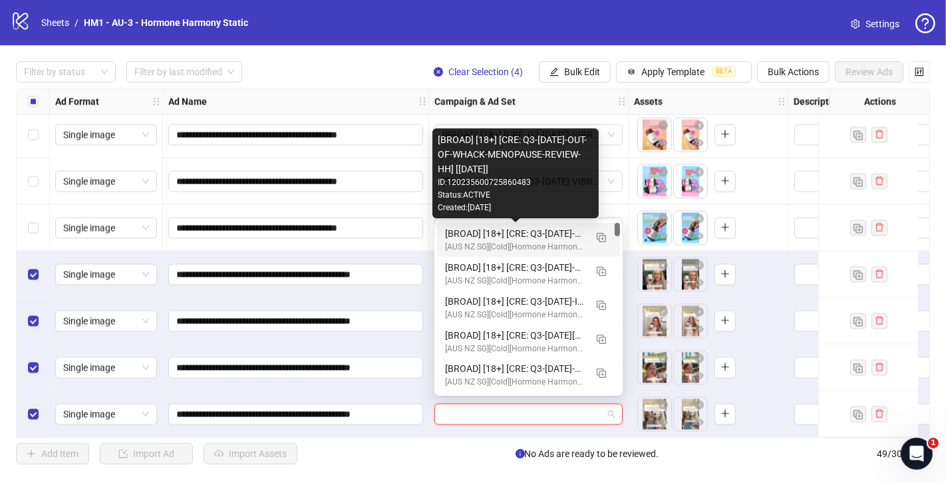
click at [557, 235] on div "[BROAD] [18+] [CRE: Q3-[DATE]-OUT-OF-WHACK-MENOPAUSE-REVIEW-HH] [[DATE]]" at bounding box center [515, 233] width 140 height 15
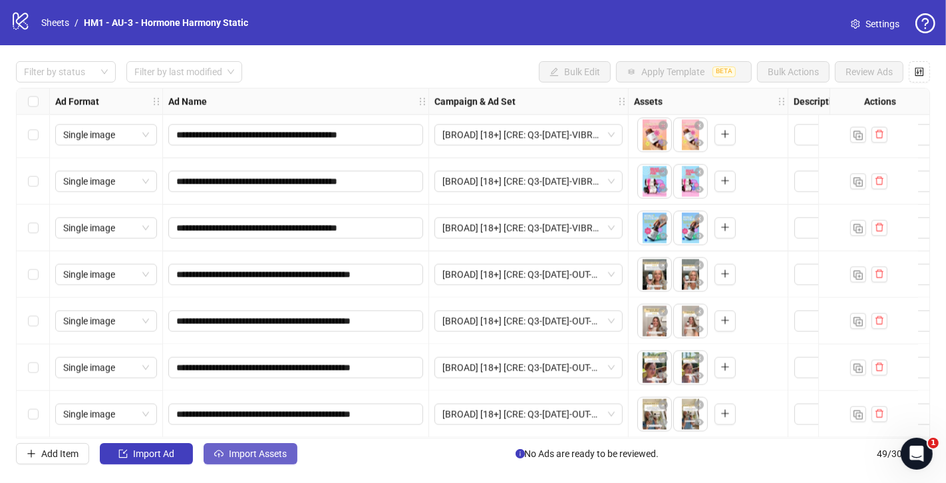
click at [249, 462] on button "Import Assets" at bounding box center [251, 453] width 94 height 21
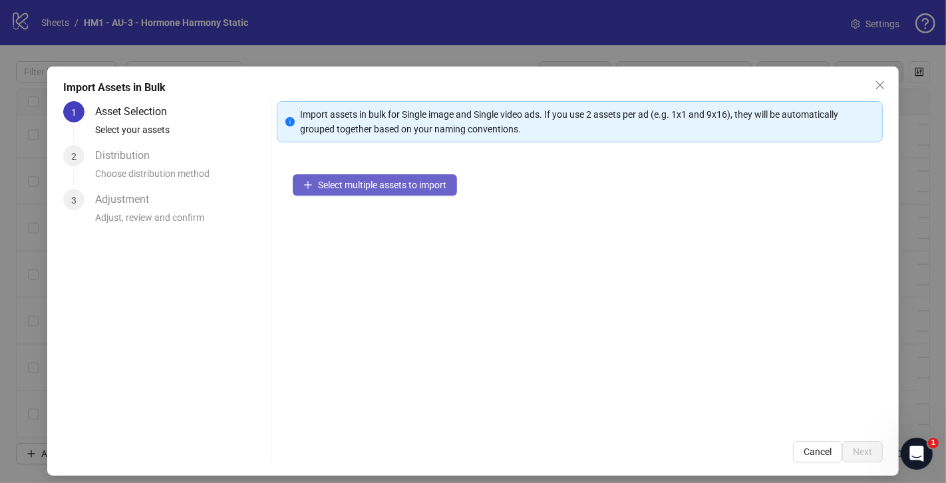
click at [364, 190] on button "Select multiple assets to import" at bounding box center [375, 184] width 164 height 21
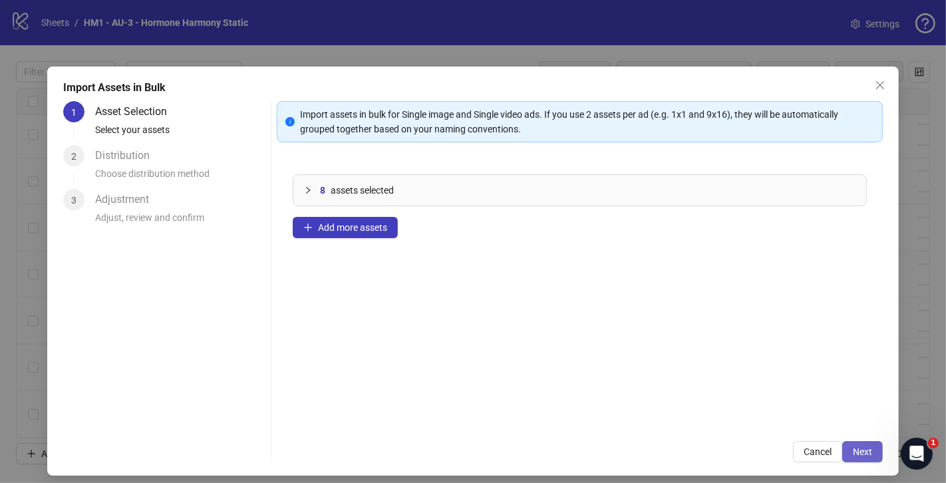
click at [865, 452] on span "Next" at bounding box center [862, 451] width 19 height 11
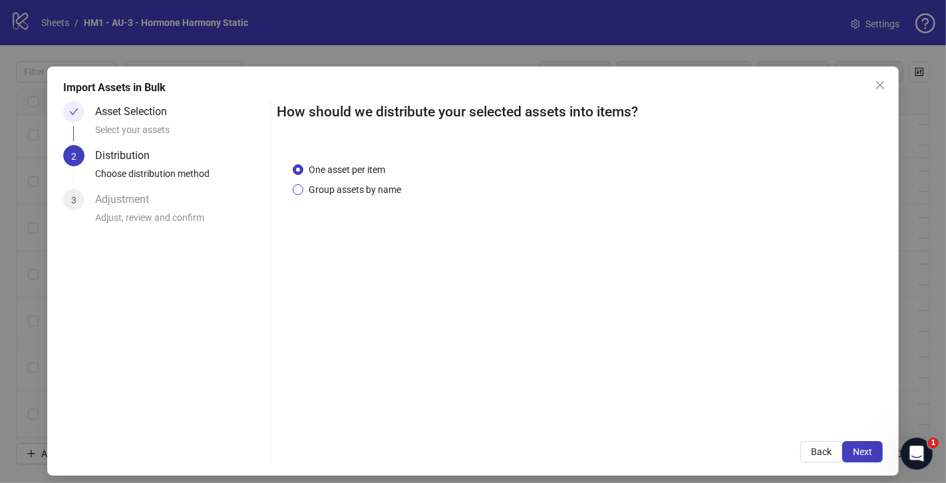
click at [398, 184] on span "Group assets by name" at bounding box center [354, 189] width 103 height 15
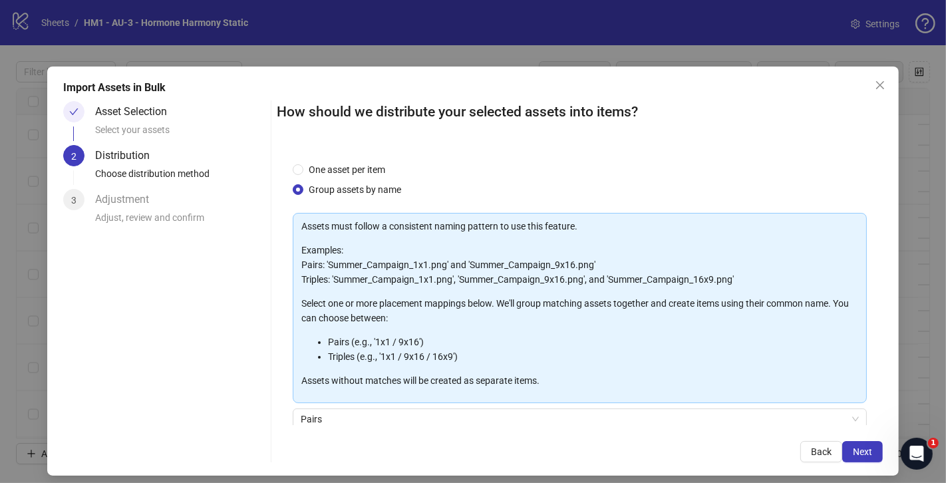
scroll to position [109, 0]
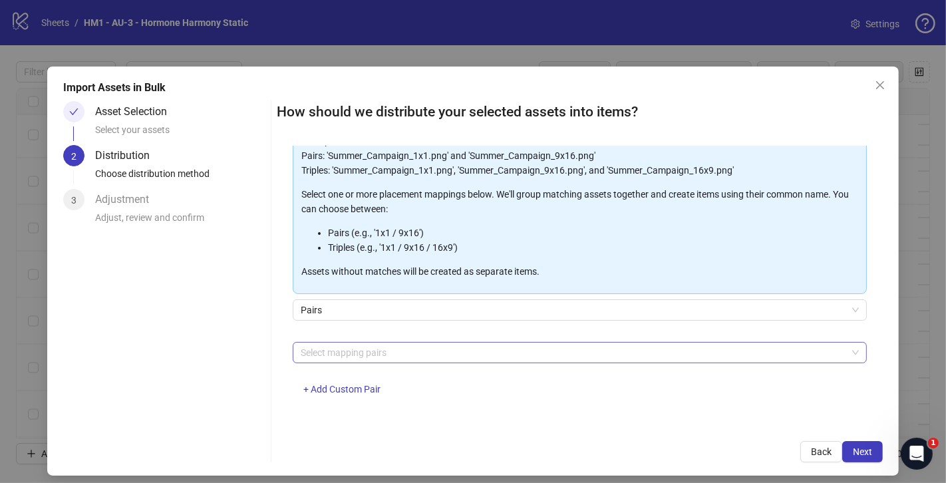
click at [386, 351] on div at bounding box center [572, 352] width 555 height 19
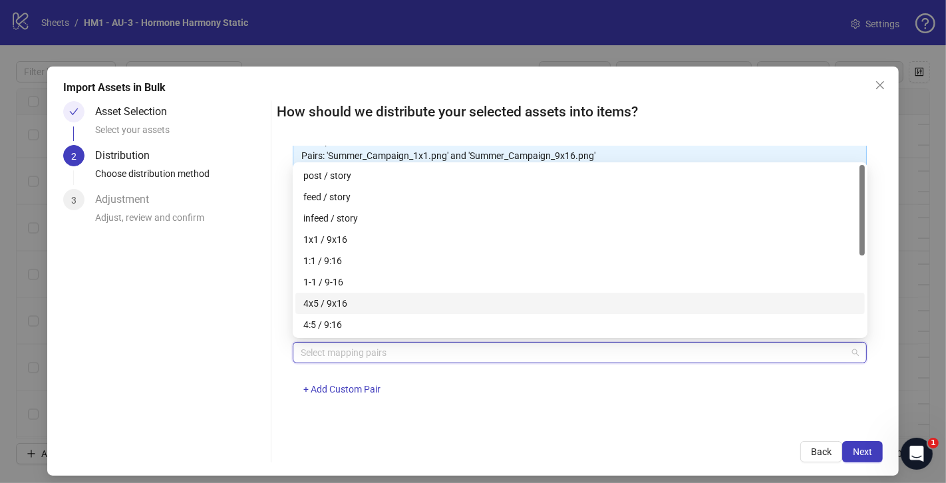
click at [355, 304] on div "4x5 / 9x16" at bounding box center [579, 303] width 553 height 15
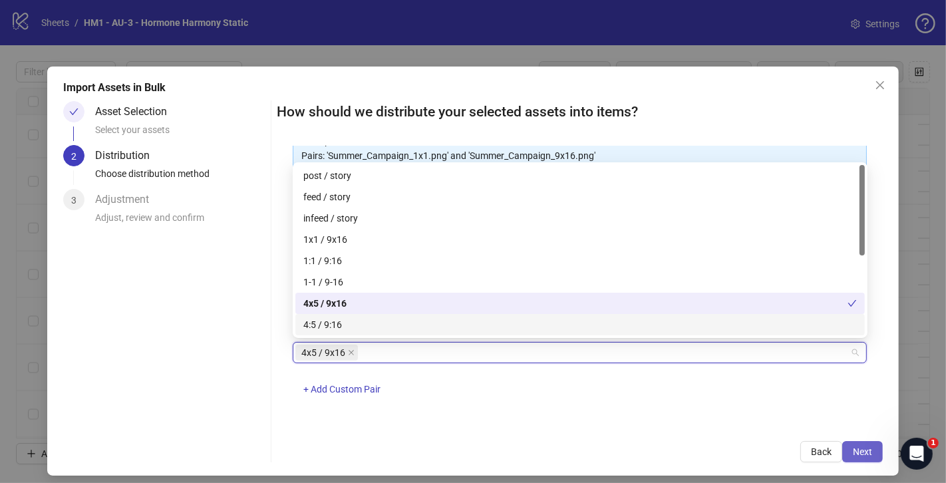
click at [867, 446] on button "Next" at bounding box center [862, 451] width 41 height 21
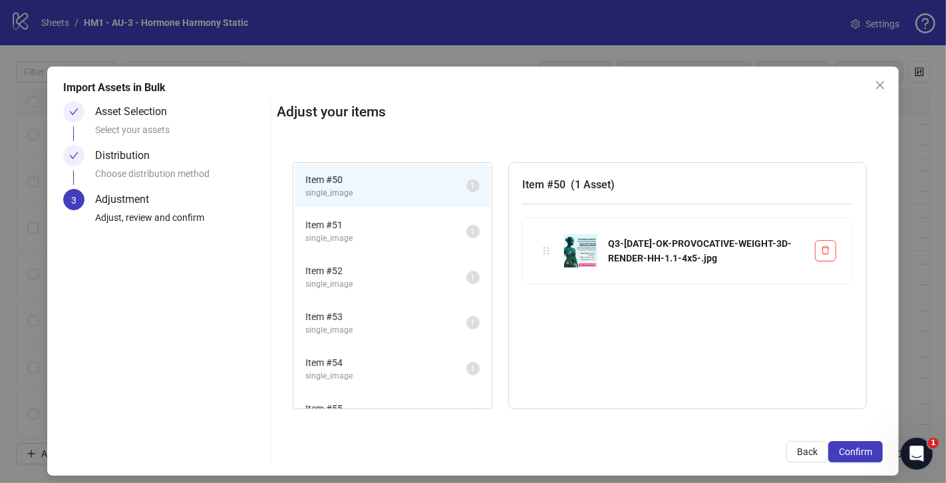
click at [381, 285] on span "single_image" at bounding box center [385, 284] width 161 height 13
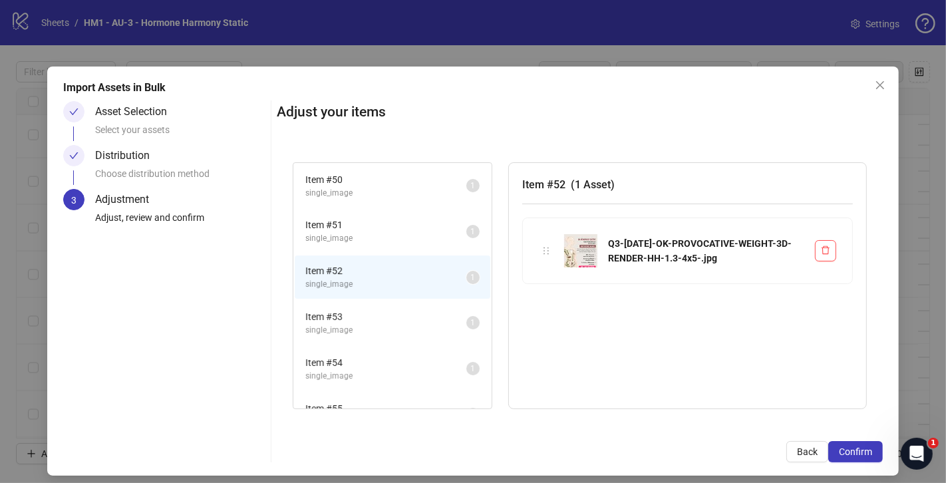
click at [388, 232] on span "single_image" at bounding box center [385, 238] width 161 height 13
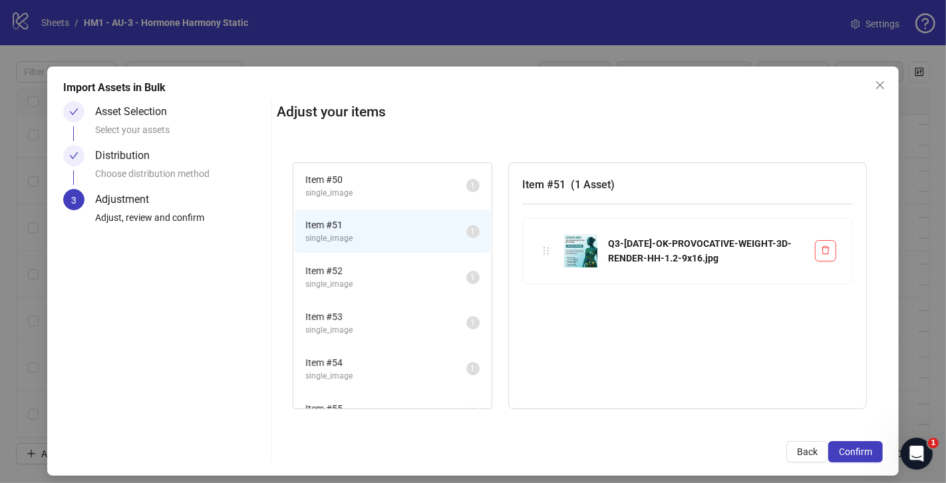
click at [399, 192] on span "single_image" at bounding box center [385, 193] width 161 height 13
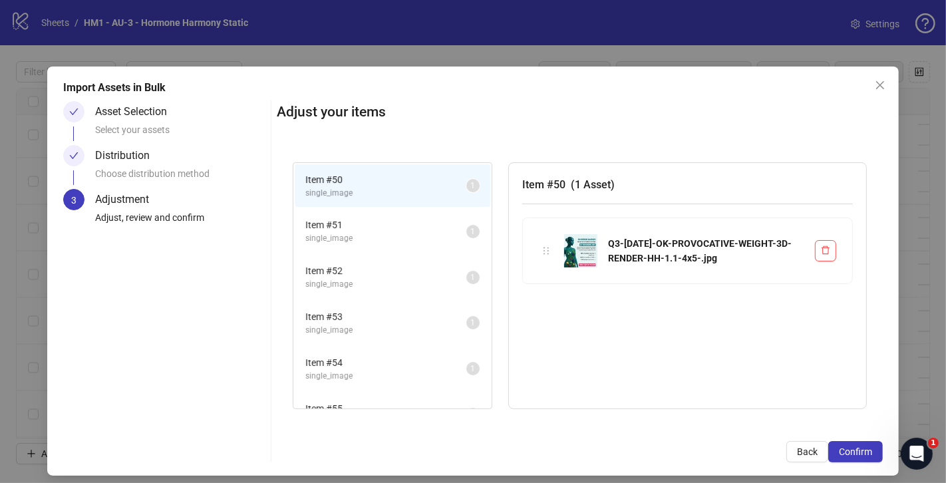
click at [394, 265] on span "Item # 52" at bounding box center [385, 270] width 161 height 15
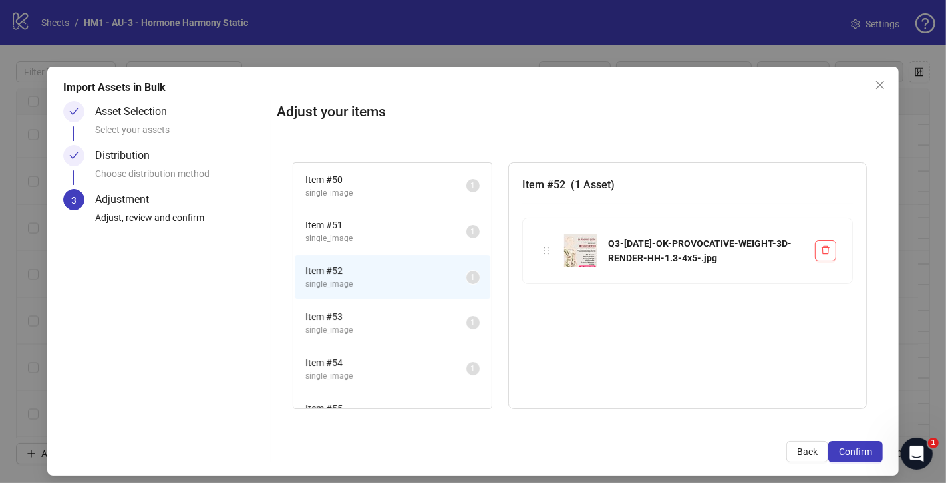
click at [394, 292] on li "Item # 52 single_image 1" at bounding box center [393, 276] width 196 height 43
click at [392, 337] on li "Item # 53 single_image 1" at bounding box center [393, 322] width 196 height 43
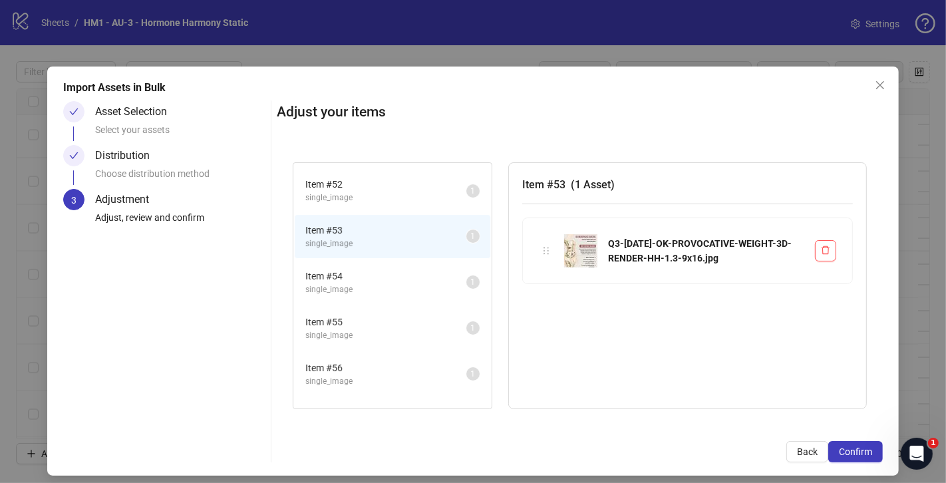
scroll to position [100, 0]
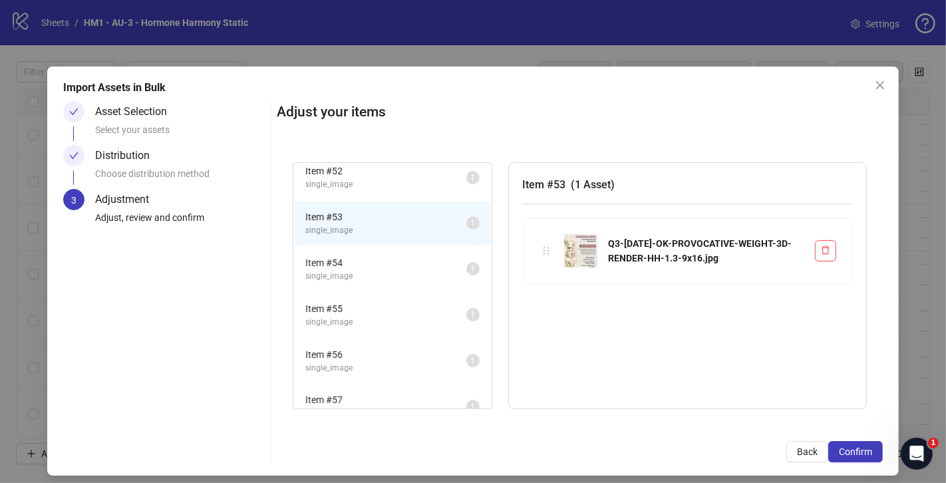
click at [395, 295] on li "Item # 55 single_image 1" at bounding box center [393, 314] width 196 height 43
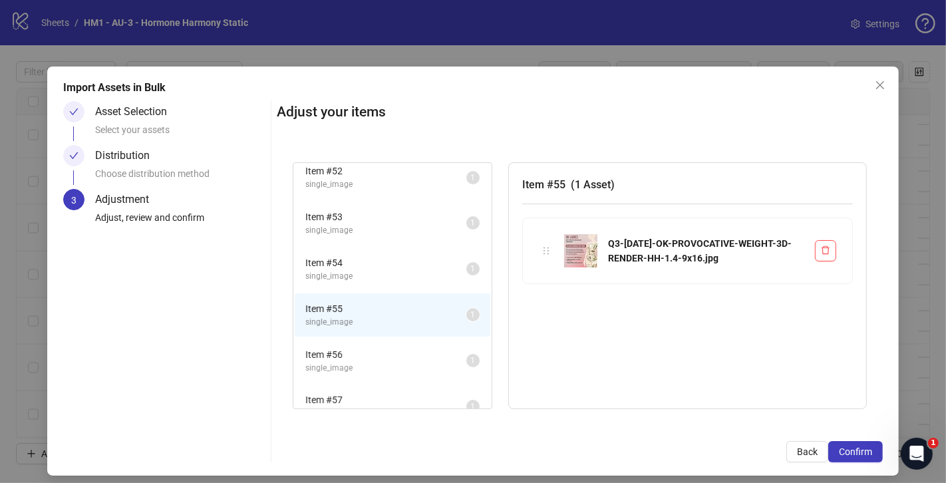
click at [395, 341] on li "Item # 56 single_image 1" at bounding box center [393, 360] width 196 height 43
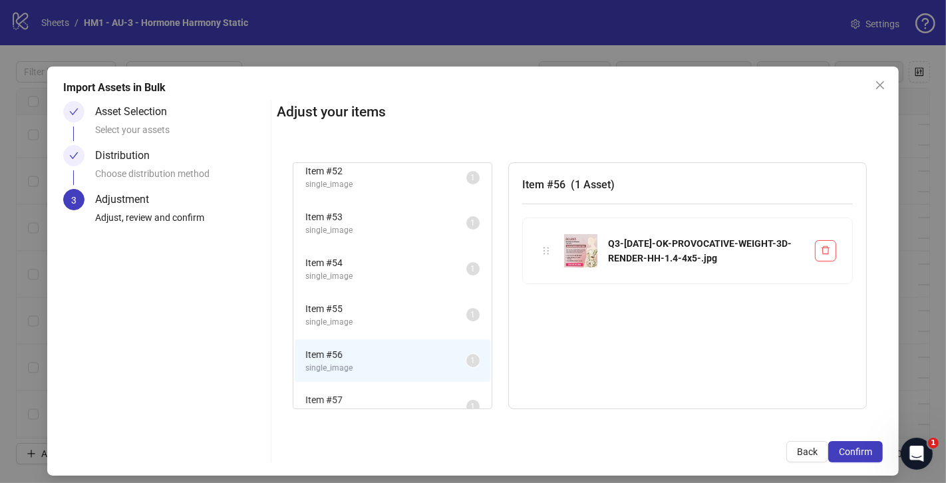
scroll to position [115, 0]
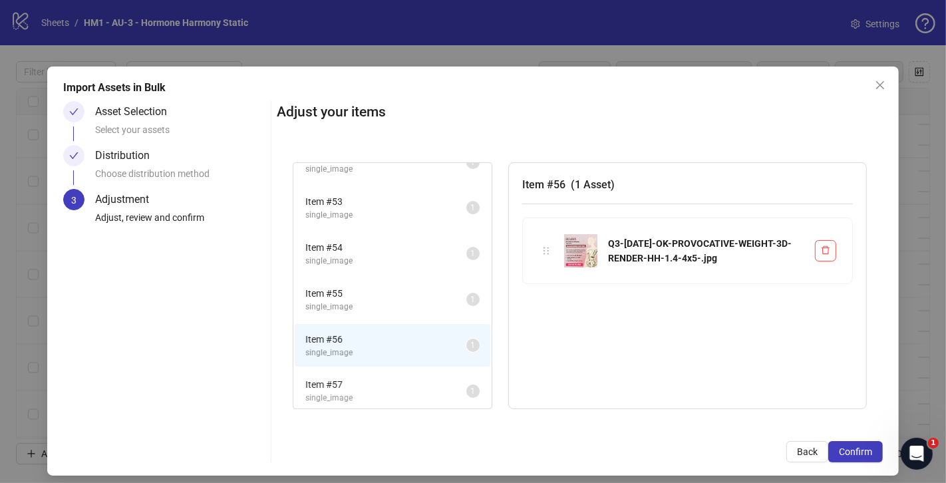
click at [400, 369] on li "Item # 57 single_image 1" at bounding box center [393, 390] width 196 height 43
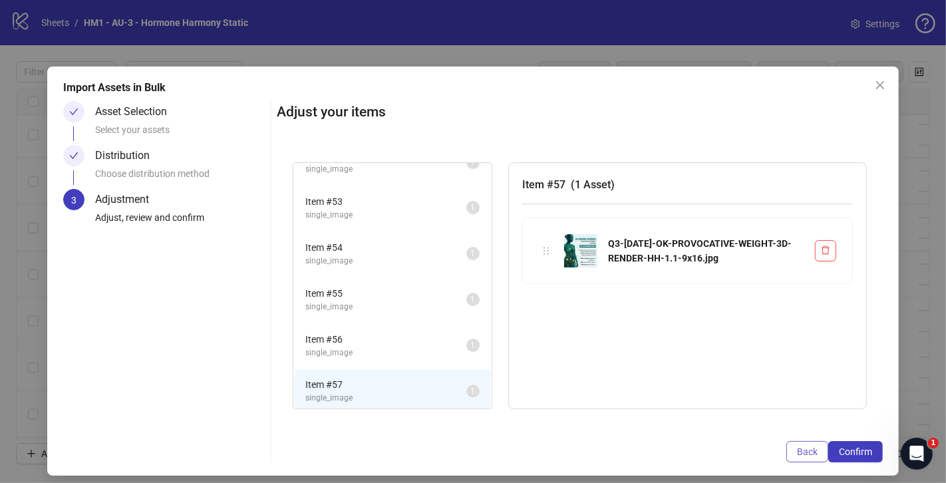
click at [804, 454] on span "Back" at bounding box center [807, 451] width 21 height 11
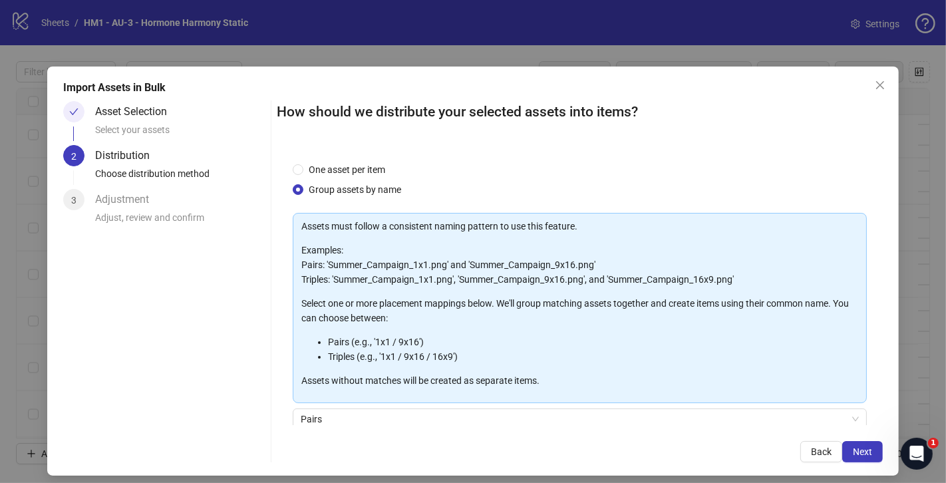
scroll to position [110, 0]
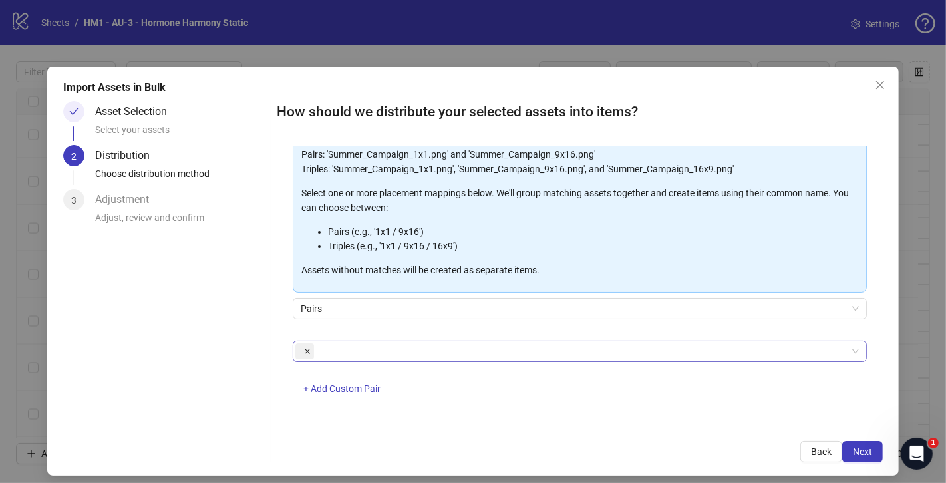
click at [309, 350] on icon "close" at bounding box center [307, 351] width 7 height 7
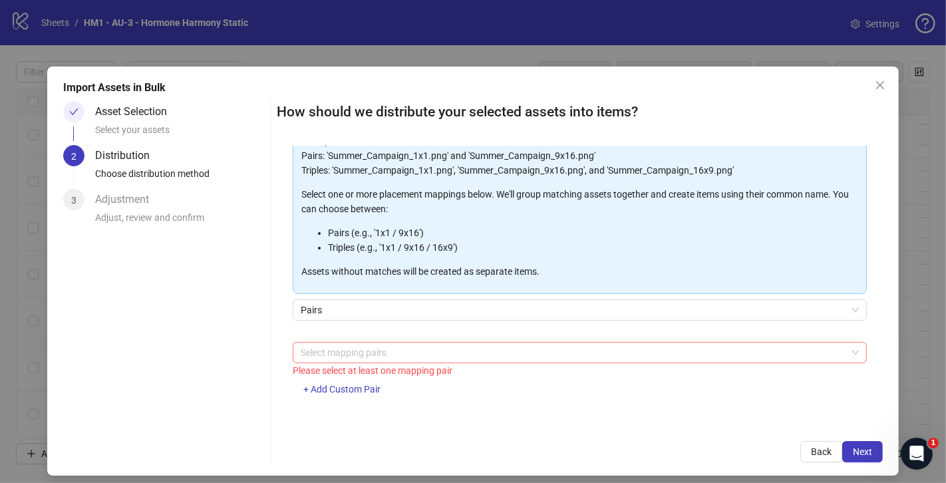
click at [309, 354] on div at bounding box center [572, 352] width 555 height 19
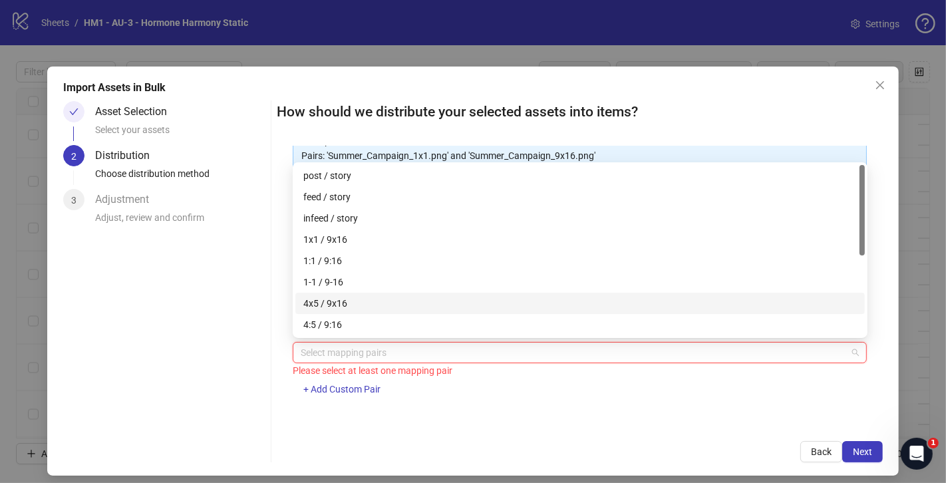
click at [329, 301] on div "4x5 / 9x16" at bounding box center [579, 303] width 553 height 15
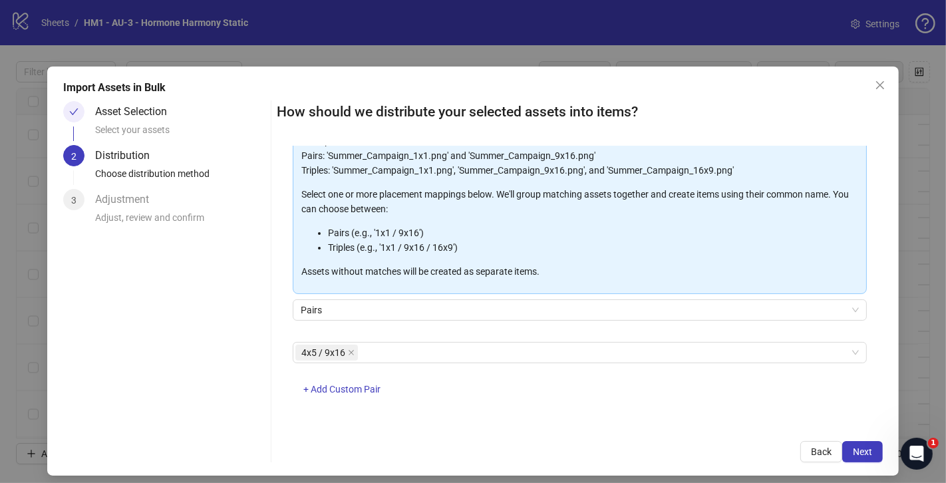
click at [484, 410] on div "One asset per item Group assets by name Assets must follow a consistent naming …" at bounding box center [580, 285] width 606 height 279
click at [858, 451] on span "Next" at bounding box center [862, 451] width 19 height 11
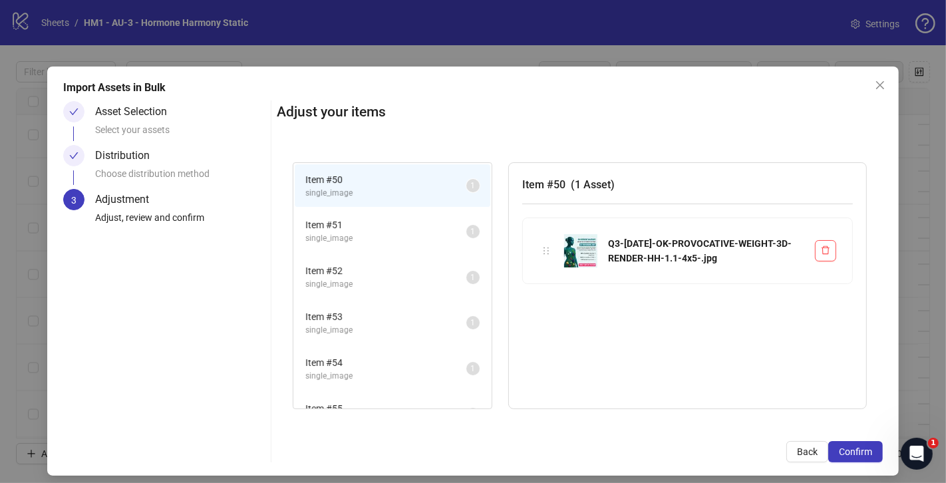
click at [402, 256] on li "Item # 52 single_image 1" at bounding box center [393, 276] width 196 height 43
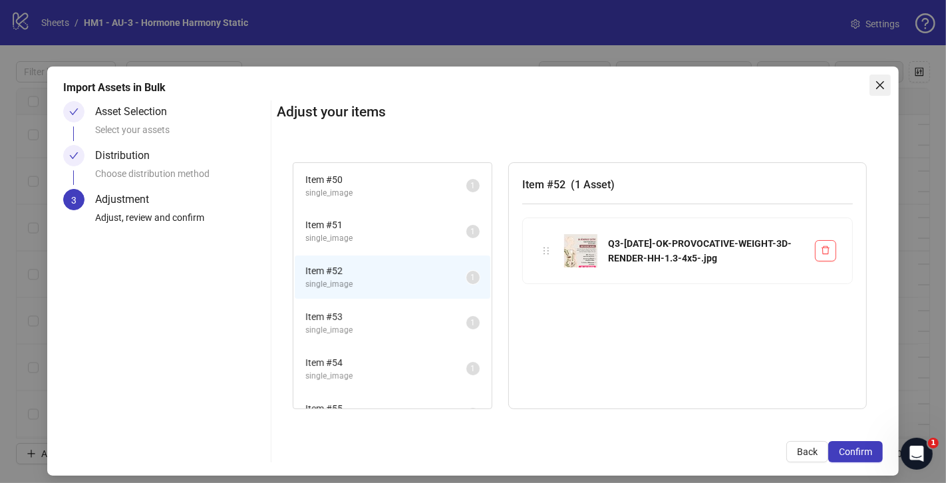
click at [876, 86] on icon "close" at bounding box center [880, 85] width 11 height 11
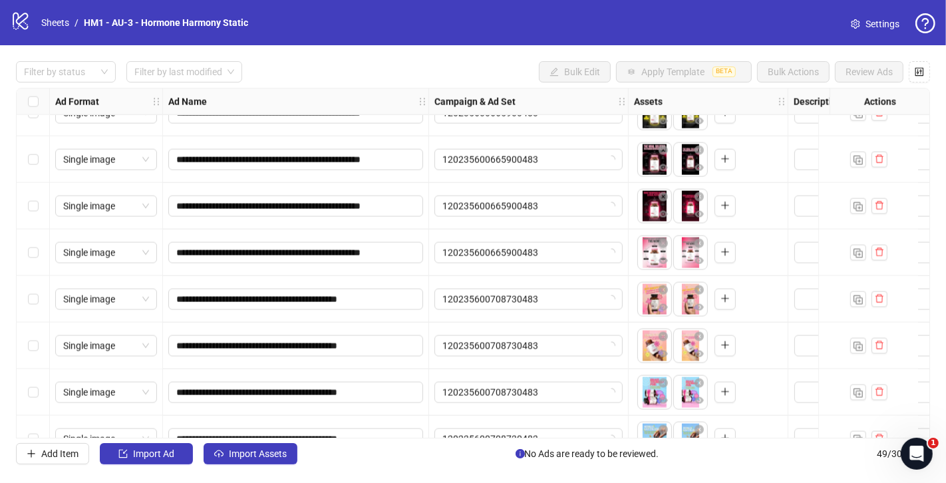
scroll to position [1963, 0]
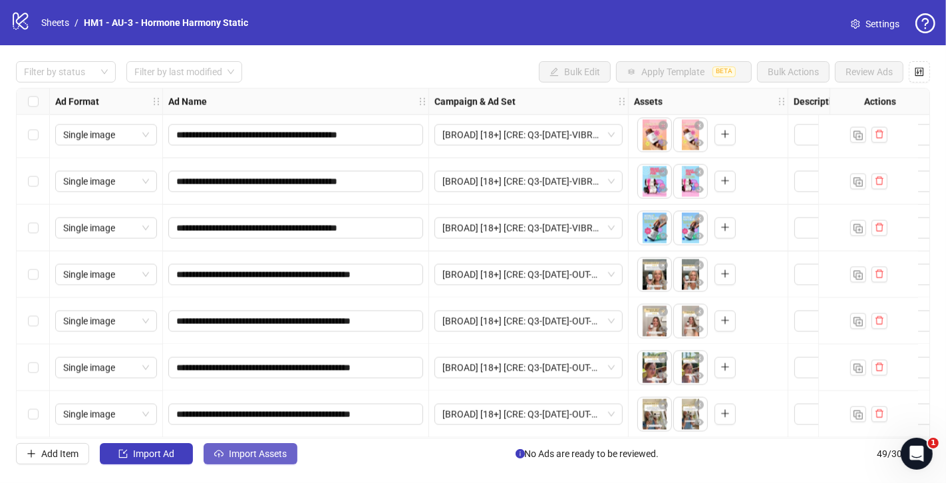
click at [262, 447] on button "Import Assets" at bounding box center [251, 453] width 94 height 21
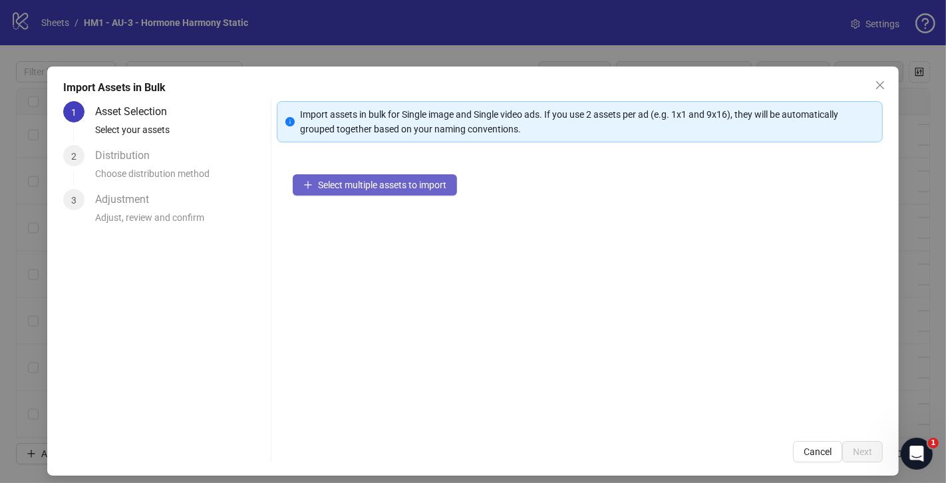
click at [418, 194] on button "Select multiple assets to import" at bounding box center [375, 184] width 164 height 21
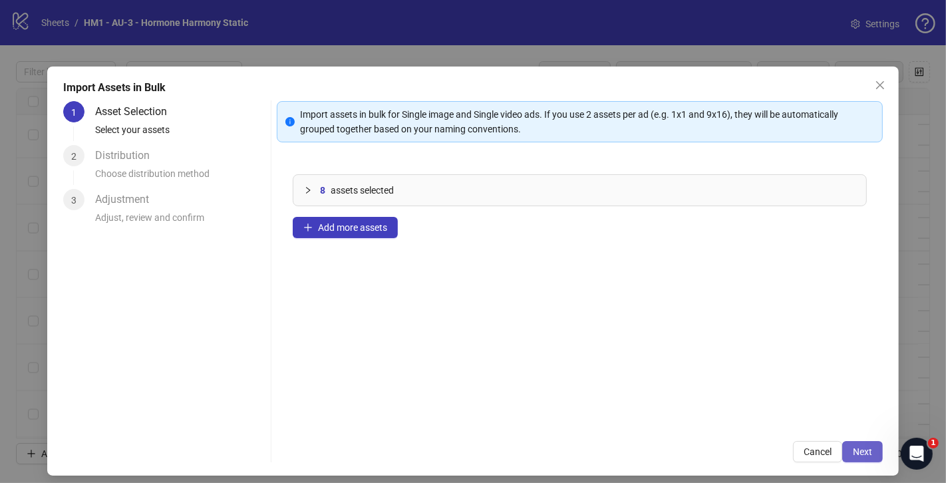
click at [869, 451] on span "Next" at bounding box center [862, 451] width 19 height 11
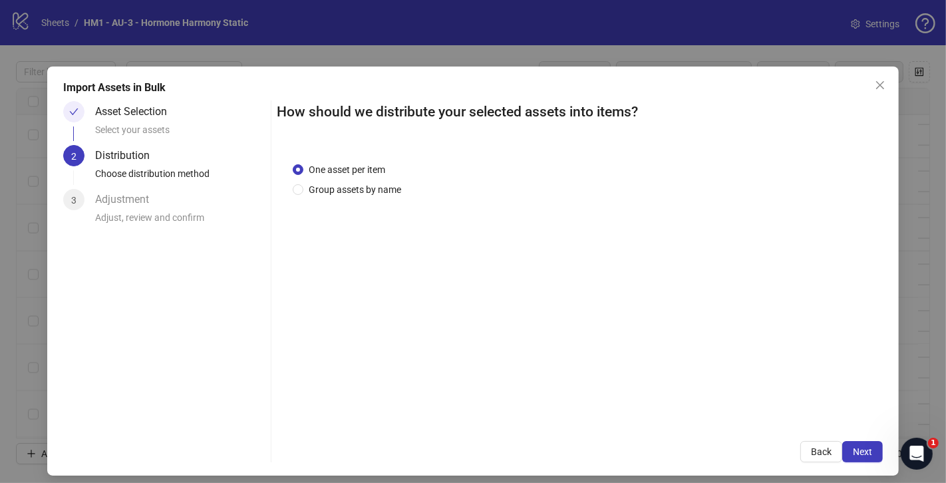
scroll to position [9, 0]
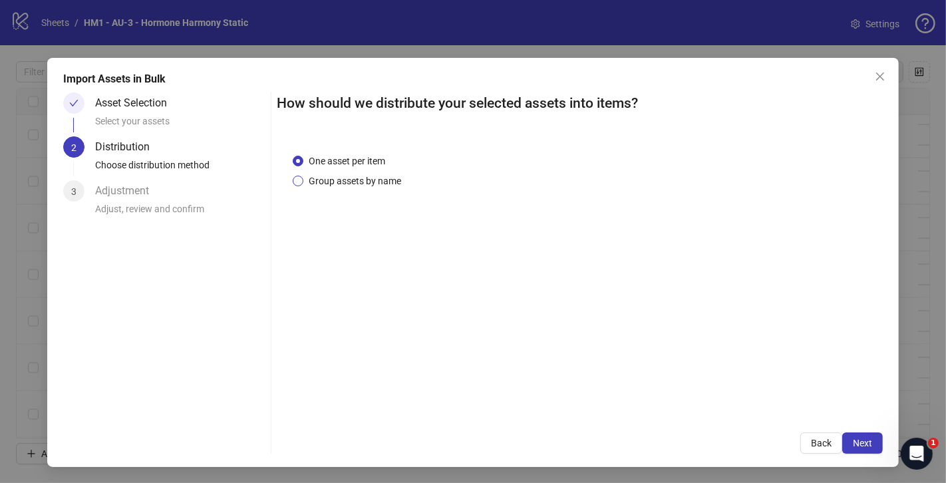
click at [392, 184] on span "Group assets by name" at bounding box center [354, 181] width 103 height 15
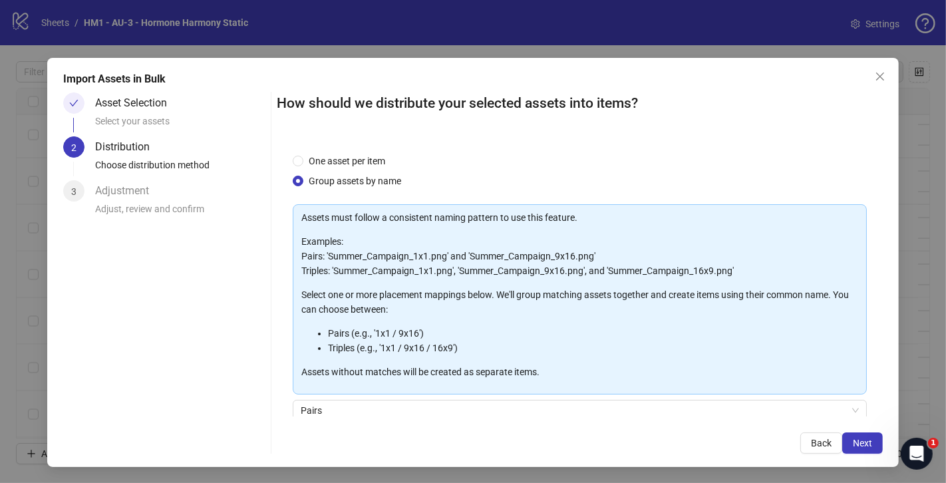
scroll to position [109, 0]
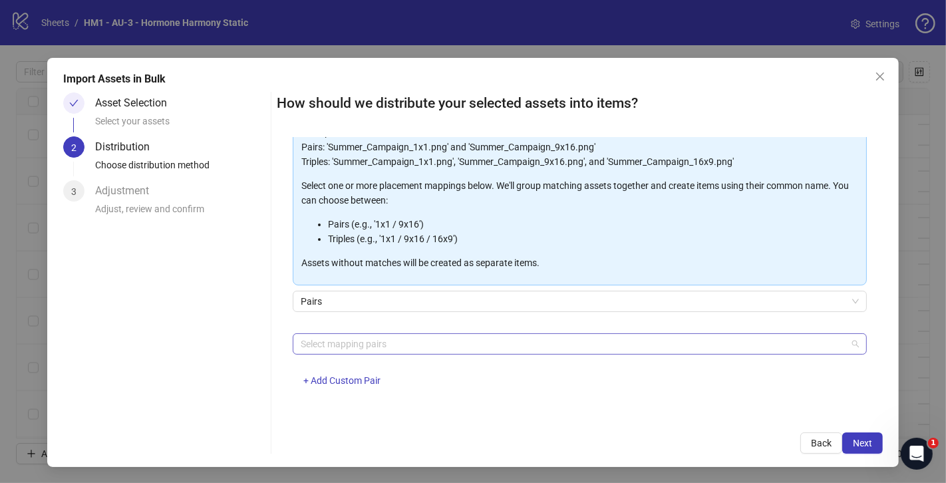
click at [412, 344] on div at bounding box center [572, 344] width 555 height 19
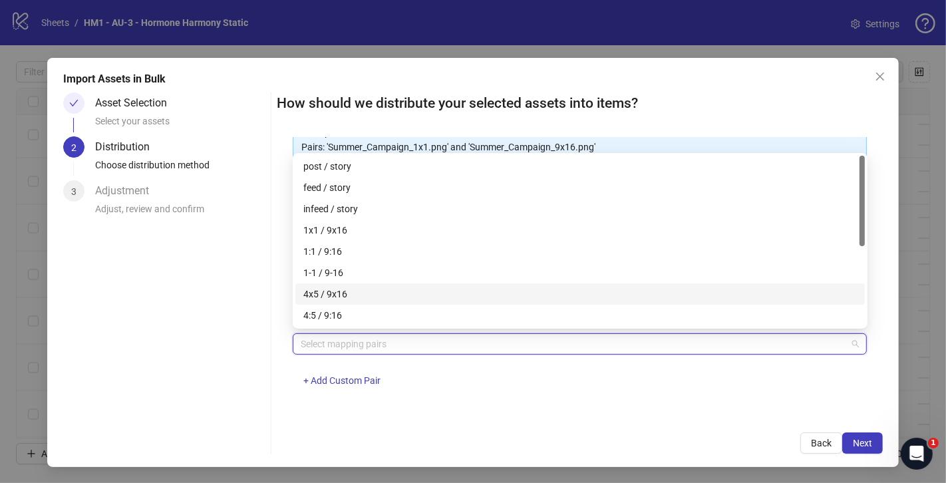
click at [397, 296] on div "4x5 / 9x16" at bounding box center [579, 294] width 553 height 15
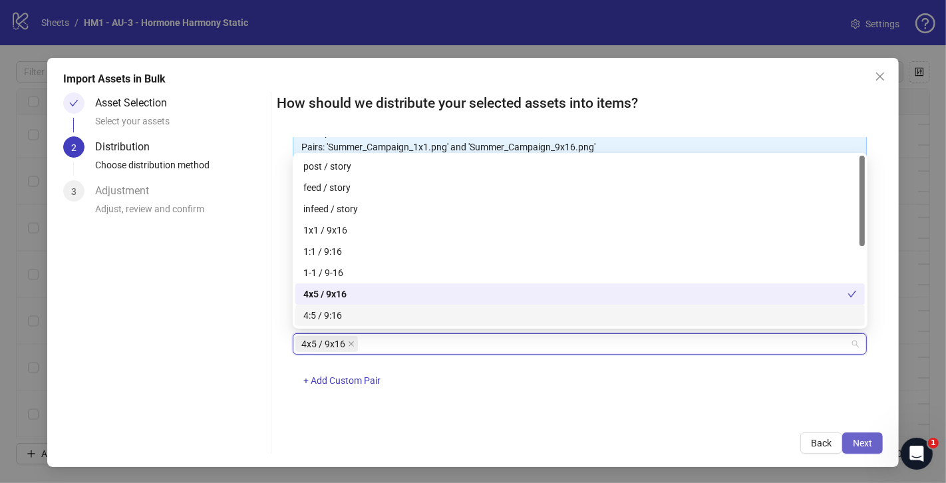
click at [863, 444] on span "Next" at bounding box center [862, 443] width 19 height 11
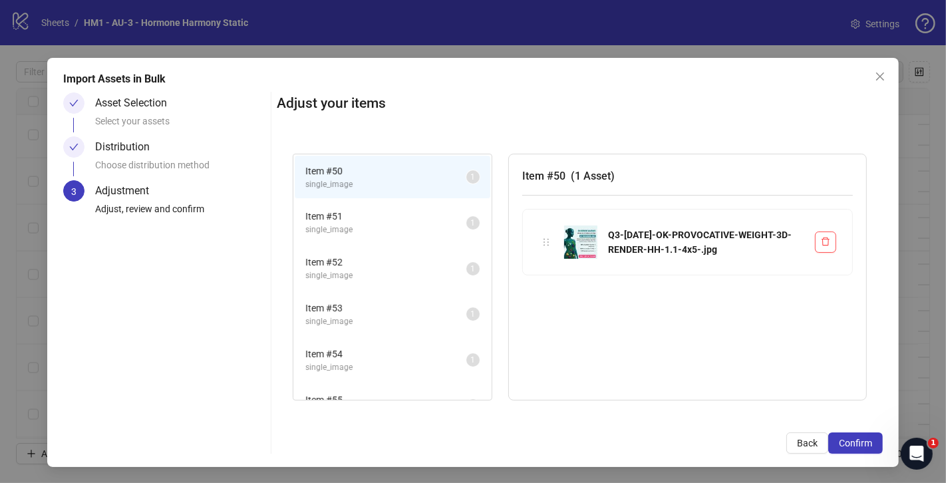
click at [355, 247] on li "Item # 52 single_image 1" at bounding box center [393, 268] width 196 height 43
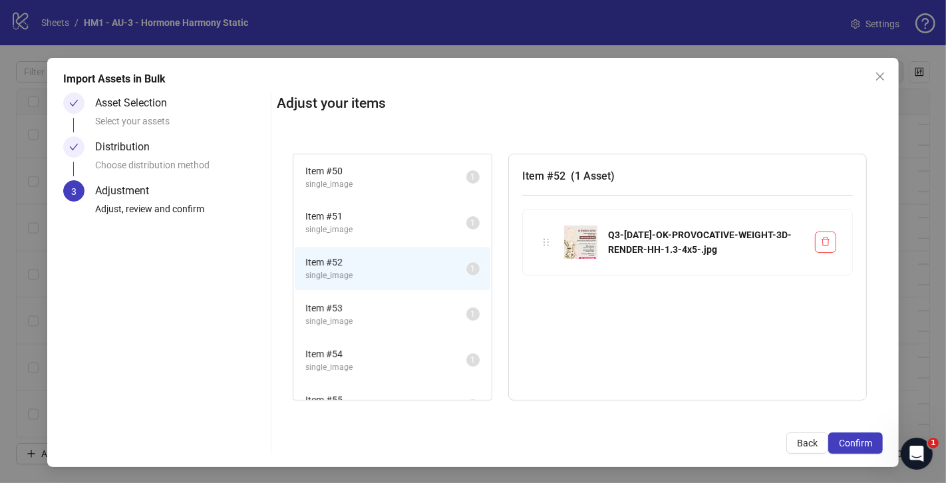
click at [378, 303] on span "Item # 53" at bounding box center [385, 308] width 161 height 15
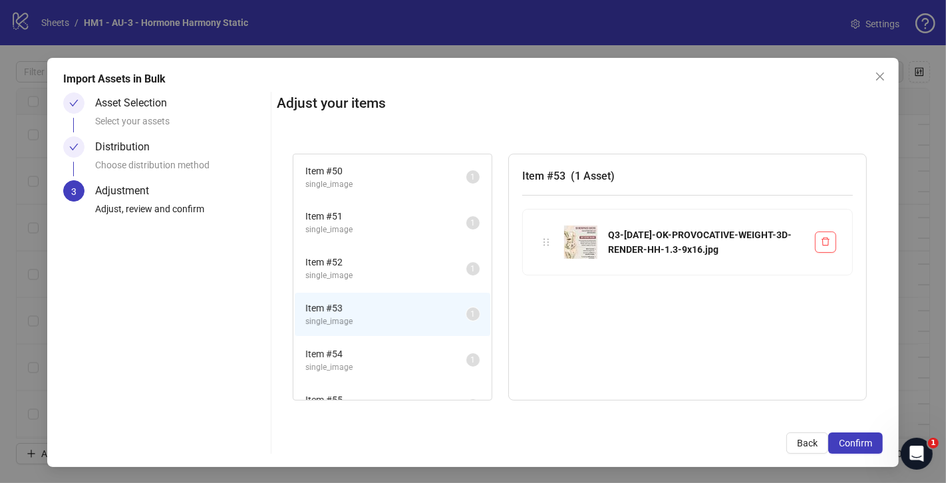
click at [378, 347] on span "Item # 54" at bounding box center [385, 354] width 161 height 15
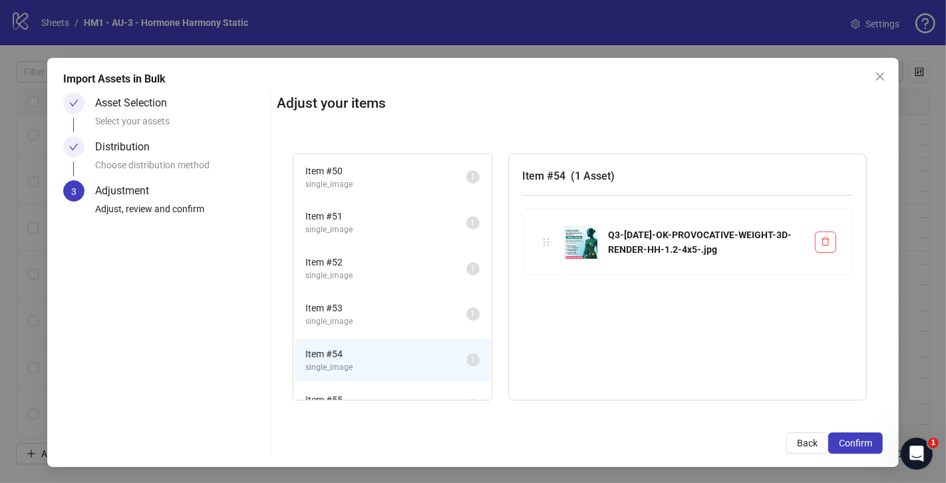
scroll to position [115, 0]
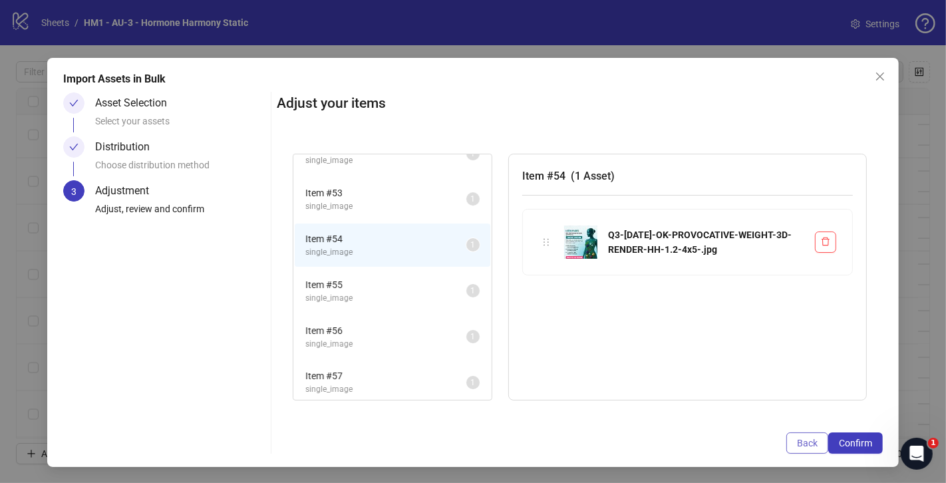
click at [819, 440] on button "Back" at bounding box center [807, 442] width 42 height 21
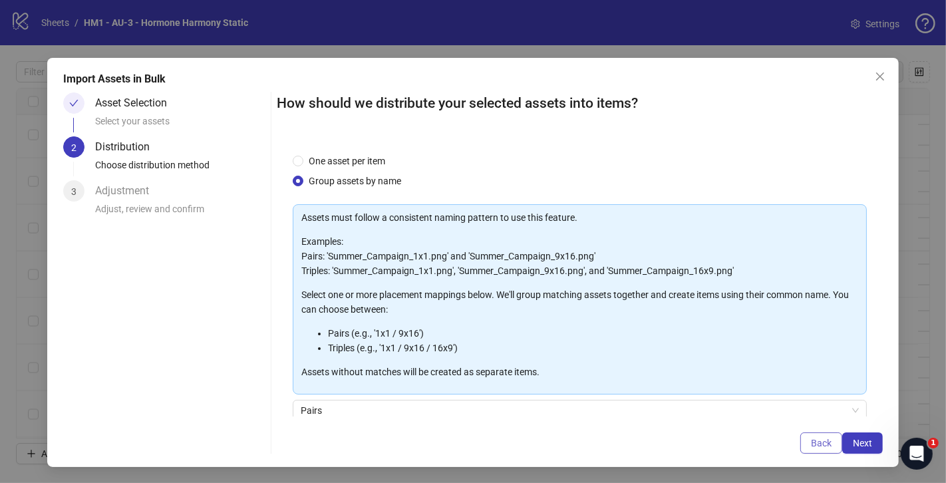
click at [822, 447] on span "Back" at bounding box center [821, 443] width 21 height 11
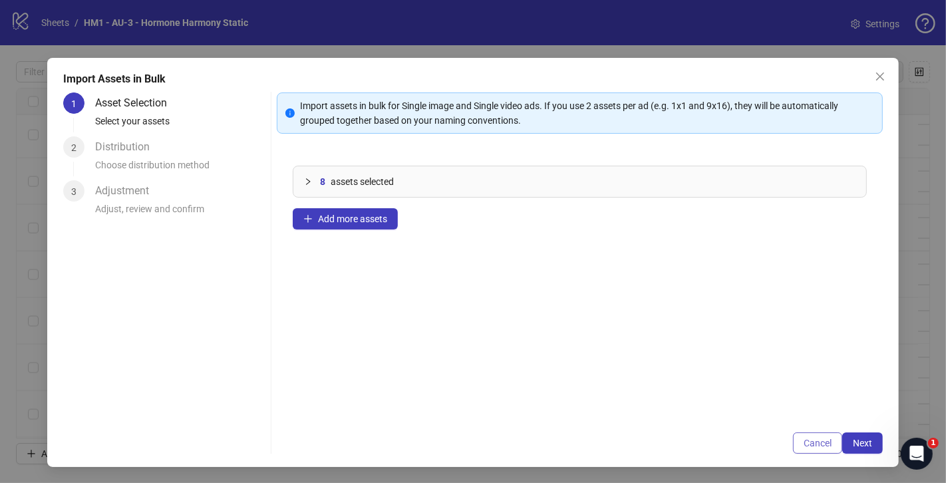
click at [803, 438] on button "Cancel" at bounding box center [817, 442] width 49 height 21
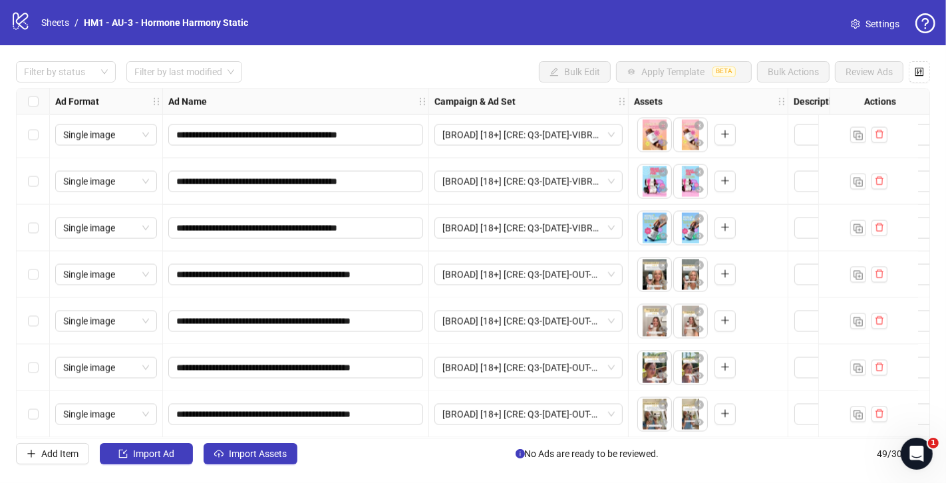
scroll to position [0, 0]
click at [244, 459] on span "Import Assets" at bounding box center [258, 453] width 58 height 11
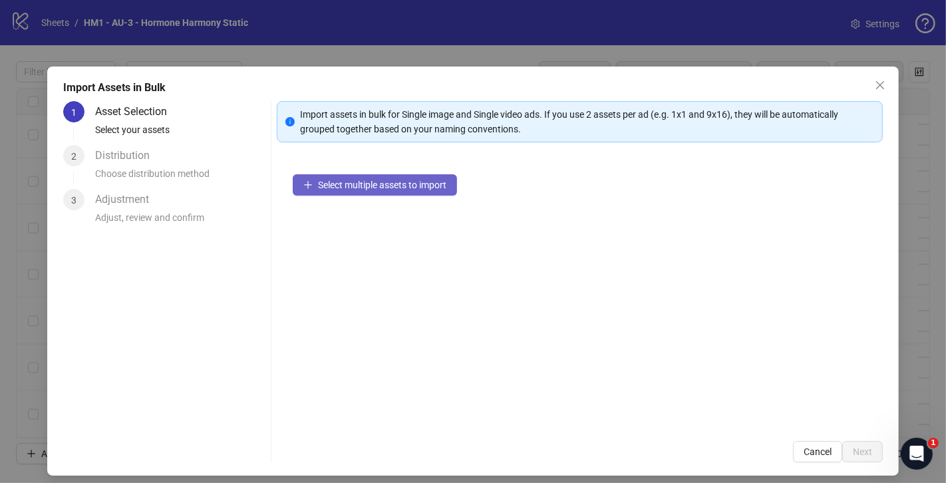
click at [354, 174] on button "Select multiple assets to import" at bounding box center [375, 184] width 164 height 21
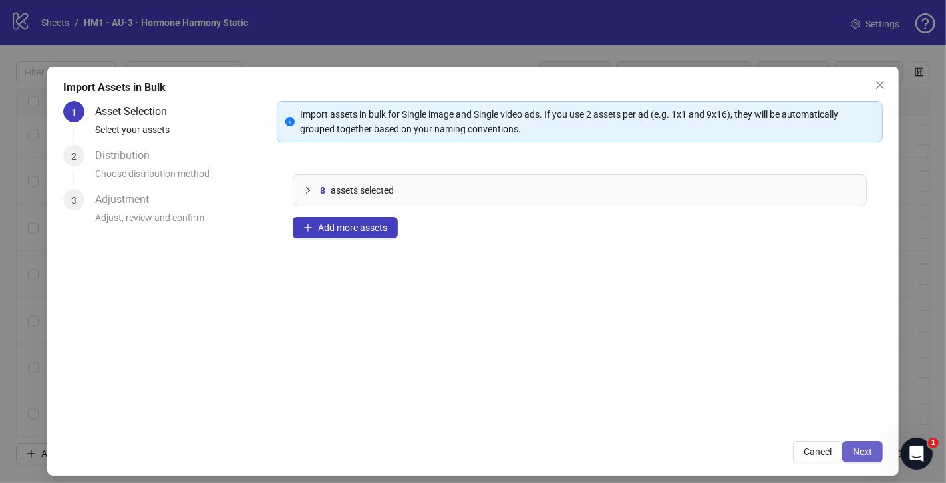
click at [850, 446] on button "Next" at bounding box center [862, 451] width 41 height 21
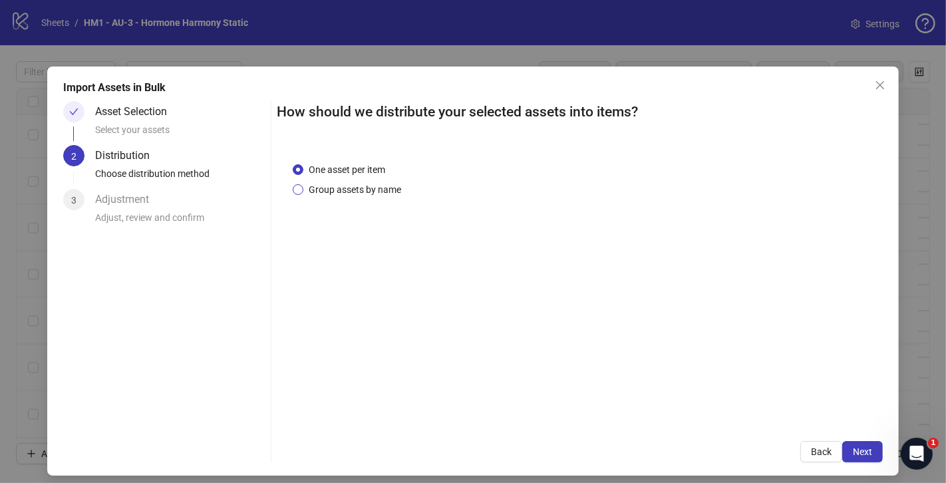
click at [371, 190] on span "Group assets by name" at bounding box center [354, 189] width 103 height 15
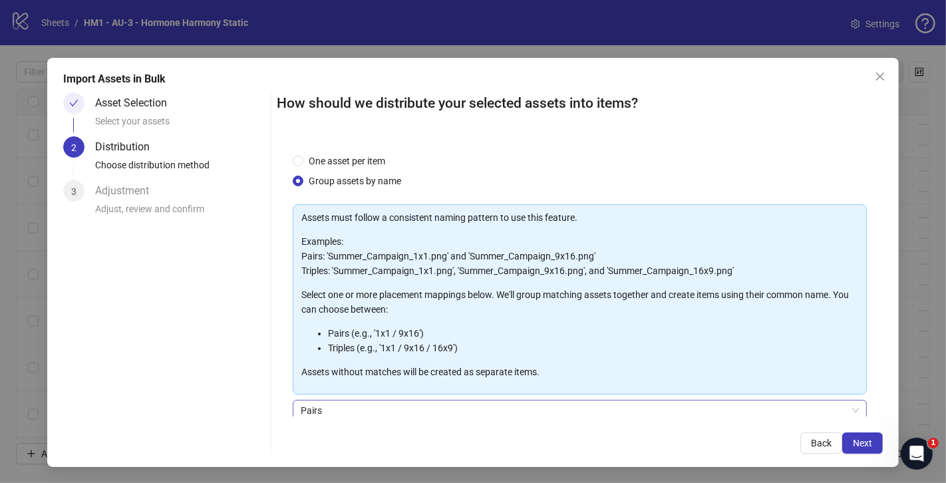
scroll to position [109, 0]
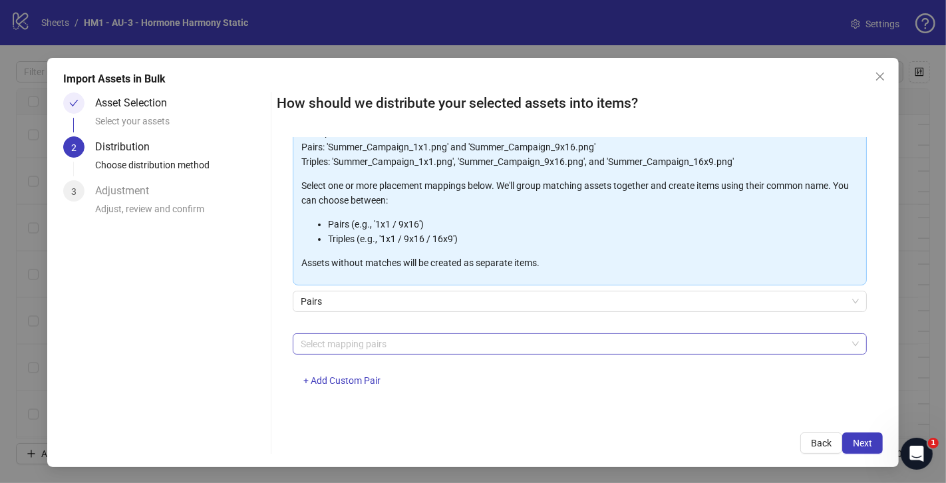
click at [514, 333] on div "Select mapping pairs" at bounding box center [580, 343] width 574 height 21
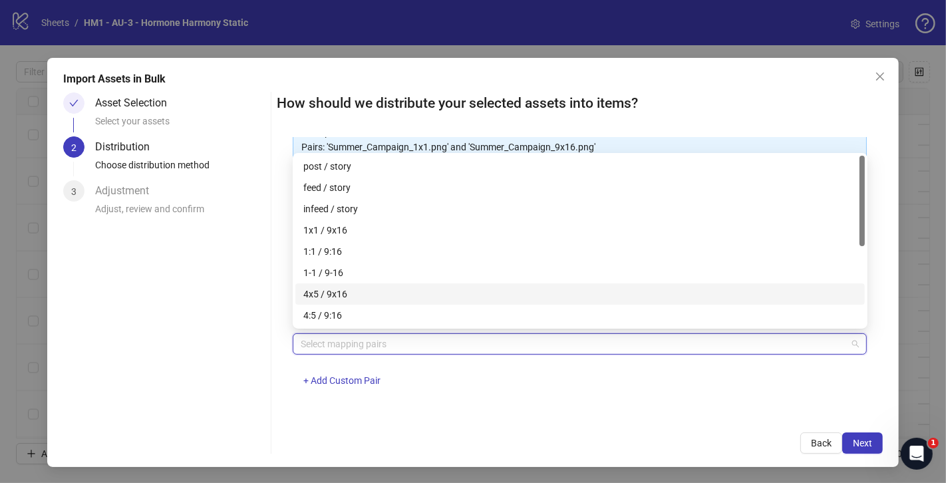
click at [412, 287] on div "4x5 / 9x16" at bounding box center [579, 294] width 553 height 15
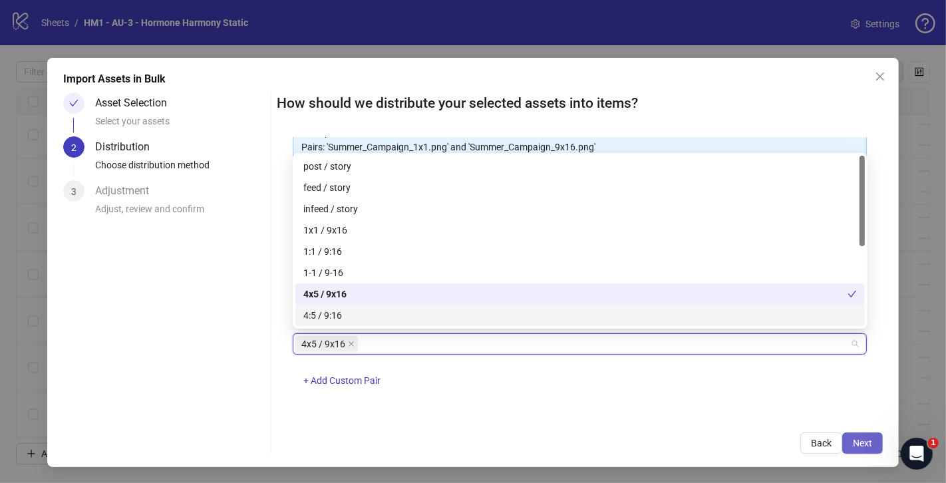
click at [863, 444] on span "Next" at bounding box center [862, 443] width 19 height 11
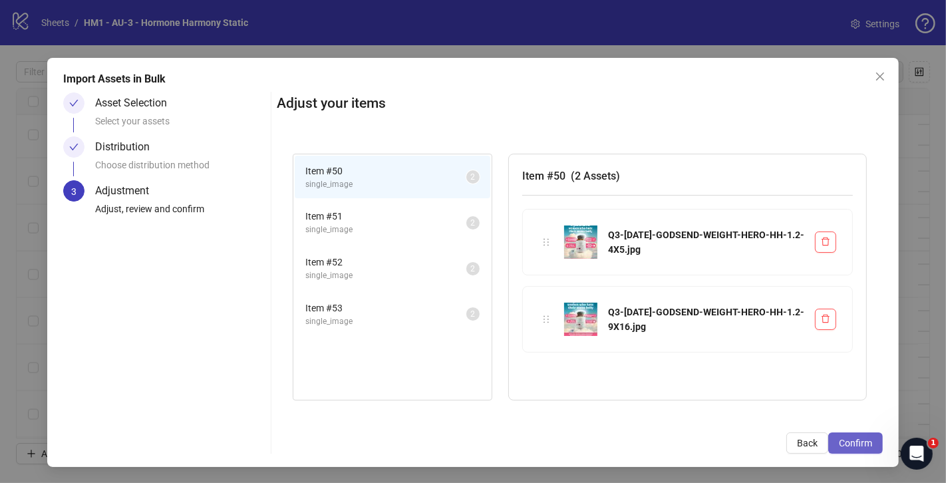
click at [857, 436] on button "Confirm" at bounding box center [855, 442] width 55 height 21
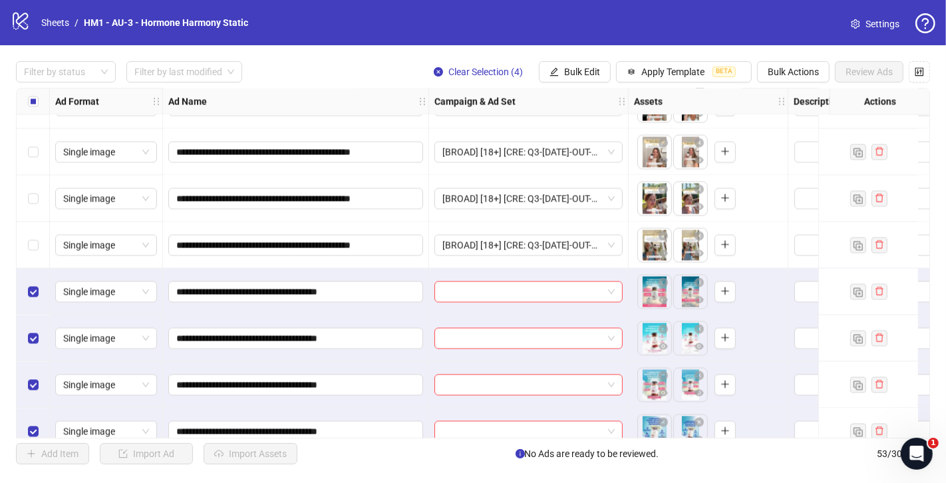
scroll to position [2149, 0]
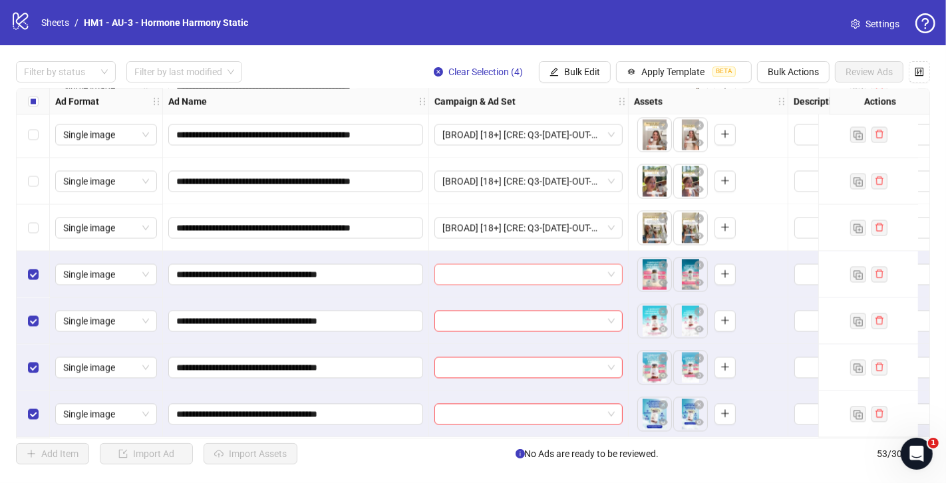
click at [609, 265] on span at bounding box center [528, 275] width 172 height 20
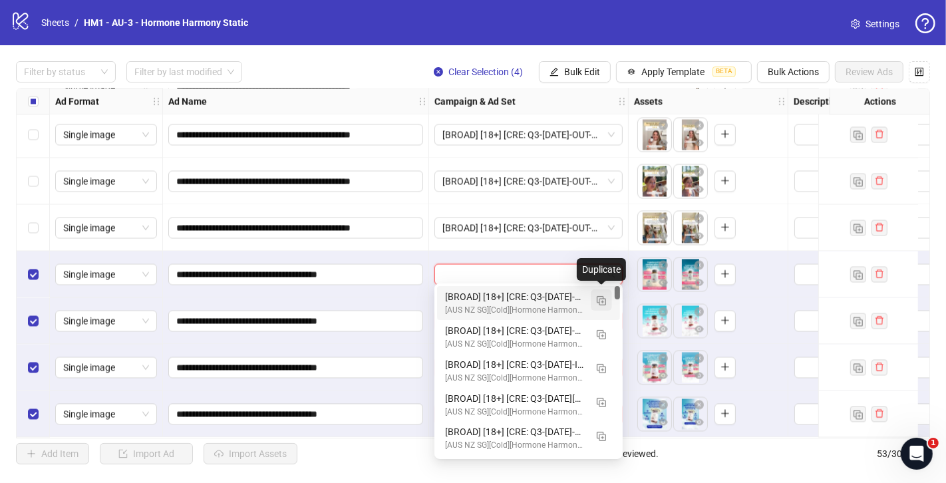
click at [601, 299] on img "button" at bounding box center [601, 300] width 9 height 9
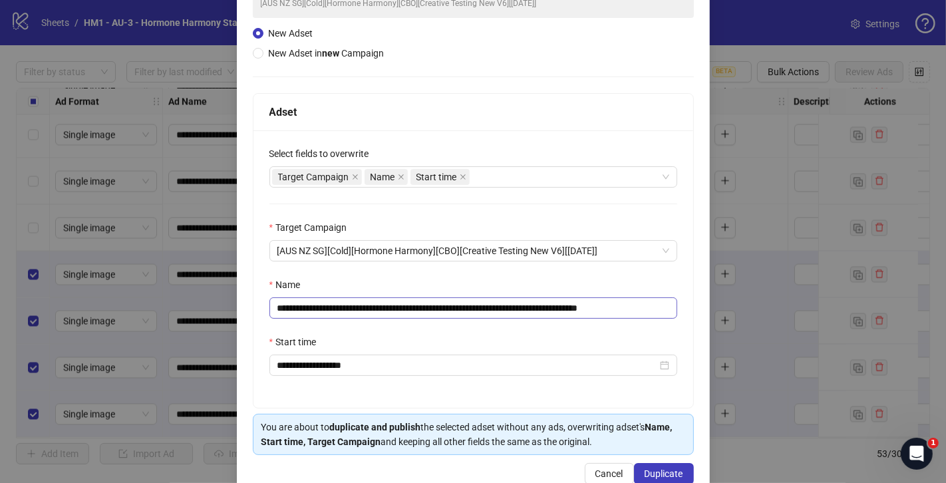
scroll to position [133, 0]
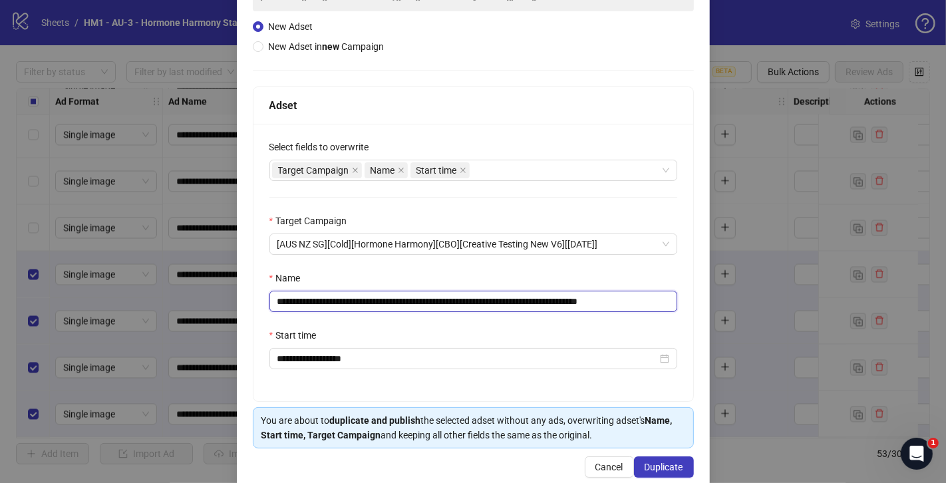
drag, startPoint x: 603, startPoint y: 303, endPoint x: 362, endPoint y: 299, distance: 241.5
click at [362, 299] on input "**********" at bounding box center [473, 301] width 408 height 21
paste input "text"
drag, startPoint x: 587, startPoint y: 300, endPoint x: 607, endPoint y: 300, distance: 20.0
click at [607, 300] on input "**********" at bounding box center [473, 301] width 408 height 21
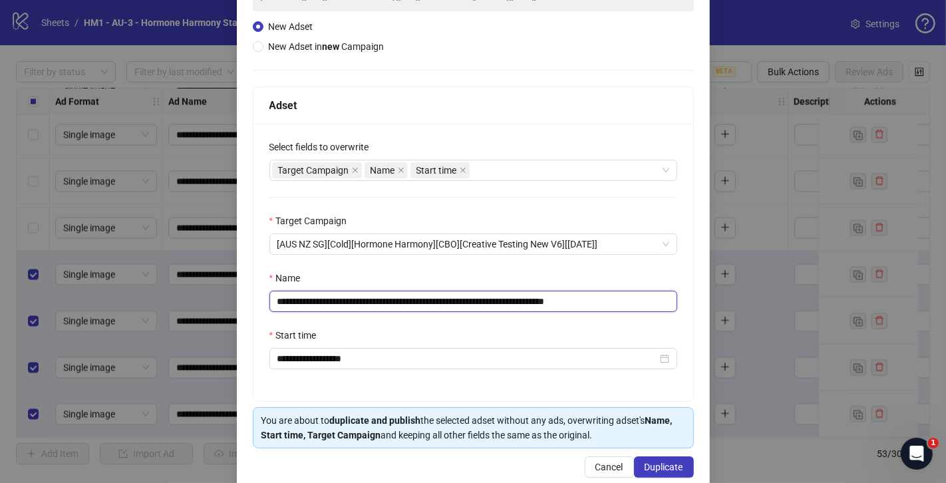
click at [615, 299] on input "**********" at bounding box center [473, 301] width 408 height 21
drag, startPoint x: 617, startPoint y: 303, endPoint x: 698, endPoint y: 303, distance: 81.2
click at [698, 303] on div "**********" at bounding box center [473, 211] width 473 height 557
type input "**********"
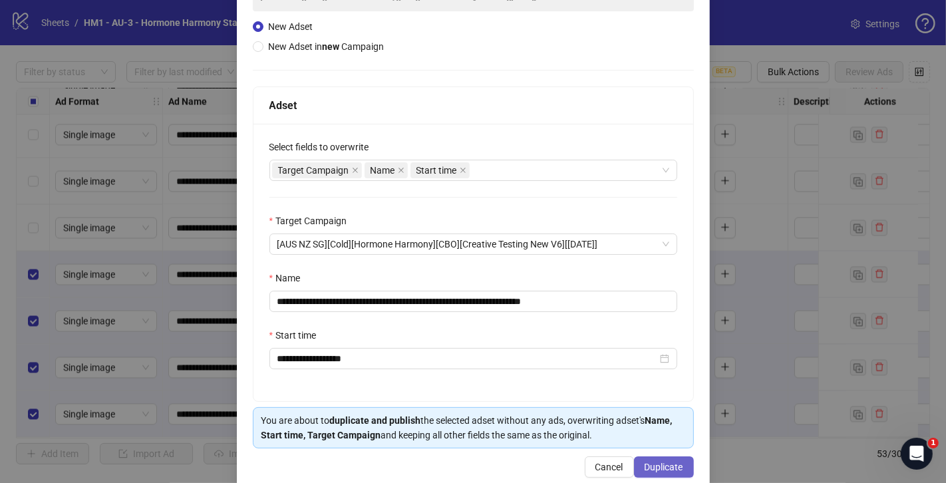
click at [667, 466] on span "Duplicate" at bounding box center [664, 467] width 39 height 11
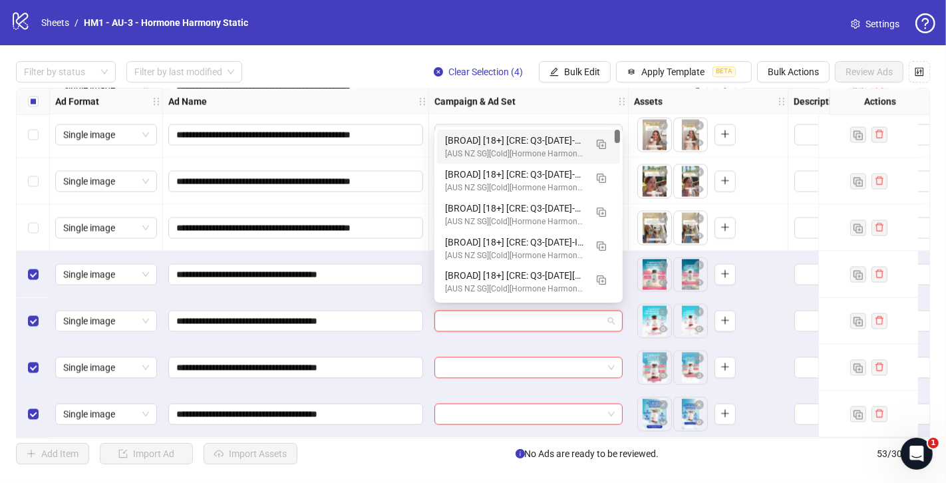
click at [511, 316] on input "search" at bounding box center [522, 321] width 160 height 20
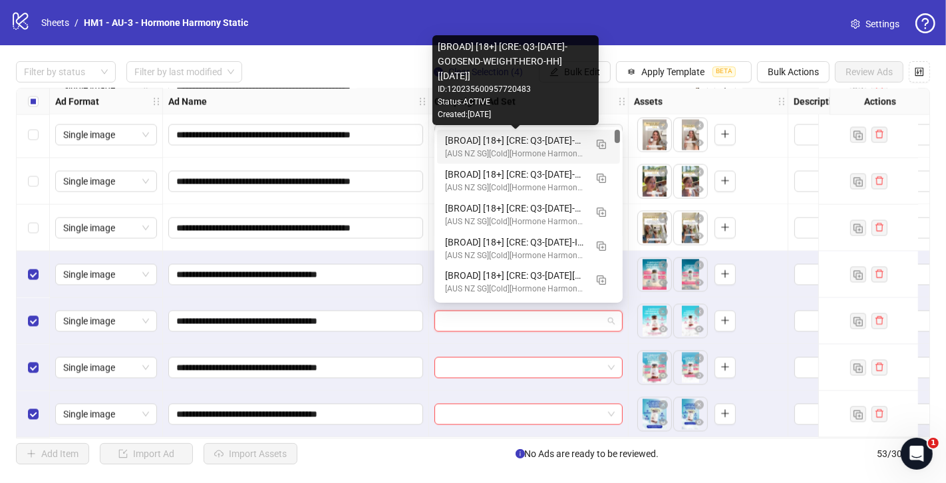
click at [486, 142] on div "[BROAD] [18+] [CRE: Q3-[DATE]-GODSEND-WEIGHT-HERO-HH] [[DATE]]" at bounding box center [515, 140] width 140 height 15
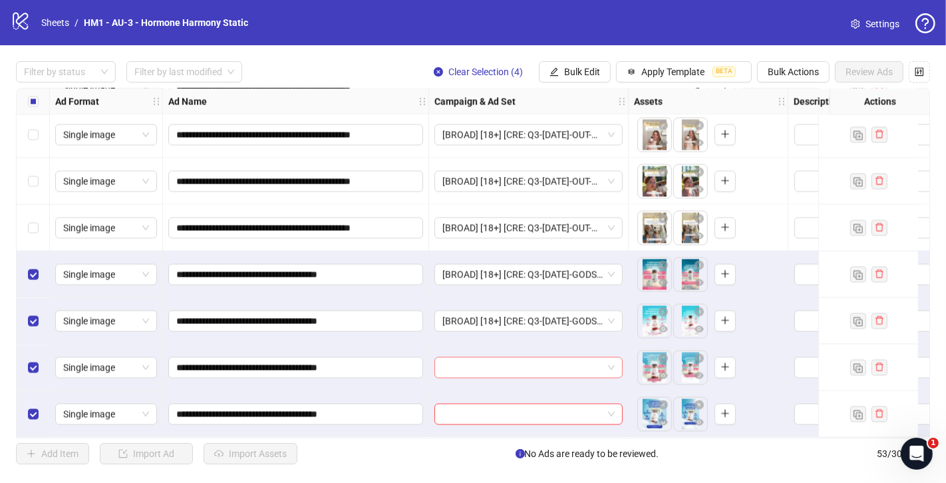
click at [510, 363] on input "search" at bounding box center [522, 368] width 160 height 20
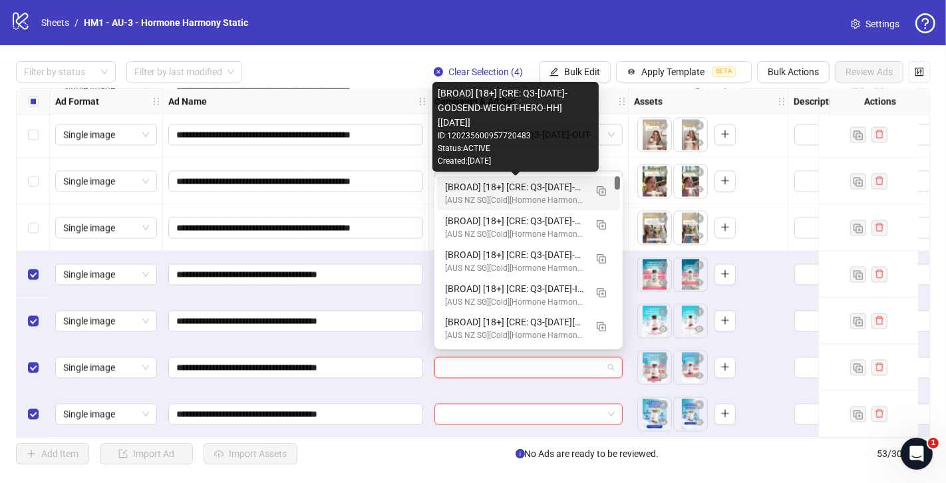
click at [506, 190] on div "[BROAD] [18+] [CRE: Q3-[DATE]-GODSEND-WEIGHT-HERO-HH] [[DATE]]" at bounding box center [515, 187] width 140 height 15
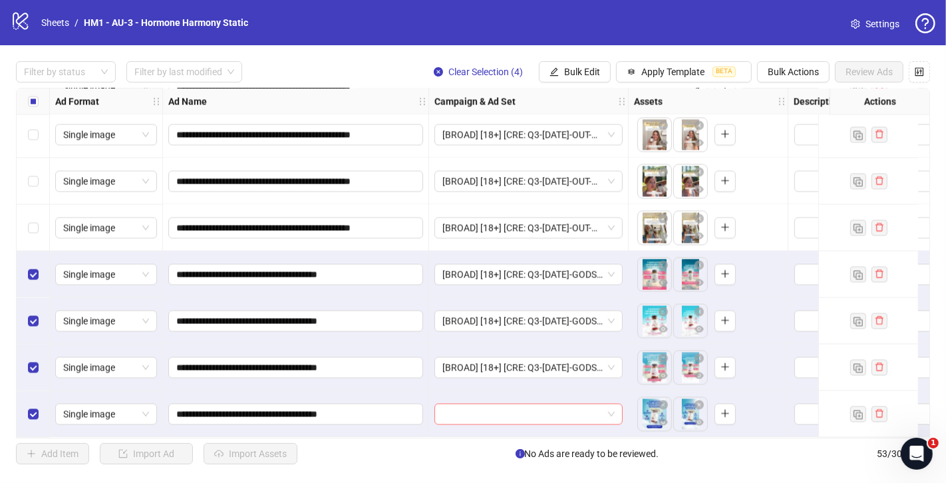
click at [561, 406] on input "search" at bounding box center [522, 414] width 160 height 20
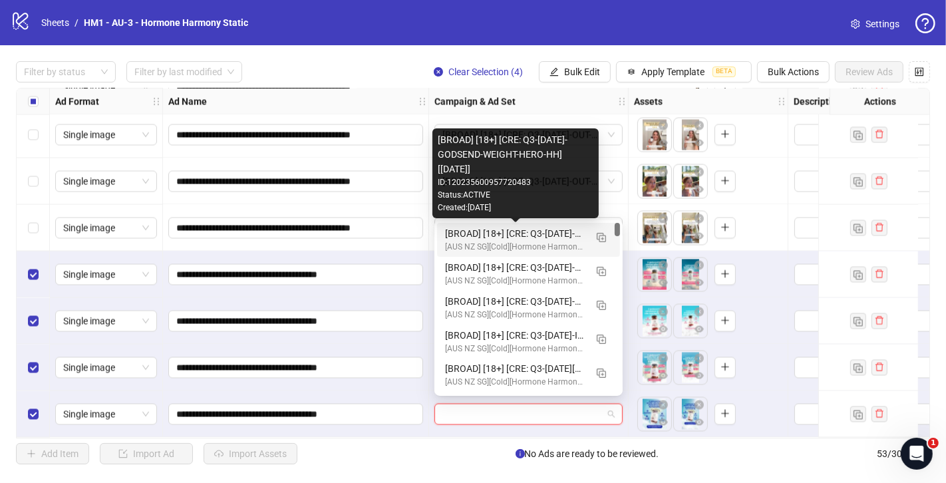
click at [557, 236] on div "[BROAD] [18+] [CRE: Q3-[DATE]-GODSEND-WEIGHT-HERO-HH] [[DATE]]" at bounding box center [515, 233] width 140 height 15
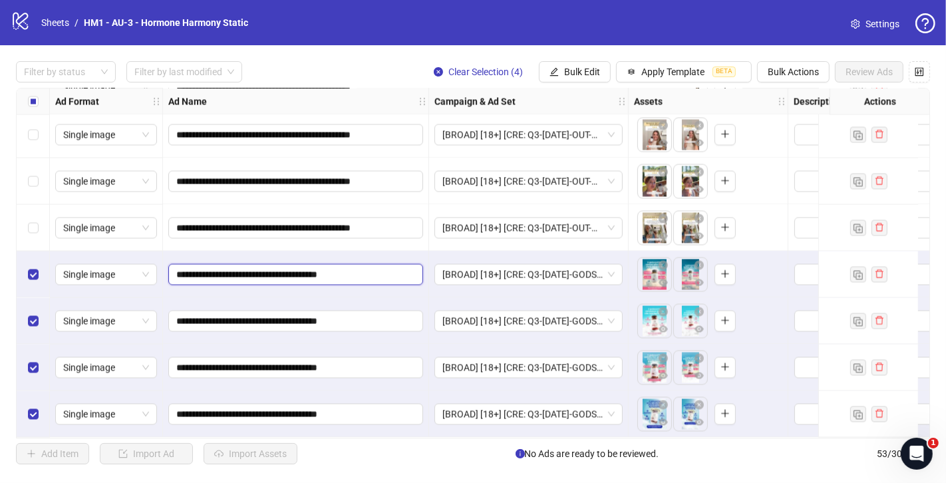
click at [404, 275] on input "**********" at bounding box center [294, 274] width 236 height 15
type input "**********"
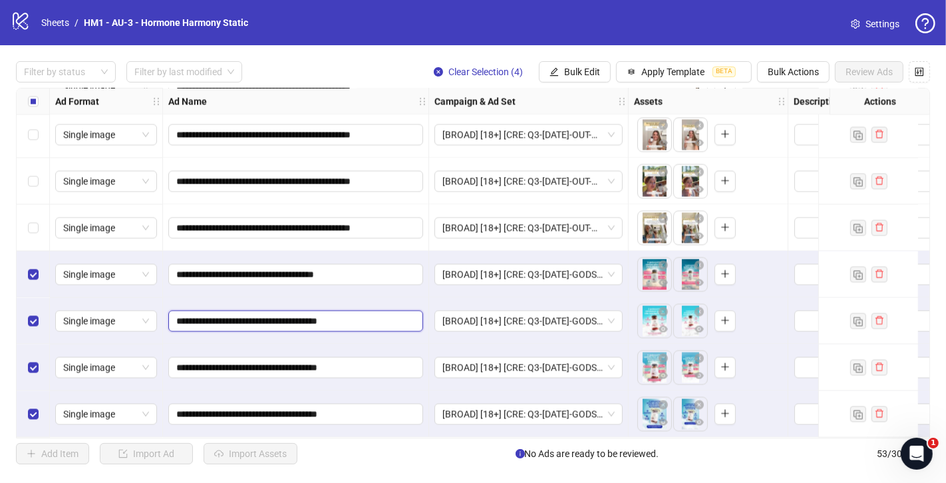
click at [396, 315] on input "**********" at bounding box center [294, 321] width 236 height 15
type input "**********"
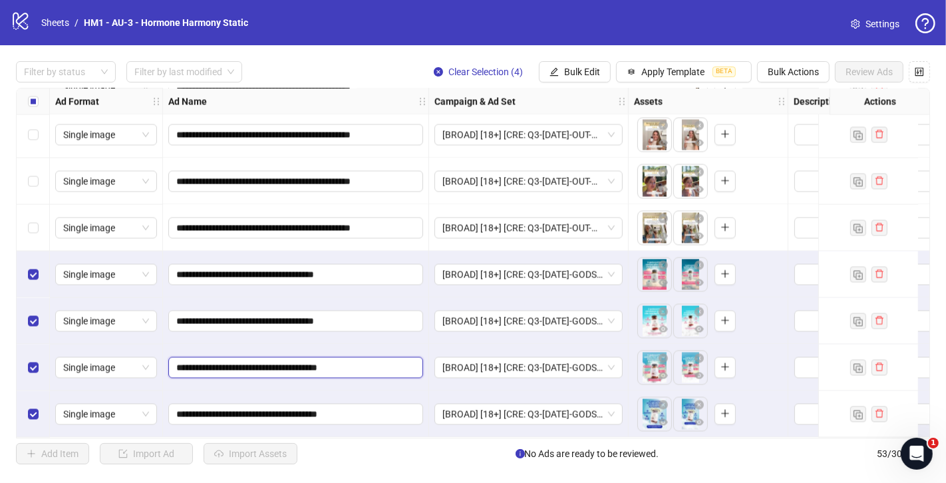
click at [399, 362] on input "**********" at bounding box center [294, 368] width 236 height 15
type input "**********"
click at [398, 407] on input "**********" at bounding box center [294, 414] width 236 height 15
type input "**********"
click at [408, 391] on div "**********" at bounding box center [296, 414] width 266 height 47
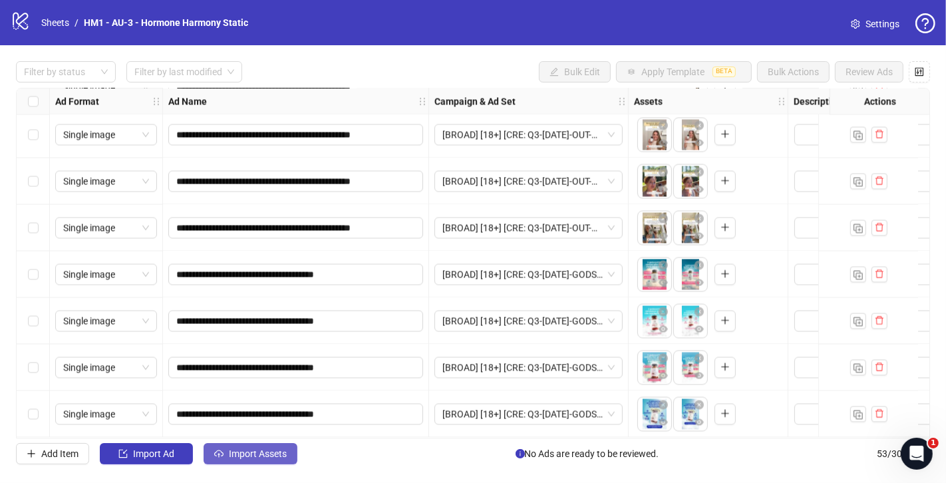
click at [251, 456] on span "Import Assets" at bounding box center [258, 453] width 58 height 11
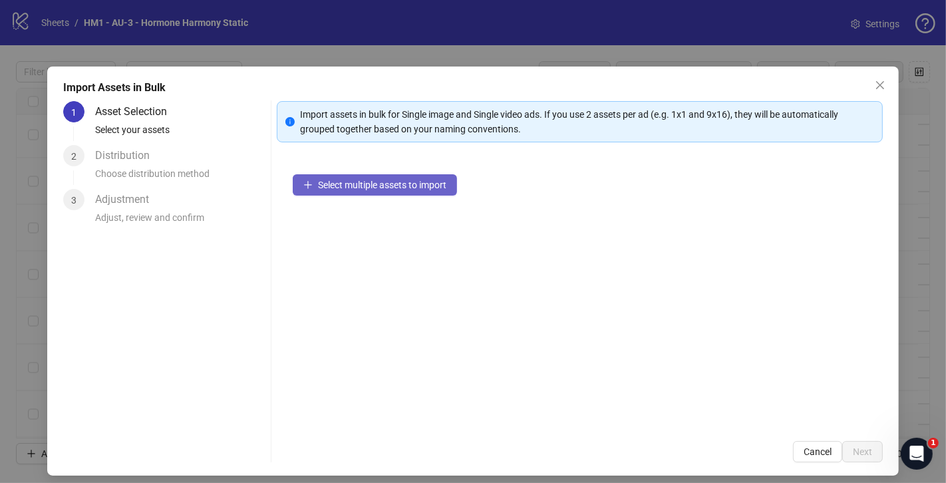
click at [357, 181] on span "Select multiple assets to import" at bounding box center [382, 185] width 128 height 11
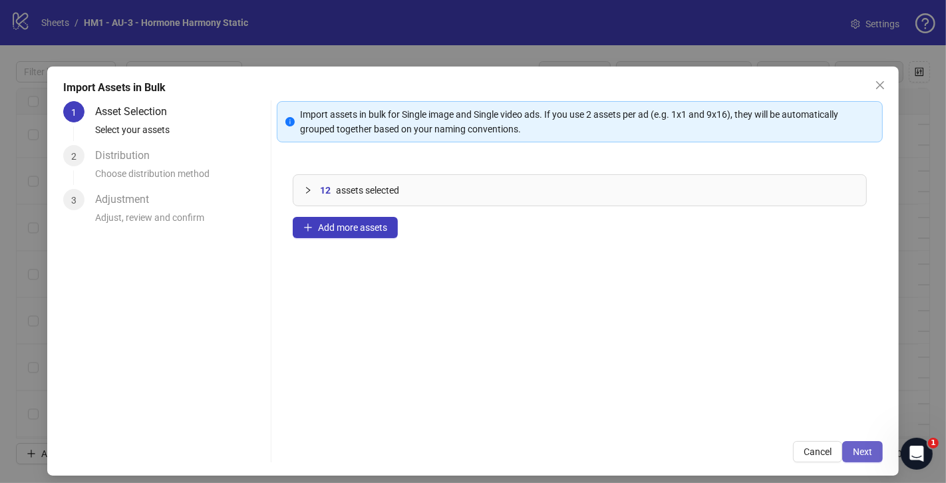
click at [870, 452] on span "Next" at bounding box center [862, 451] width 19 height 11
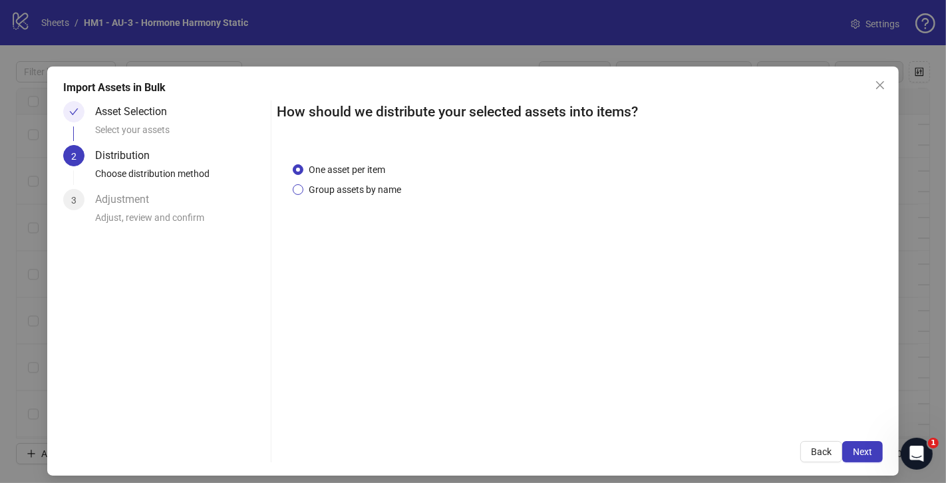
click at [348, 186] on span "Group assets by name" at bounding box center [354, 189] width 103 height 15
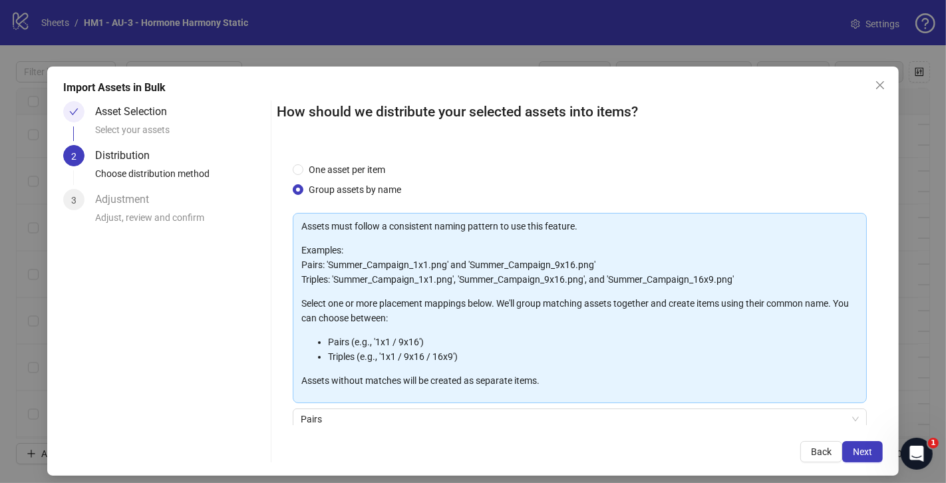
scroll to position [109, 0]
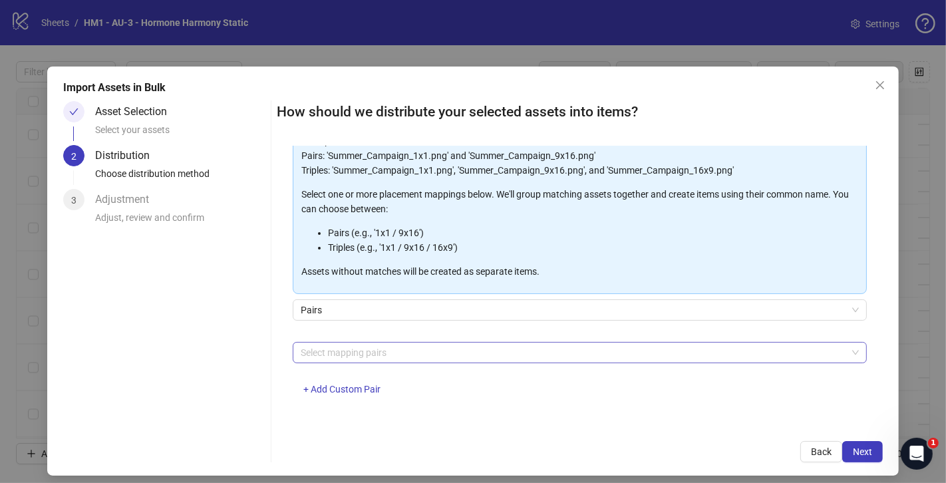
click at [479, 351] on div at bounding box center [572, 352] width 555 height 19
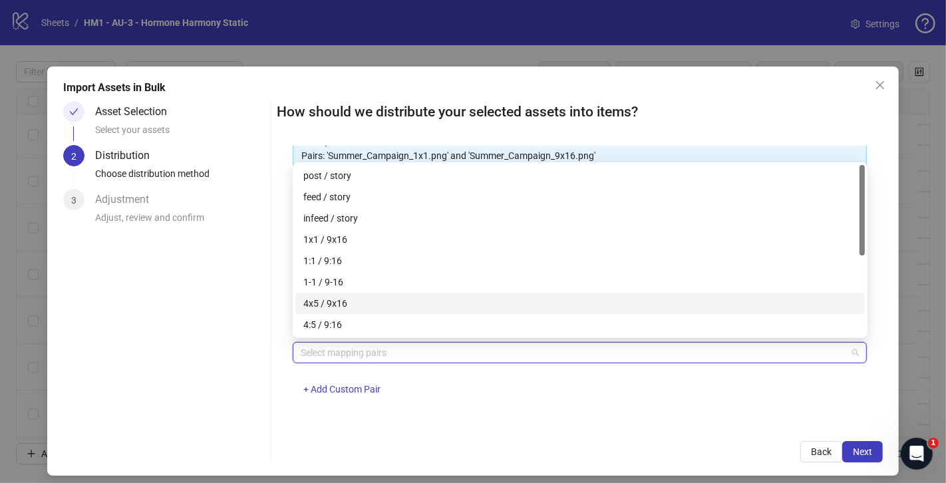
click at [351, 303] on div "4x5 / 9x16" at bounding box center [579, 303] width 553 height 15
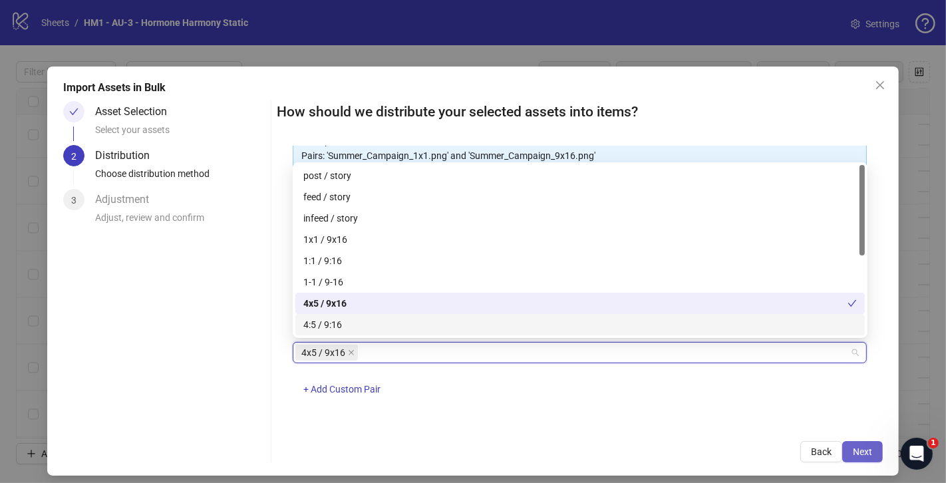
click at [863, 449] on span "Next" at bounding box center [862, 451] width 19 height 11
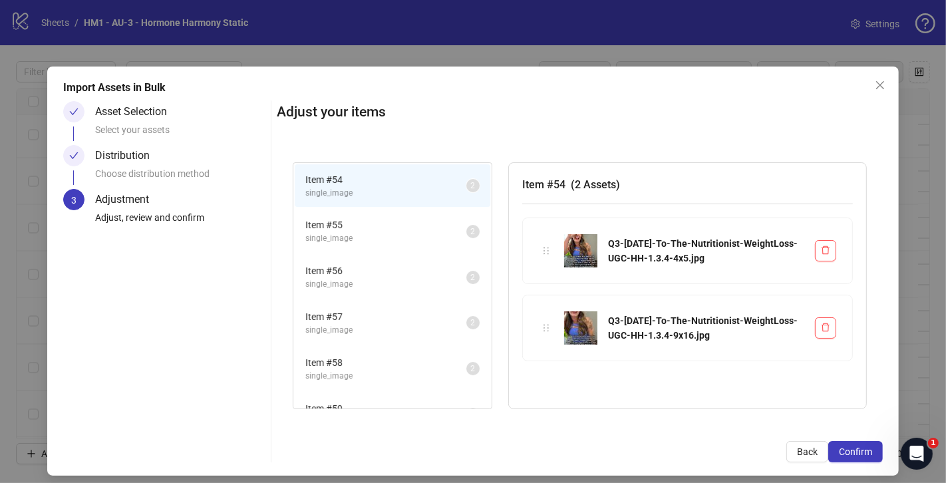
click at [408, 265] on span "Item # 56" at bounding box center [385, 270] width 161 height 15
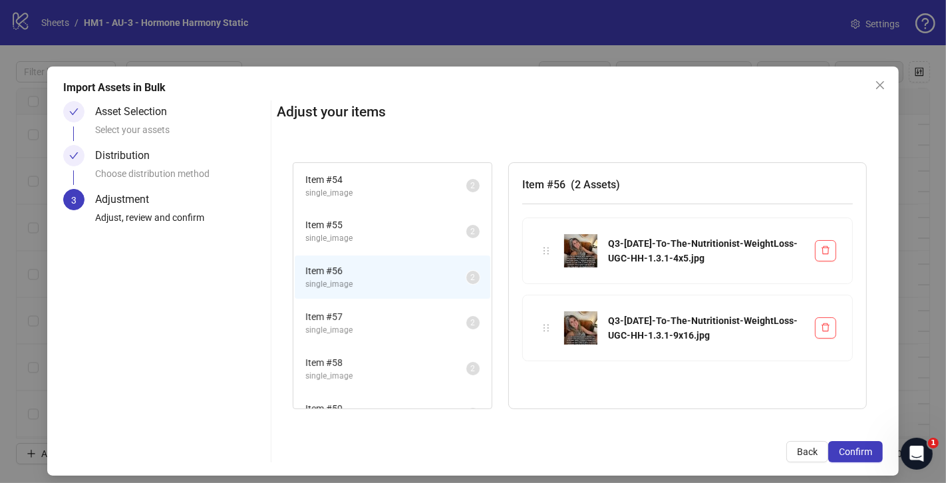
click at [426, 312] on span "Item # 57" at bounding box center [385, 316] width 161 height 15
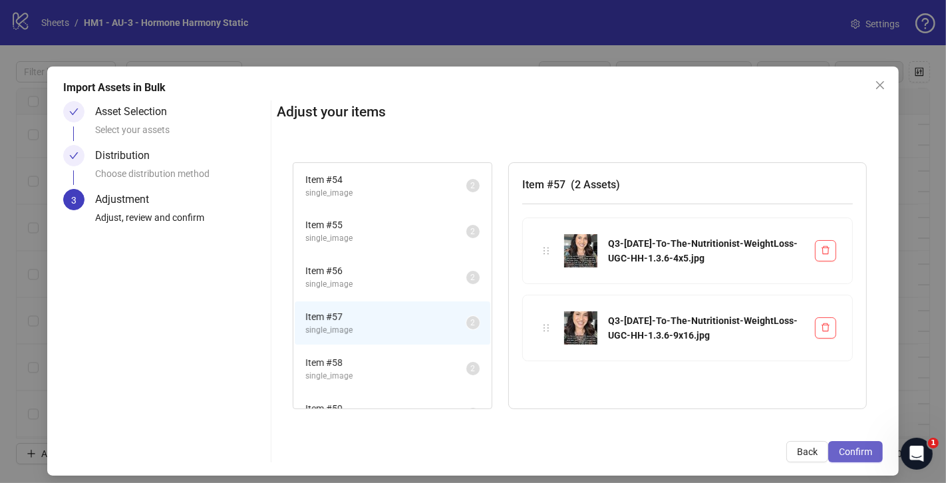
click at [837, 450] on button "Confirm" at bounding box center [855, 451] width 55 height 21
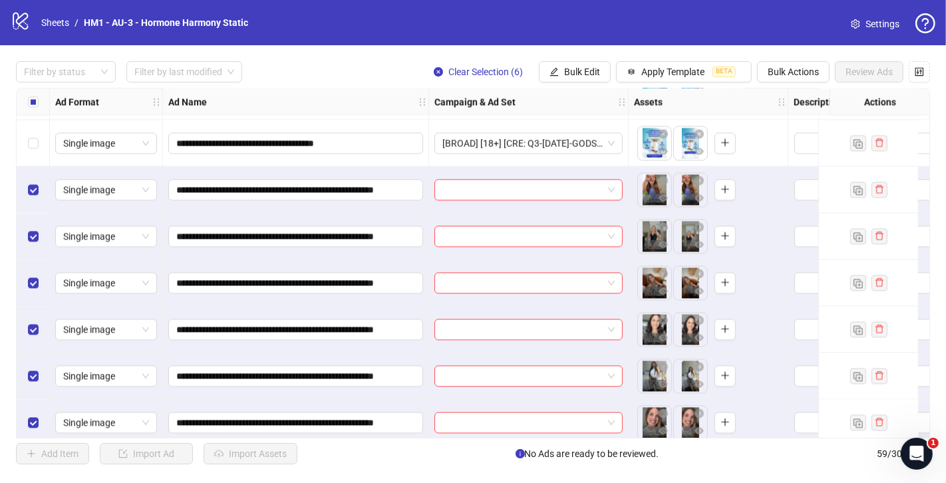
scroll to position [2429, 0]
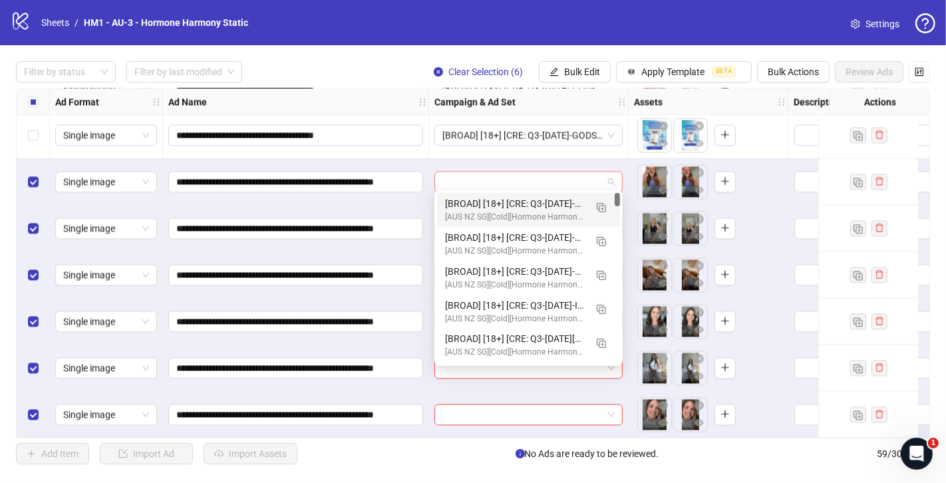
click at [617, 178] on div at bounding box center [528, 181] width 188 height 21
click at [597, 200] on button "button" at bounding box center [601, 206] width 21 height 21
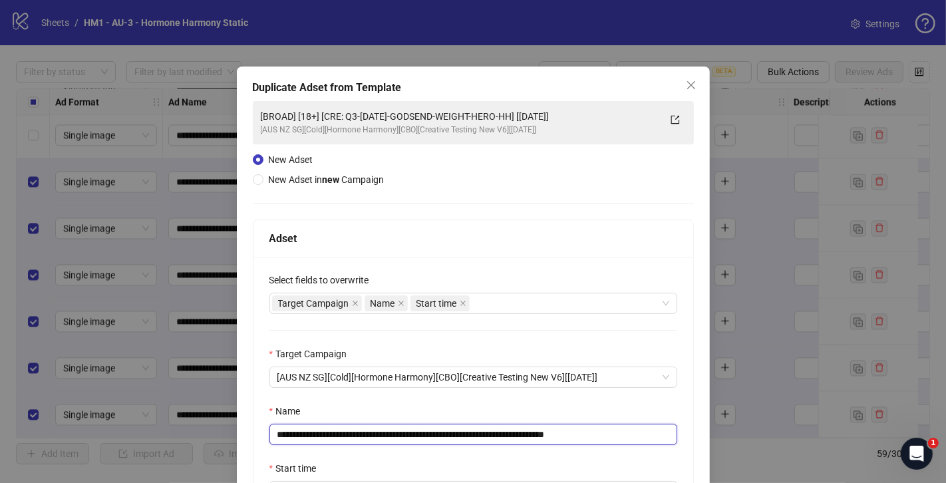
drag, startPoint x: 550, startPoint y: 433, endPoint x: 361, endPoint y: 434, distance: 189.6
click at [361, 434] on input "**********" at bounding box center [473, 434] width 408 height 21
paste input "**********"
drag, startPoint x: 618, startPoint y: 431, endPoint x: 689, endPoint y: 436, distance: 71.3
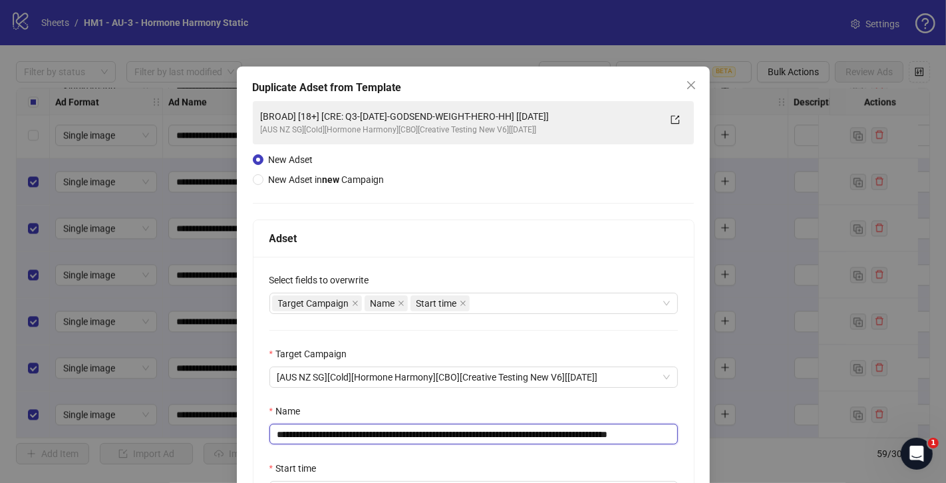
click at [689, 436] on div "**********" at bounding box center [473, 395] width 440 height 277
click at [648, 437] on input "**********" at bounding box center [473, 434] width 408 height 21
drag, startPoint x: 643, startPoint y: 436, endPoint x: 740, endPoint y: 440, distance: 97.2
click at [740, 440] on div "**********" at bounding box center [473, 241] width 946 height 483
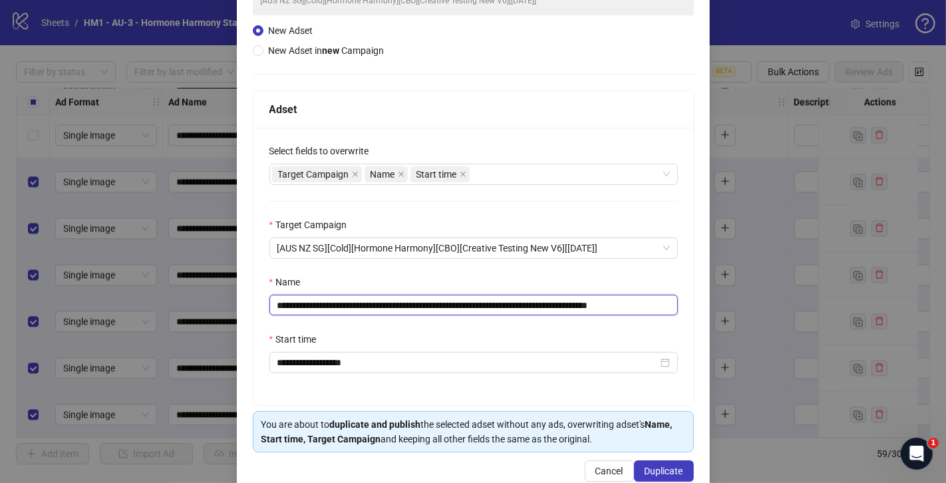
scroll to position [154, 0]
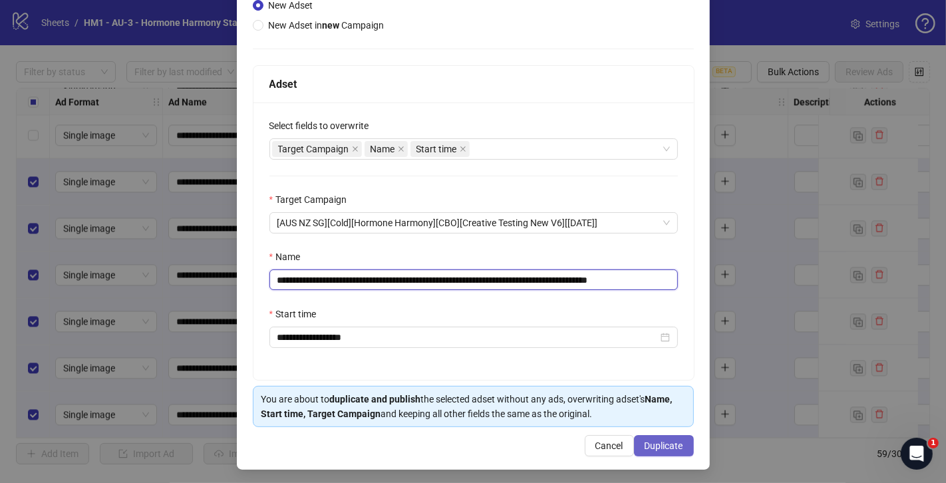
type input "**********"
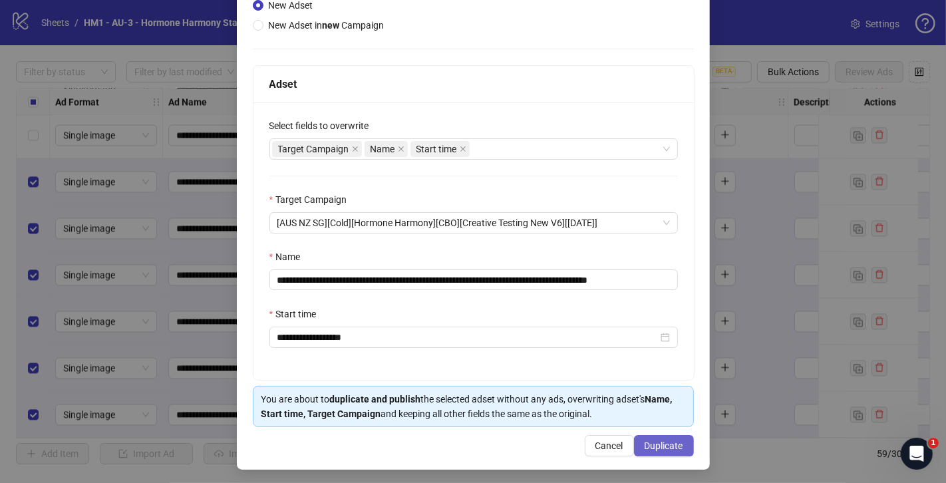
click at [655, 440] on span "Duplicate" at bounding box center [664, 445] width 39 height 11
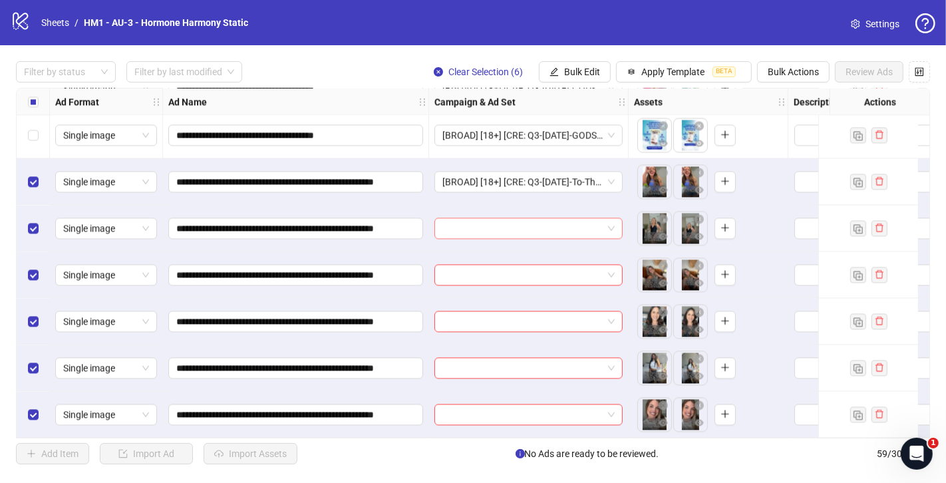
click at [538, 226] on input "search" at bounding box center [522, 228] width 160 height 20
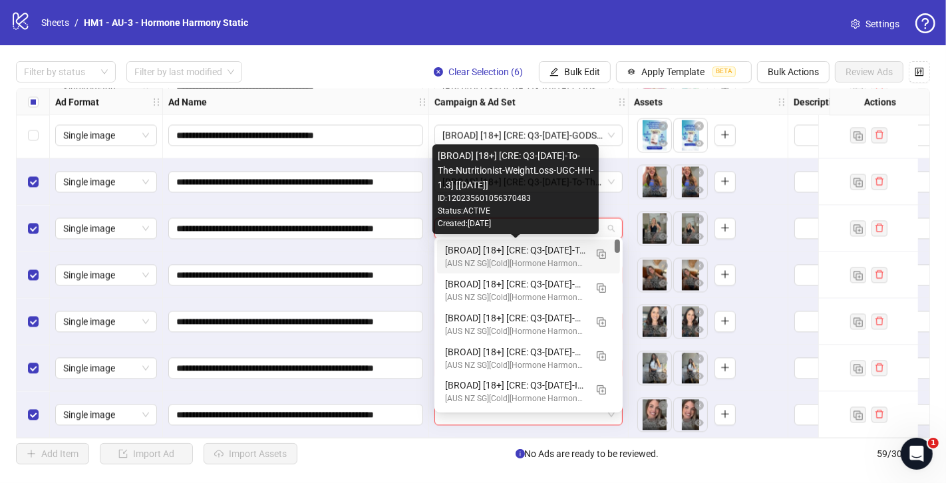
click at [500, 251] on div "[BROAD] [18+] [CRE: Q3-[DATE]-To-The-Nutritionist-WeightLoss-UGC-HH-1.3] [[DATE…" at bounding box center [515, 250] width 140 height 15
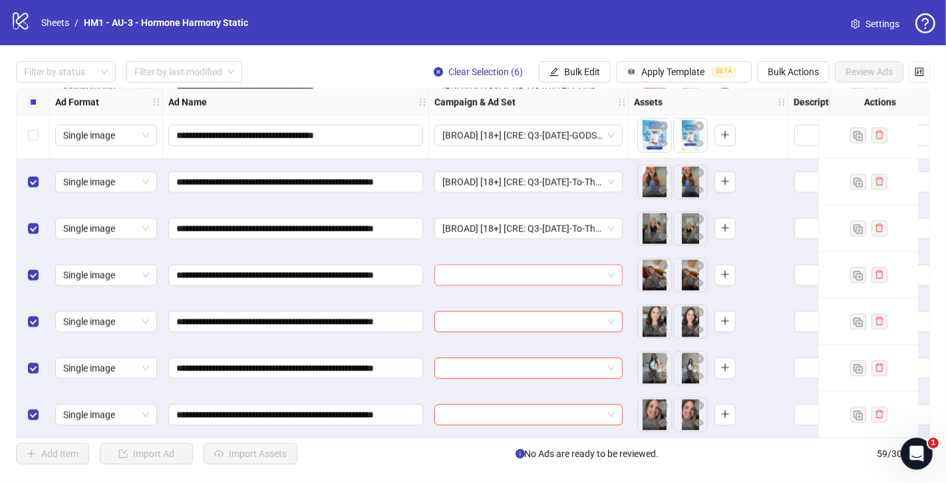
click at [501, 275] on input "search" at bounding box center [522, 275] width 160 height 20
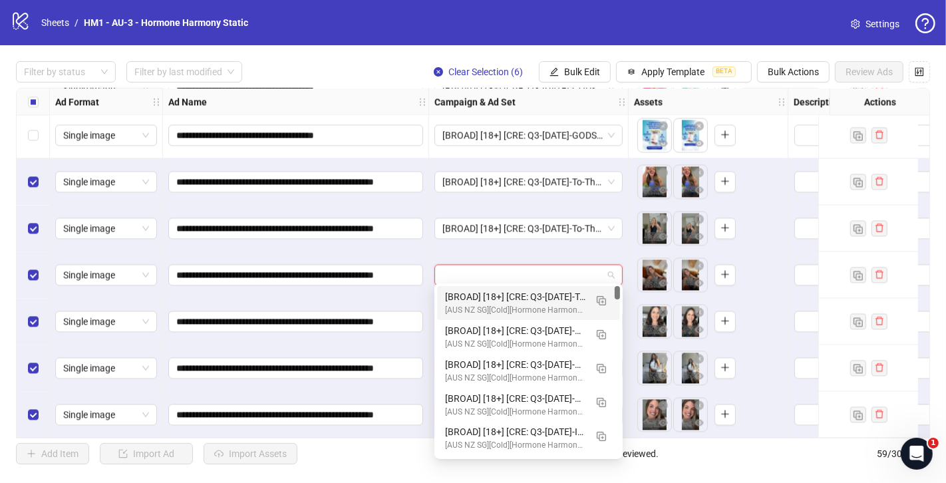
click at [501, 294] on div "[BROAD] [18+] [CRE: Q3-[DATE]-To-The-Nutritionist-WeightLoss-UGC-HH-1.3] [[DATE…" at bounding box center [515, 296] width 140 height 15
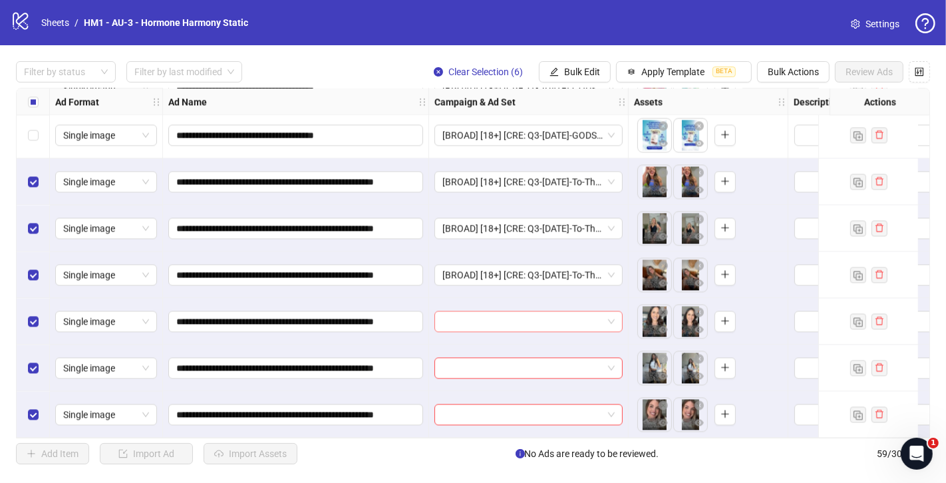
click at [498, 325] on input "search" at bounding box center [522, 321] width 160 height 20
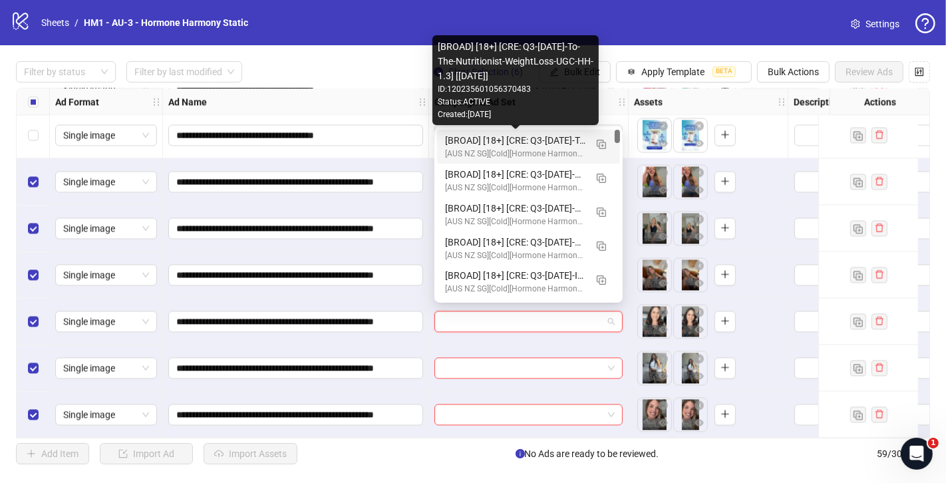
click at [542, 140] on div "[BROAD] [18+] [CRE: Q3-[DATE]-To-The-Nutritionist-WeightLoss-UGC-HH-1.3] [[DATE…" at bounding box center [515, 140] width 140 height 15
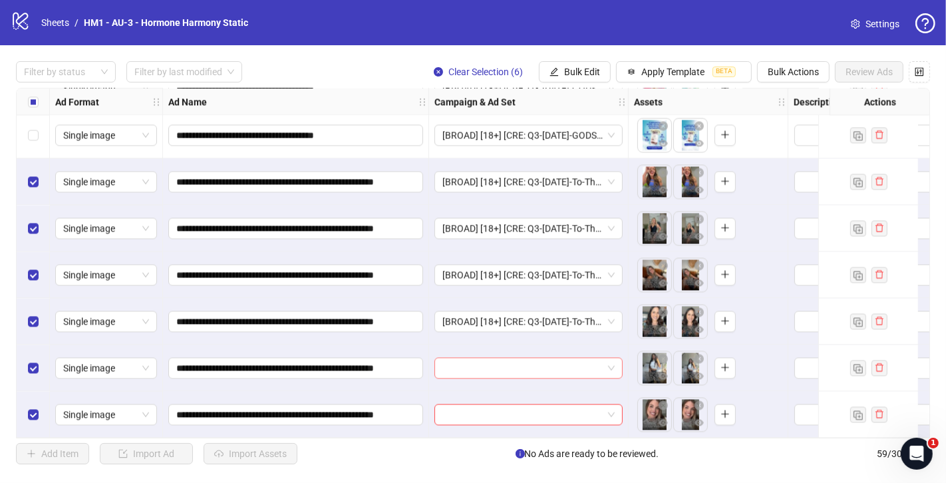
click at [514, 365] on input "search" at bounding box center [522, 368] width 160 height 20
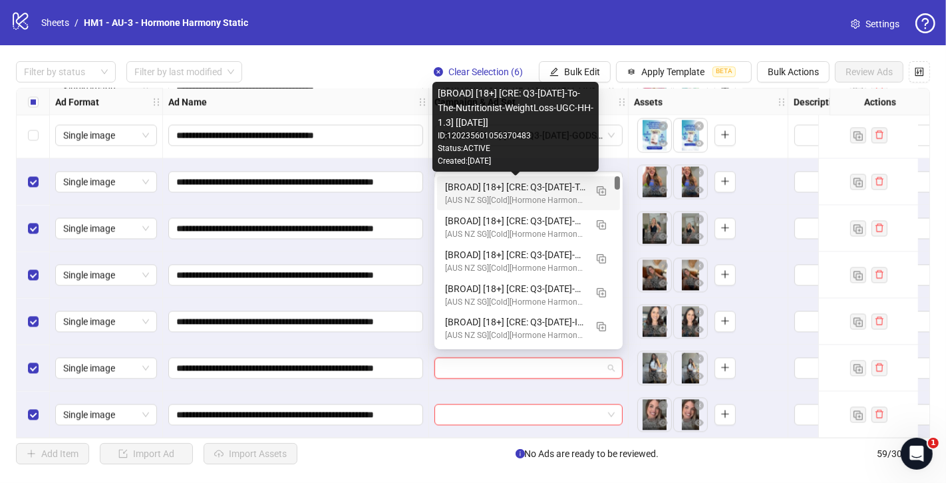
click at [528, 188] on div "[BROAD] [18+] [CRE: Q3-[DATE]-To-The-Nutritionist-WeightLoss-UGC-HH-1.3] [[DATE…" at bounding box center [515, 187] width 140 height 15
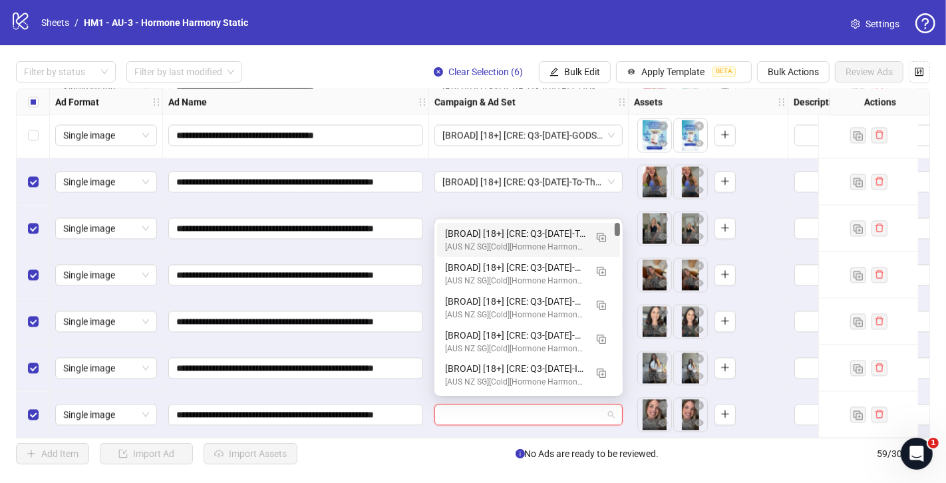
click at [510, 407] on input "search" at bounding box center [522, 414] width 160 height 20
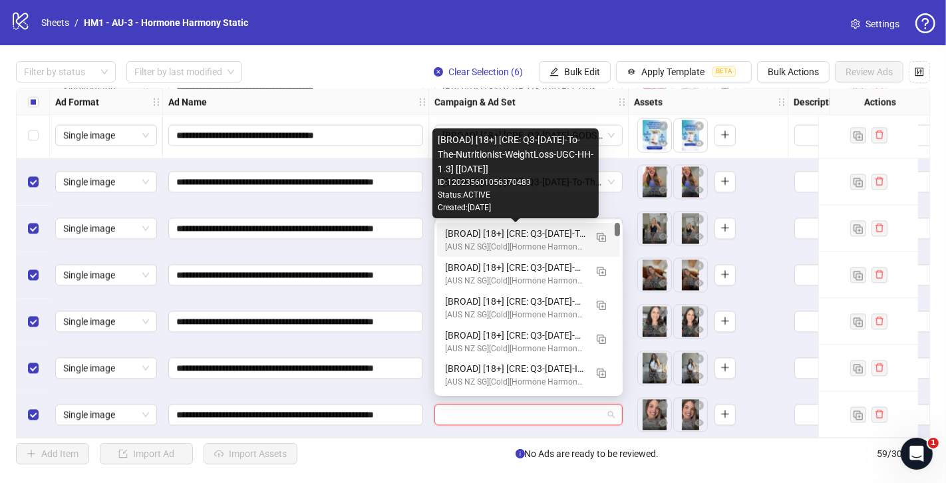
click at [549, 233] on div "[BROAD] [18+] [CRE: Q3-[DATE]-To-The-Nutritionist-WeightLoss-UGC-HH-1.3] [[DATE…" at bounding box center [515, 233] width 140 height 15
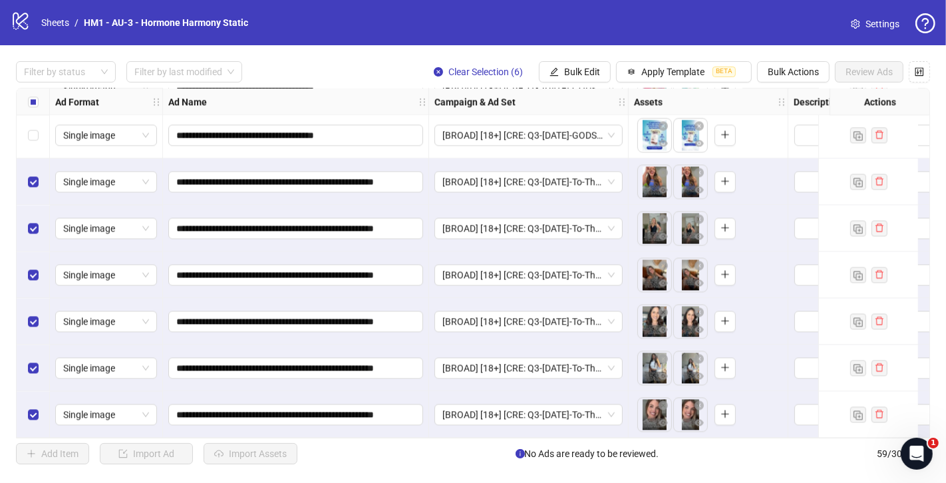
click at [34, 95] on label "Select all rows" at bounding box center [33, 101] width 11 height 15
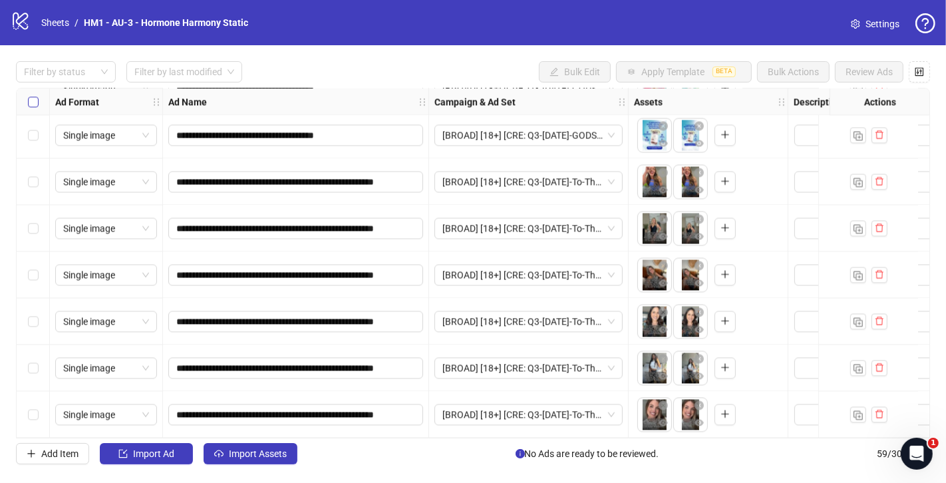
click at [34, 95] on label "Select all rows" at bounding box center [33, 101] width 11 height 15
click at [277, 448] on button "Import Assets" at bounding box center [251, 453] width 94 height 21
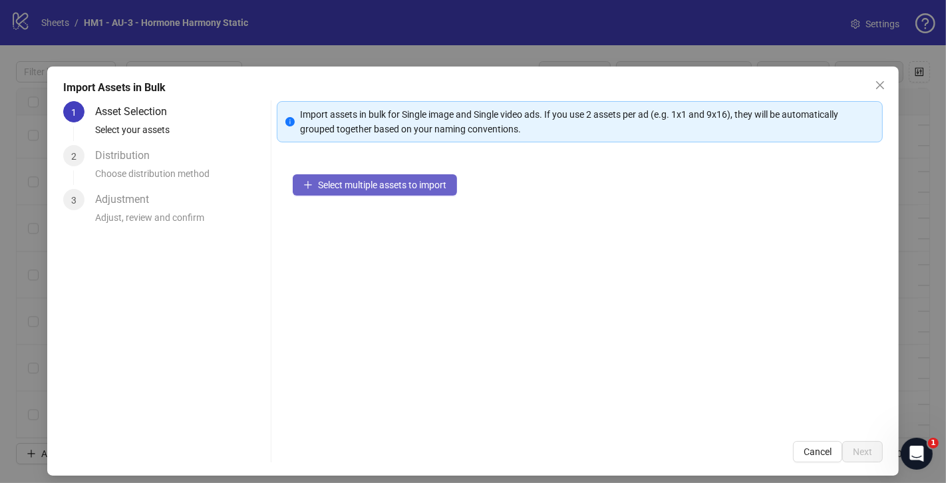
click at [436, 187] on span "Select multiple assets to import" at bounding box center [382, 185] width 128 height 11
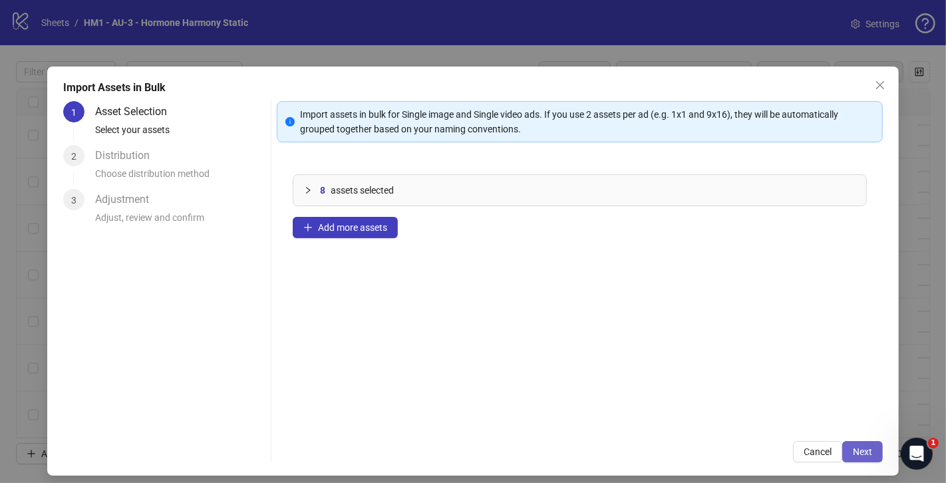
click at [865, 458] on button "Next" at bounding box center [862, 451] width 41 height 21
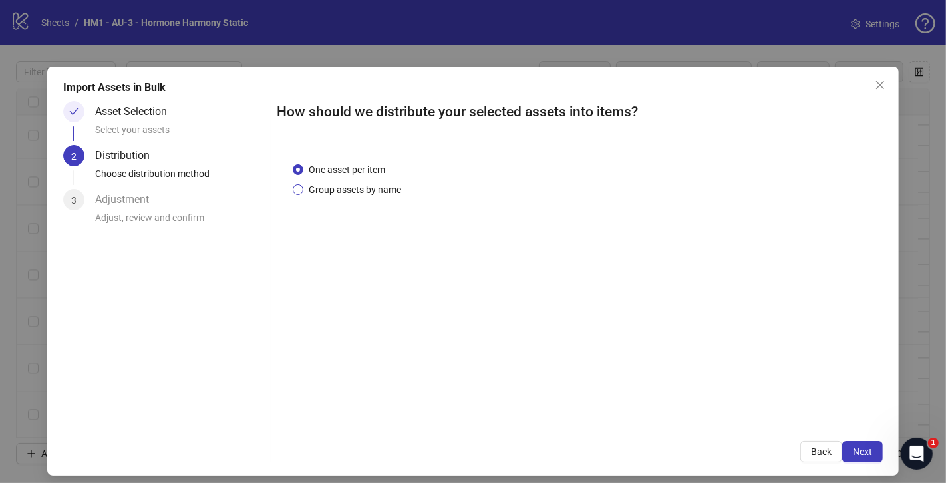
click at [381, 192] on span "Group assets by name" at bounding box center [354, 189] width 103 height 15
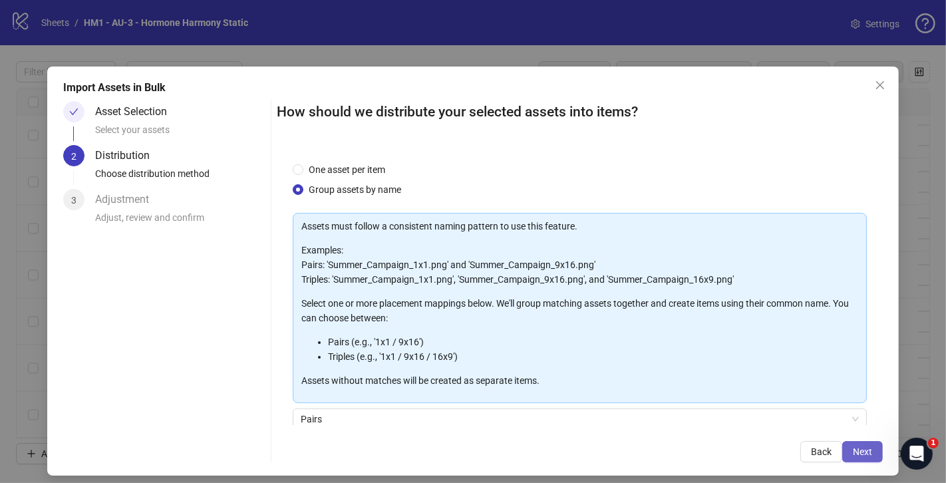
click at [867, 450] on span "Next" at bounding box center [862, 451] width 19 height 11
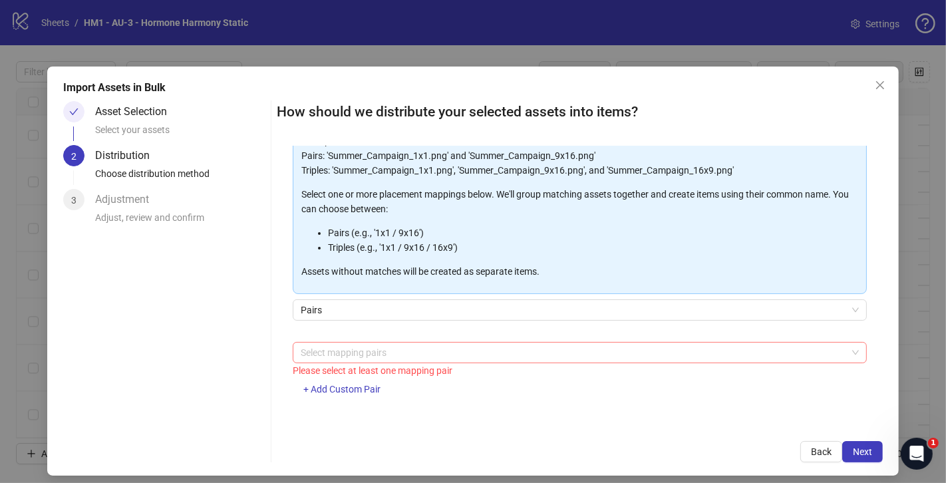
click at [397, 347] on div at bounding box center [572, 352] width 555 height 19
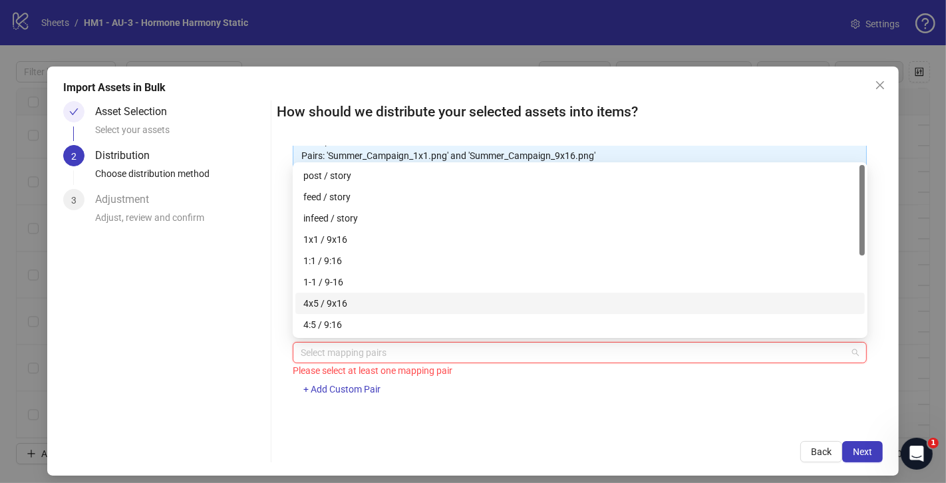
click at [349, 299] on div "4x5 / 9x16" at bounding box center [579, 303] width 553 height 15
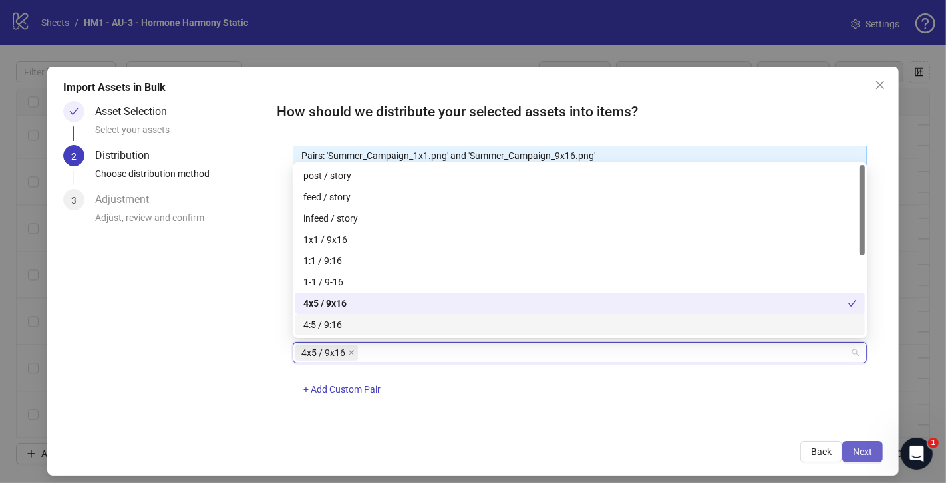
click at [860, 448] on span "Next" at bounding box center [862, 451] width 19 height 11
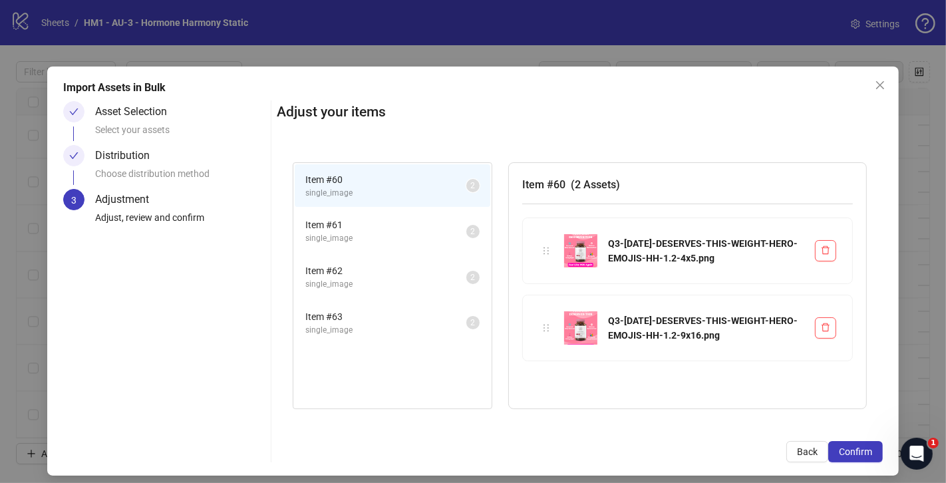
click at [860, 448] on span "Confirm" at bounding box center [855, 451] width 33 height 11
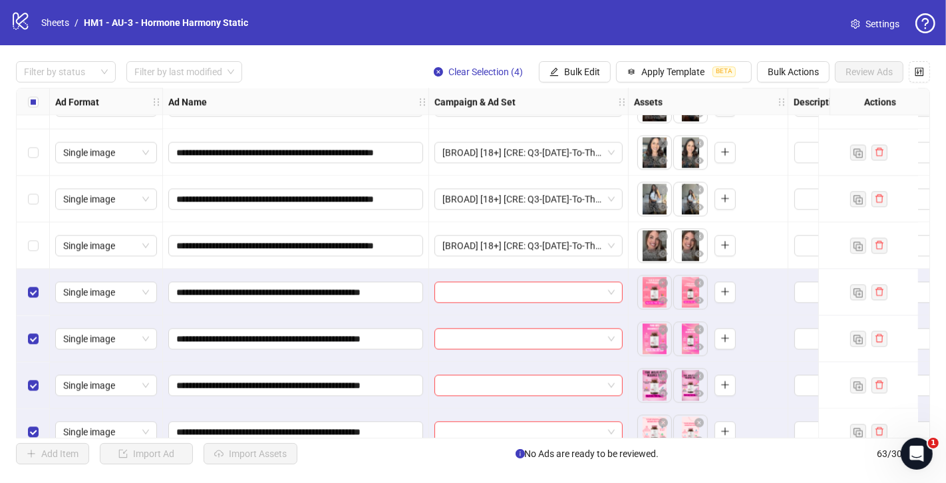
scroll to position [2615, 0]
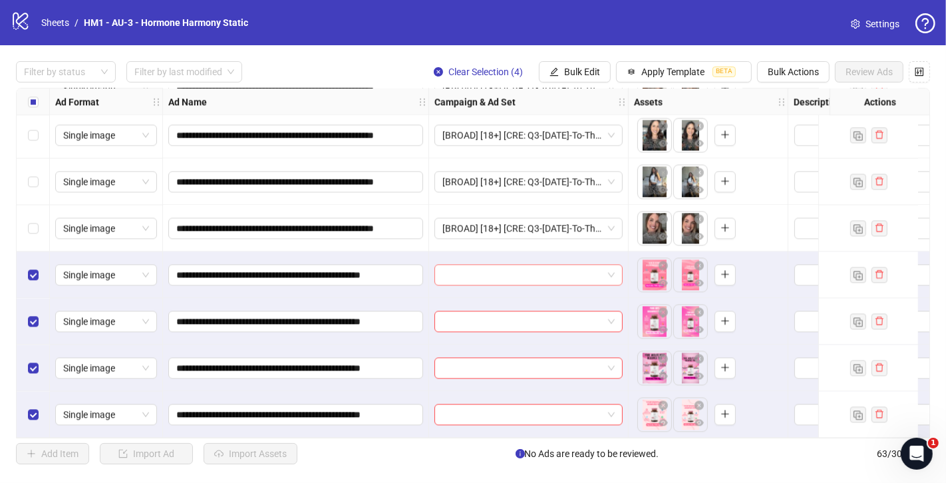
click at [607, 273] on span at bounding box center [528, 275] width 172 height 20
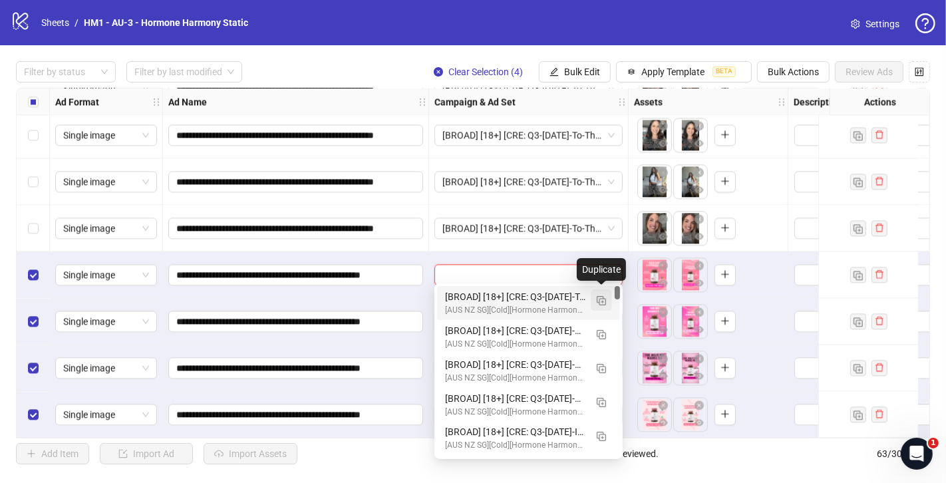
click at [601, 299] on img "button" at bounding box center [601, 300] width 9 height 9
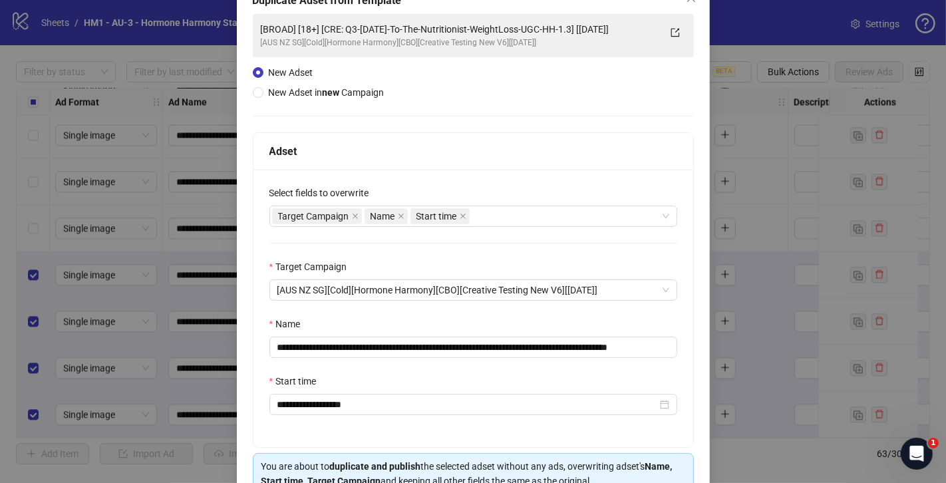
scroll to position [104, 0]
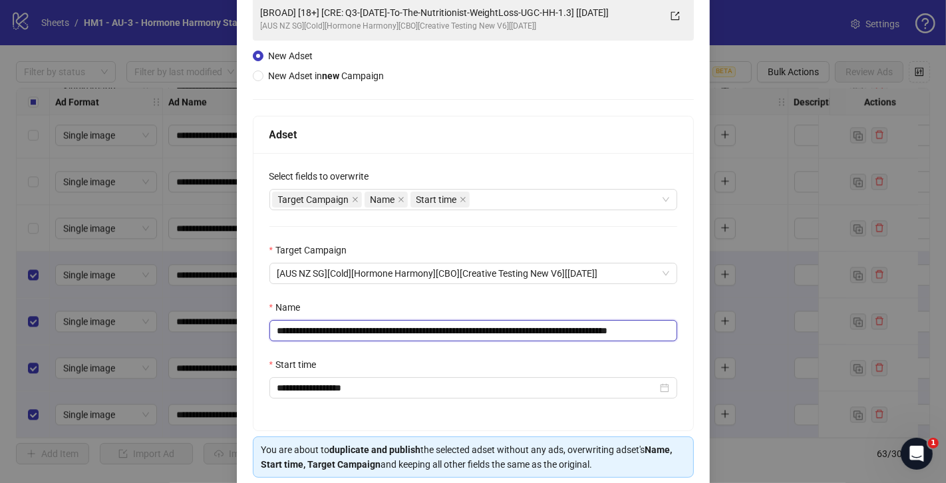
drag, startPoint x: 610, startPoint y: 329, endPoint x: 363, endPoint y: 329, distance: 246.8
click at [363, 329] on input "**********" at bounding box center [473, 330] width 408 height 21
paste input "text"
drag, startPoint x: 619, startPoint y: 325, endPoint x: 698, endPoint y: 325, distance: 79.2
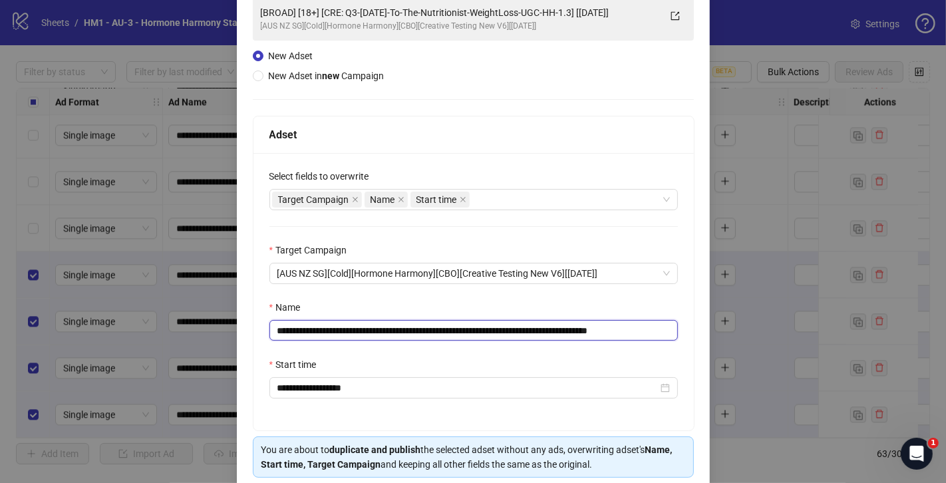
click at [698, 325] on div "**********" at bounding box center [473, 241] width 473 height 557
click at [644, 330] on input "**********" at bounding box center [473, 330] width 408 height 21
drag, startPoint x: 642, startPoint y: 330, endPoint x: 693, endPoint y: 329, distance: 50.6
click at [693, 329] on div "**********" at bounding box center [473, 291] width 440 height 277
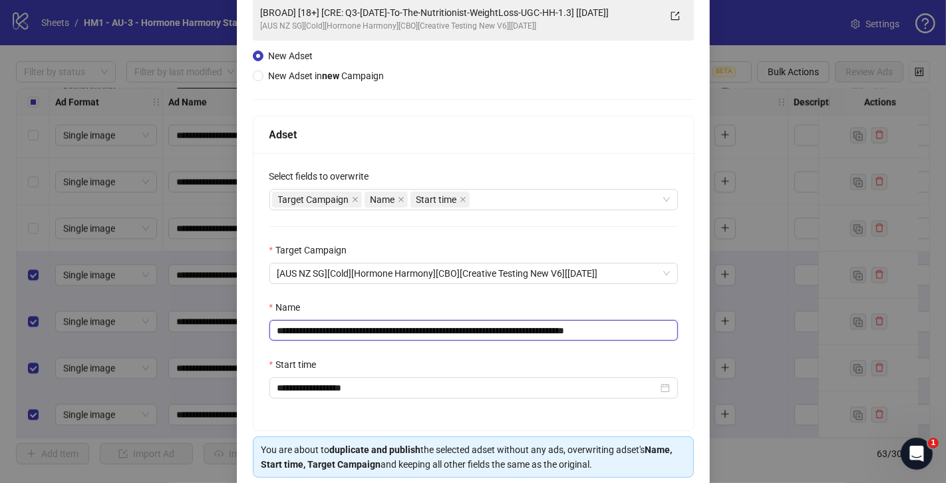
type input "**********"
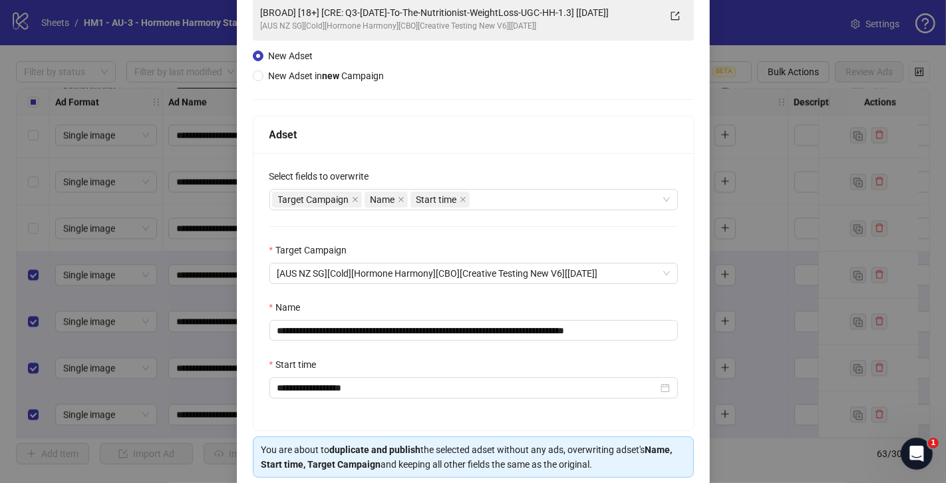
click at [629, 295] on div "**********" at bounding box center [473, 291] width 440 height 277
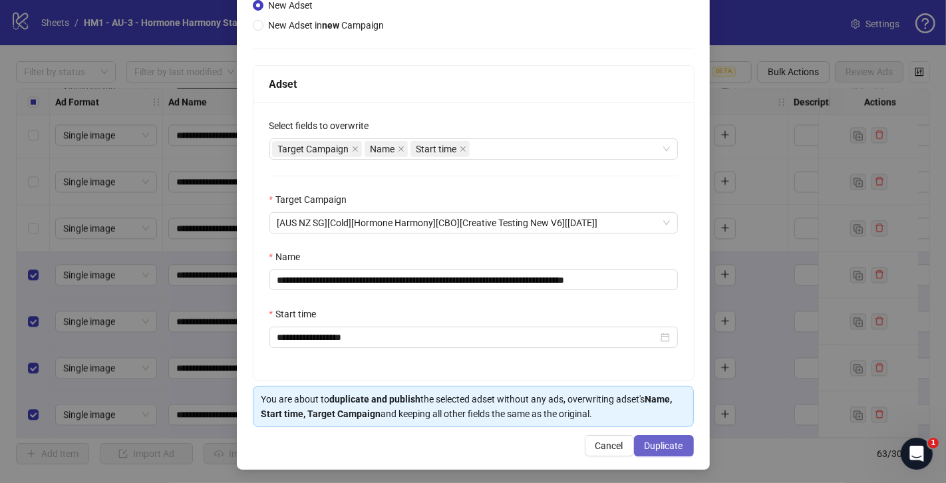
click at [671, 441] on span "Duplicate" at bounding box center [664, 445] width 39 height 11
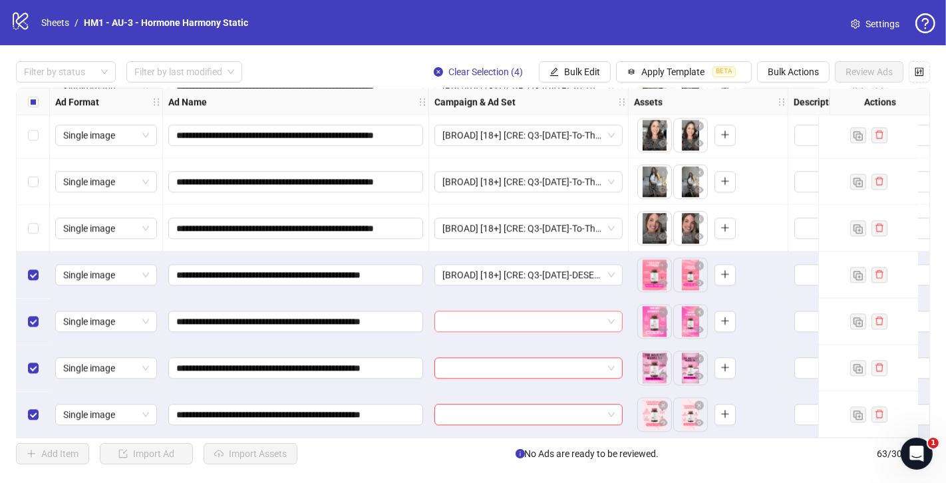
click at [607, 314] on span at bounding box center [528, 321] width 172 height 20
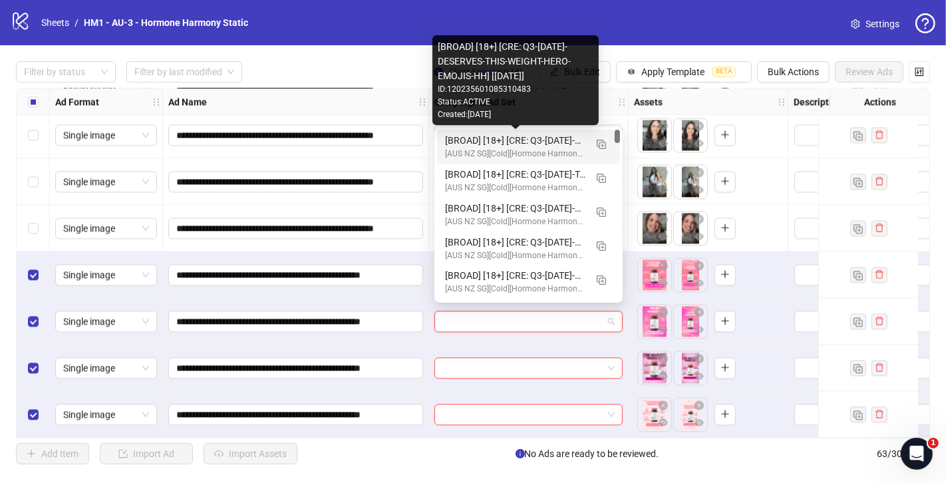
click at [559, 138] on div "[BROAD] [18+] [CRE: Q3-[DATE]-DESERVES-THIS-WEIGHT-HERO-EMOJIS-HH] [[DATE]]" at bounding box center [515, 140] width 140 height 15
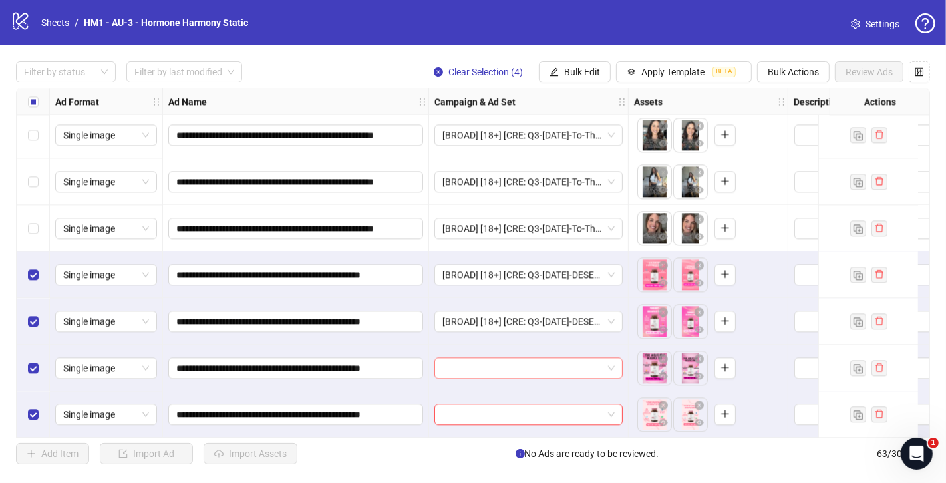
click at [529, 367] on input "search" at bounding box center [522, 368] width 160 height 20
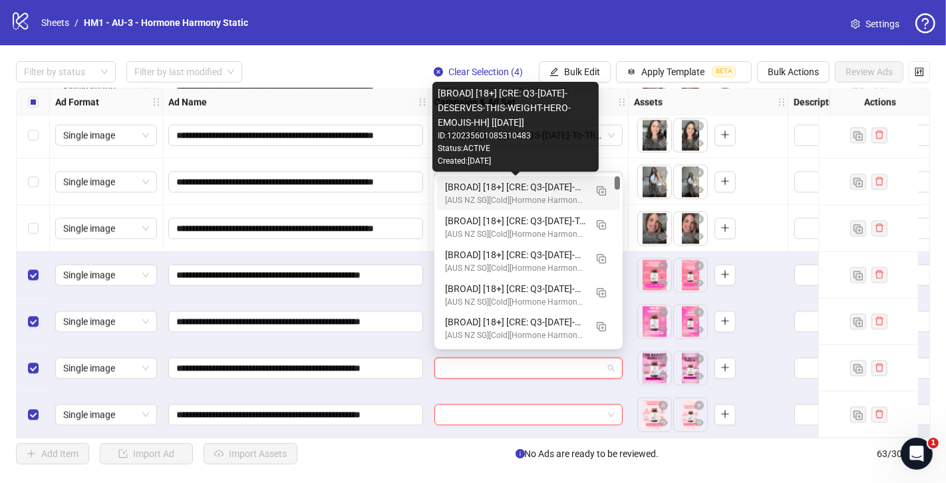
click at [552, 186] on div "[BROAD] [18+] [CRE: Q3-[DATE]-DESERVES-THIS-WEIGHT-HERO-EMOJIS-HH] [[DATE]]" at bounding box center [515, 187] width 140 height 15
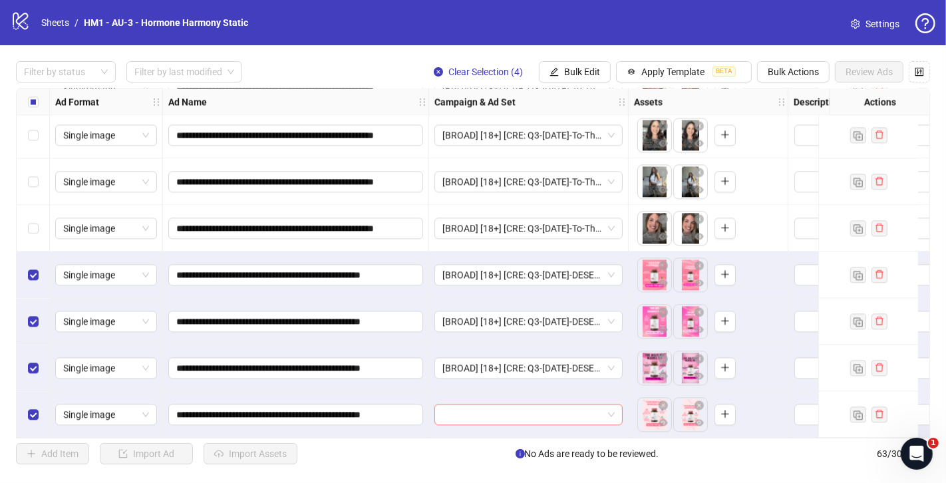
click at [565, 409] on input "search" at bounding box center [522, 414] width 160 height 20
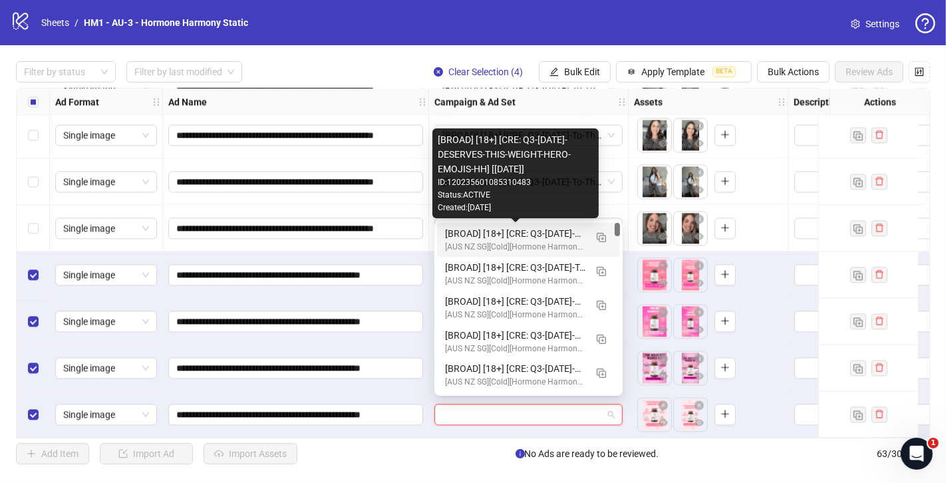
click at [569, 232] on div "[BROAD] [18+] [CRE: Q3-[DATE]-DESERVES-THIS-WEIGHT-HERO-EMOJIS-HH] [[DATE]]" at bounding box center [515, 233] width 140 height 15
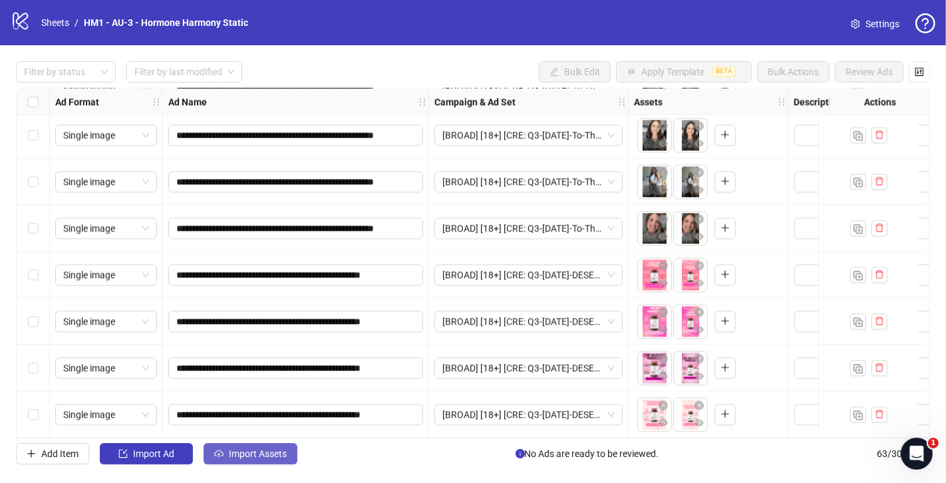
click at [263, 454] on span "Import Assets" at bounding box center [258, 453] width 58 height 11
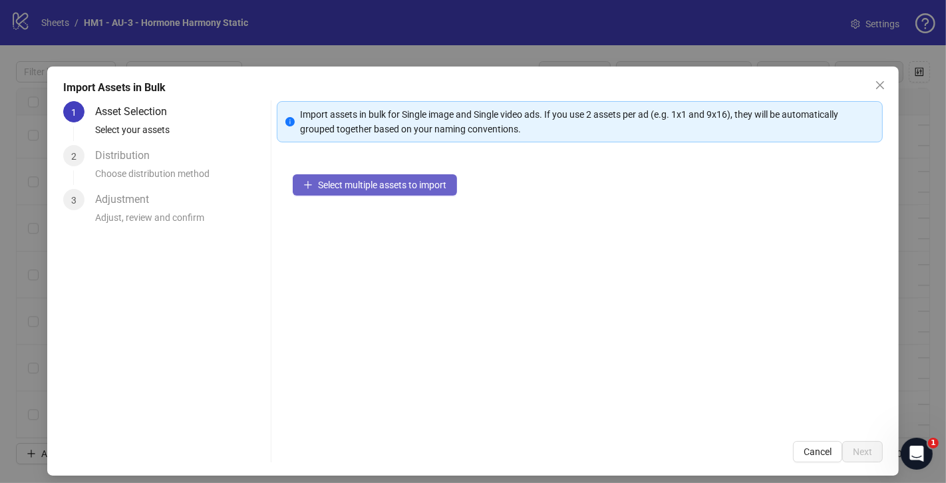
click at [343, 183] on span "Select multiple assets to import" at bounding box center [382, 185] width 128 height 11
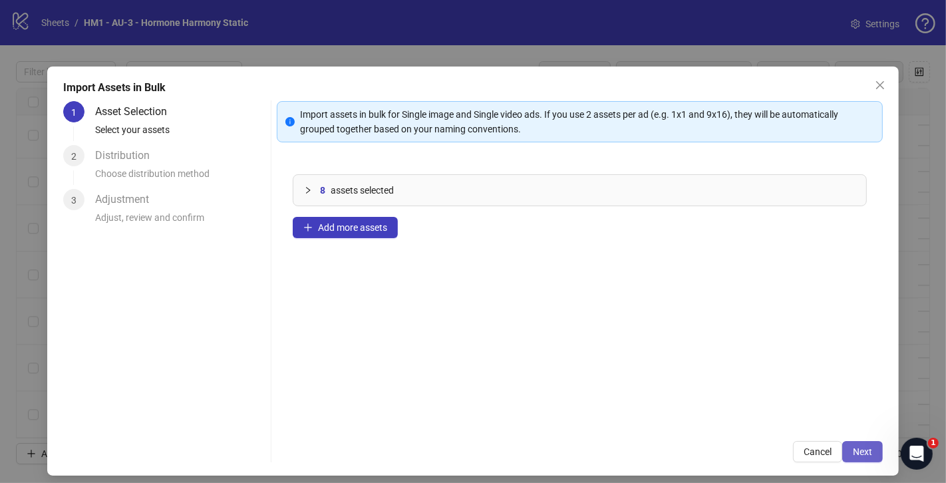
click at [871, 457] on span "Next" at bounding box center [862, 451] width 19 height 11
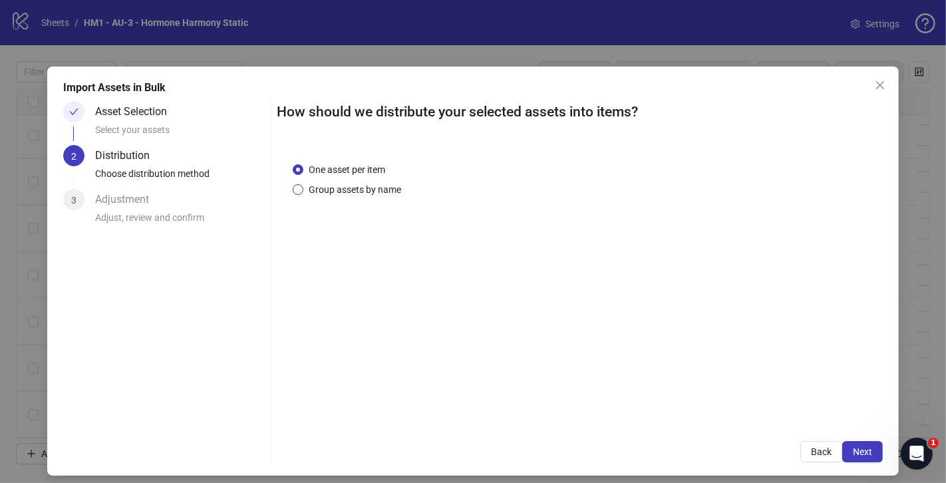
click at [310, 184] on span "Group assets by name" at bounding box center [354, 189] width 103 height 15
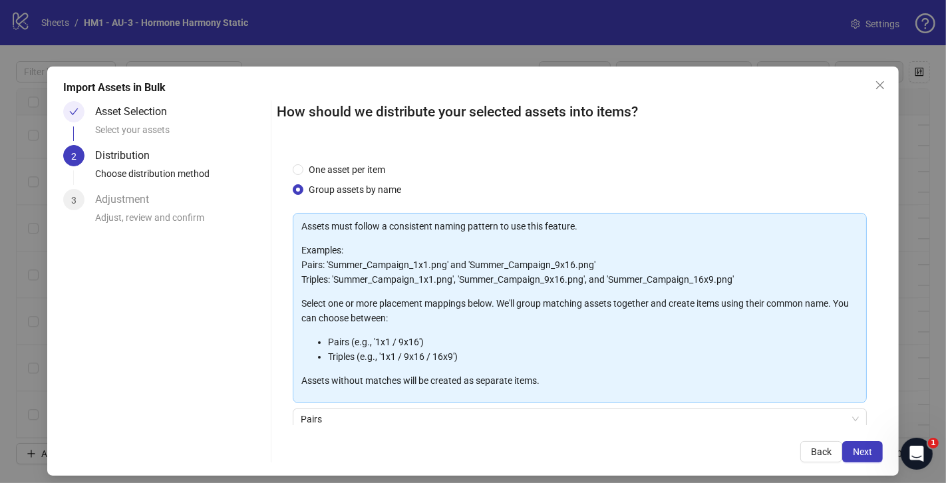
scroll to position [109, 0]
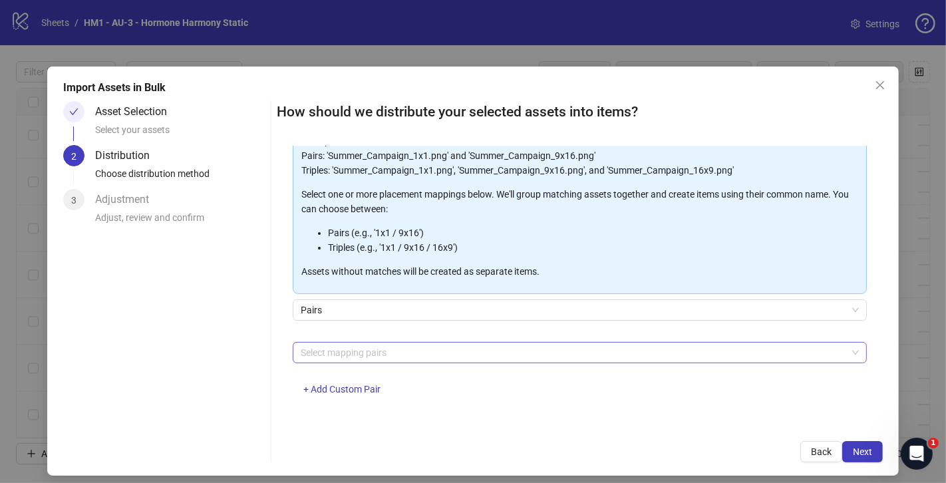
click at [438, 361] on div "Select mapping pairs" at bounding box center [580, 352] width 574 height 21
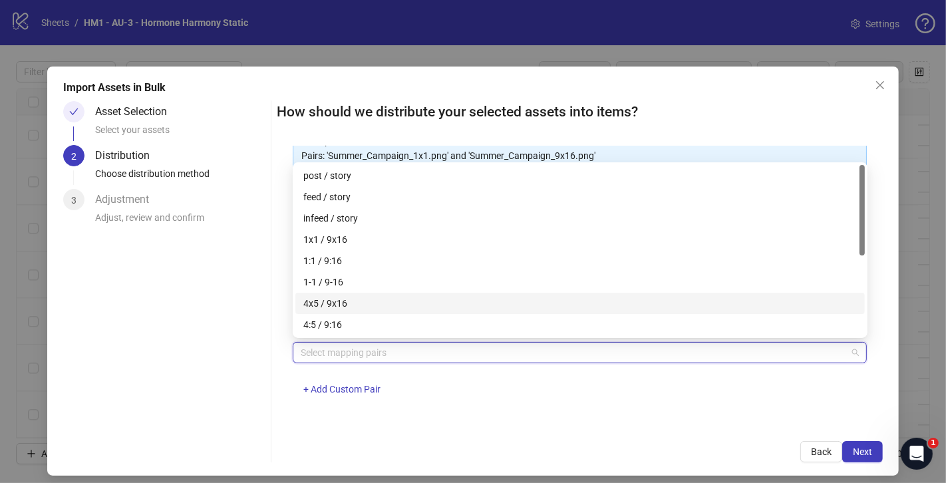
click at [373, 303] on div "4x5 / 9x16" at bounding box center [579, 303] width 553 height 15
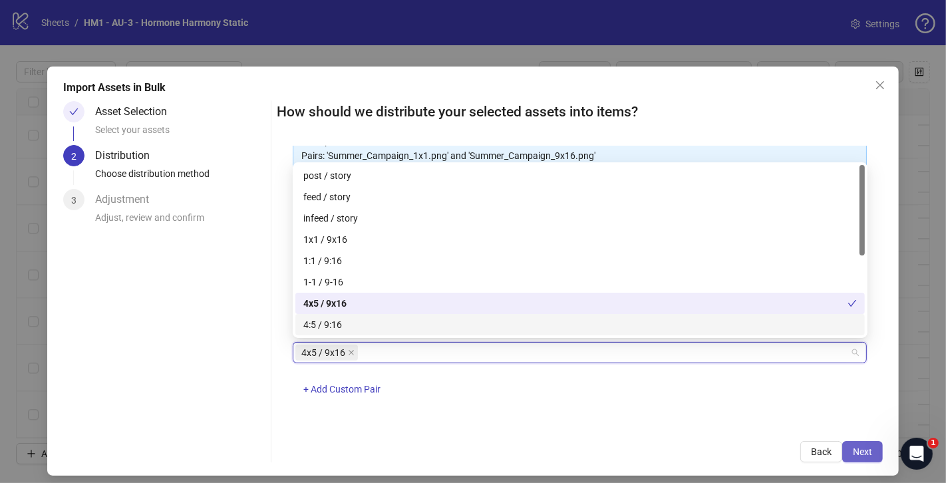
click at [872, 456] on span "Next" at bounding box center [862, 451] width 19 height 11
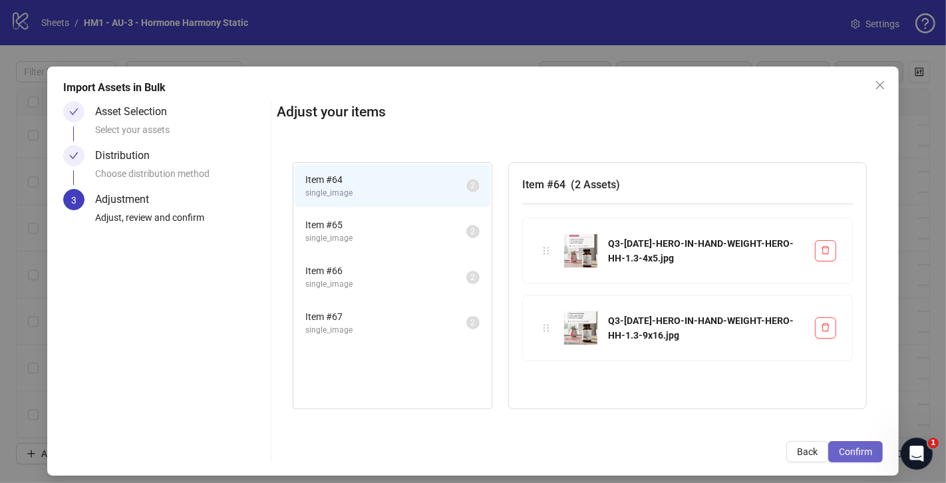
click at [866, 450] on span "Confirm" at bounding box center [855, 451] width 33 height 11
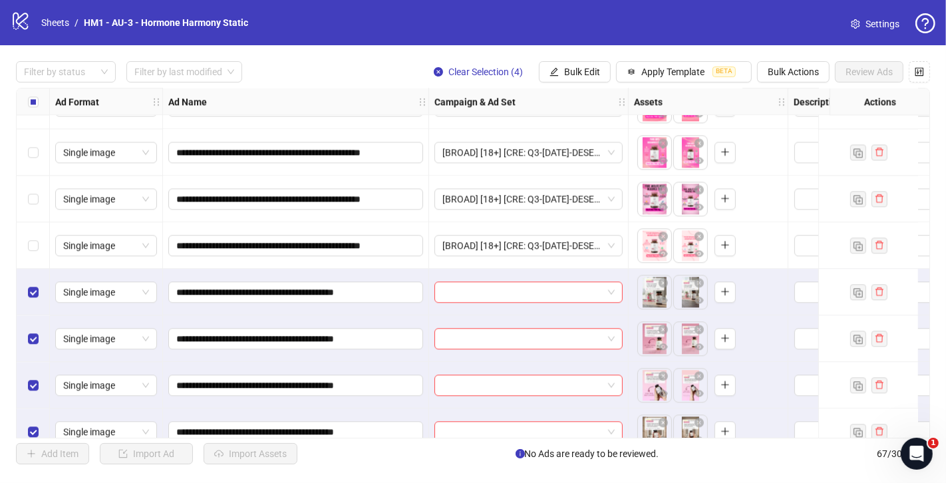
scroll to position [2801, 0]
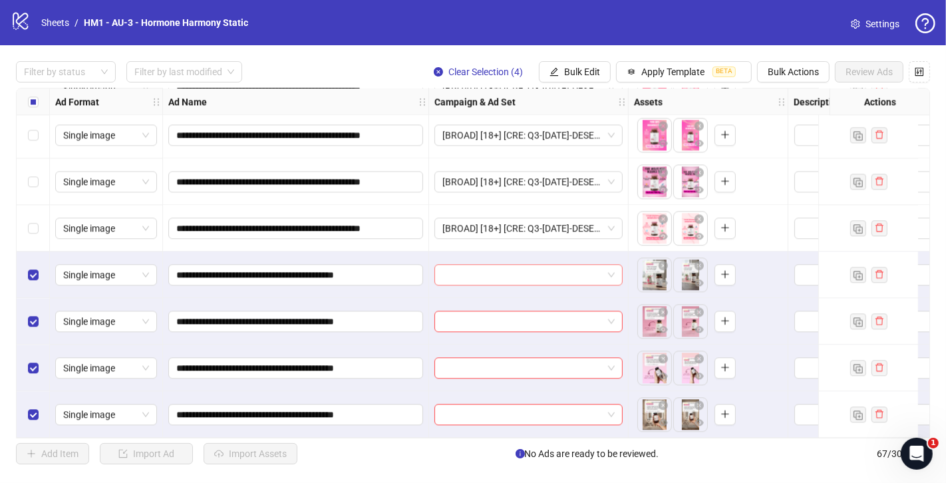
click at [617, 271] on div at bounding box center [528, 274] width 188 height 21
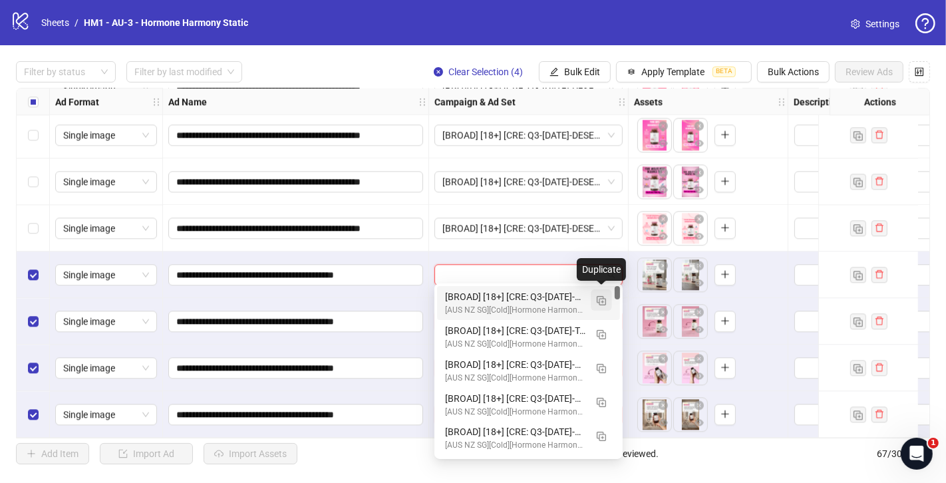
click at [601, 301] on img "button" at bounding box center [601, 300] width 9 height 9
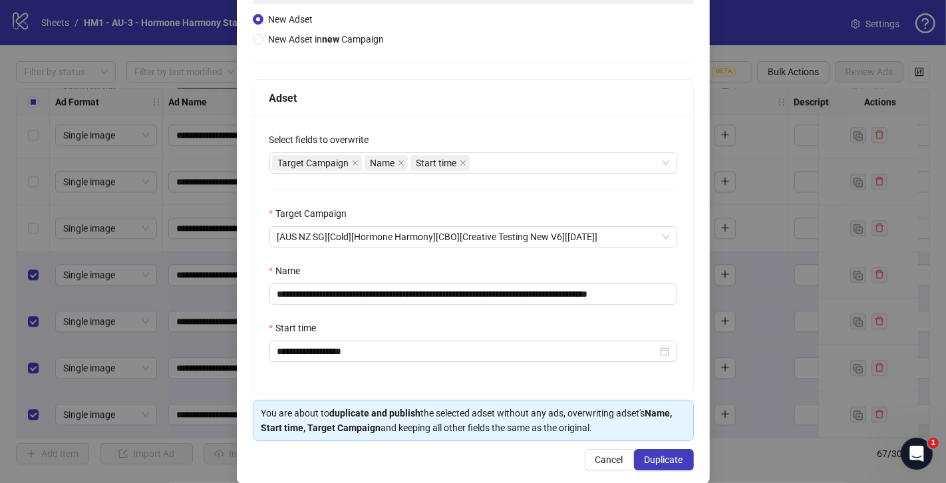
scroll to position [154, 0]
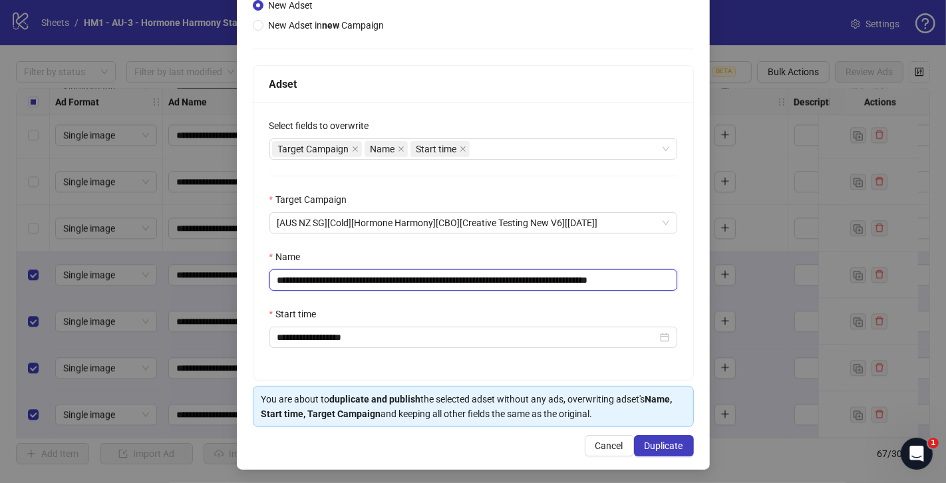
drag, startPoint x: 611, startPoint y: 279, endPoint x: 361, endPoint y: 279, distance: 250.8
click at [361, 279] on input "**********" at bounding box center [473, 279] width 408 height 21
paste input "text"
drag, startPoint x: 432, startPoint y: 278, endPoint x: 644, endPoint y: 285, distance: 211.7
click at [644, 285] on input "**********" at bounding box center [473, 279] width 408 height 21
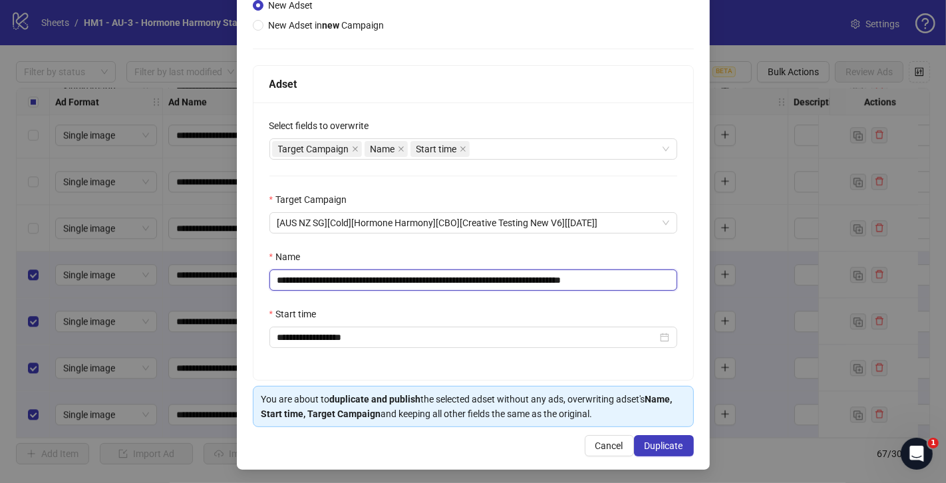
click at [644, 285] on input "**********" at bounding box center [473, 279] width 408 height 21
drag, startPoint x: 637, startPoint y: 279, endPoint x: 692, endPoint y: 283, distance: 54.7
click at [692, 283] on div "**********" at bounding box center [473, 240] width 440 height 277
type input "**********"
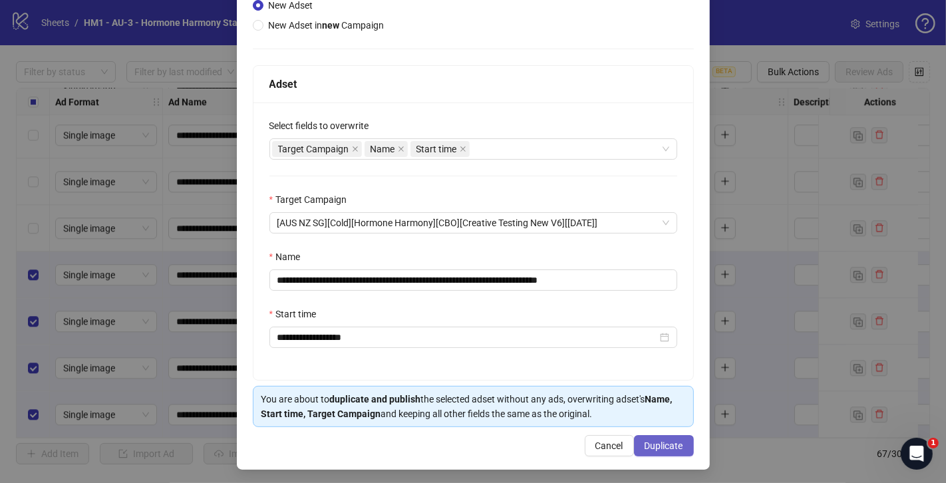
click at [655, 440] on span "Duplicate" at bounding box center [664, 445] width 39 height 11
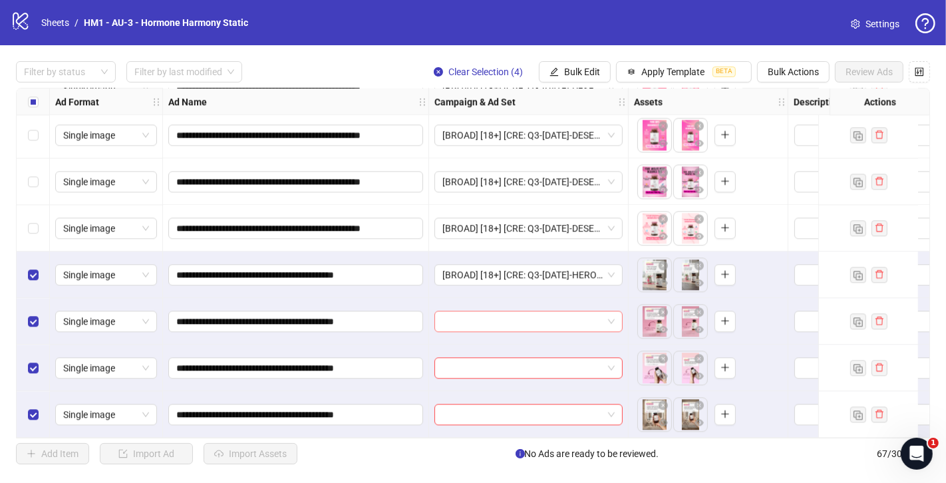
click at [518, 317] on input "search" at bounding box center [522, 321] width 160 height 20
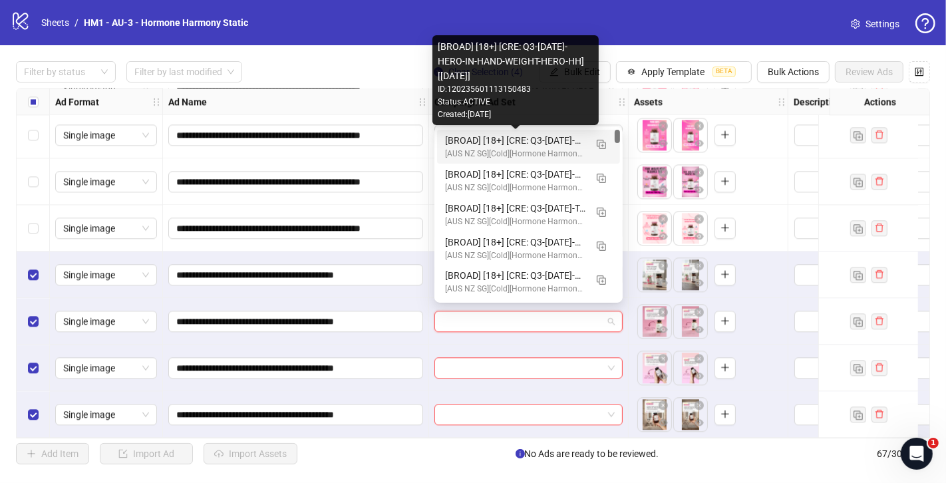
click at [492, 137] on div "[BROAD] [18+] [CRE: Q3-[DATE]-HERO-IN-HAND-WEIGHT-HERO-HH] [[DATE]]" at bounding box center [515, 140] width 140 height 15
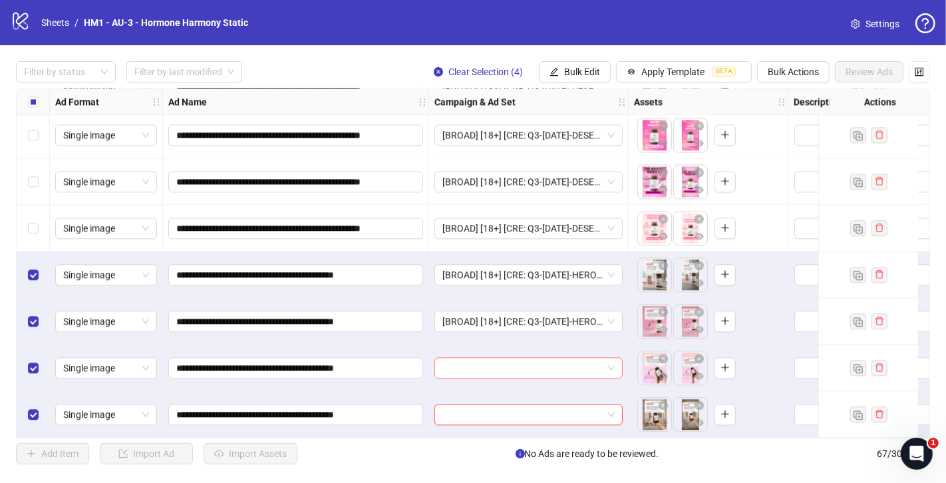
click at [474, 361] on input "search" at bounding box center [522, 368] width 160 height 20
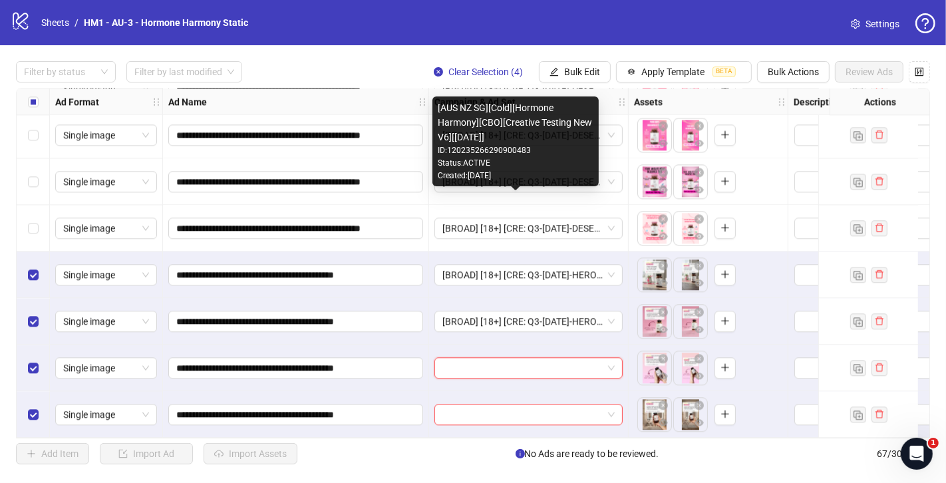
click at [517, 185] on div "[AUS NZ SG][Cold][Hormone Harmony][CBO][Creative Testing New V6][[DATE]] ID: 12…" at bounding box center [515, 141] width 166 height 90
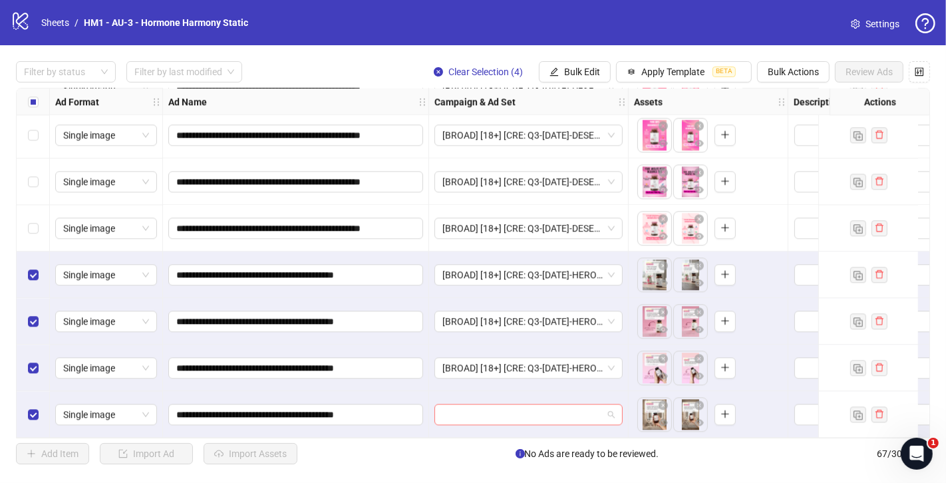
click at [484, 408] on input "search" at bounding box center [522, 414] width 160 height 20
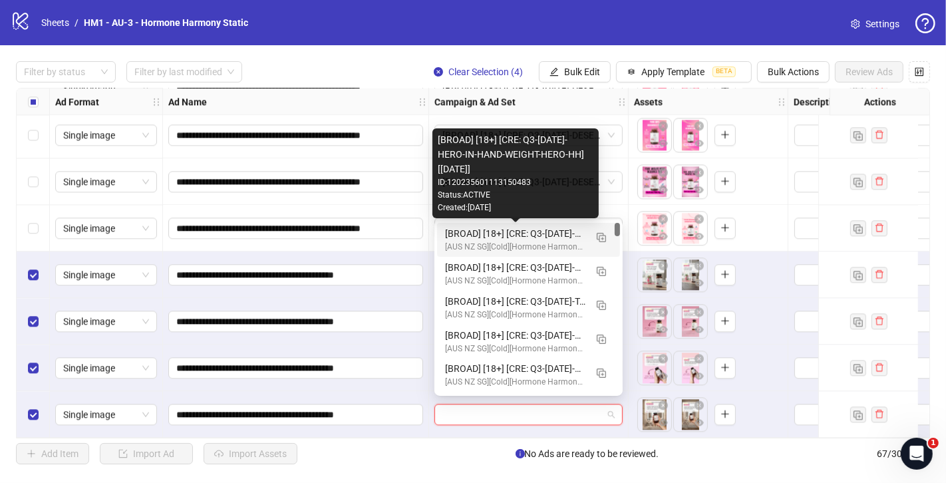
click at [530, 232] on div "[BROAD] [18+] [CRE: Q3-[DATE]-HERO-IN-HAND-WEIGHT-HERO-HH] [[DATE]]" at bounding box center [515, 233] width 140 height 15
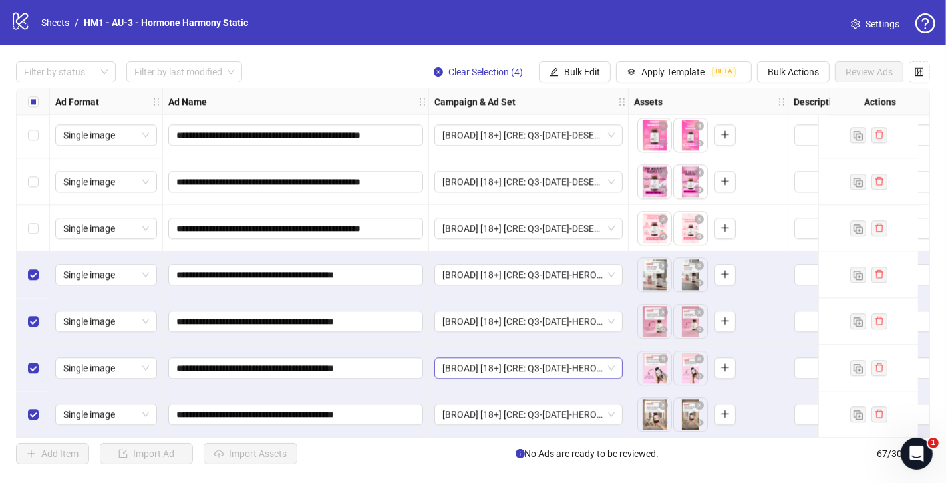
click at [577, 363] on span "[BROAD] [18+] [CRE: Q3-[DATE]-HERO-IN-HAND-WEIGHT-HERO-HH] [[DATE]]" at bounding box center [528, 368] width 172 height 20
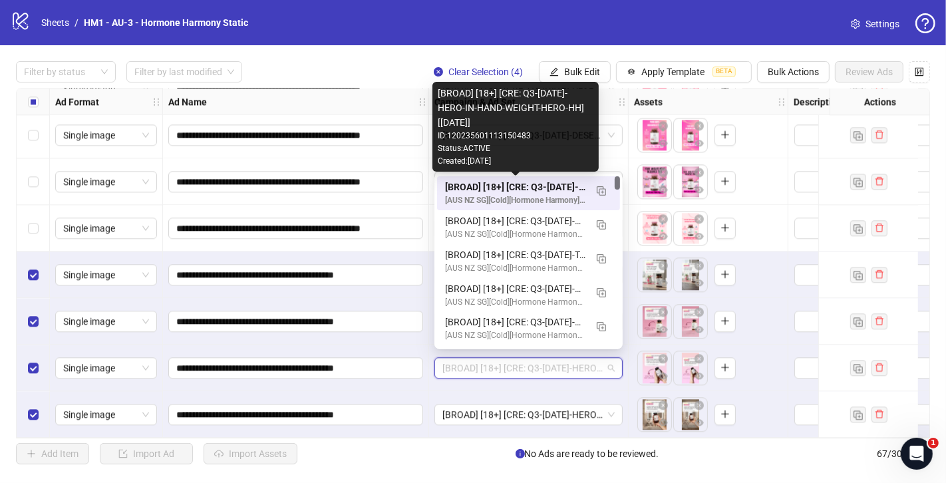
click at [536, 187] on div "[BROAD] [18+] [CRE: Q3-[DATE]-HERO-IN-HAND-WEIGHT-HERO-HH] [[DATE]]" at bounding box center [515, 187] width 140 height 15
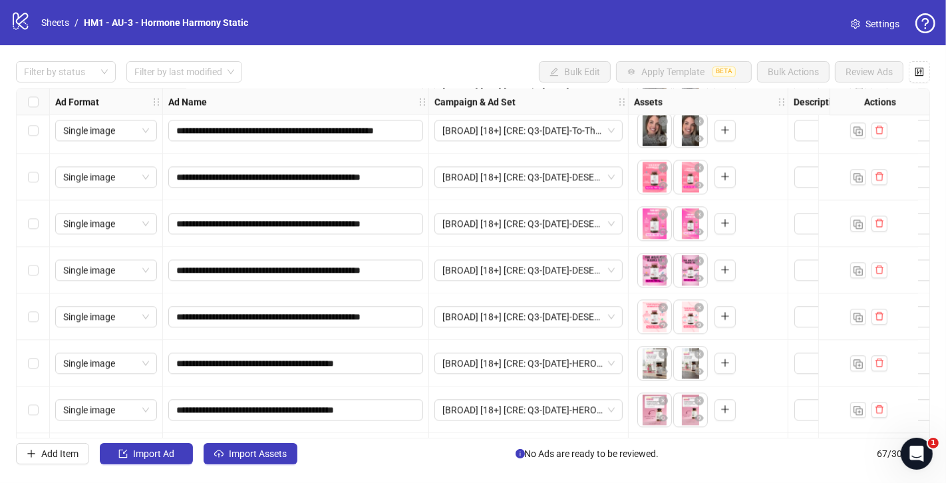
scroll to position [2699, 0]
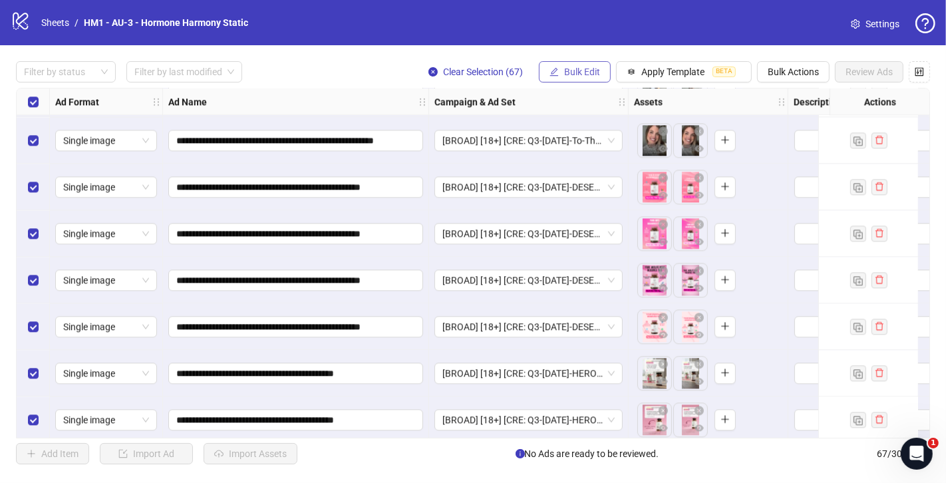
click at [581, 73] on span "Bulk Edit" at bounding box center [582, 72] width 36 height 11
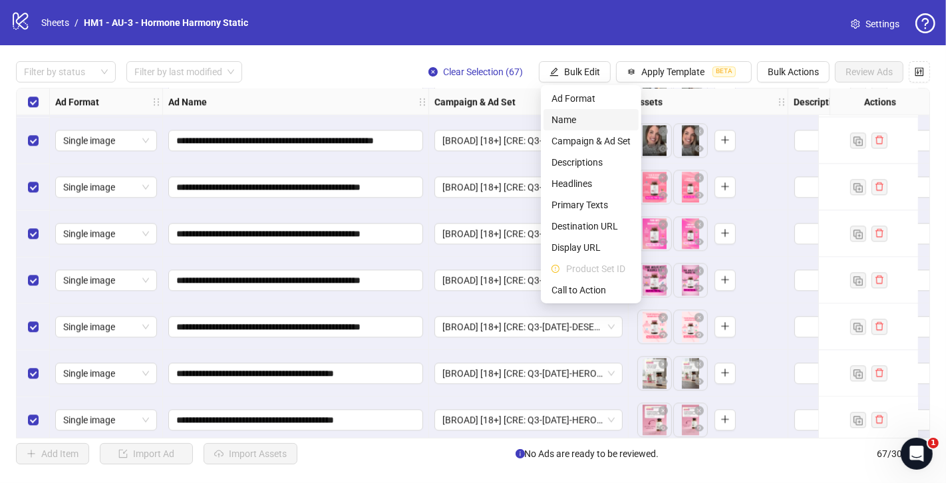
click at [575, 114] on span "Name" at bounding box center [590, 119] width 79 height 15
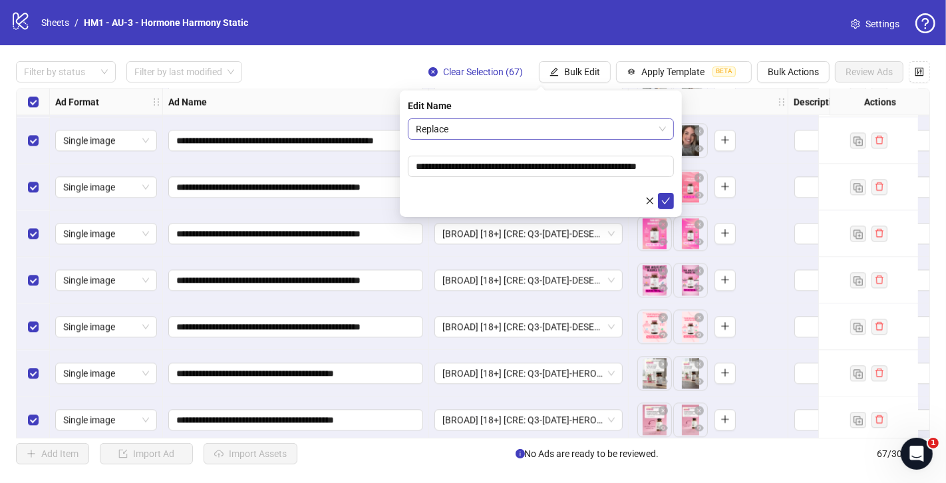
click at [571, 127] on span "Replace" at bounding box center [541, 129] width 250 height 20
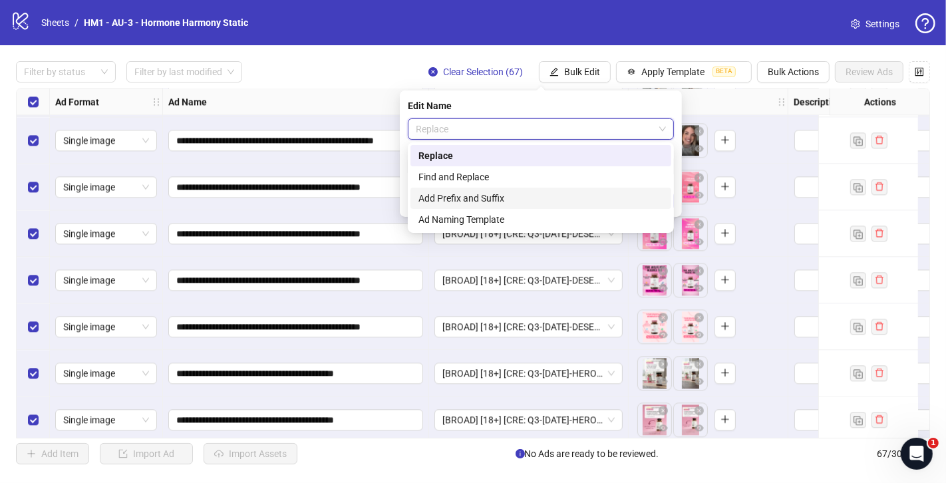
click at [487, 197] on div "Add Prefix and Suffix" at bounding box center [540, 198] width 245 height 15
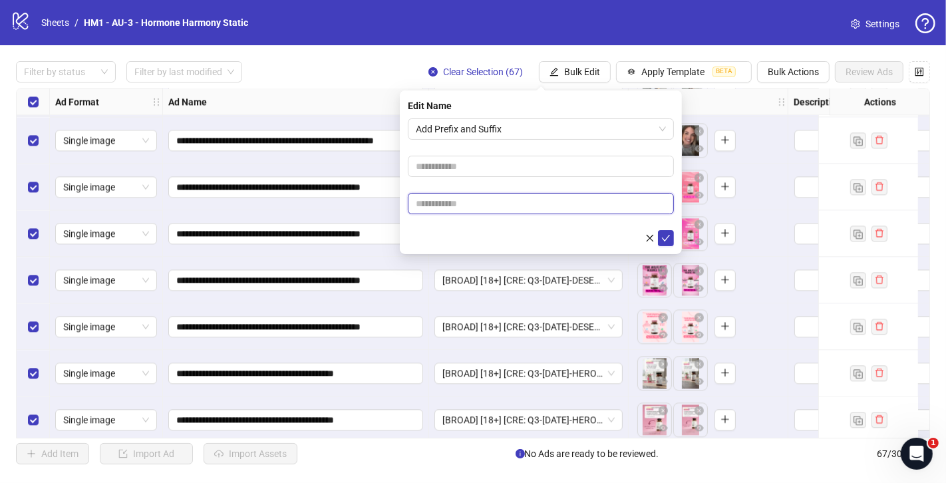
click at [511, 206] on input "text" at bounding box center [541, 203] width 266 height 21
paste input "**********"
type input "**********"
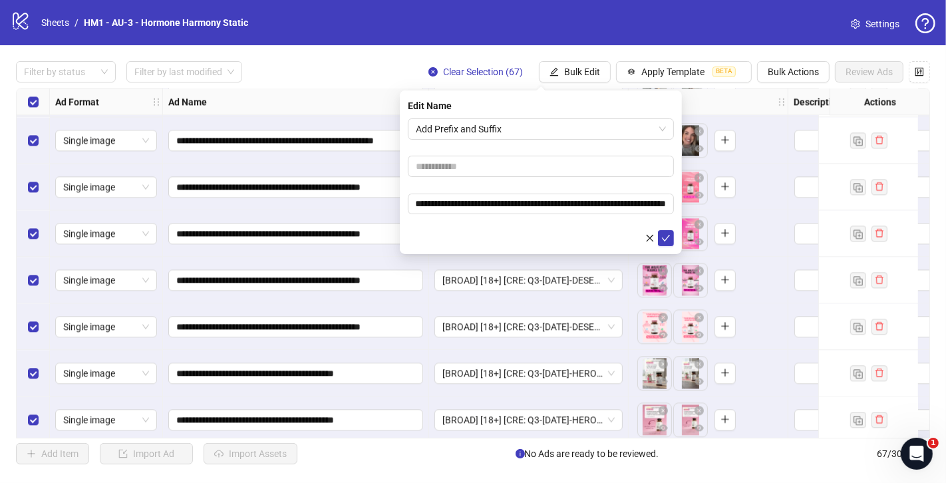
click at [506, 232] on div at bounding box center [541, 238] width 266 height 16
click at [484, 168] on input "text" at bounding box center [541, 166] width 266 height 21
paste input "**********"
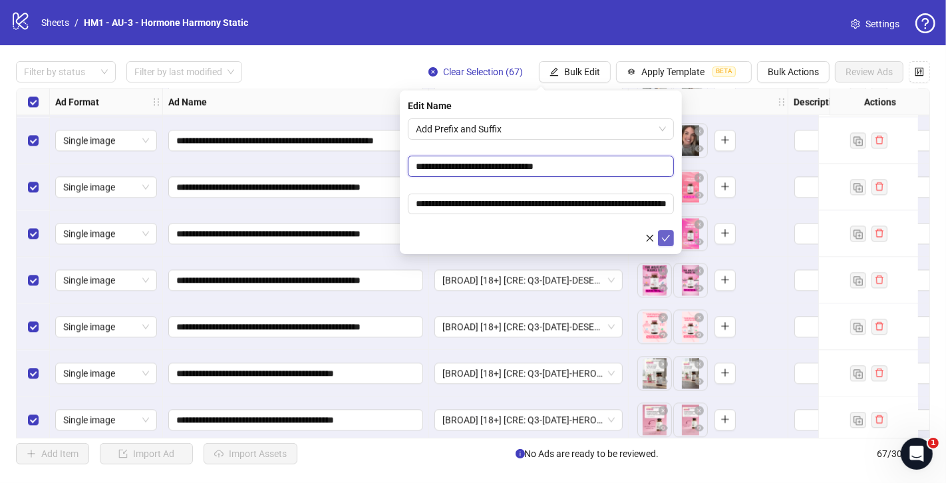
type input "**********"
click at [667, 239] on icon "check" at bounding box center [665, 237] width 9 height 9
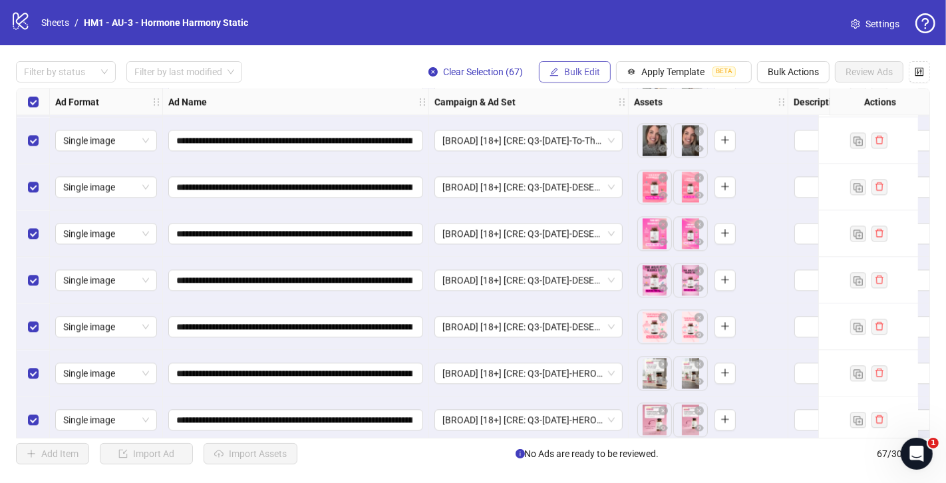
click at [575, 69] on span "Bulk Edit" at bounding box center [582, 72] width 36 height 11
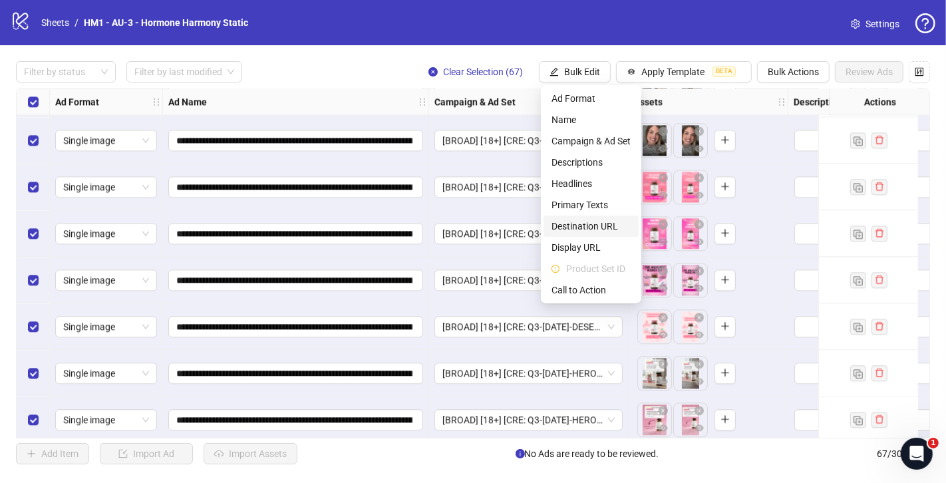
click at [576, 228] on span "Destination URL" at bounding box center [590, 226] width 79 height 15
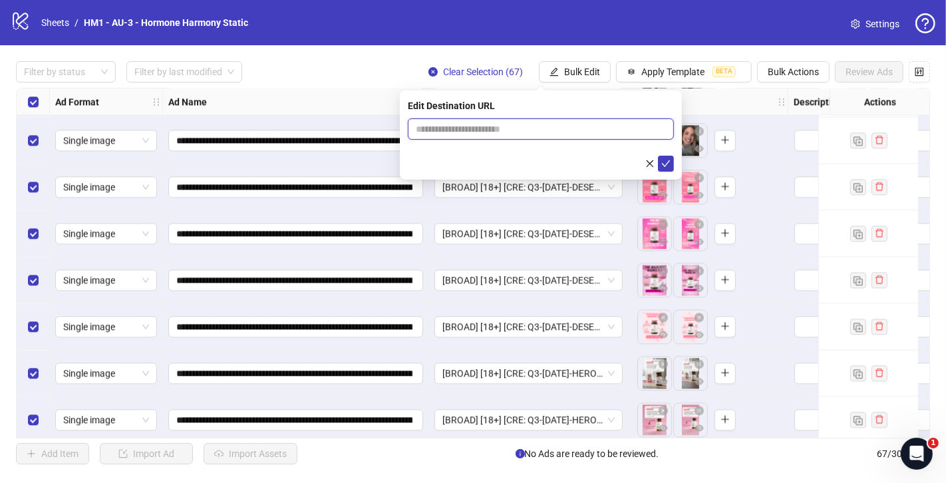
click at [534, 128] on input "text" at bounding box center [535, 129] width 239 height 15
paste input "**********"
type input "**********"
click at [667, 166] on icon "check" at bounding box center [665, 163] width 9 height 9
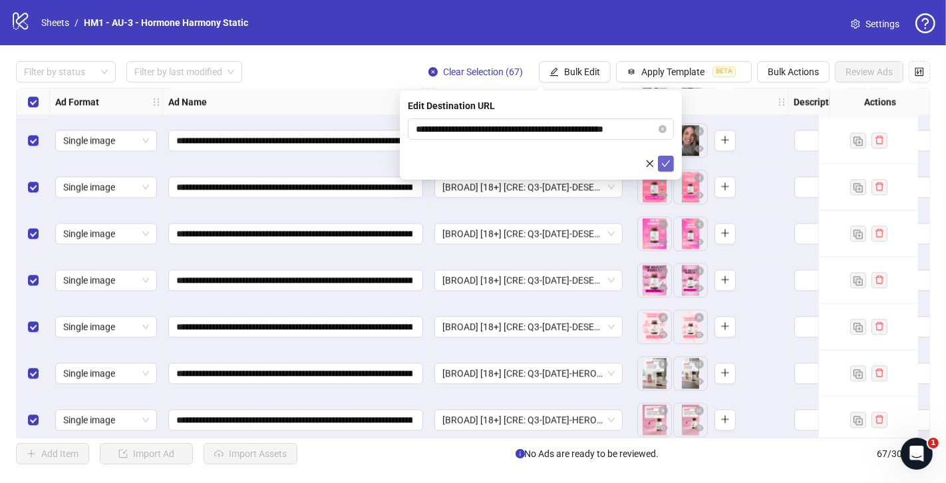
scroll to position [0, 0]
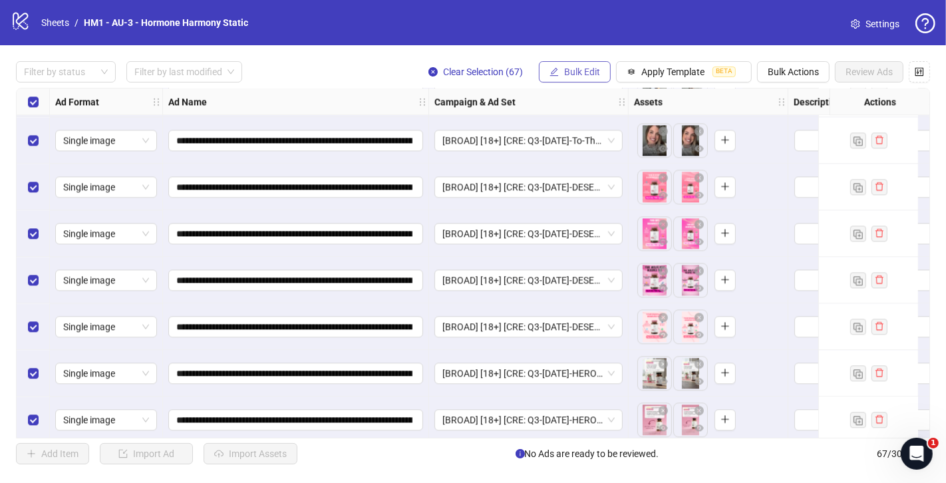
click at [587, 67] on span "Bulk Edit" at bounding box center [582, 72] width 36 height 11
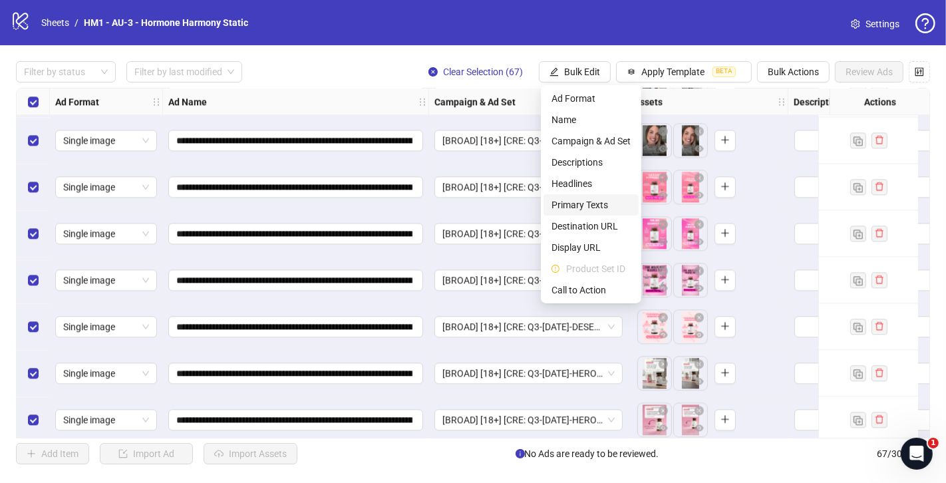
click at [574, 208] on span "Primary Texts" at bounding box center [590, 205] width 79 height 15
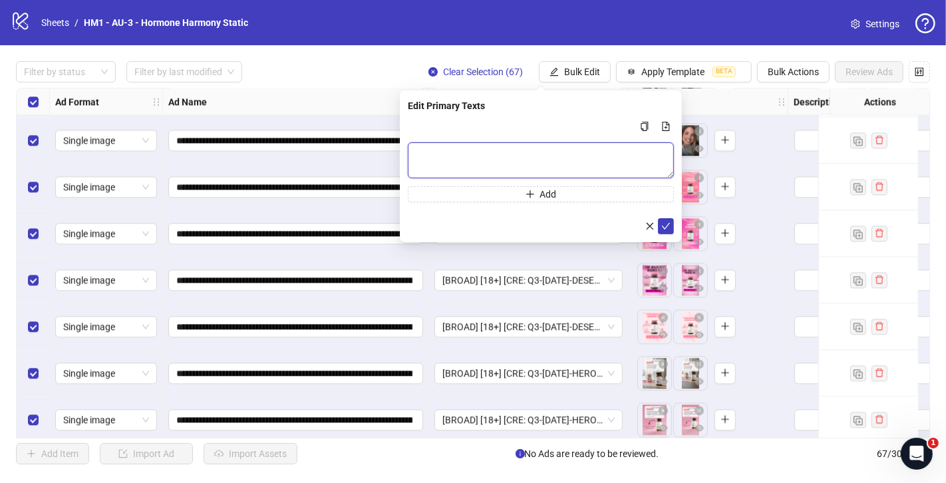
click at [492, 156] on textarea "Multi-text input container - paste or copy values" at bounding box center [541, 160] width 266 height 36
paste textarea "**********"
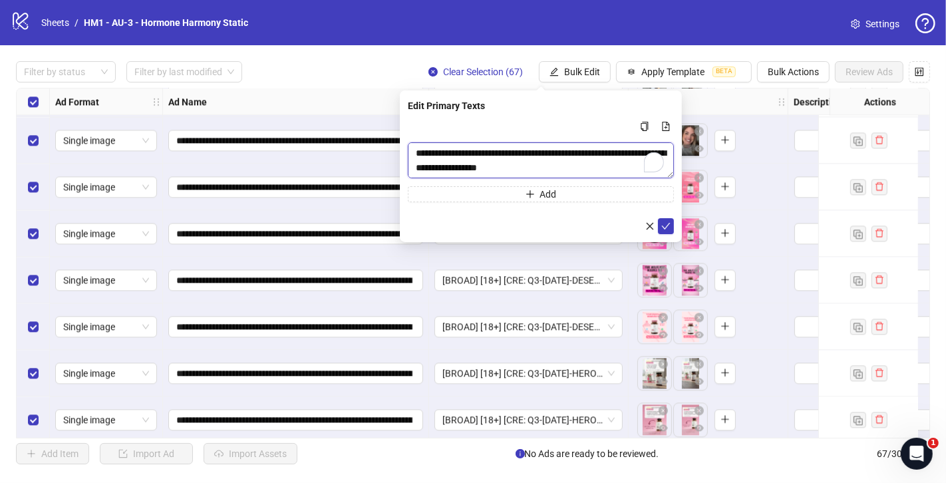
scroll to position [770, 0]
type textarea "**********"
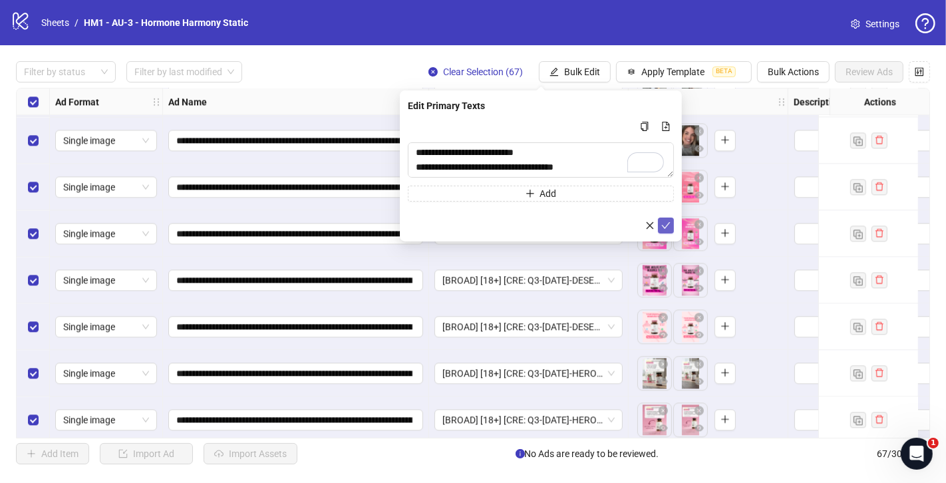
click at [663, 224] on icon "check" at bounding box center [665, 225] width 9 height 9
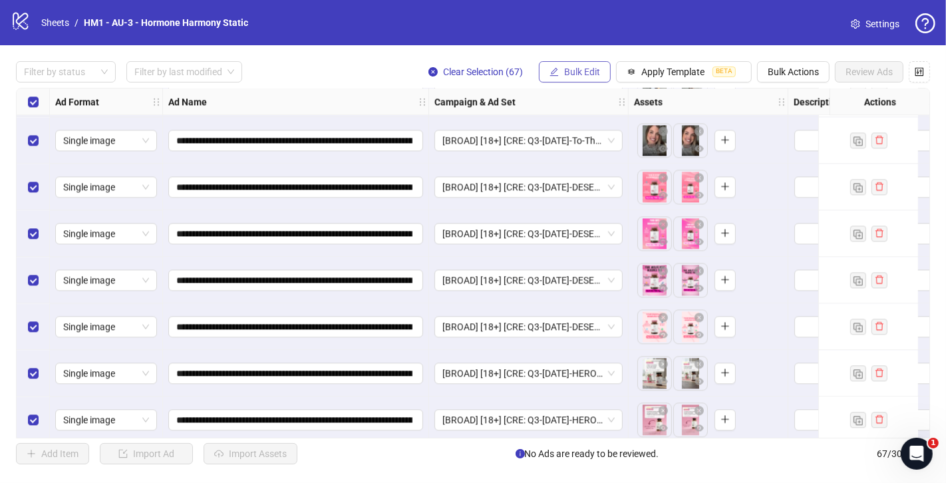
click at [587, 69] on span "Bulk Edit" at bounding box center [582, 72] width 36 height 11
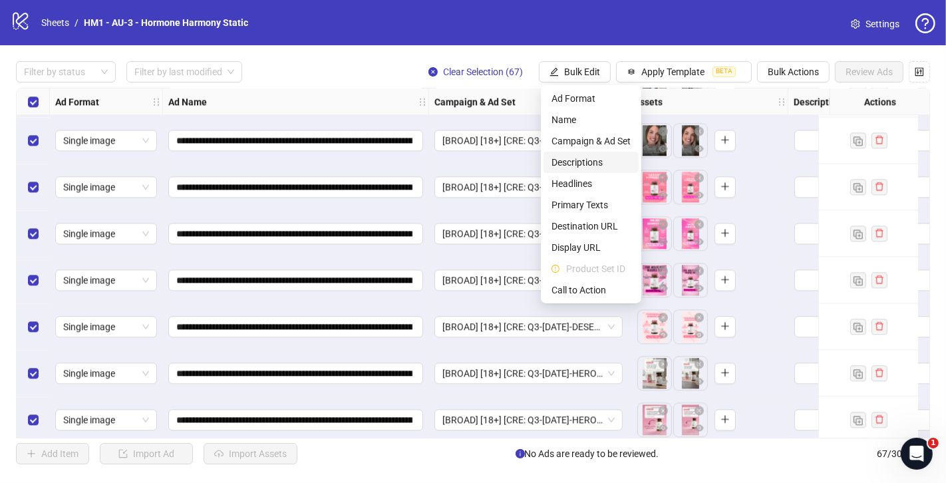
click at [615, 160] on span "Descriptions" at bounding box center [590, 162] width 79 height 15
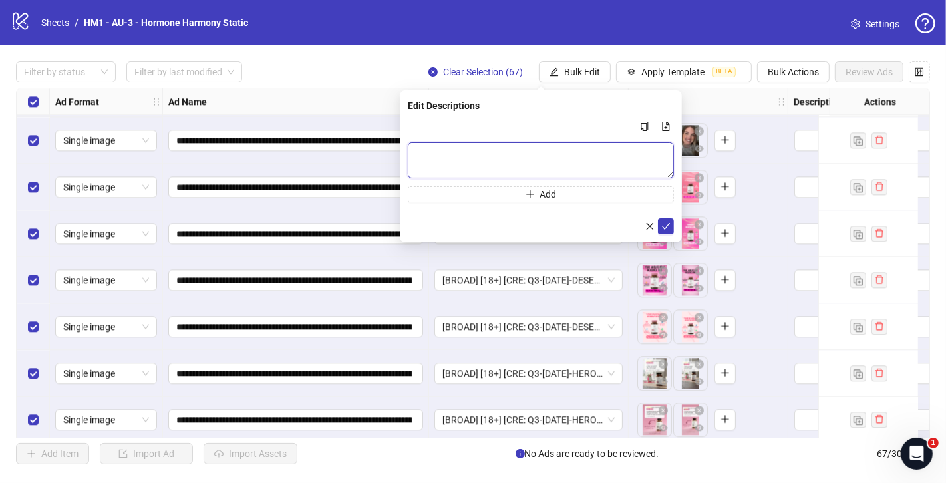
click at [542, 170] on textarea "Multi-text input container - paste or copy values" at bounding box center [541, 160] width 266 height 36
click at [674, 228] on div "Edit Descriptions Add" at bounding box center [541, 165] width 282 height 151
click at [664, 225] on icon "check" at bounding box center [665, 225] width 9 height 9
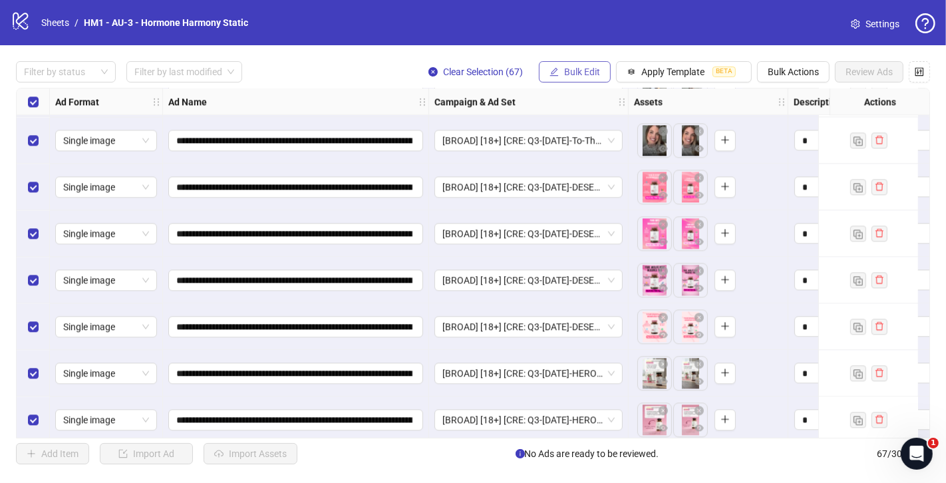
click at [571, 73] on span "Bulk Edit" at bounding box center [582, 72] width 36 height 11
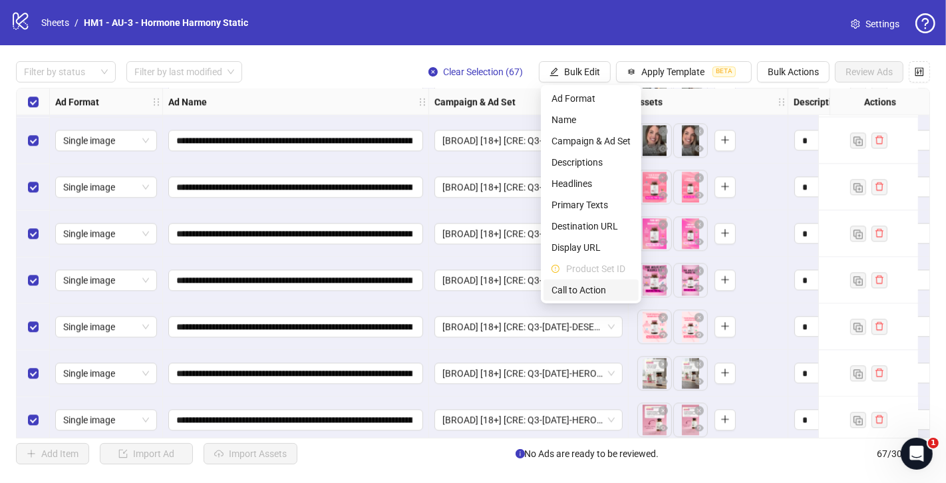
click at [579, 289] on span "Call to Action" at bounding box center [590, 290] width 79 height 15
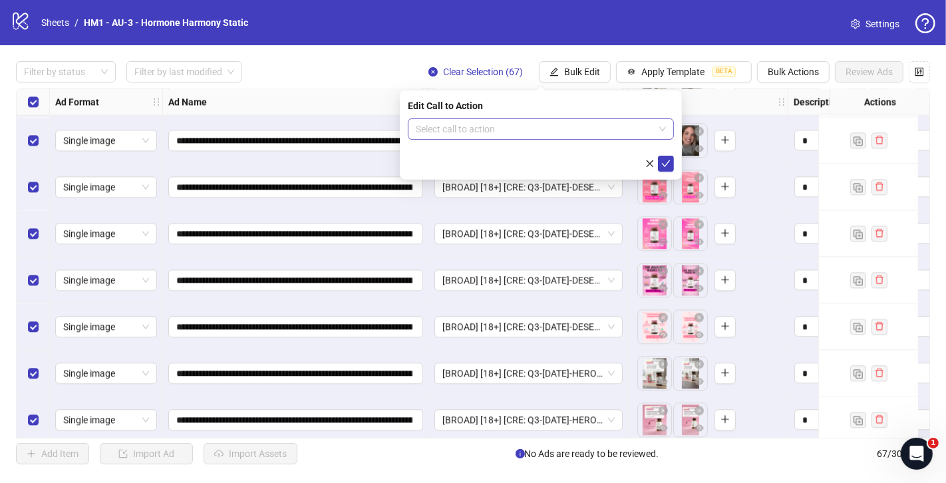
click at [561, 137] on input "search" at bounding box center [535, 129] width 238 height 20
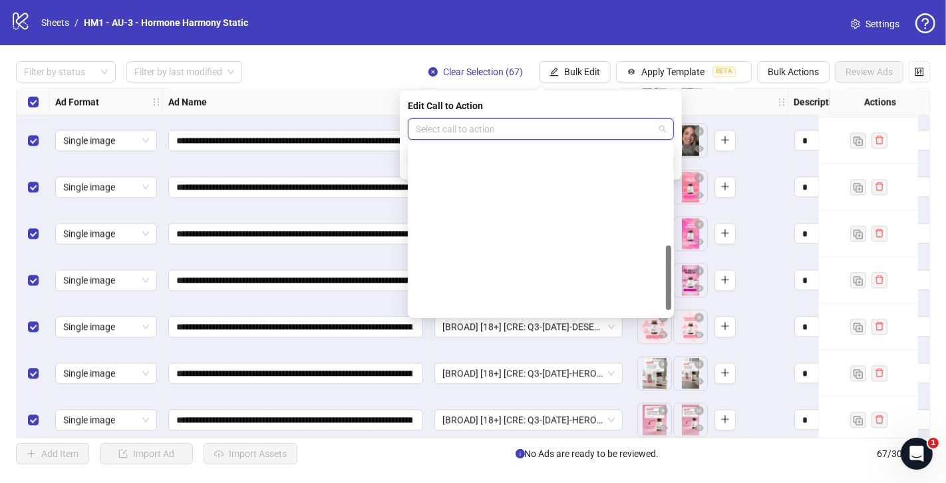
scroll to position [277, 0]
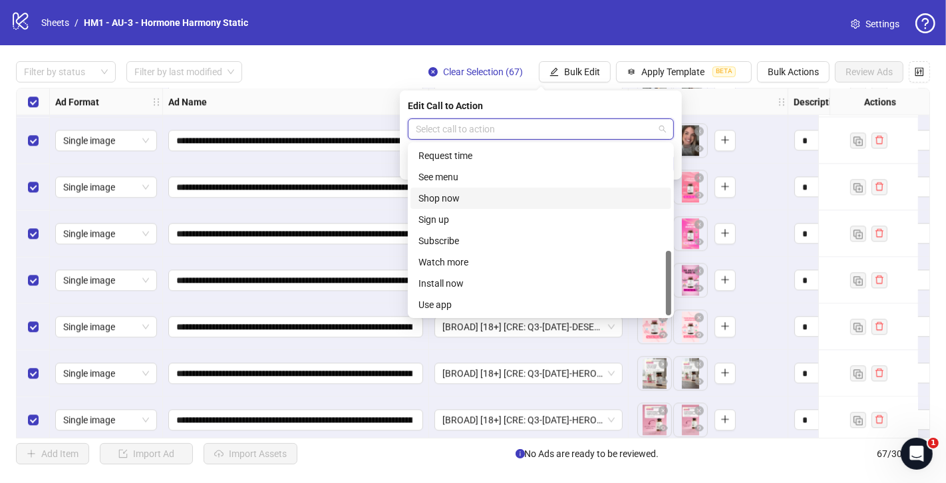
click at [505, 198] on div "Shop now" at bounding box center [540, 198] width 245 height 15
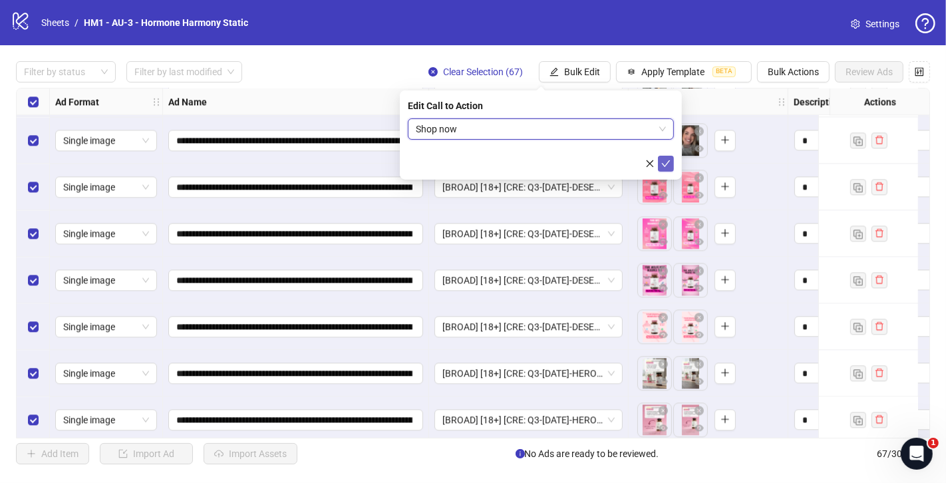
click at [667, 162] on icon "check" at bounding box center [665, 163] width 9 height 9
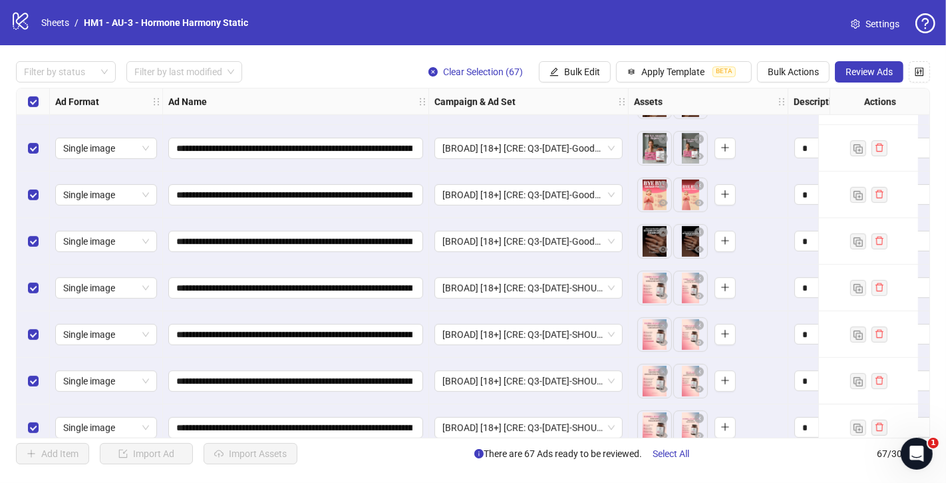
scroll to position [0, 0]
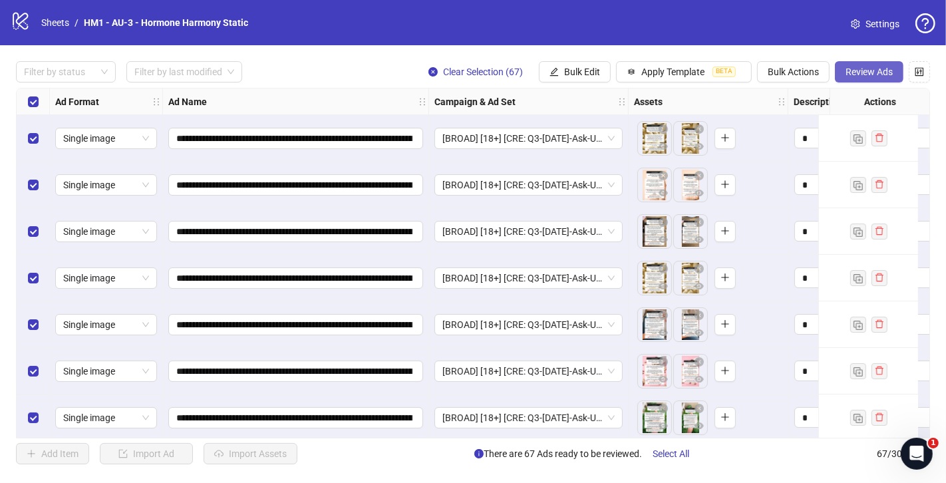
click at [863, 72] on span "Review Ads" at bounding box center [869, 72] width 47 height 11
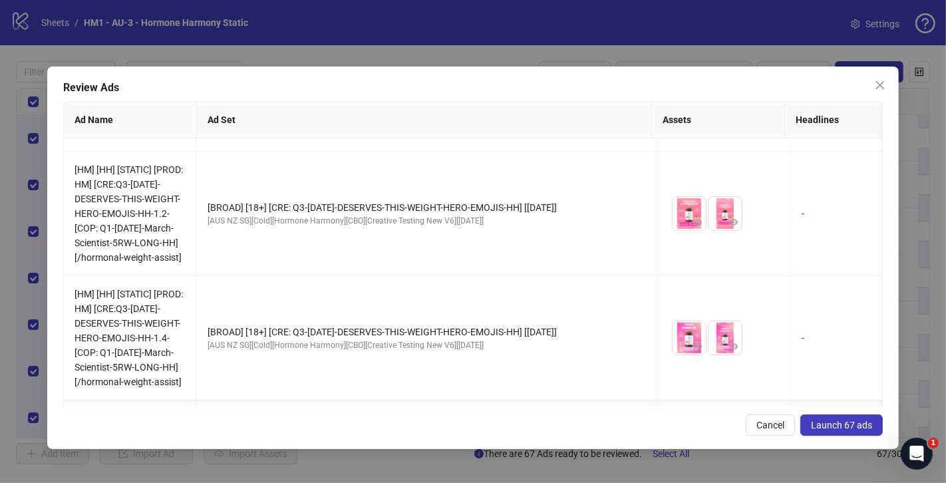
scroll to position [9069, 0]
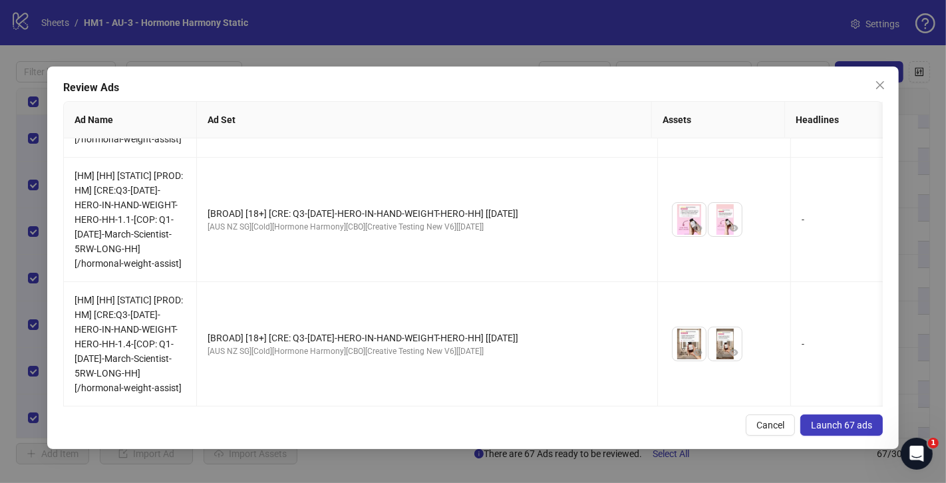
click at [850, 421] on span "Launch 67 ads" at bounding box center [841, 425] width 61 height 11
